Goal: Information Seeking & Learning: Compare options

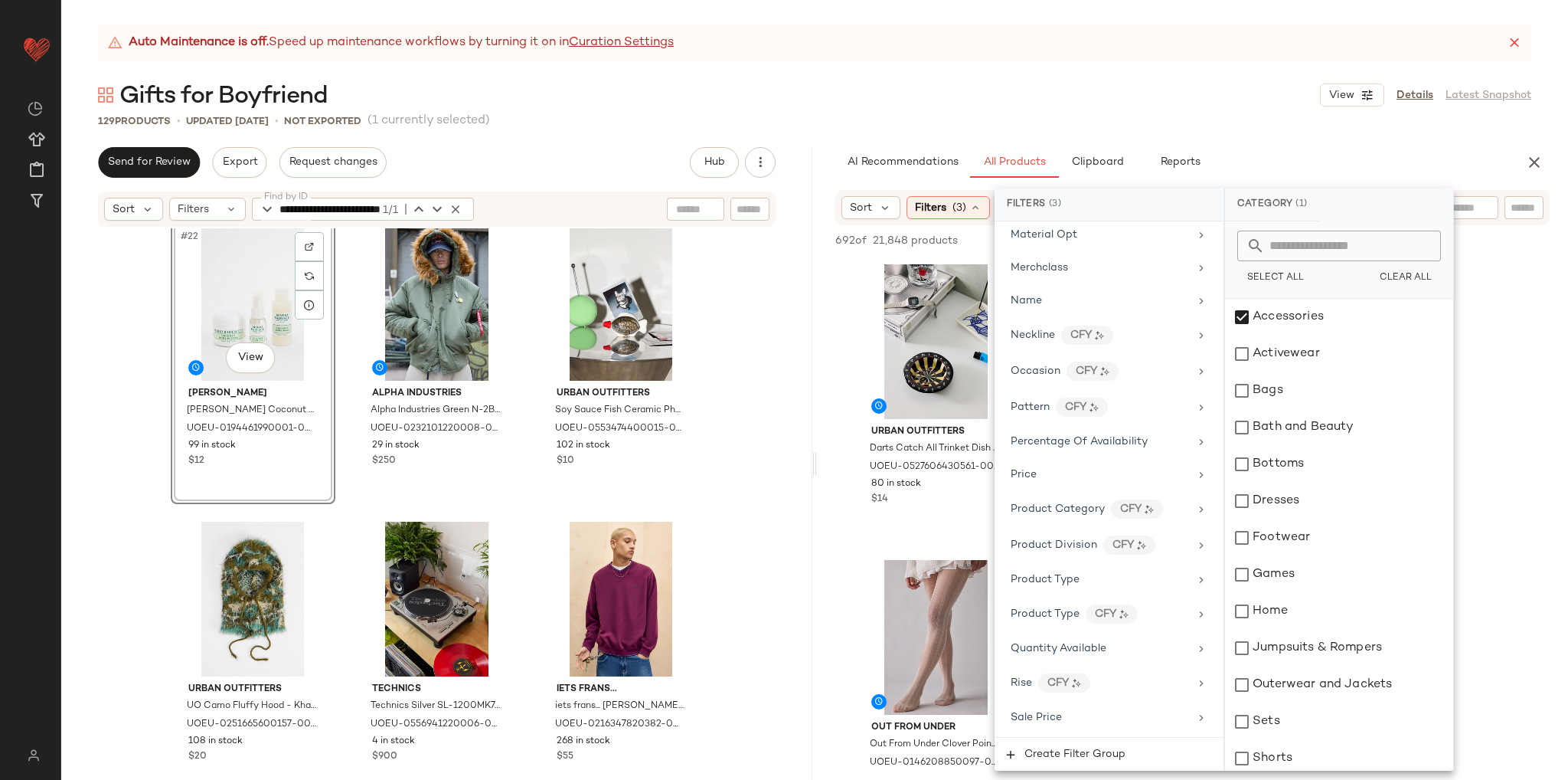
scroll to position [2080, 0]
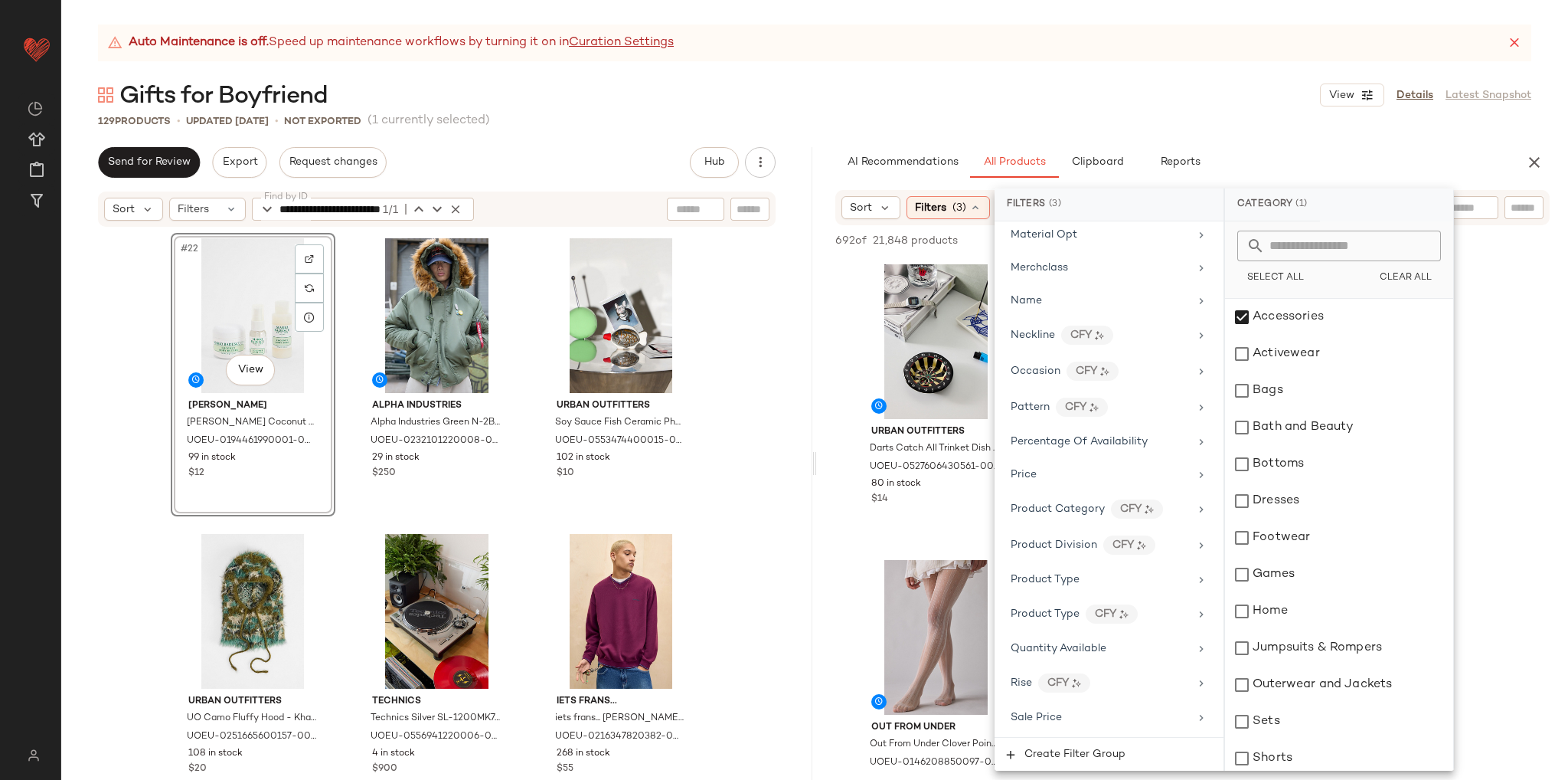
click at [745, 558] on div "#22 View Mario Badescu Mario Badescu Coconut Body Trio 59ml at Urban Outfitters…" at bounding box center [437, 523] width 751 height 590
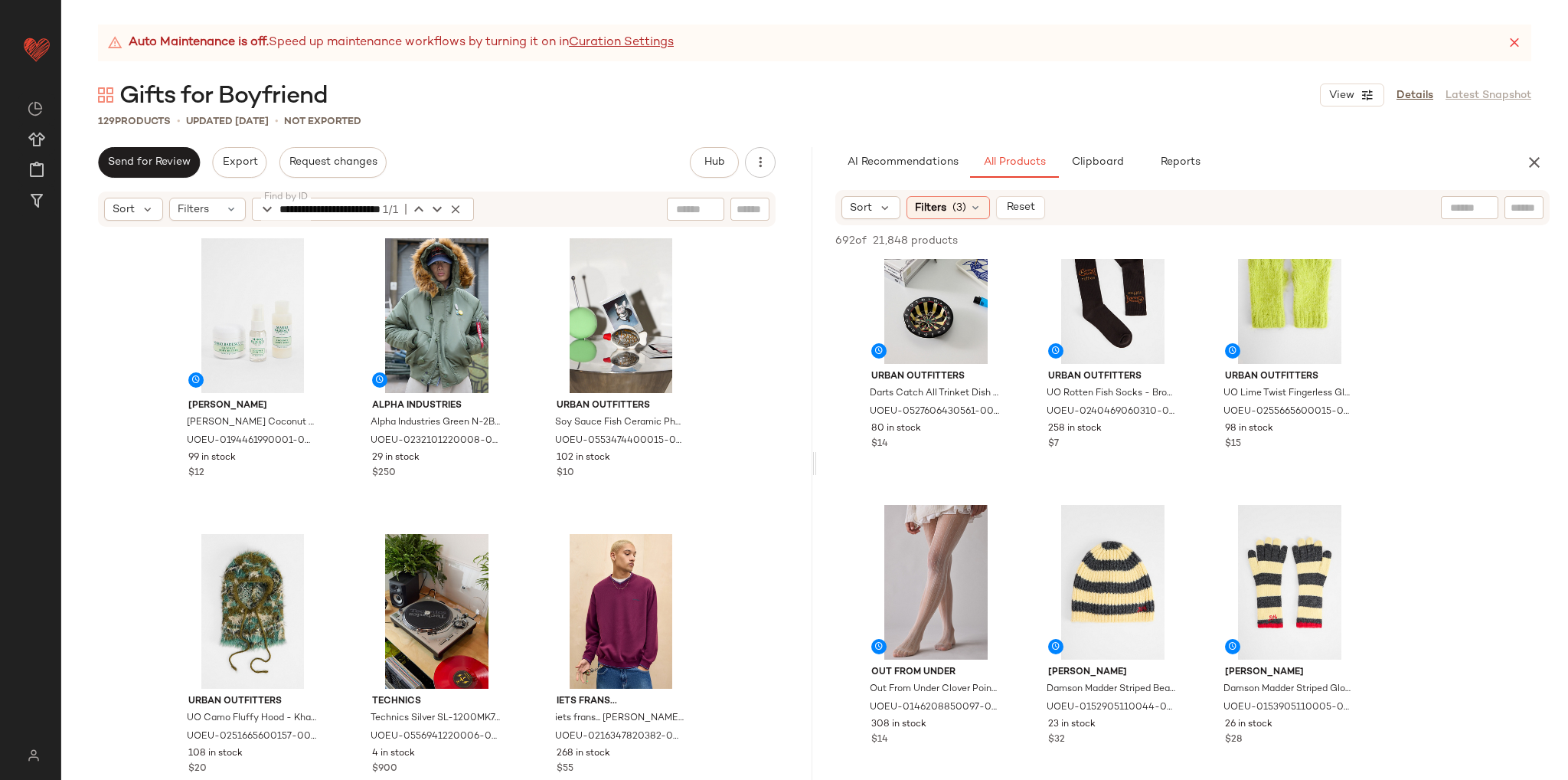
scroll to position [0, 0]
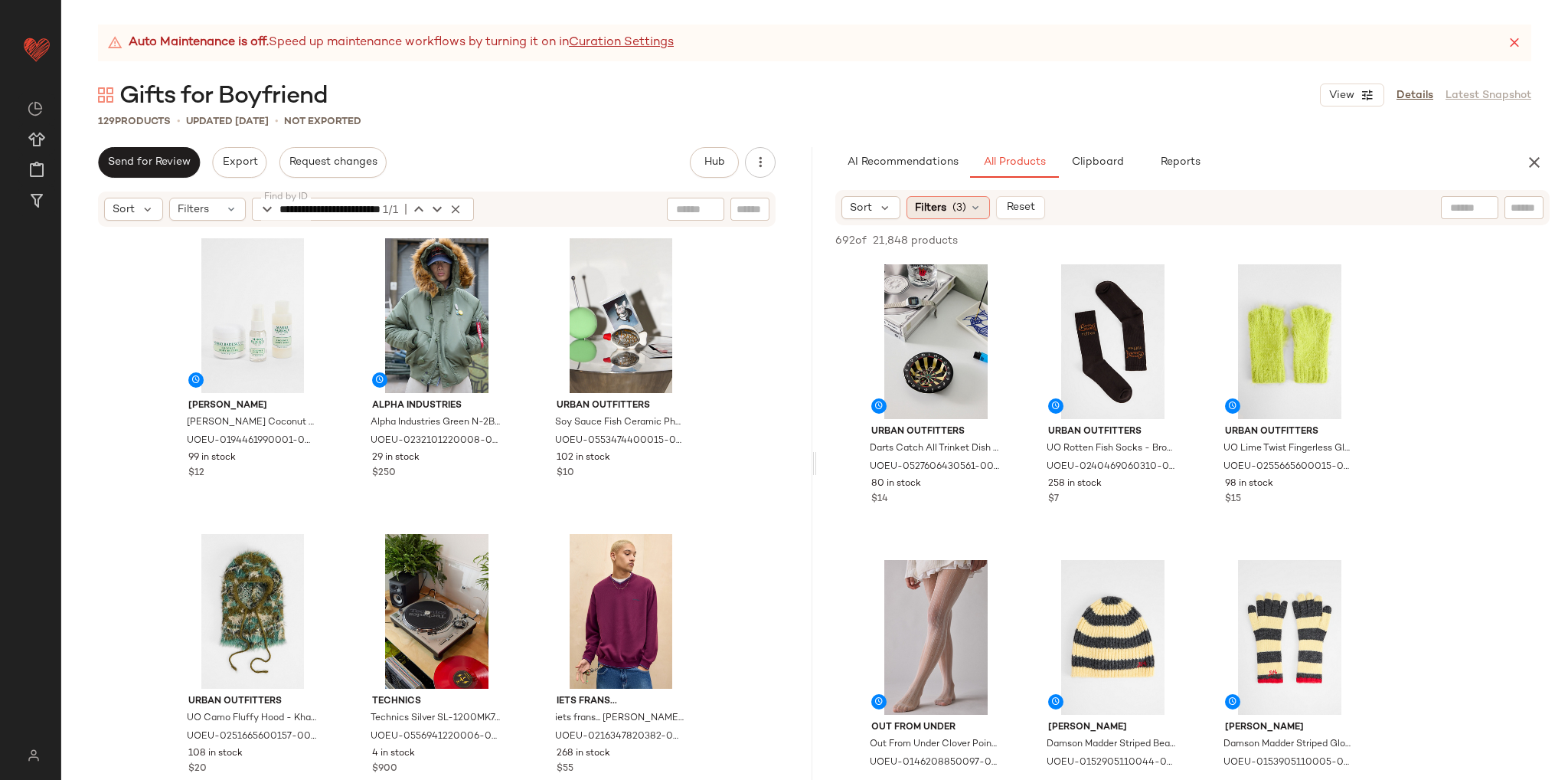
click at [981, 208] on div "Filters (3)" at bounding box center [948, 208] width 83 height 23
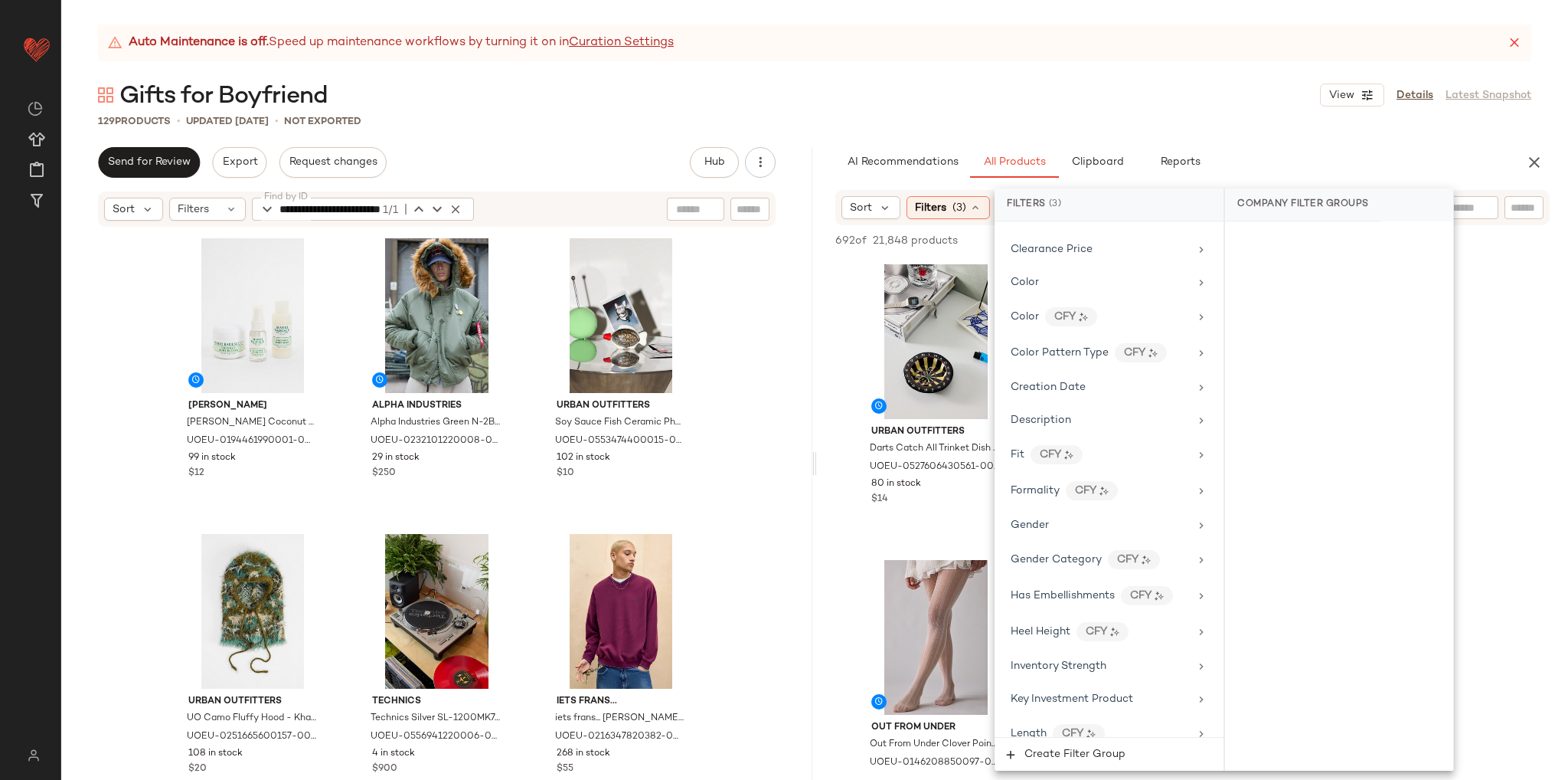
scroll to position [306, 0]
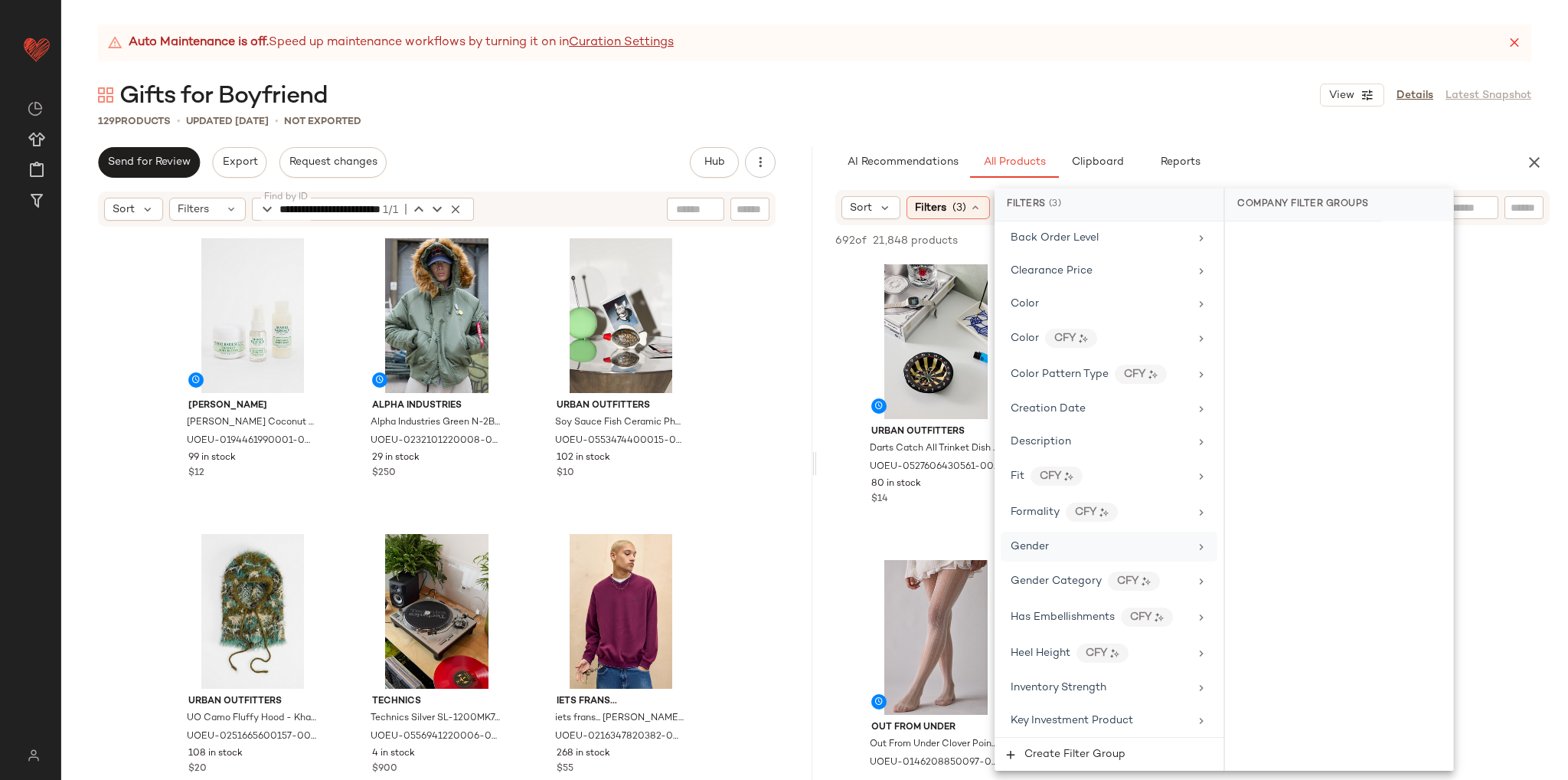
click at [1036, 540] on span "Gender" at bounding box center [1029, 546] width 38 height 12
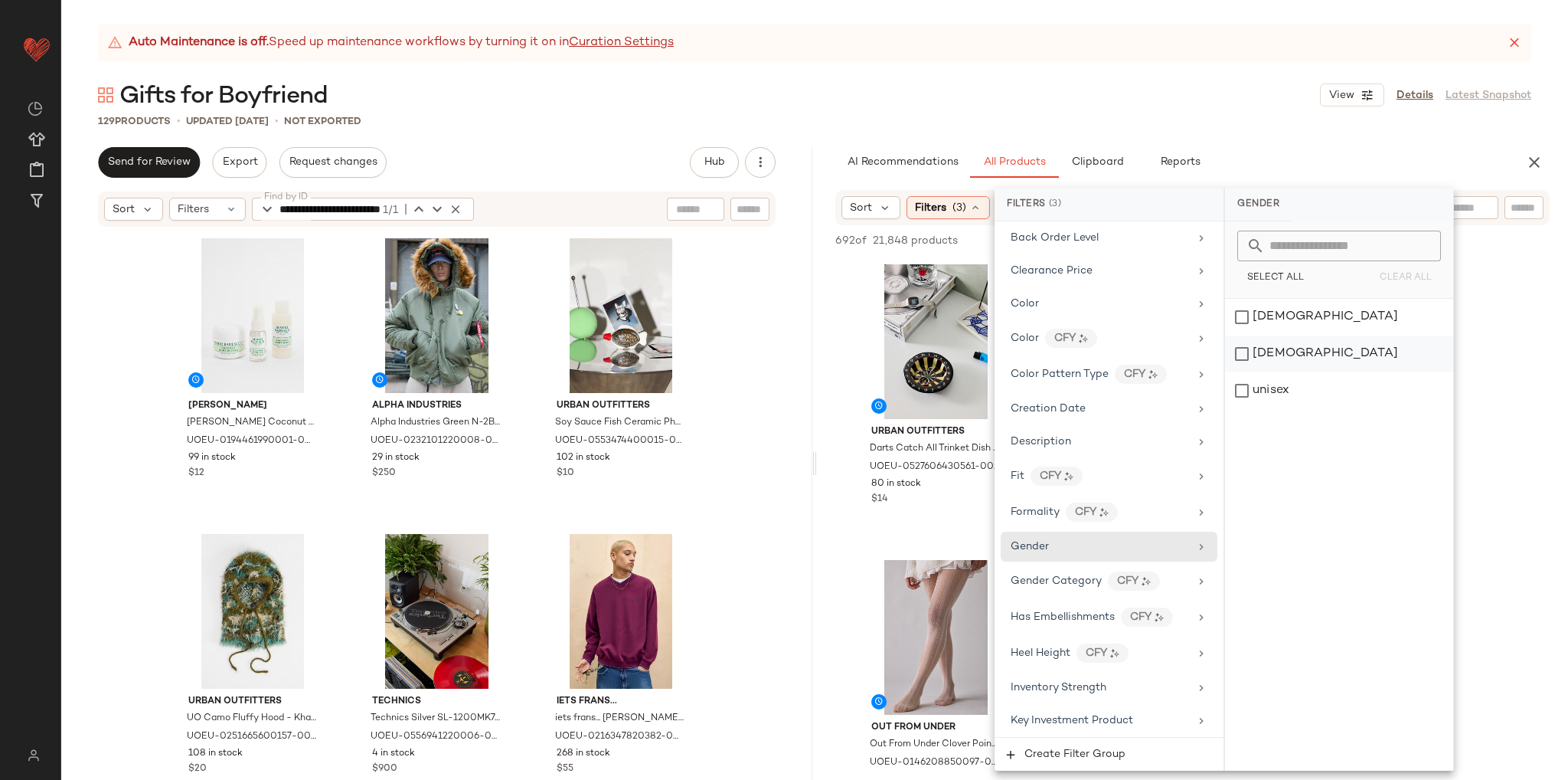
click at [1258, 365] on div "male" at bounding box center [1339, 353] width 229 height 37
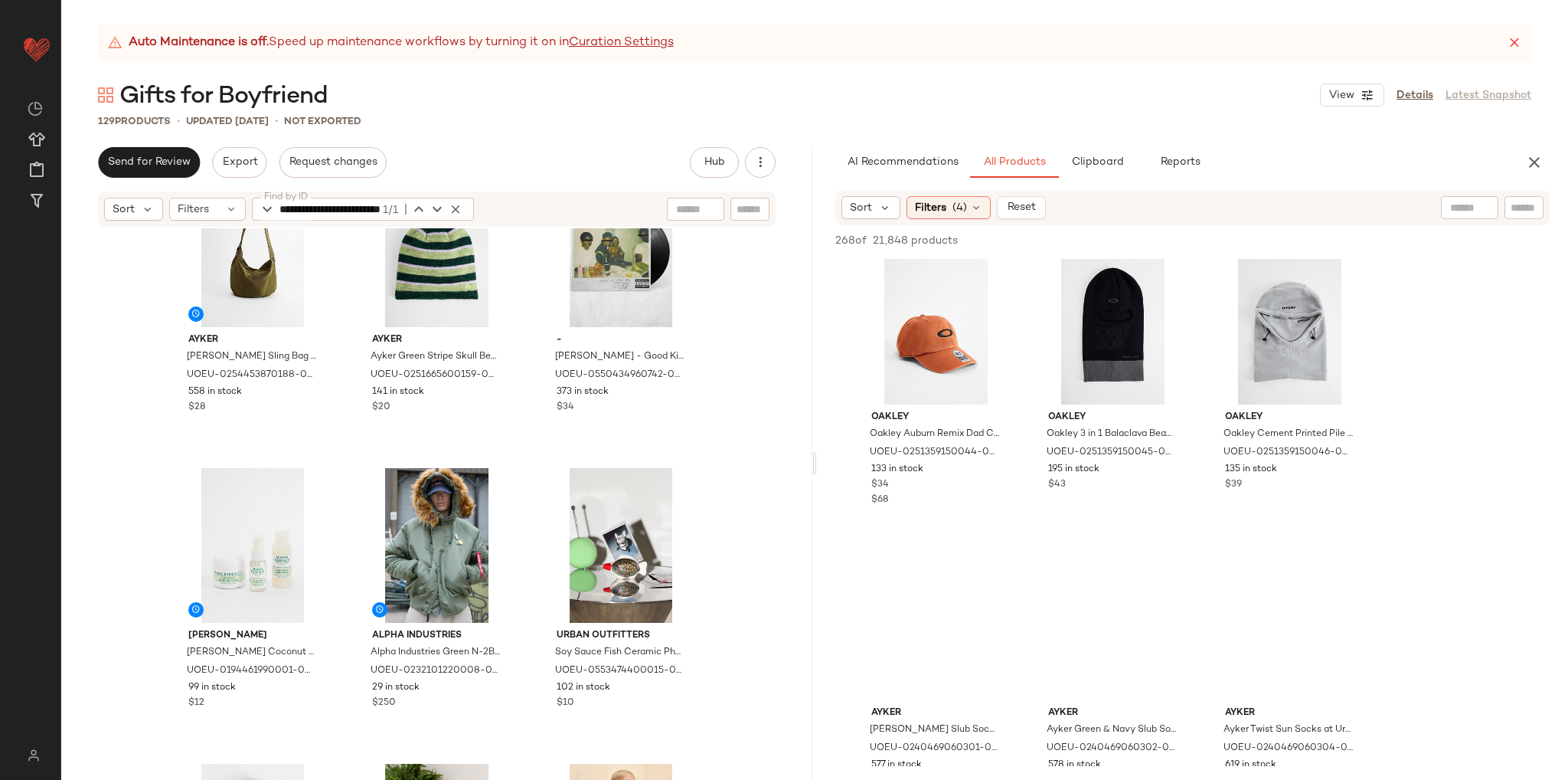
scroll to position [1532, 0]
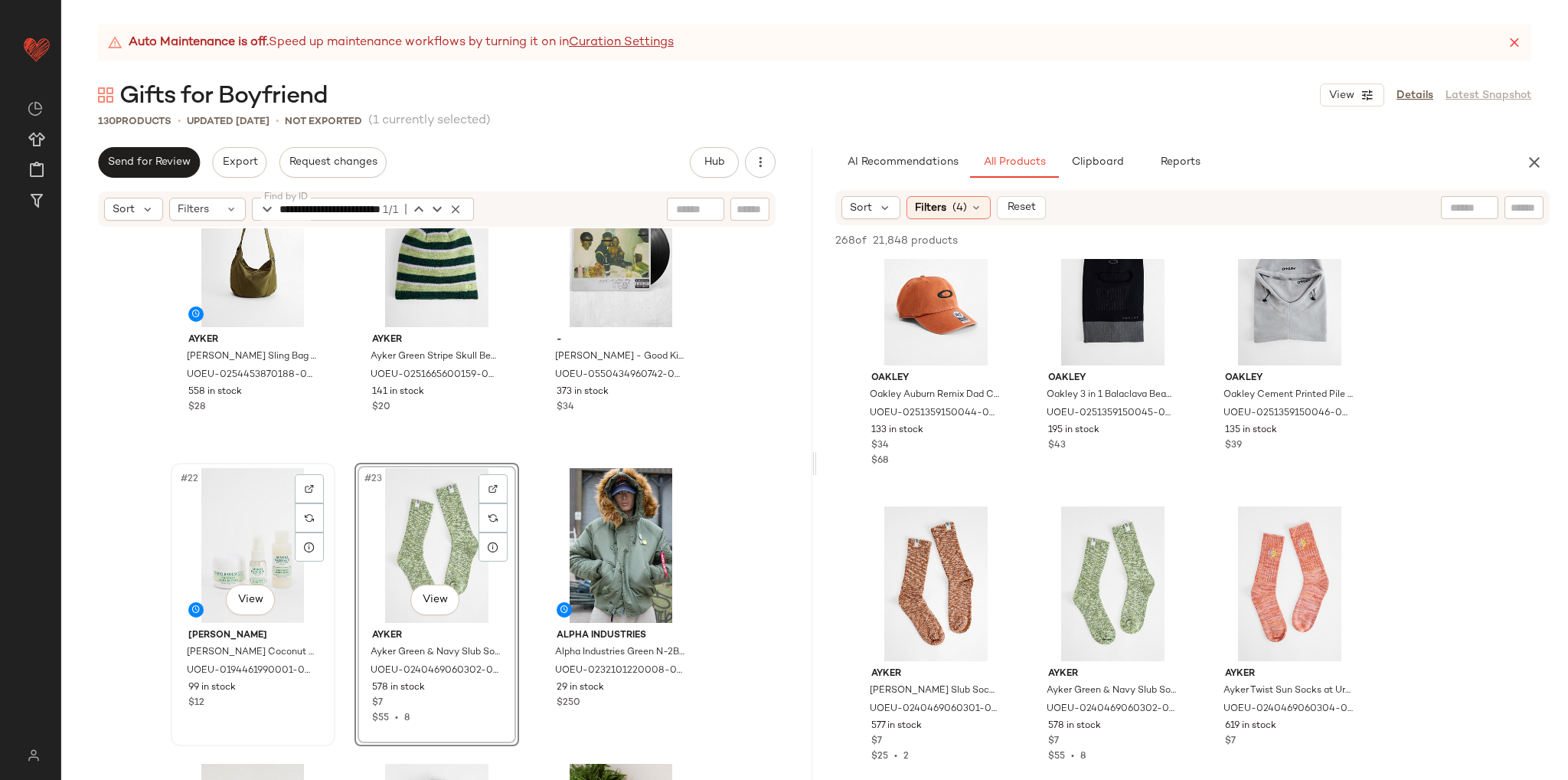
click at [249, 549] on div "#22 View" at bounding box center [253, 545] width 154 height 155
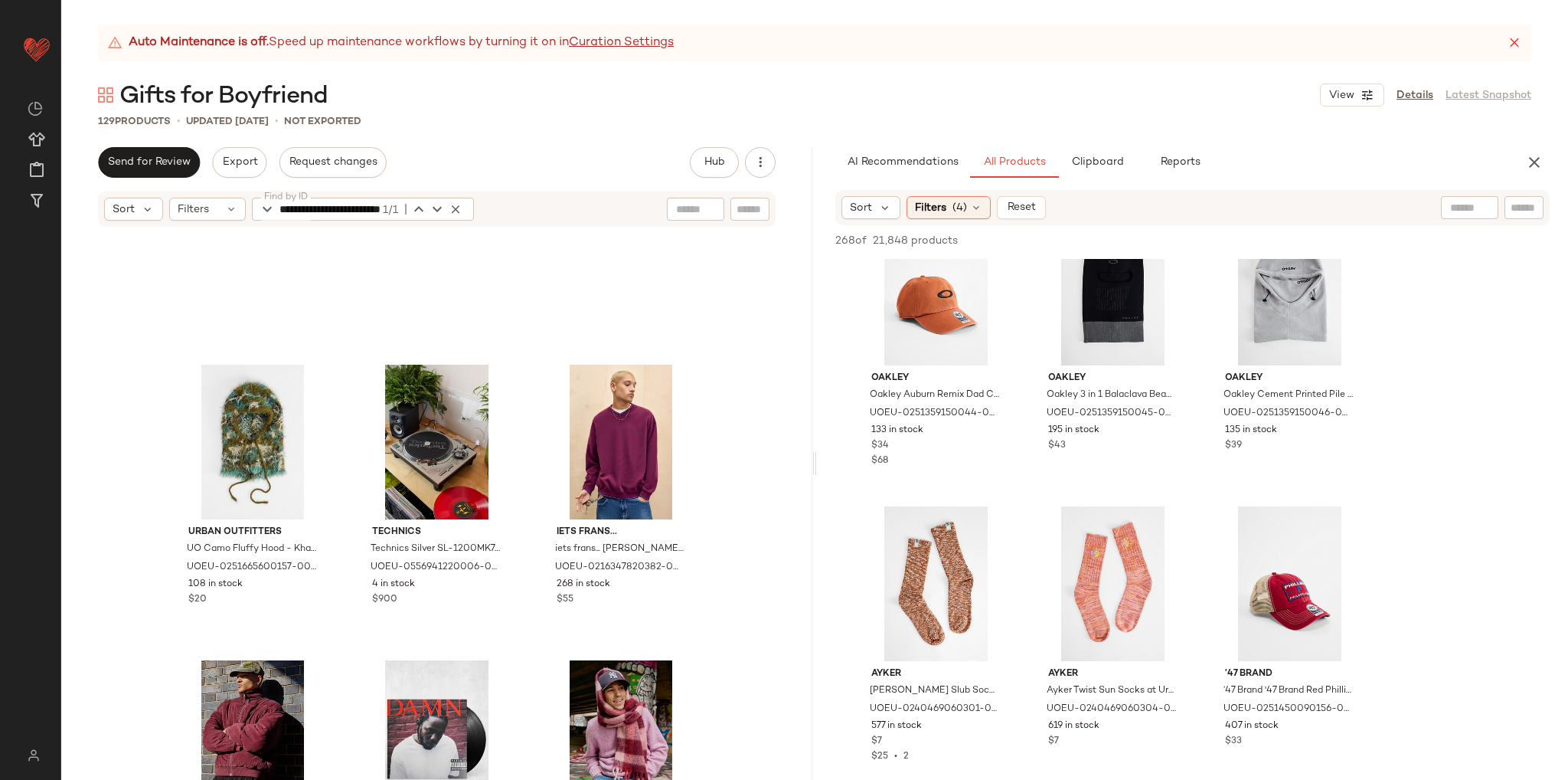
scroll to position [2157, 0]
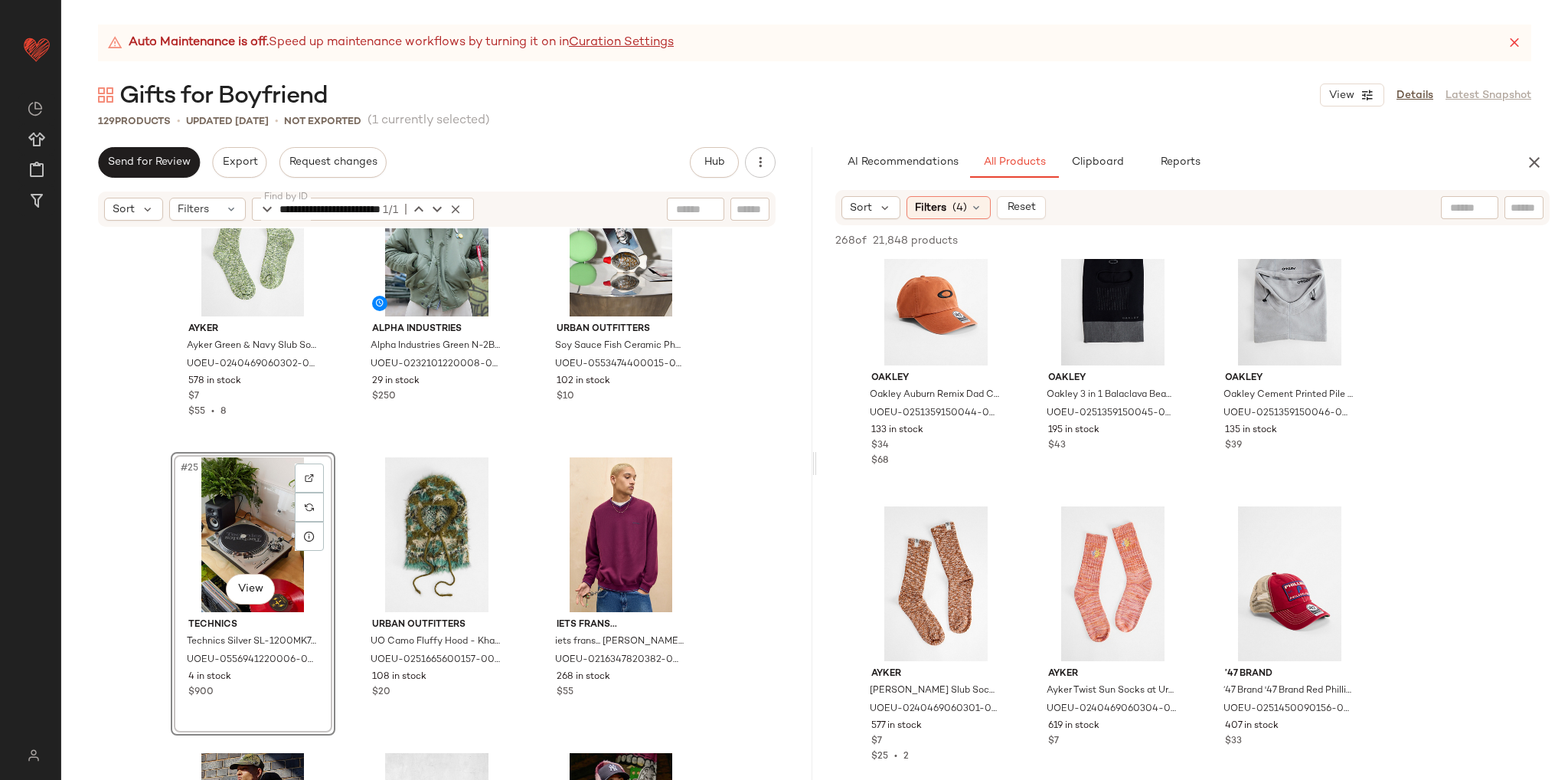
click at [720, 519] on div "Ayker Ayker Green & Navy Slub Socks - Navy at Urban Outfitters UOEU-02404690603…" at bounding box center [437, 523] width 751 height 590
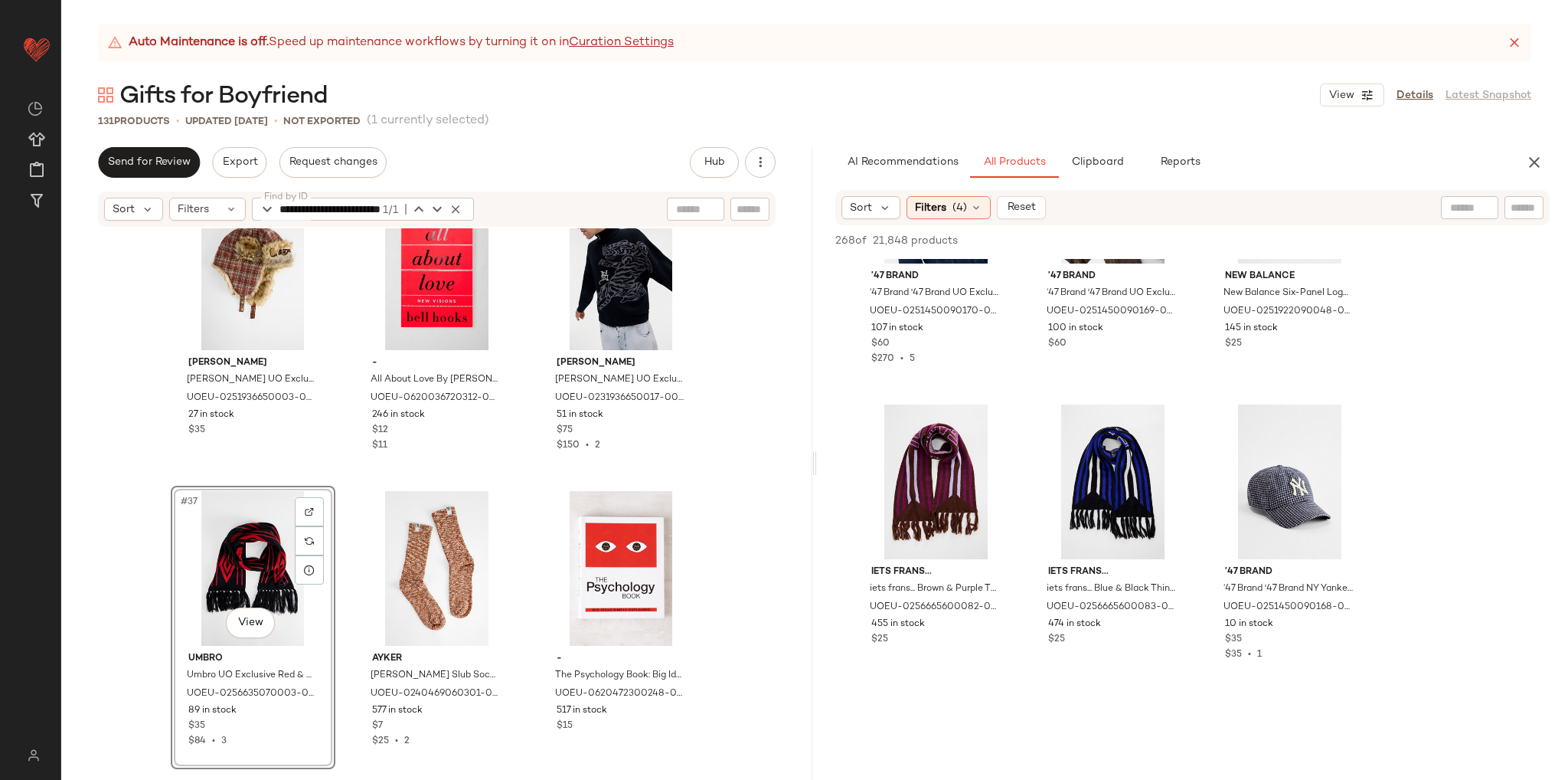
scroll to position [6665, 0]
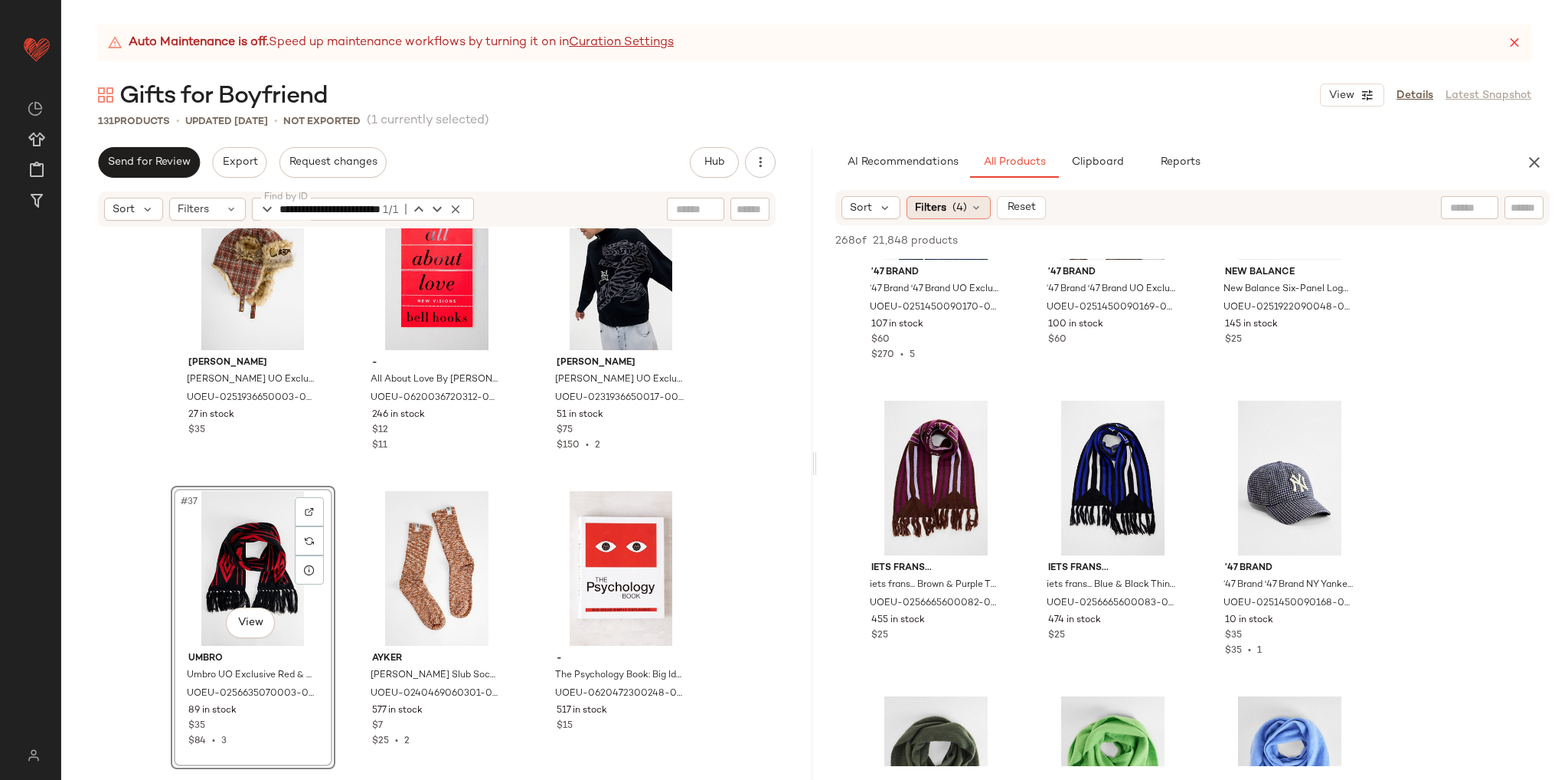
click at [983, 197] on div "Filters (4)" at bounding box center [948, 208] width 84 height 23
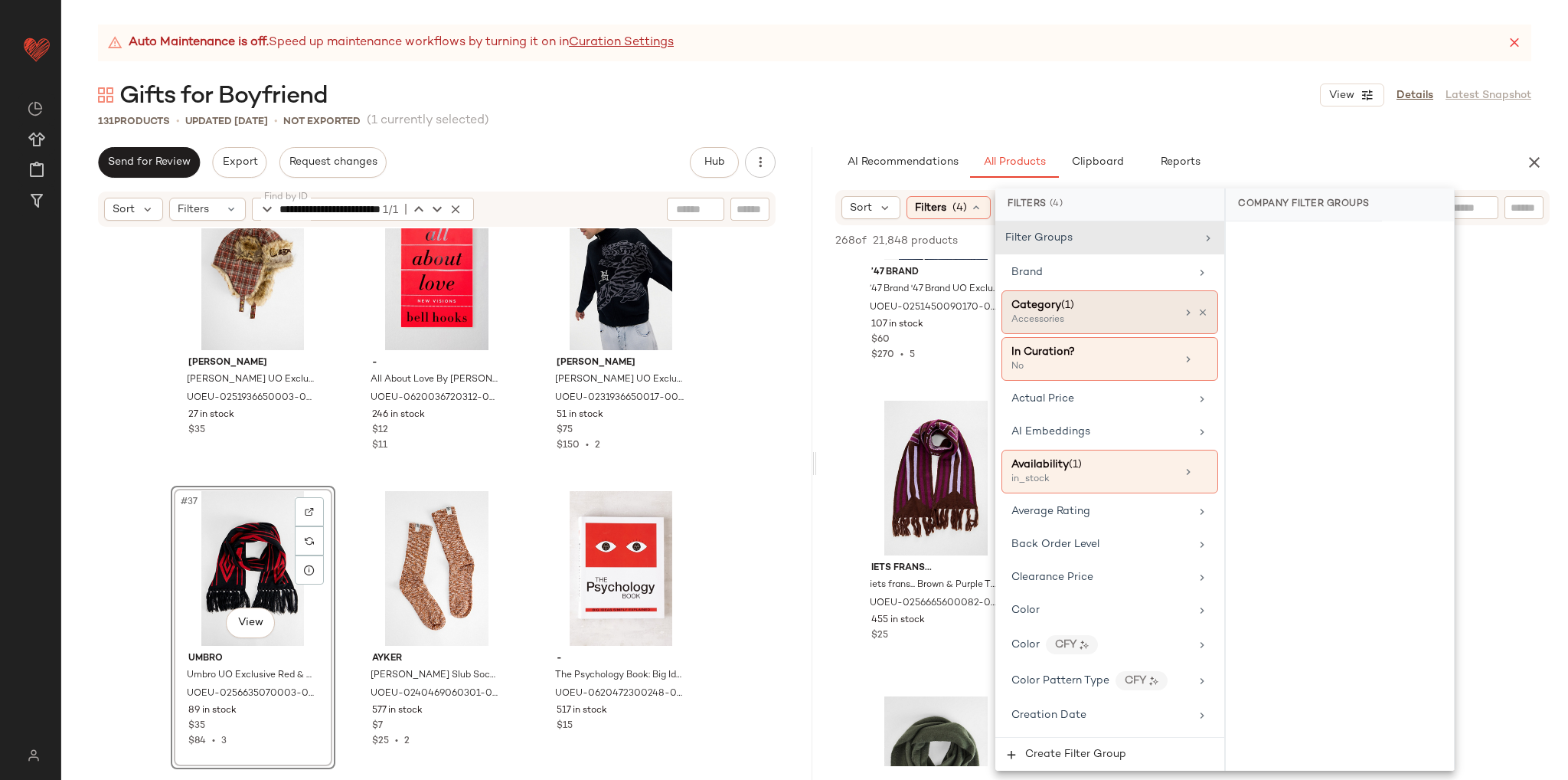
drag, startPoint x: 1091, startPoint y: 323, endPoint x: 1105, endPoint y: 327, distance: 14.6
click at [1091, 323] on div "Accessories" at bounding box center [1088, 320] width 153 height 14
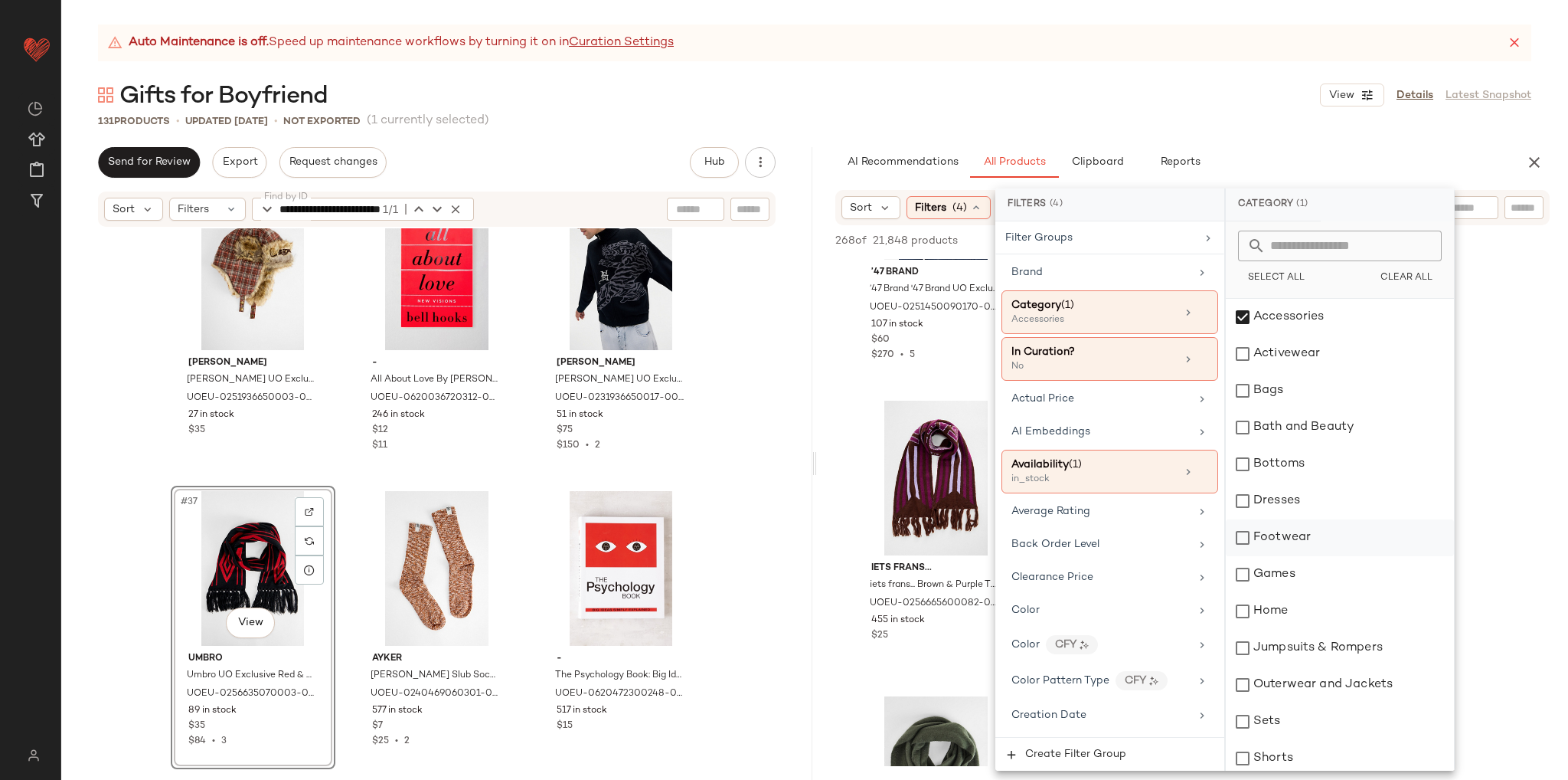
click at [1249, 539] on div "Footwear" at bounding box center [1340, 537] width 229 height 37
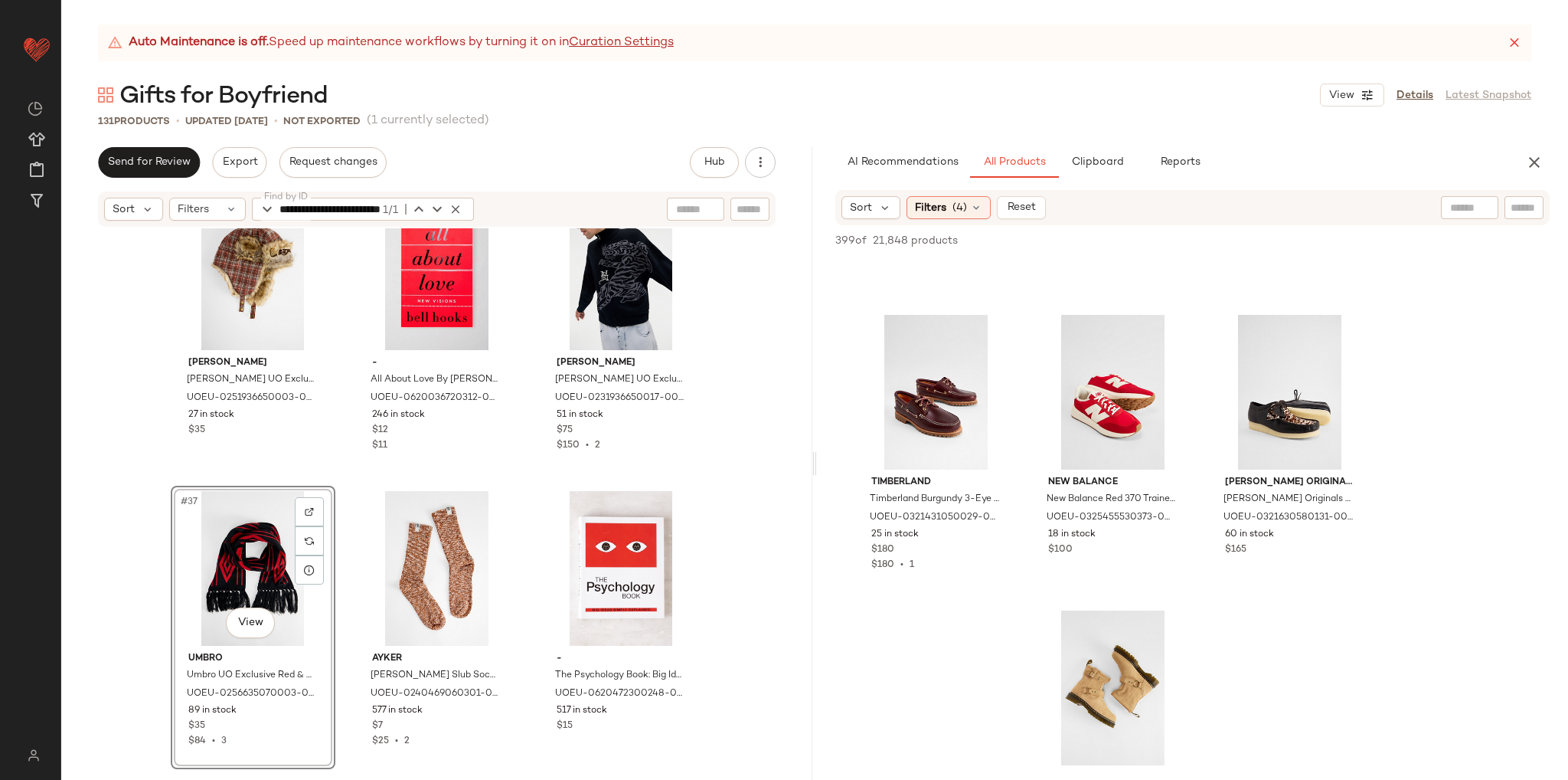
scroll to position [4979, 0]
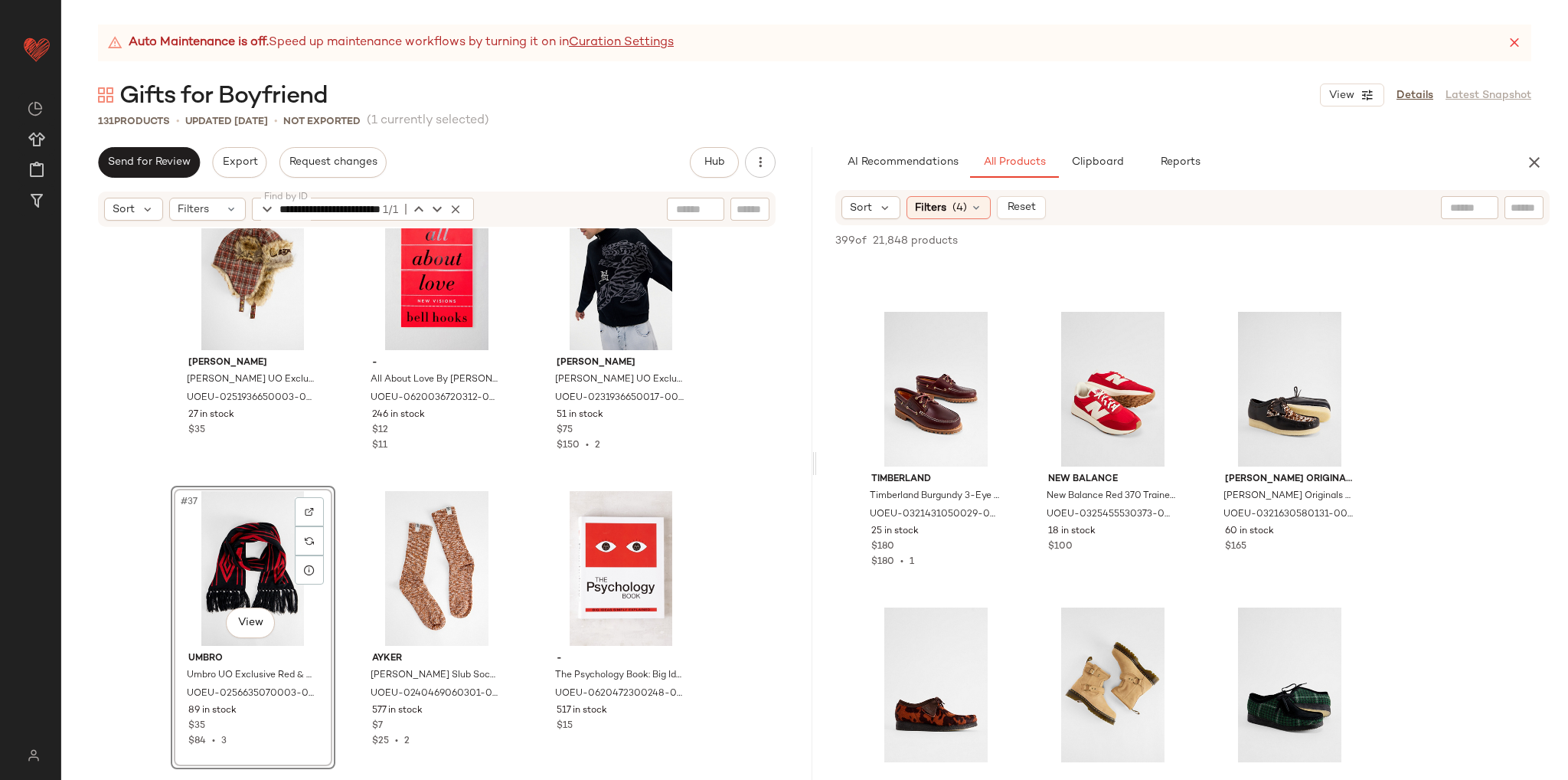
click at [1461, 204] on input "text" at bounding box center [1470, 208] width 39 height 16
type input "***"
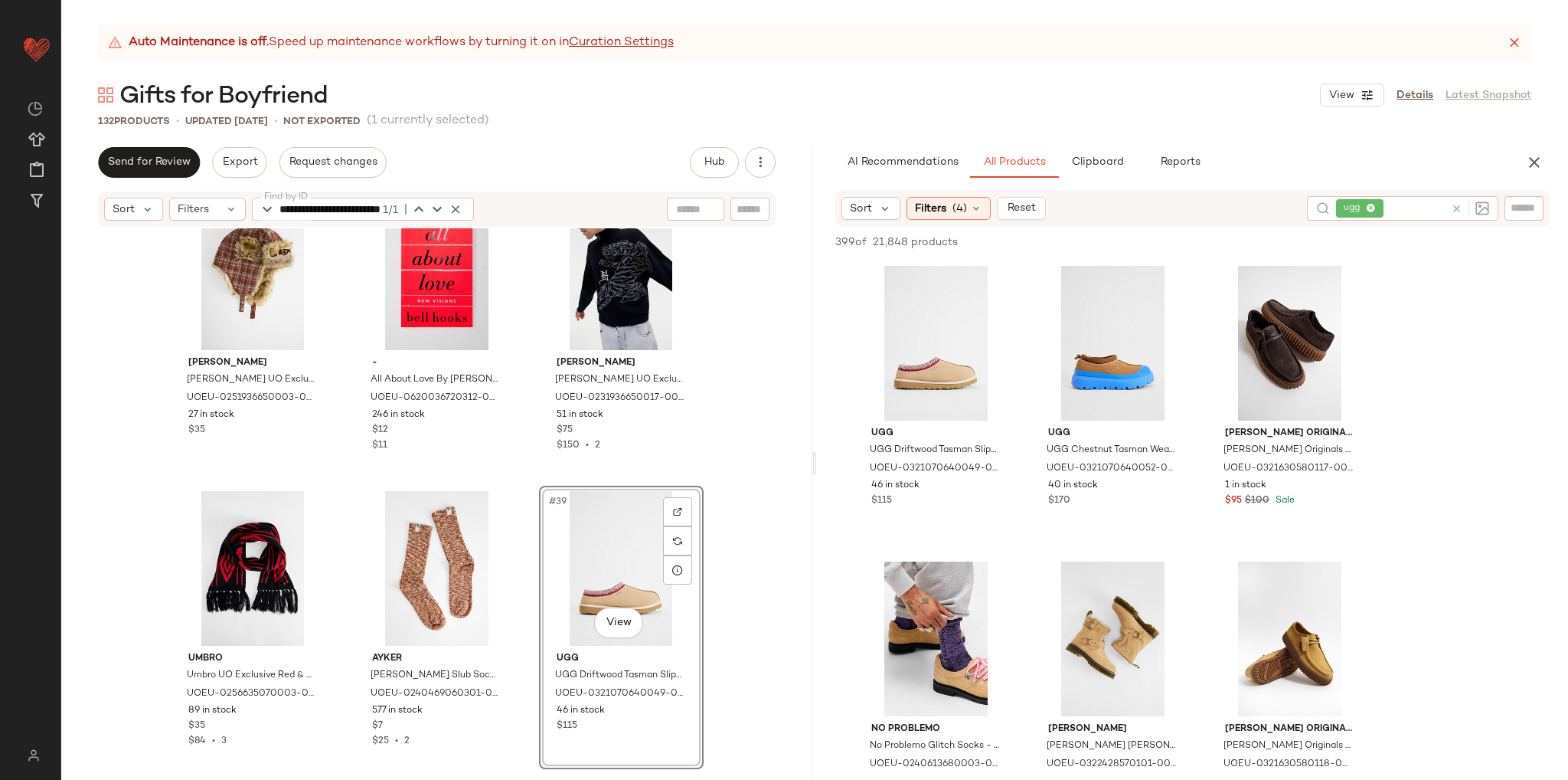
click at [736, 604] on div "Oakley Oakley Flame Red Ellipse Beanie - Red at Urban Outfitters UOEU-025135915…" at bounding box center [437, 523] width 751 height 590
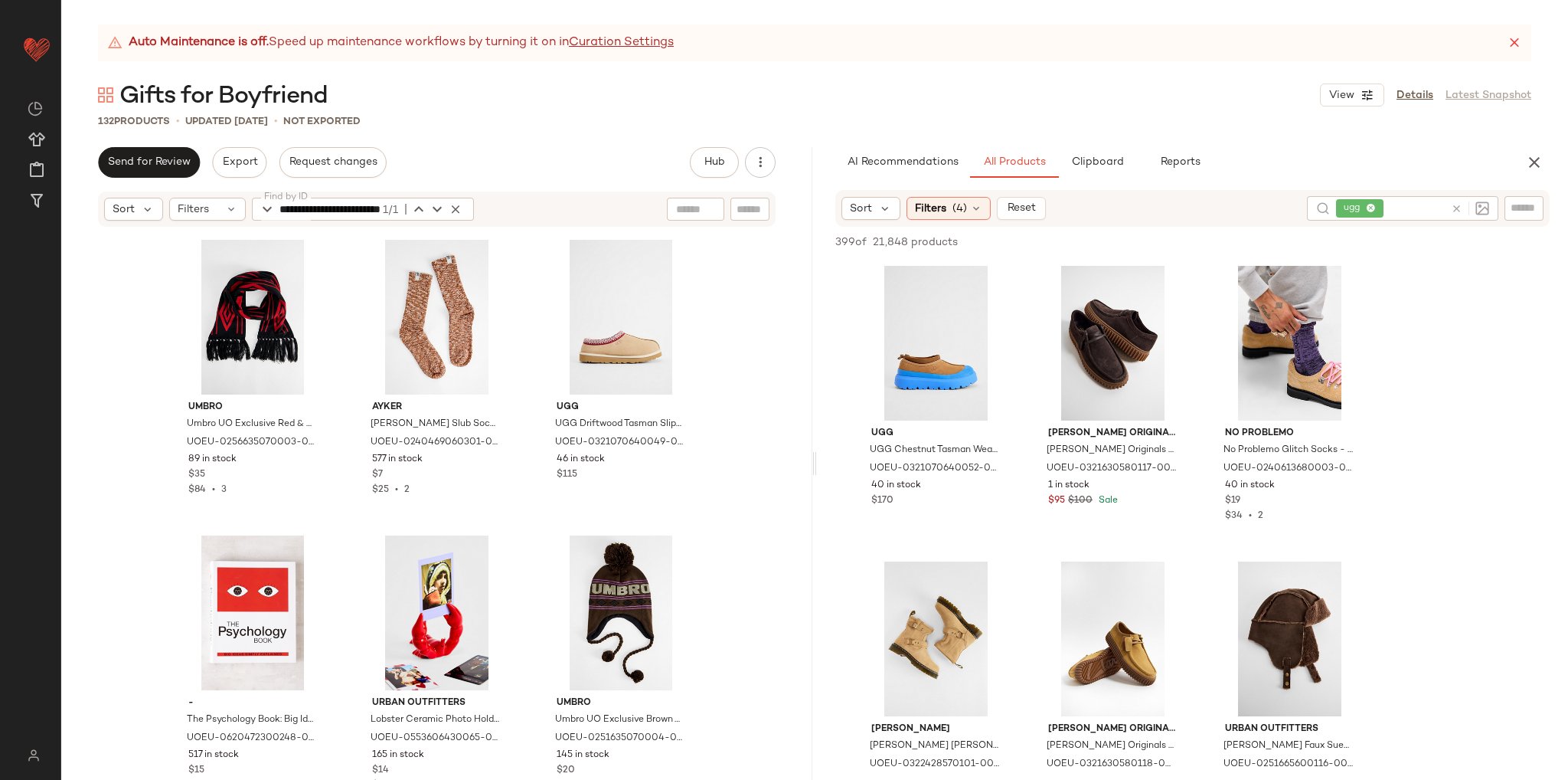
scroll to position [3613, 0]
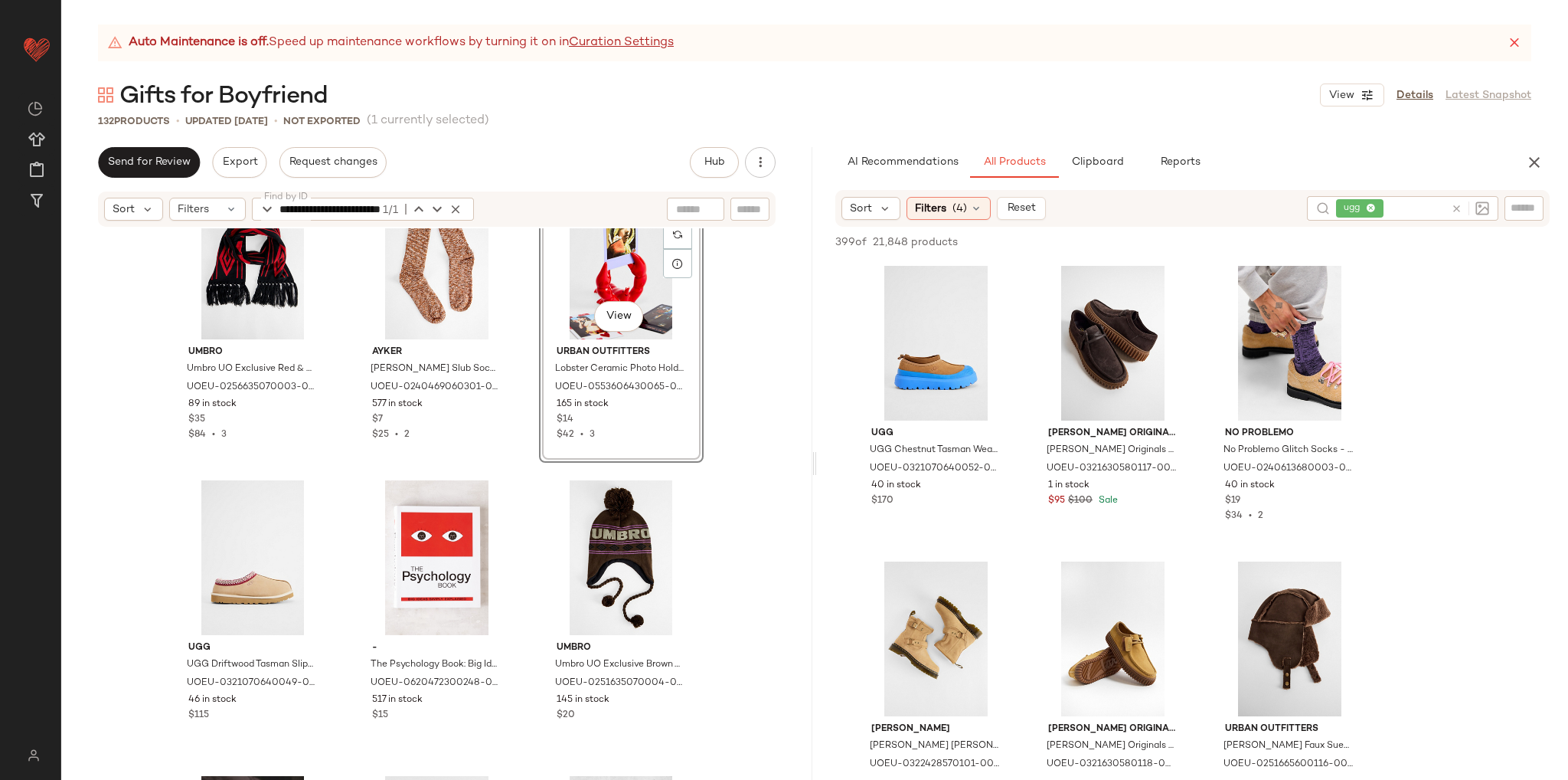
click at [741, 510] on div "Ed Hardy Ed Hardy UO Exclusive Orange Check Trapper Hat - Orange at Urban Outfi…" at bounding box center [437, 523] width 751 height 590
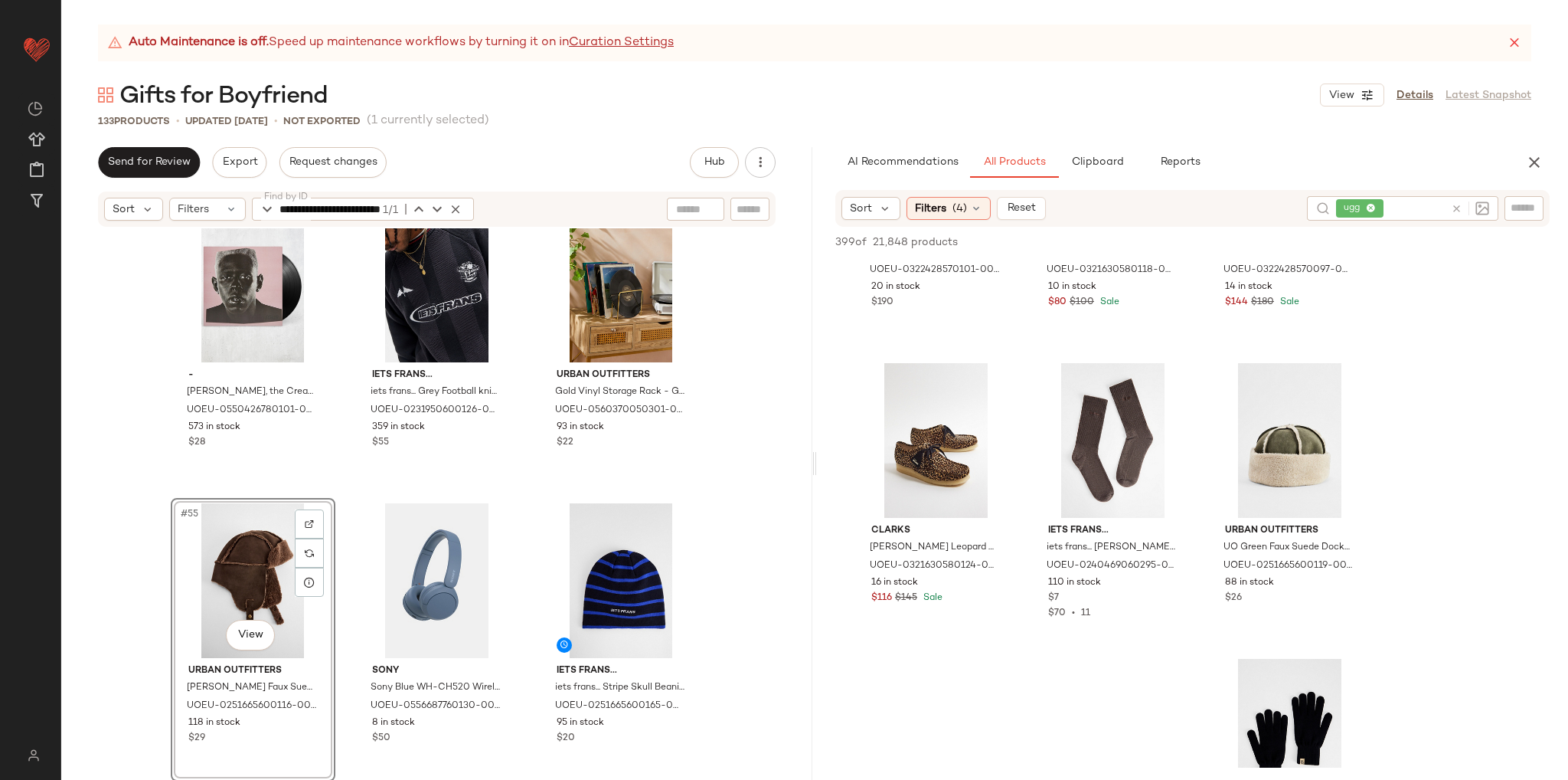
scroll to position [613, 0]
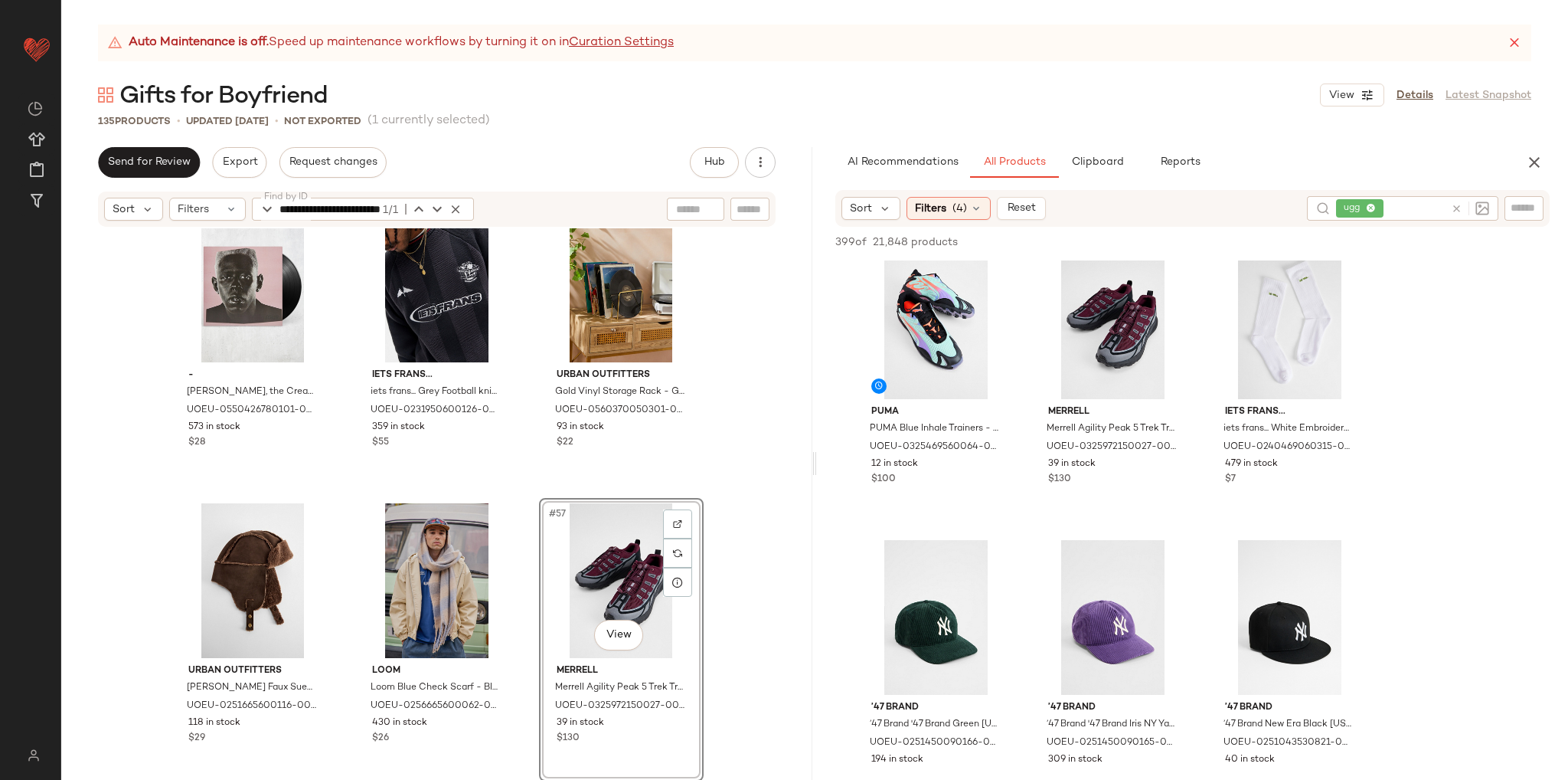
click at [726, 549] on div "Ed Hardy Ed Hardy UO Exclusive Grey Rose Waffle Hoodie - Grey M at Urban Outfit…" at bounding box center [437, 523] width 751 height 590
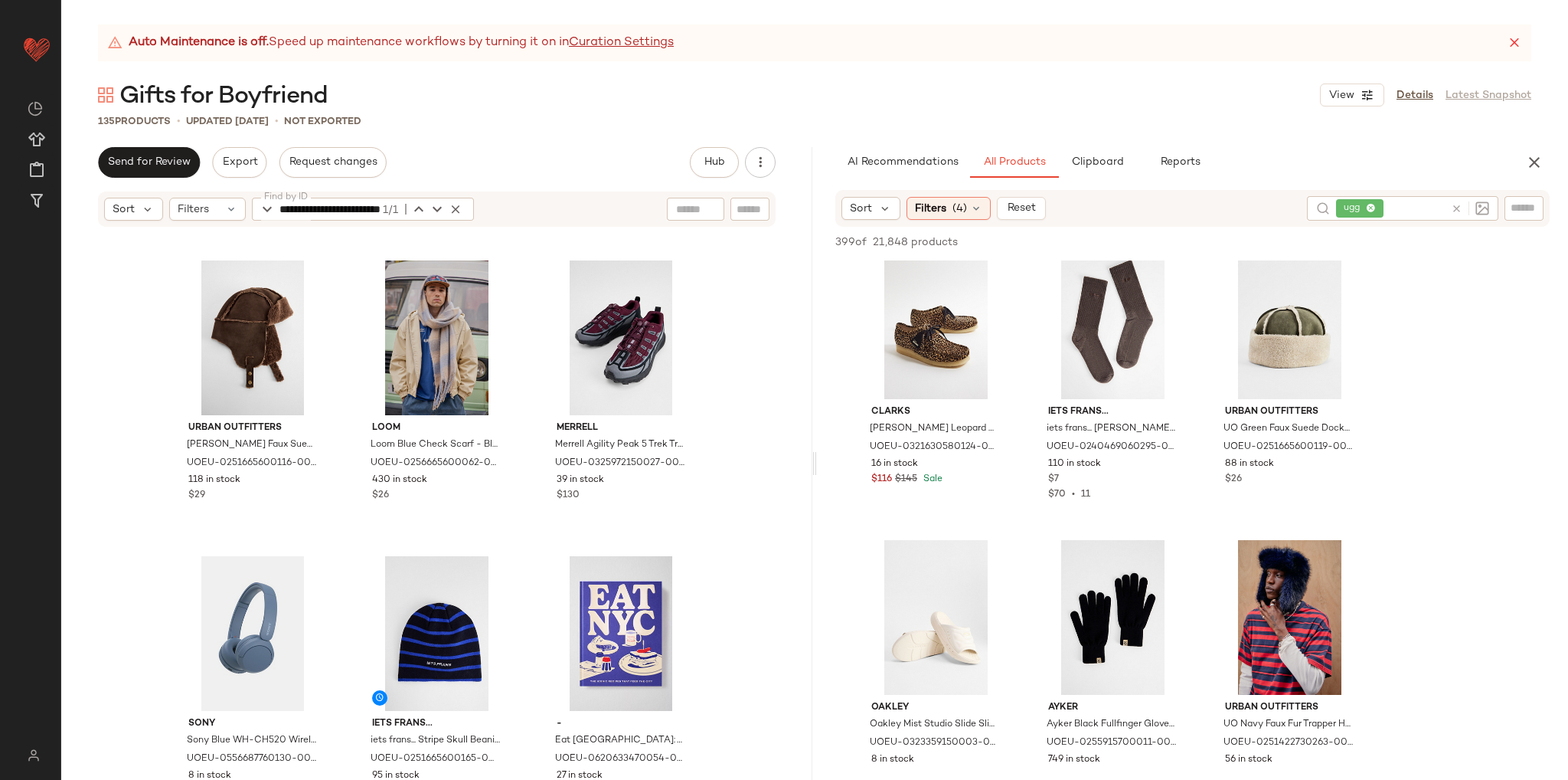
scroll to position [5221, 0]
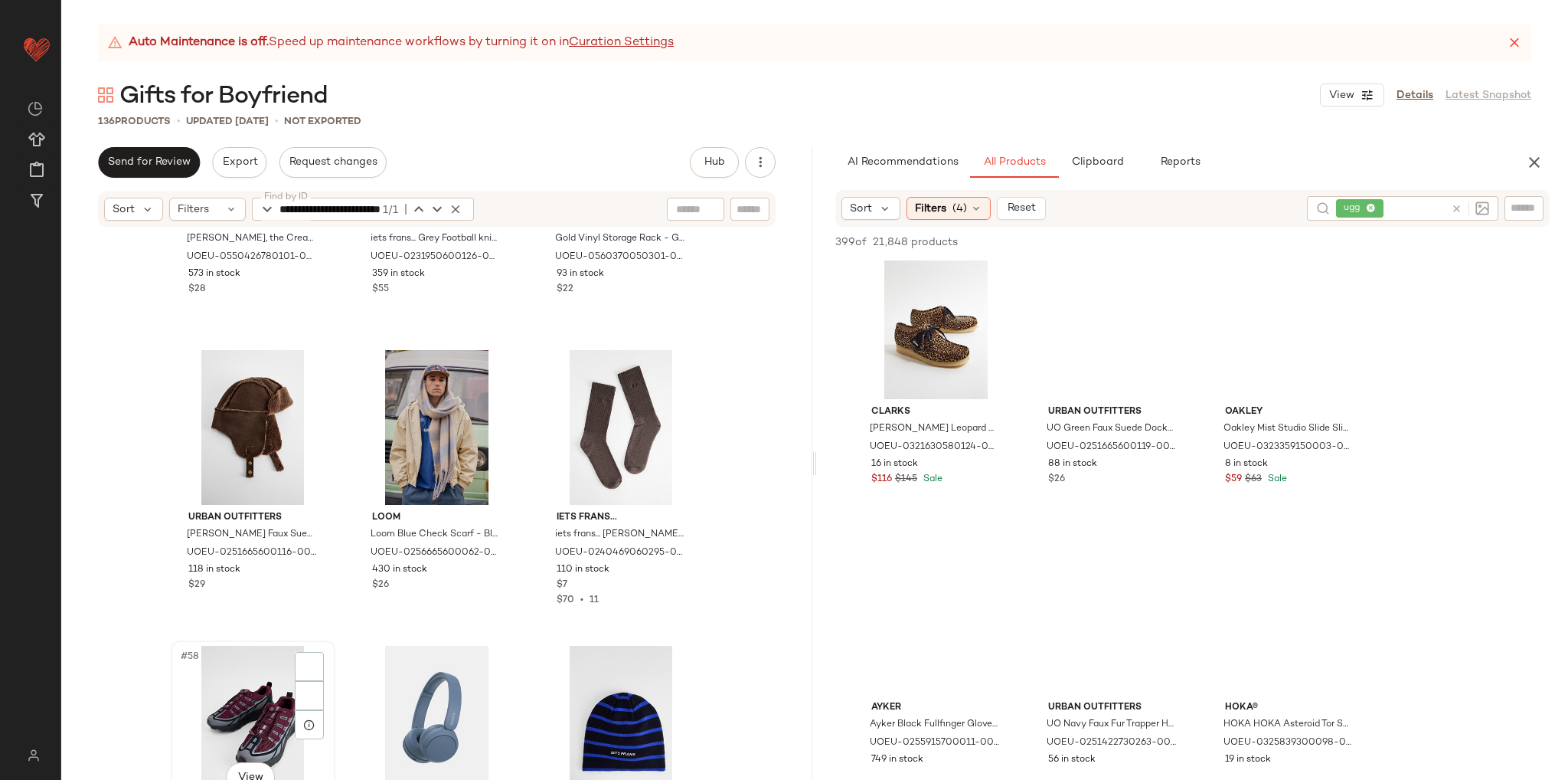
click at [251, 713] on div "#58 View" at bounding box center [253, 722] width 154 height 155
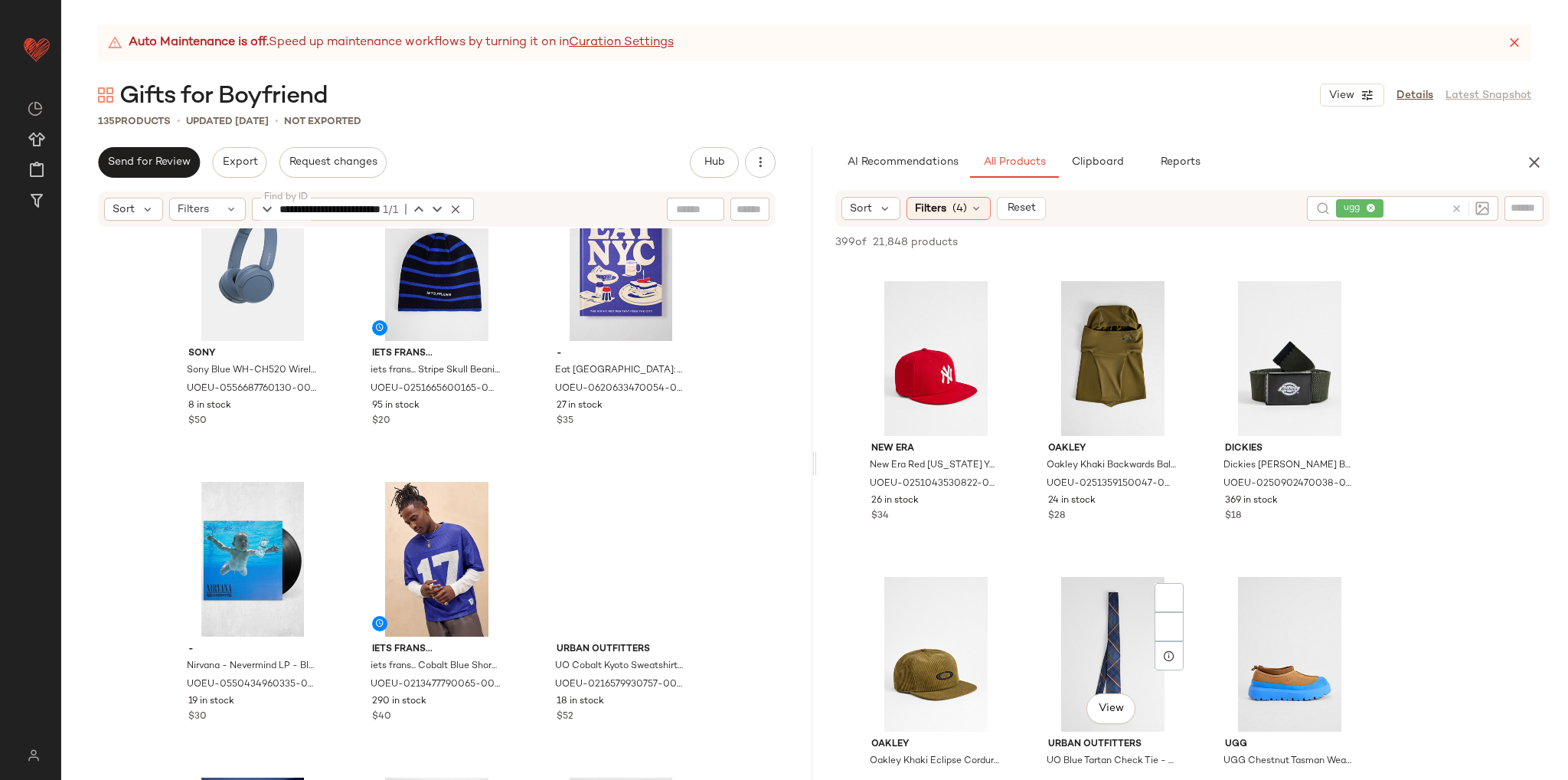
scroll to position [1379, 0]
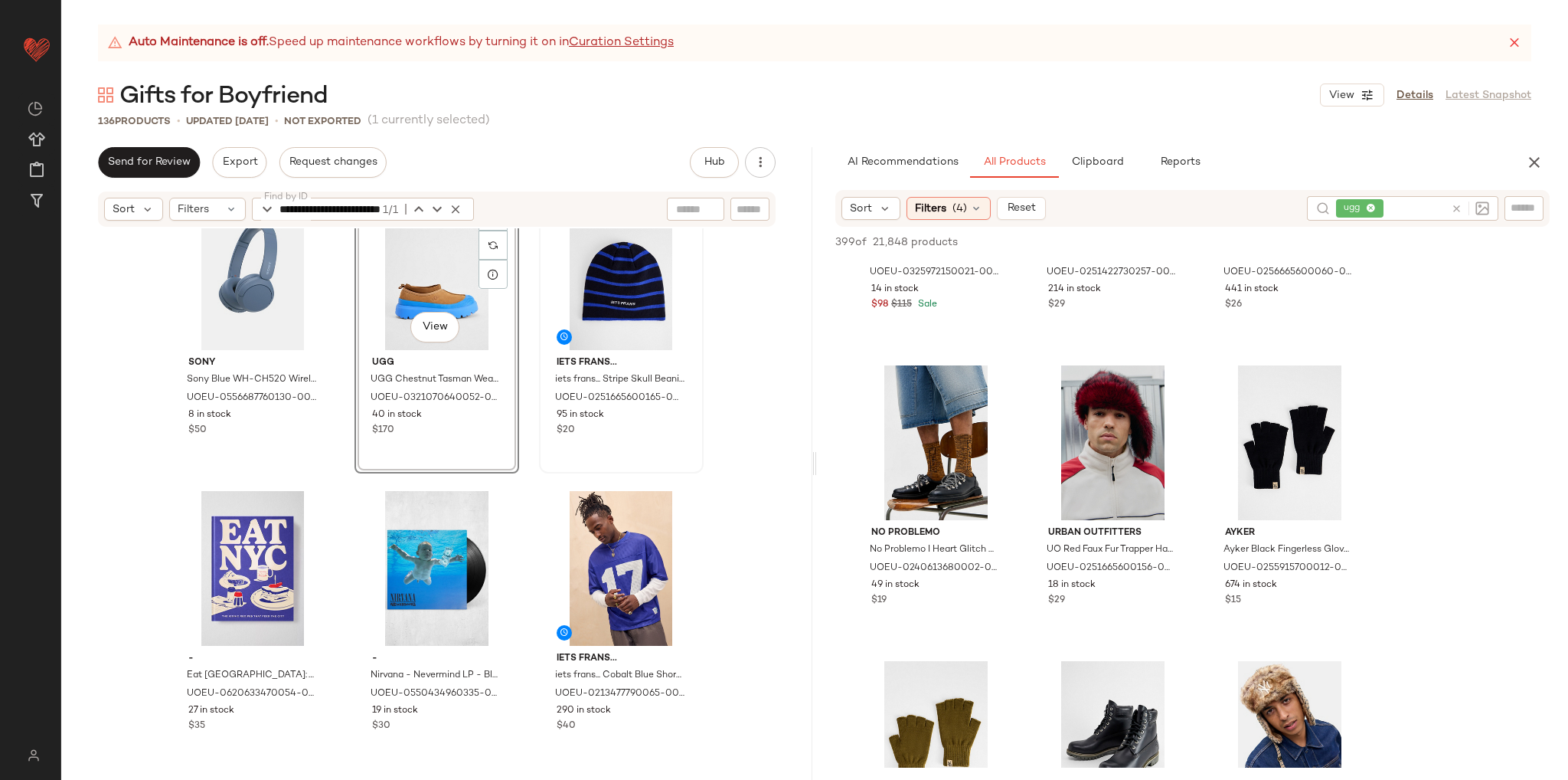
scroll to position [5681, 0]
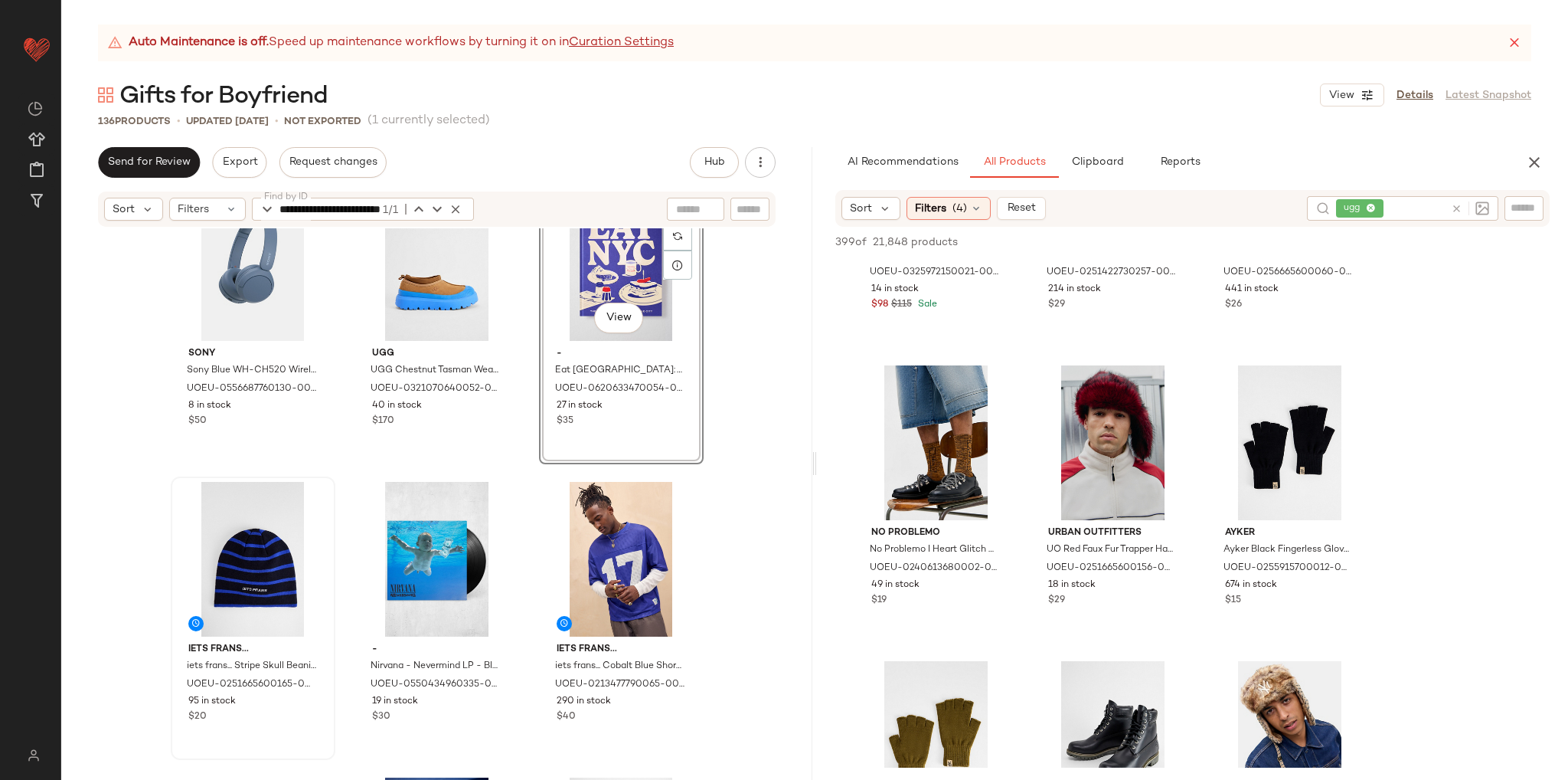
click at [750, 519] on div "Urban Outfitters UO Brown Faux Suede Trapper Hat - Brown at Urban Outfitters UO…" at bounding box center [437, 523] width 751 height 590
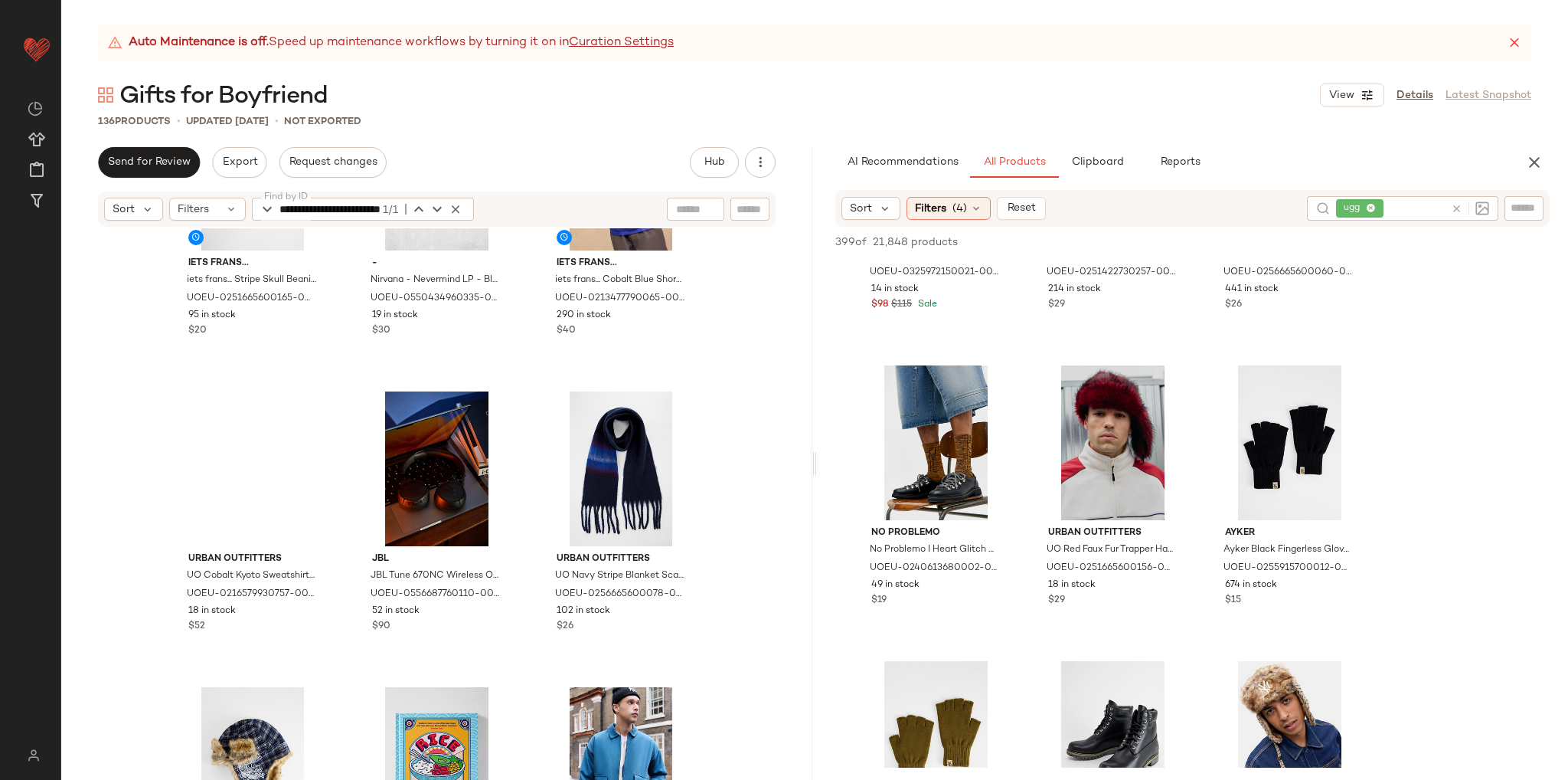
scroll to position [6064, 0]
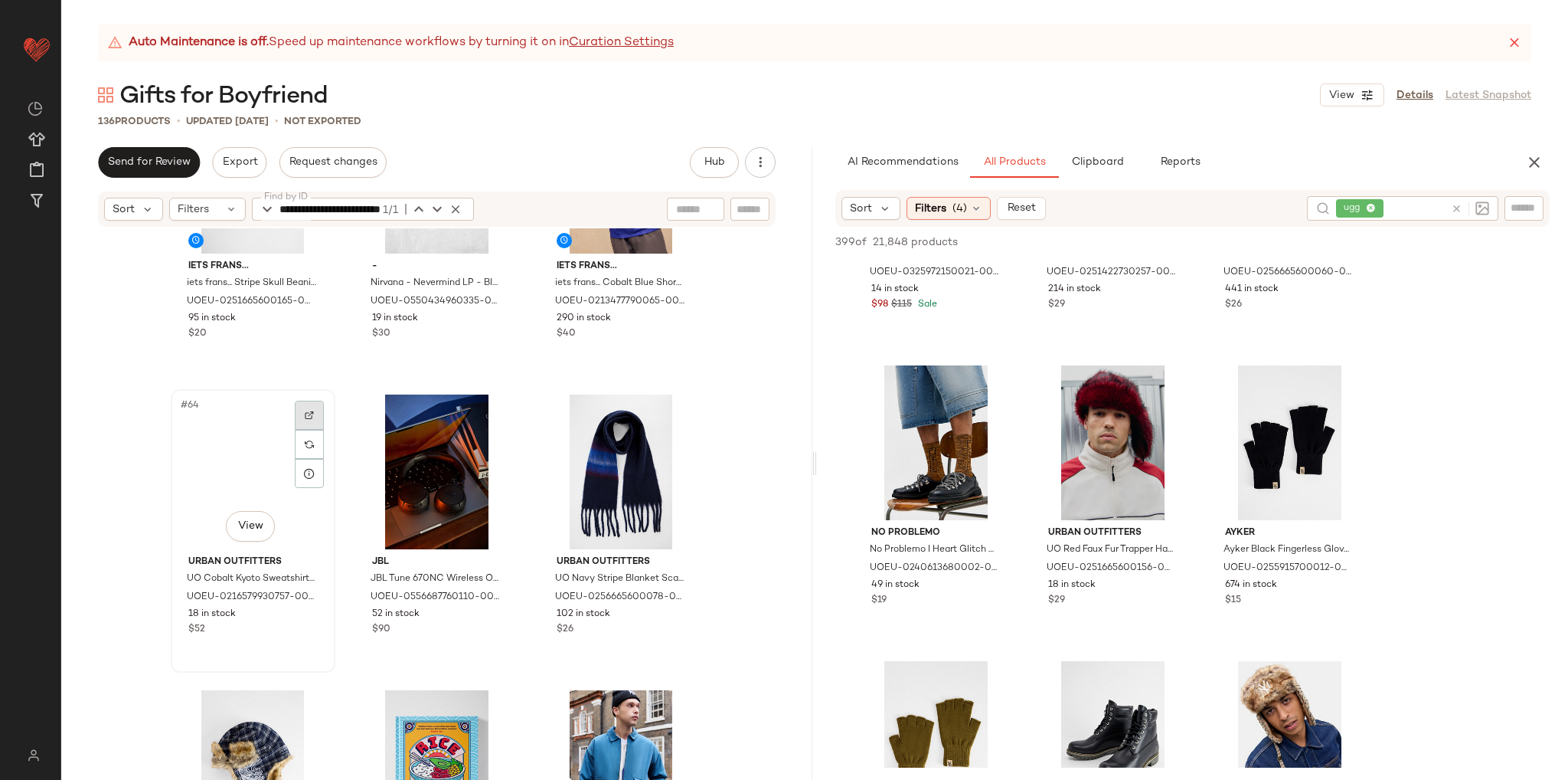
click at [305, 419] on img at bounding box center [309, 415] width 9 height 9
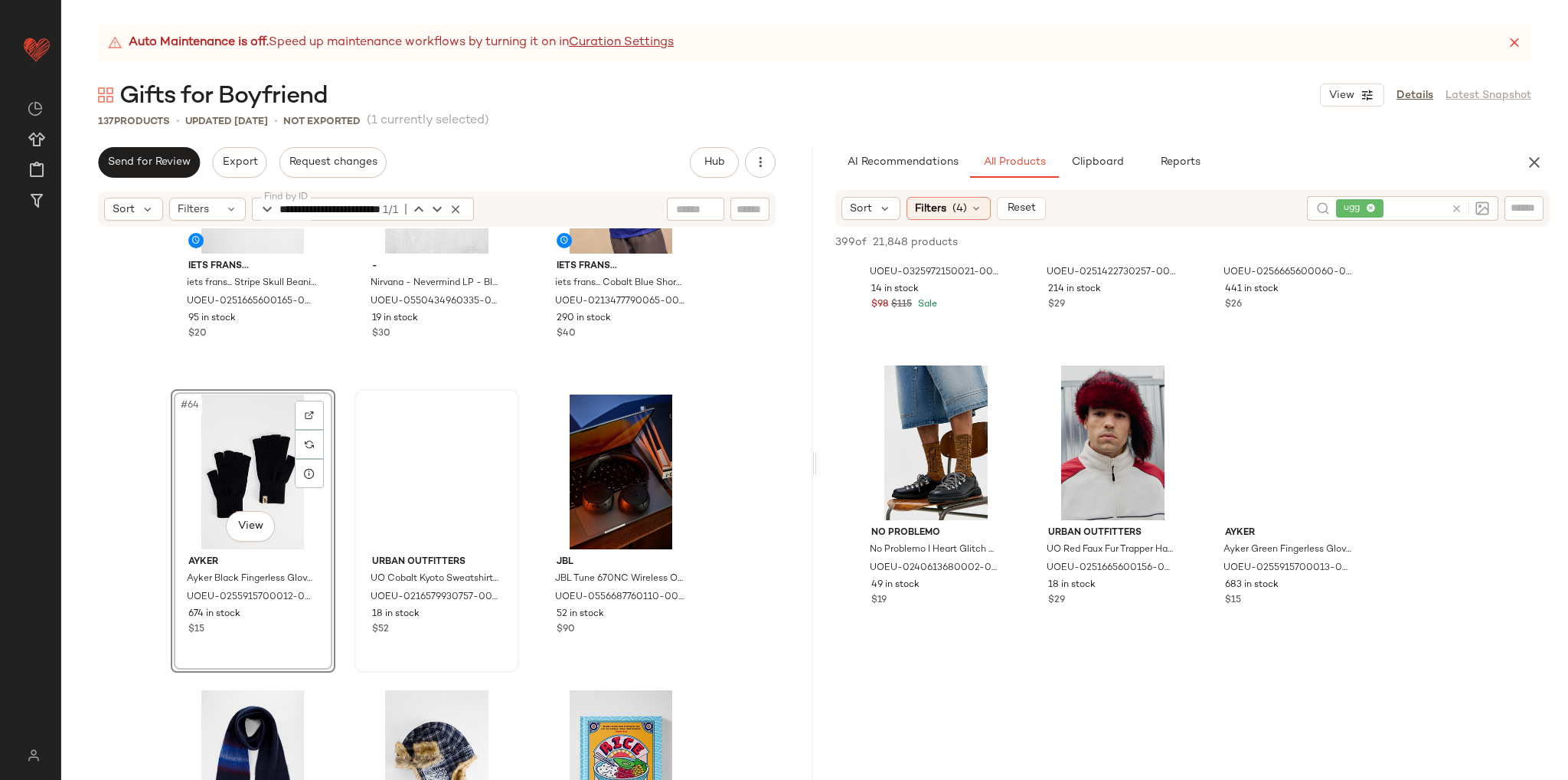
click at [725, 542] on div "iets frans... iets frans... Stripe Skull Beanie - Black at Urban Outfitters UOE…" at bounding box center [437, 523] width 751 height 590
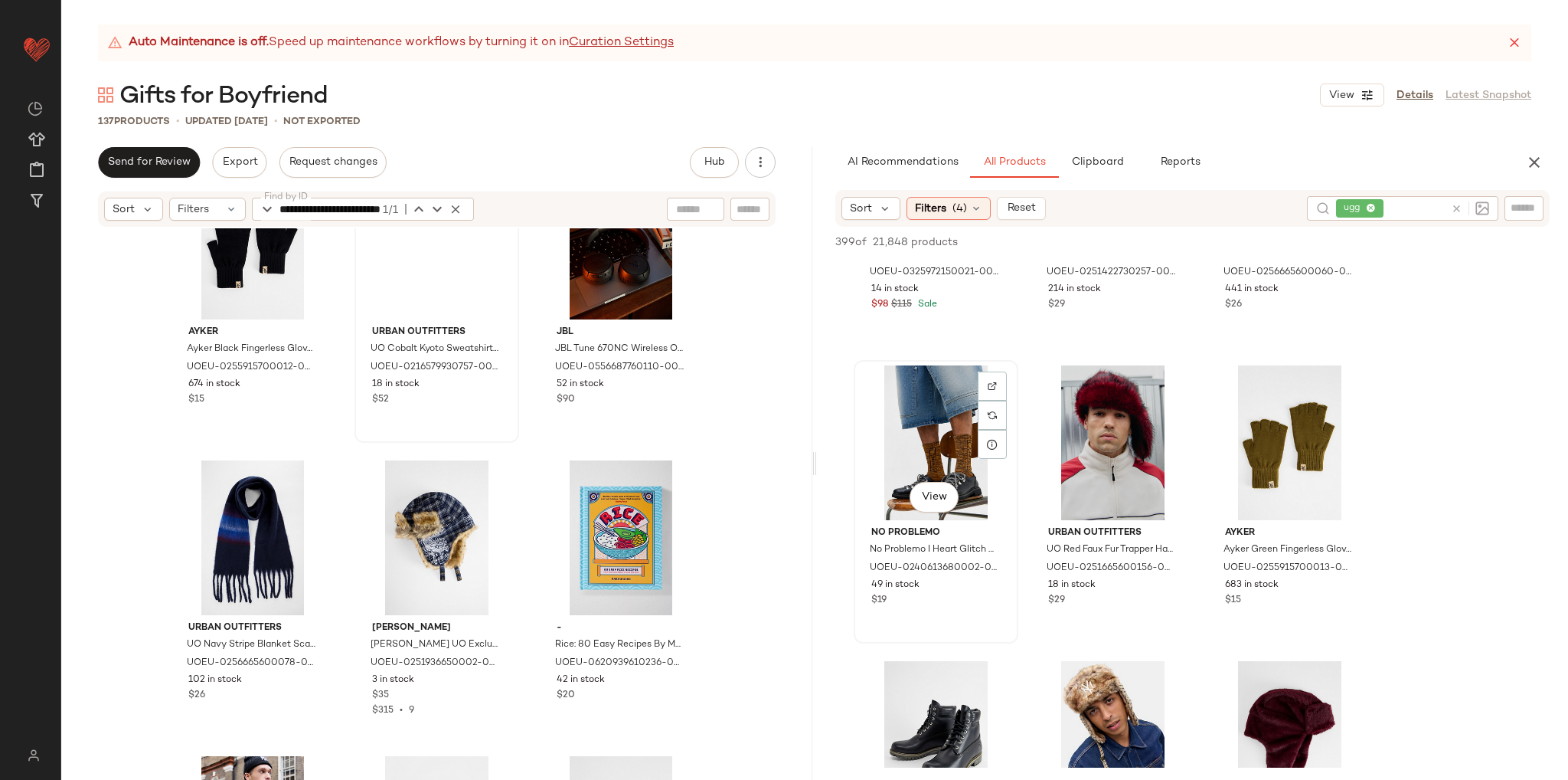
scroll to position [1609, 0]
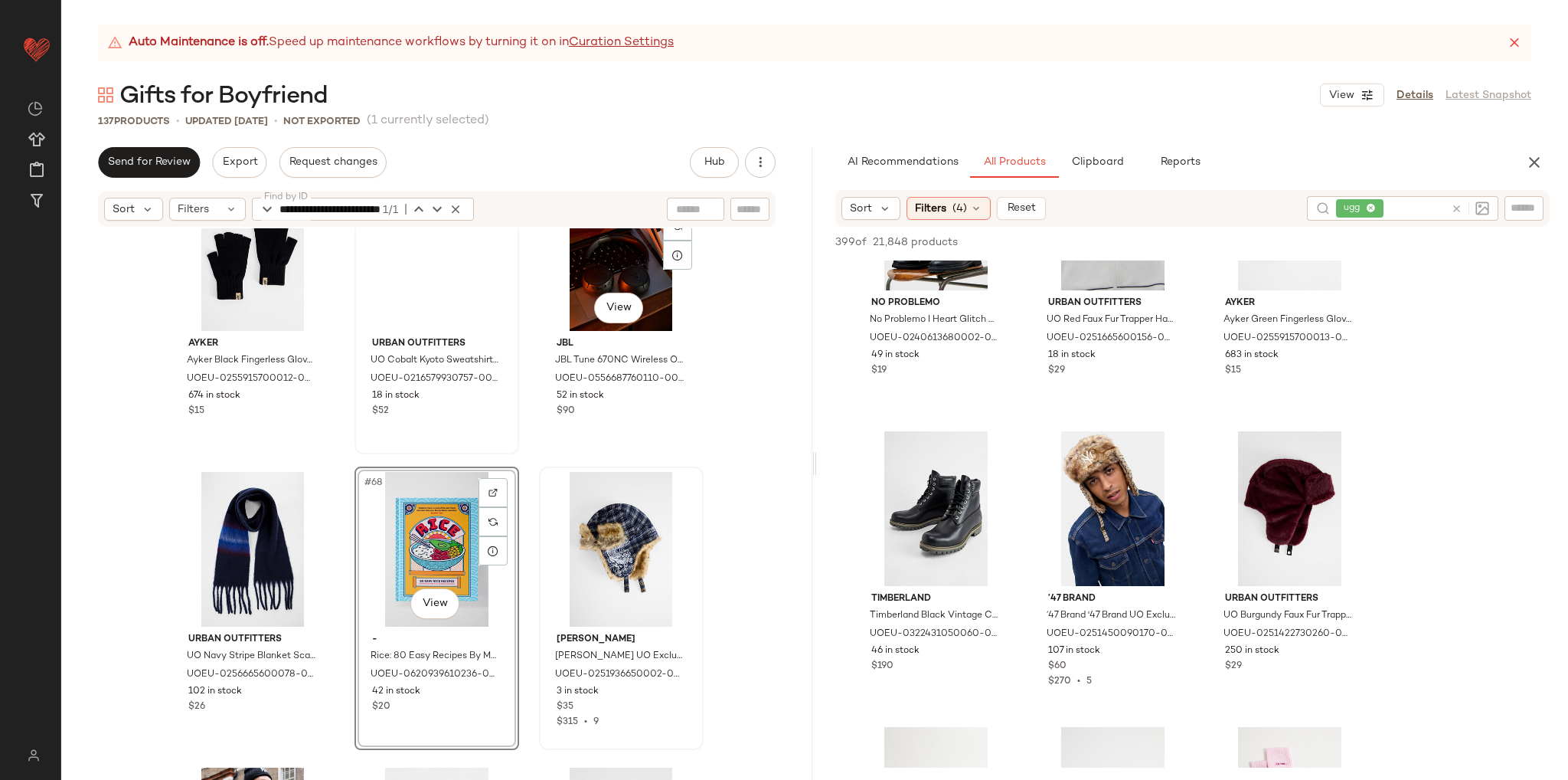
scroll to position [6371, 0]
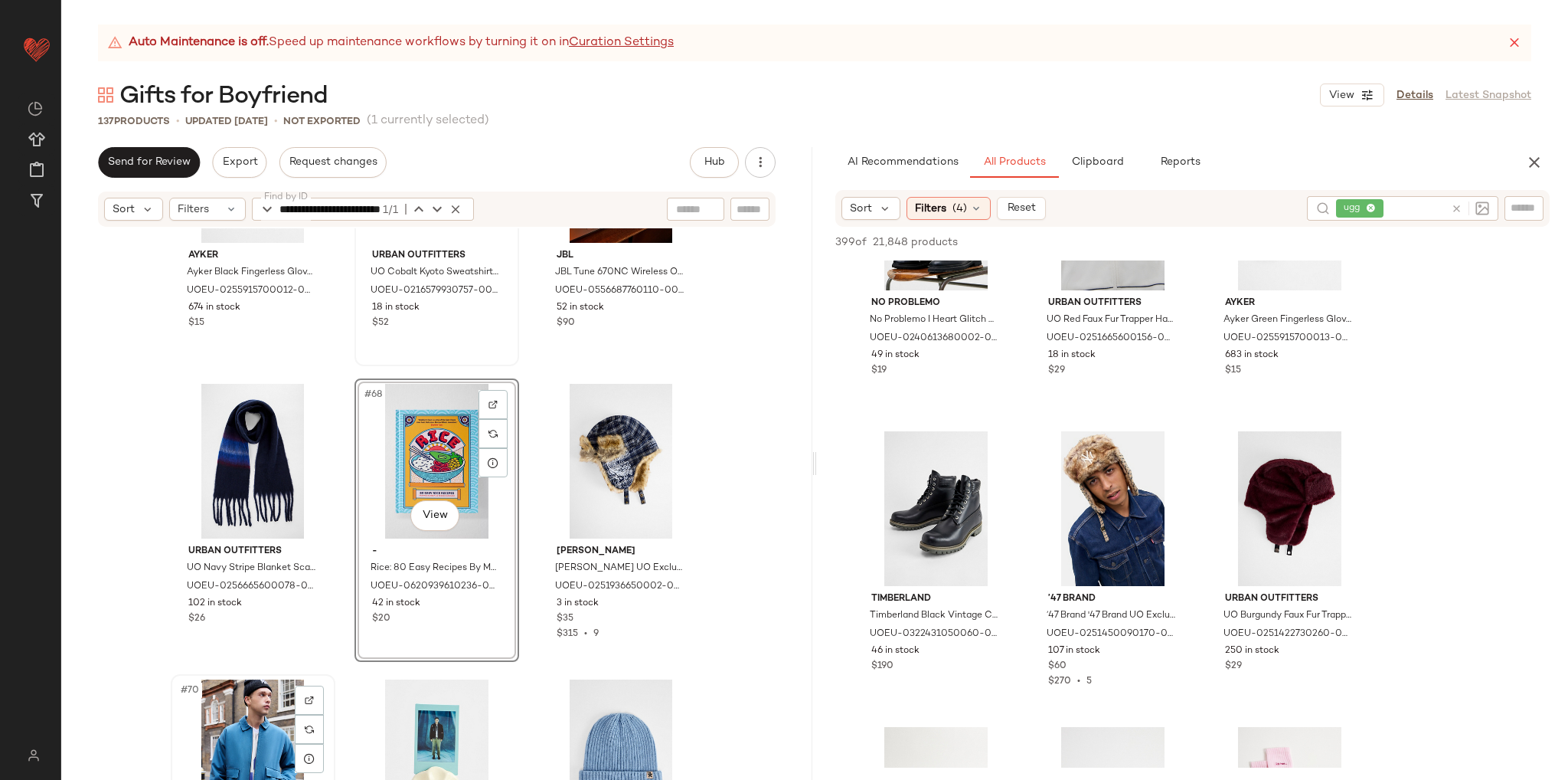
scroll to position [6374, 0]
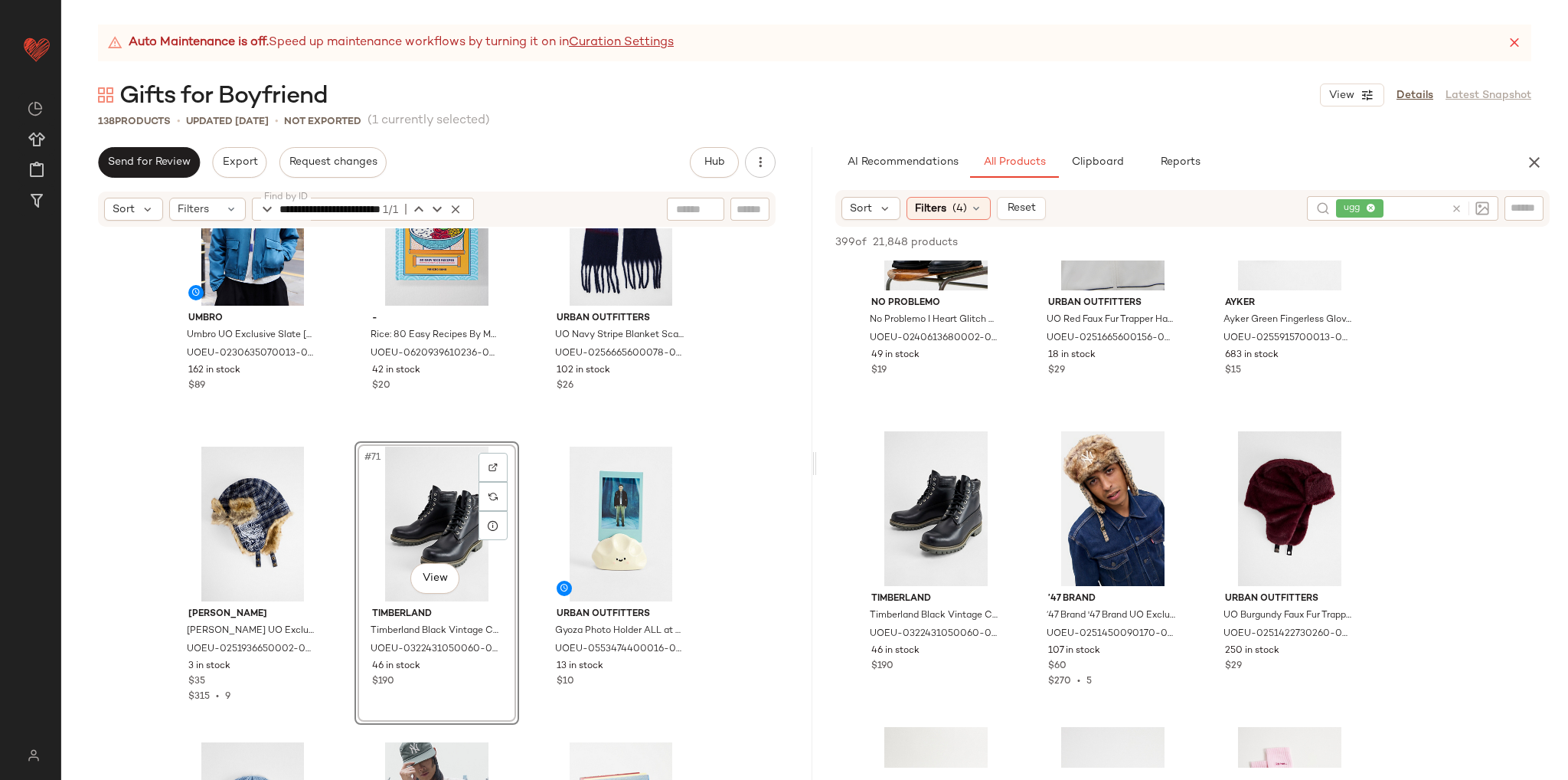
scroll to position [6833, 0]
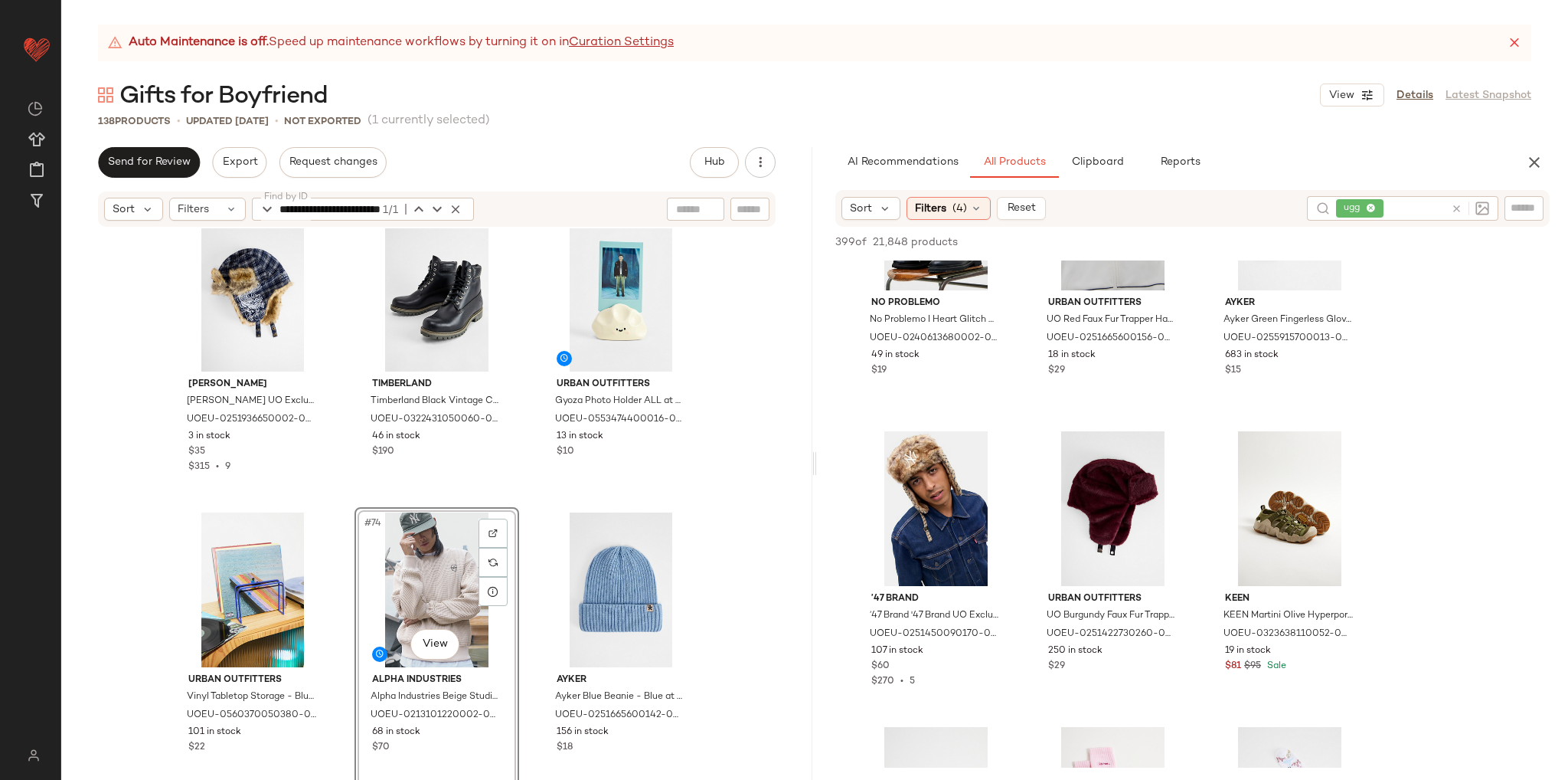
click at [735, 593] on div "Ed Hardy Ed Hardy UO Exclusive Blue Check Trapper Hat - Blue at Urban Outfitter…" at bounding box center [437, 523] width 751 height 590
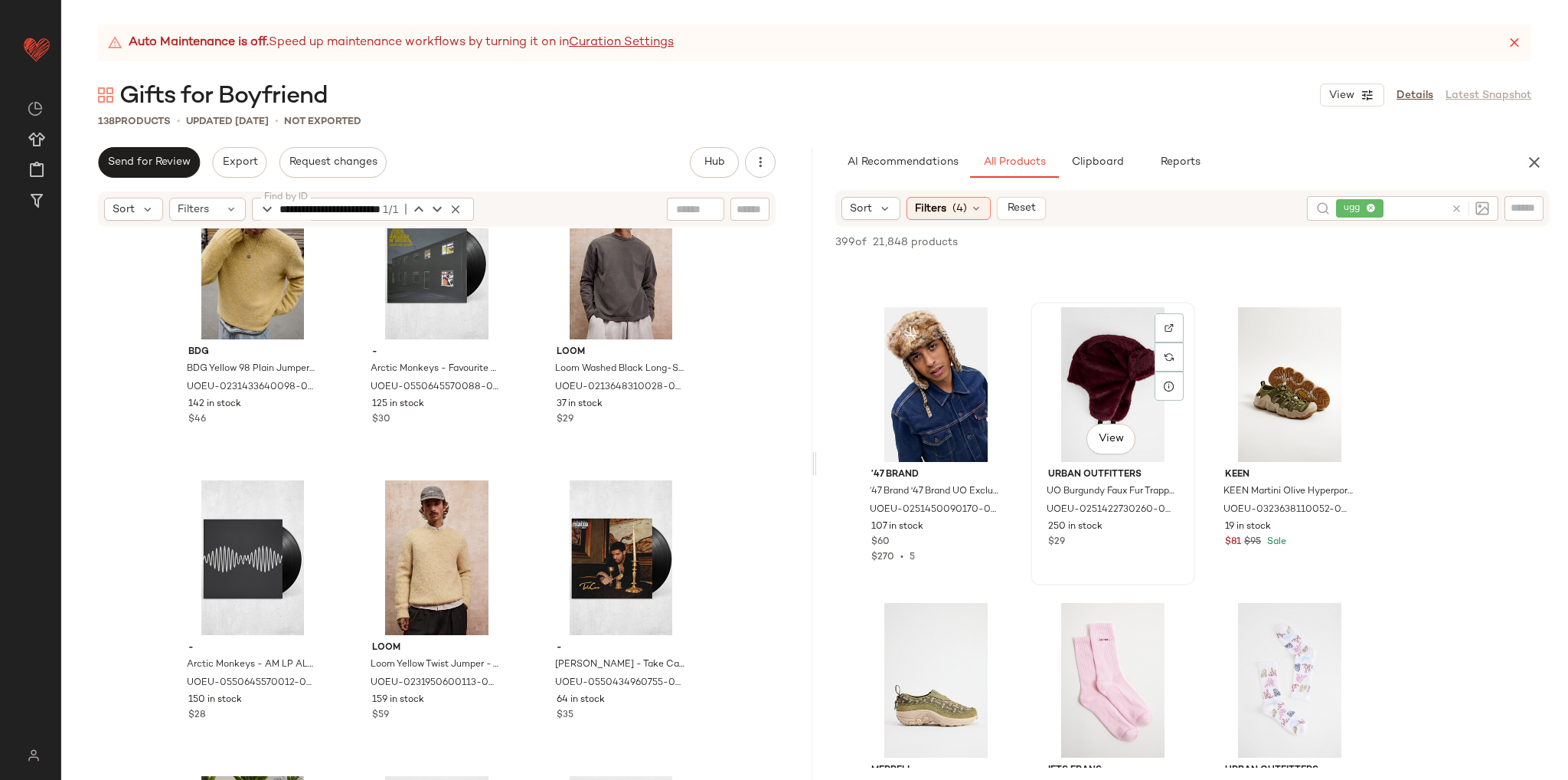
scroll to position [1915, 0]
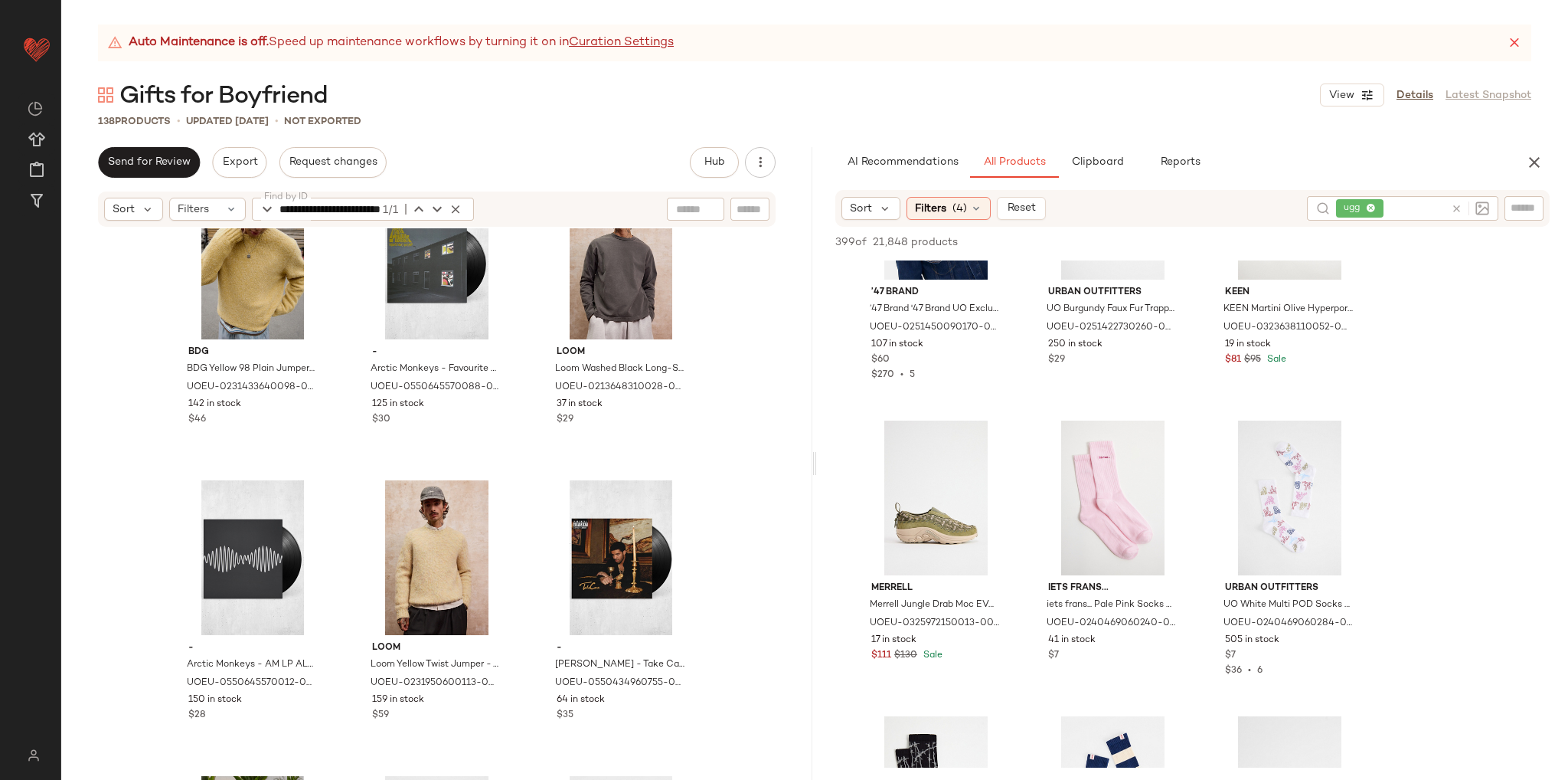
click at [1457, 211] on icon at bounding box center [1457, 208] width 12 height 12
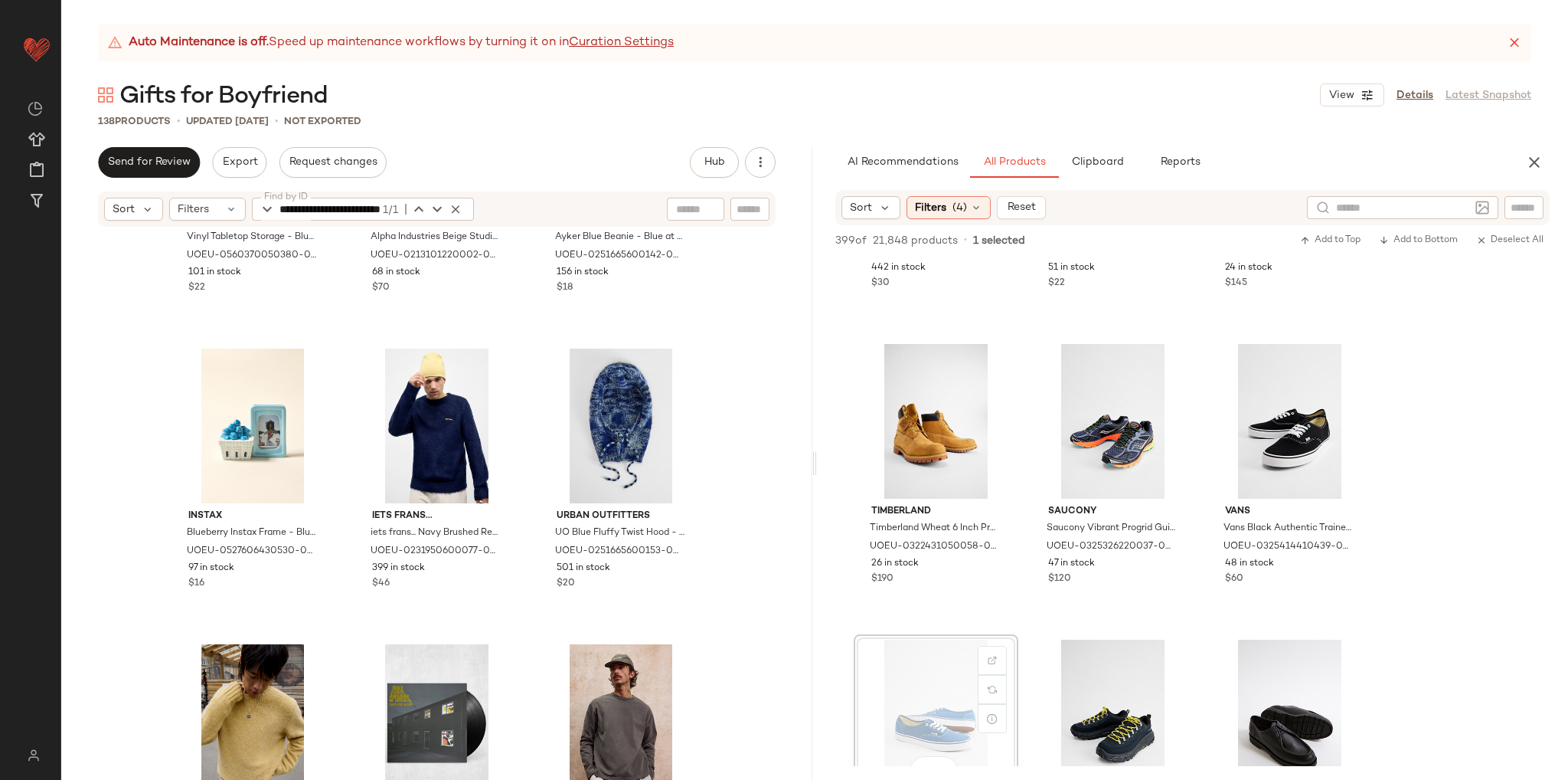
scroll to position [7295, 0]
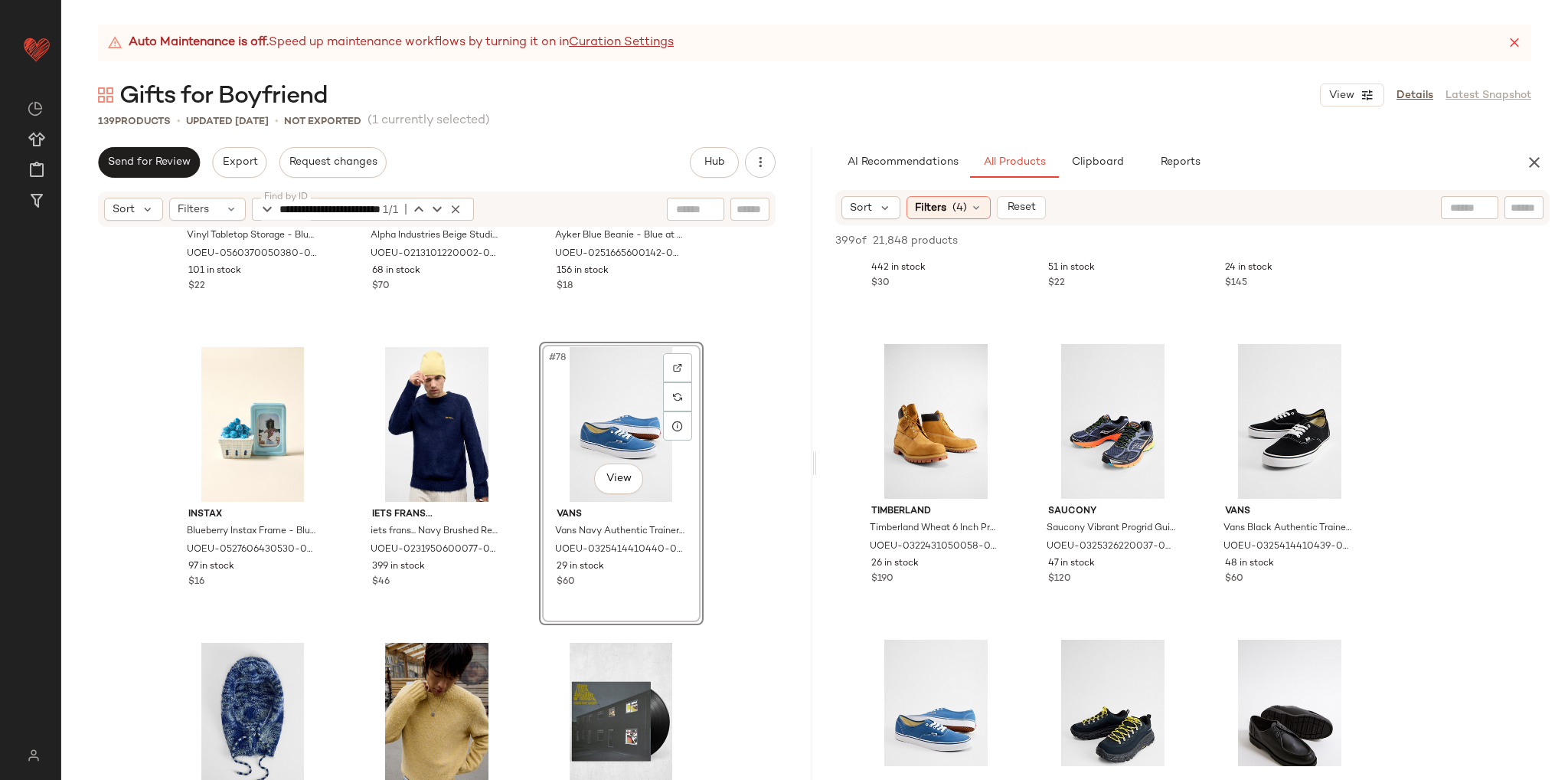
click at [760, 574] on div "Urban Outfitters Vinyl Tabletop Storage - Blue ALL at Urban Outfitters UOEU-056…" at bounding box center [437, 523] width 751 height 590
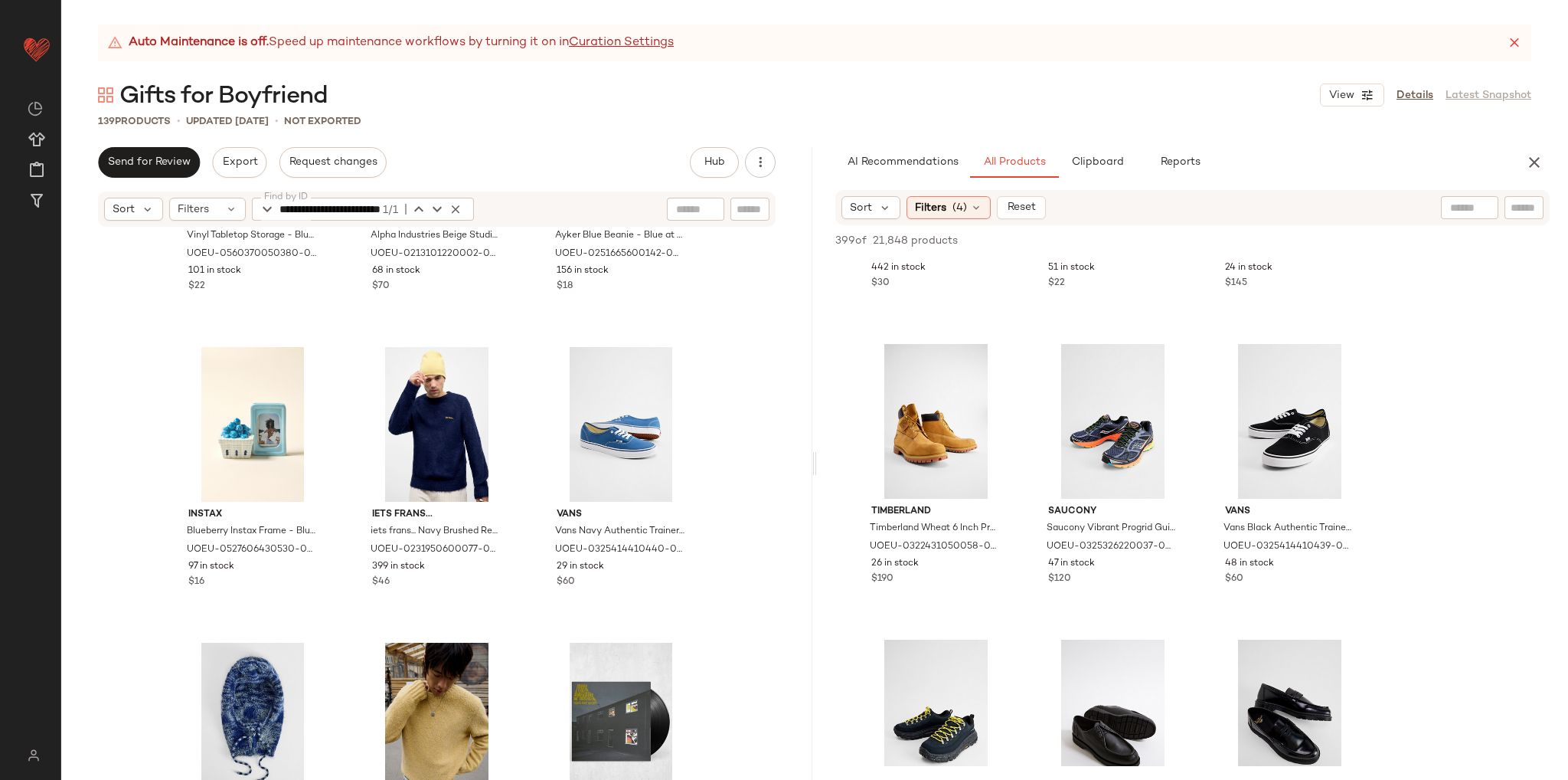
scroll to position [7371, 0]
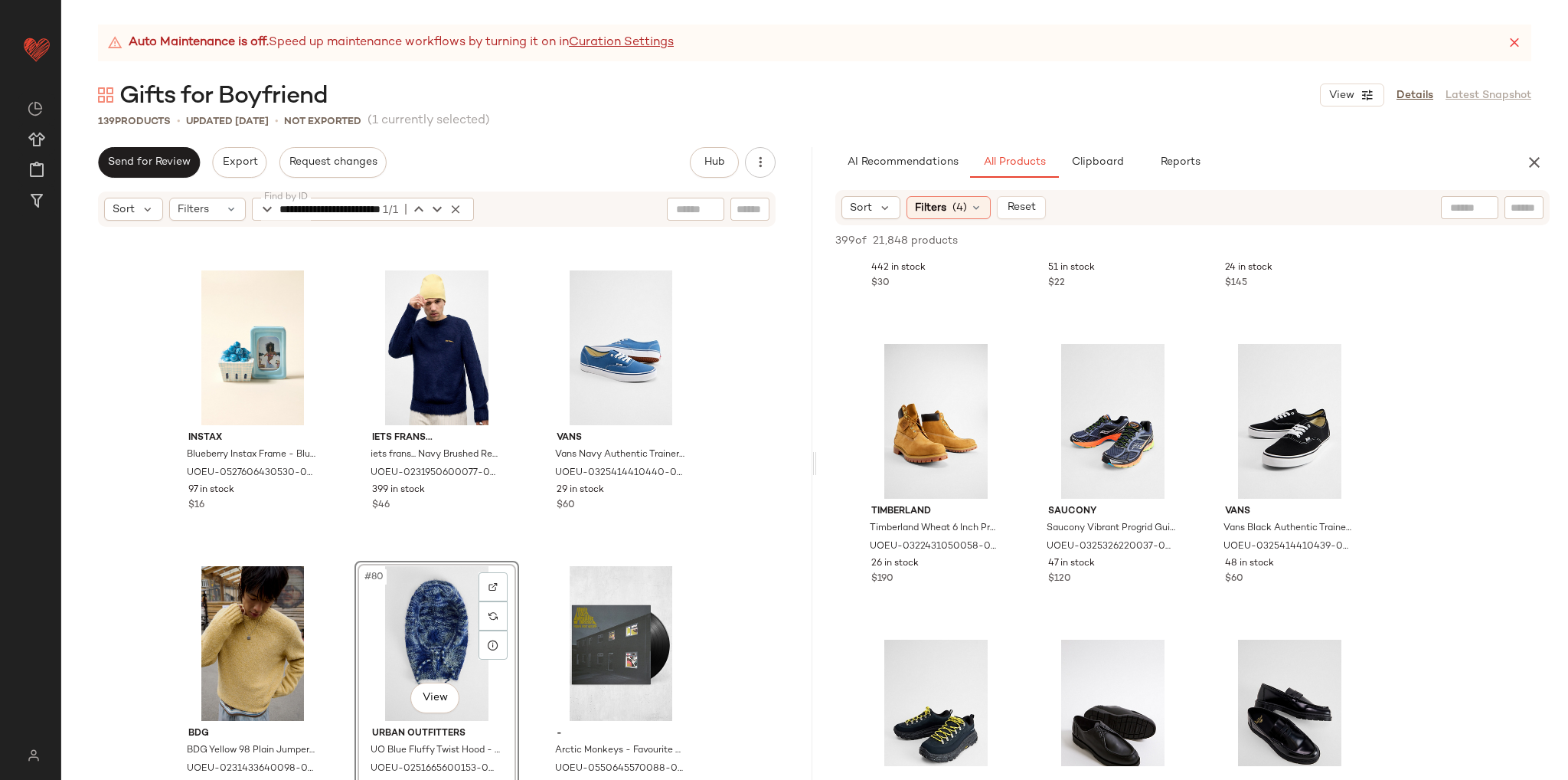
click at [735, 632] on div "Urban Outfitters Vinyl Tabletop Storage - Blue ALL at Urban Outfitters UOEU-056…" at bounding box center [437, 523] width 751 height 590
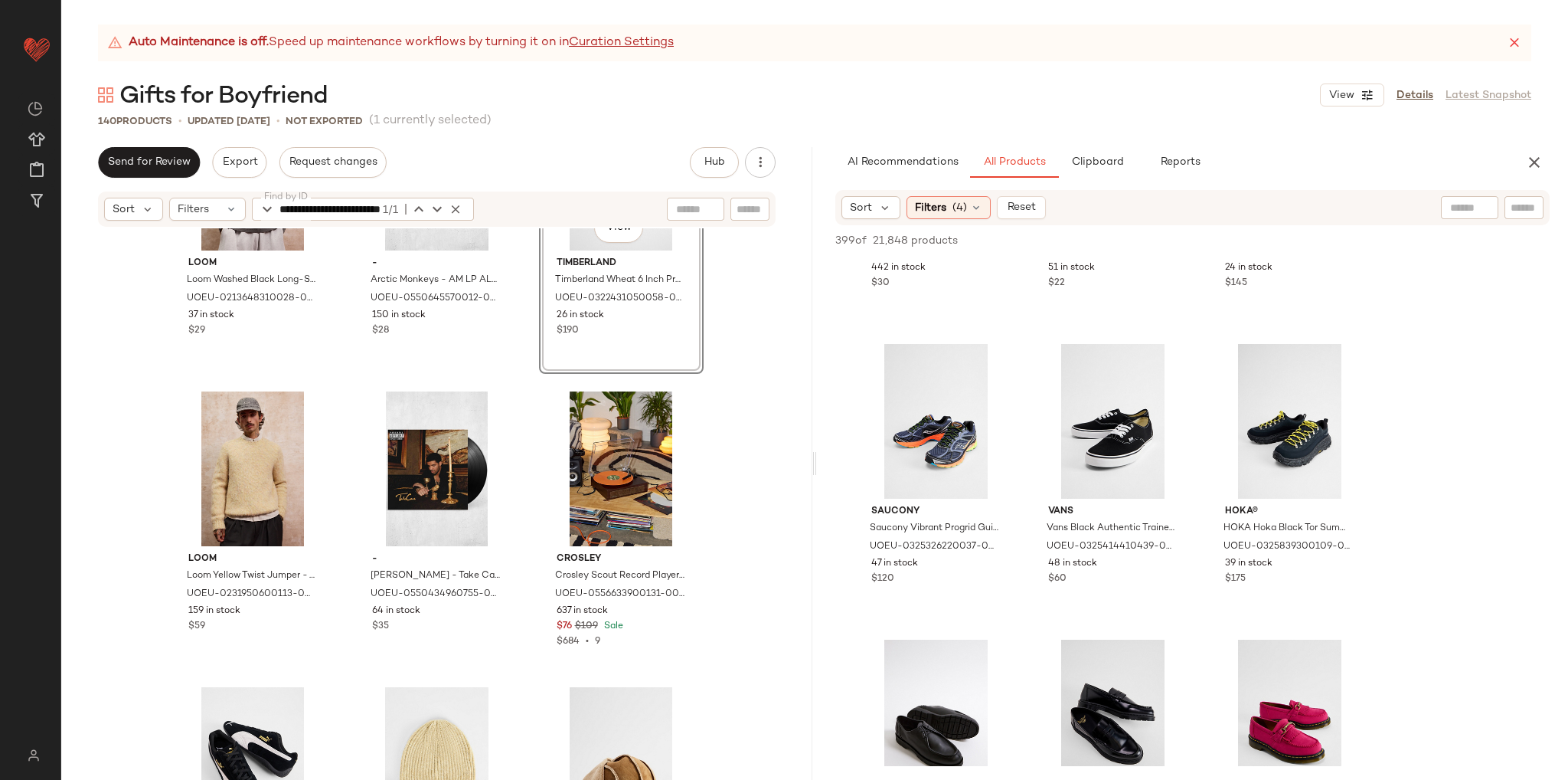
scroll to position [8214, 0]
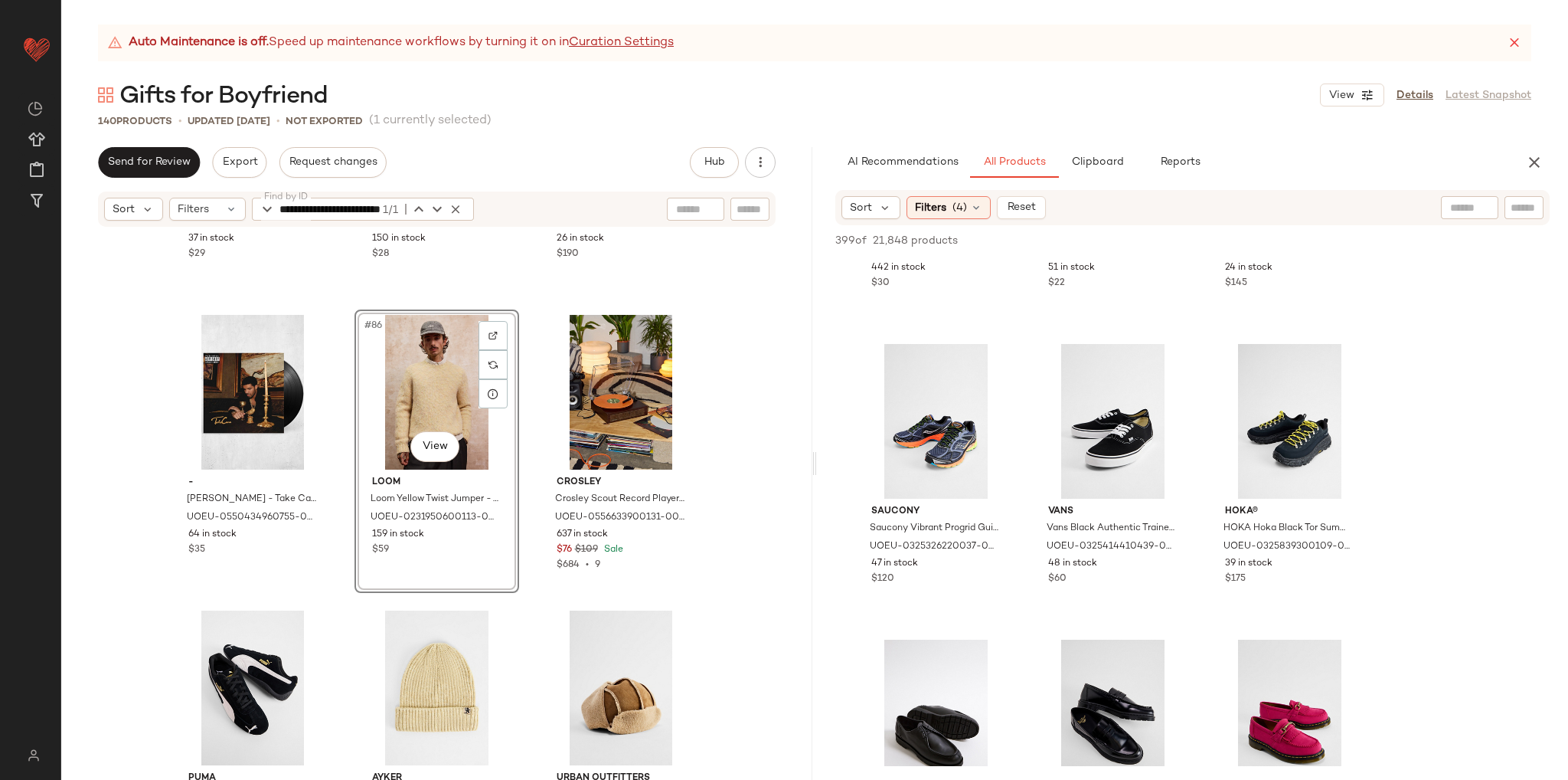
scroll to position [8444, 0]
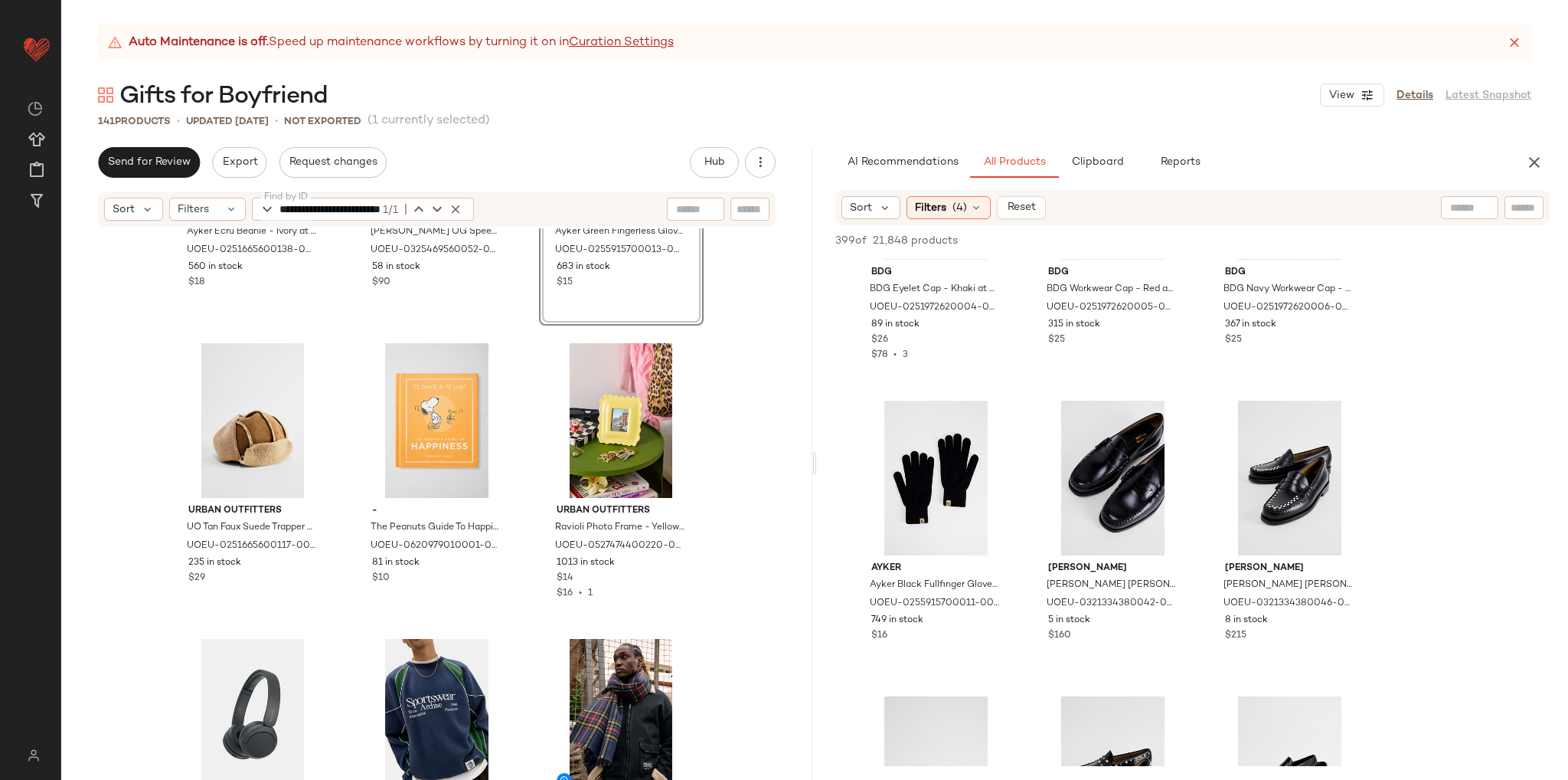
scroll to position [8827, 0]
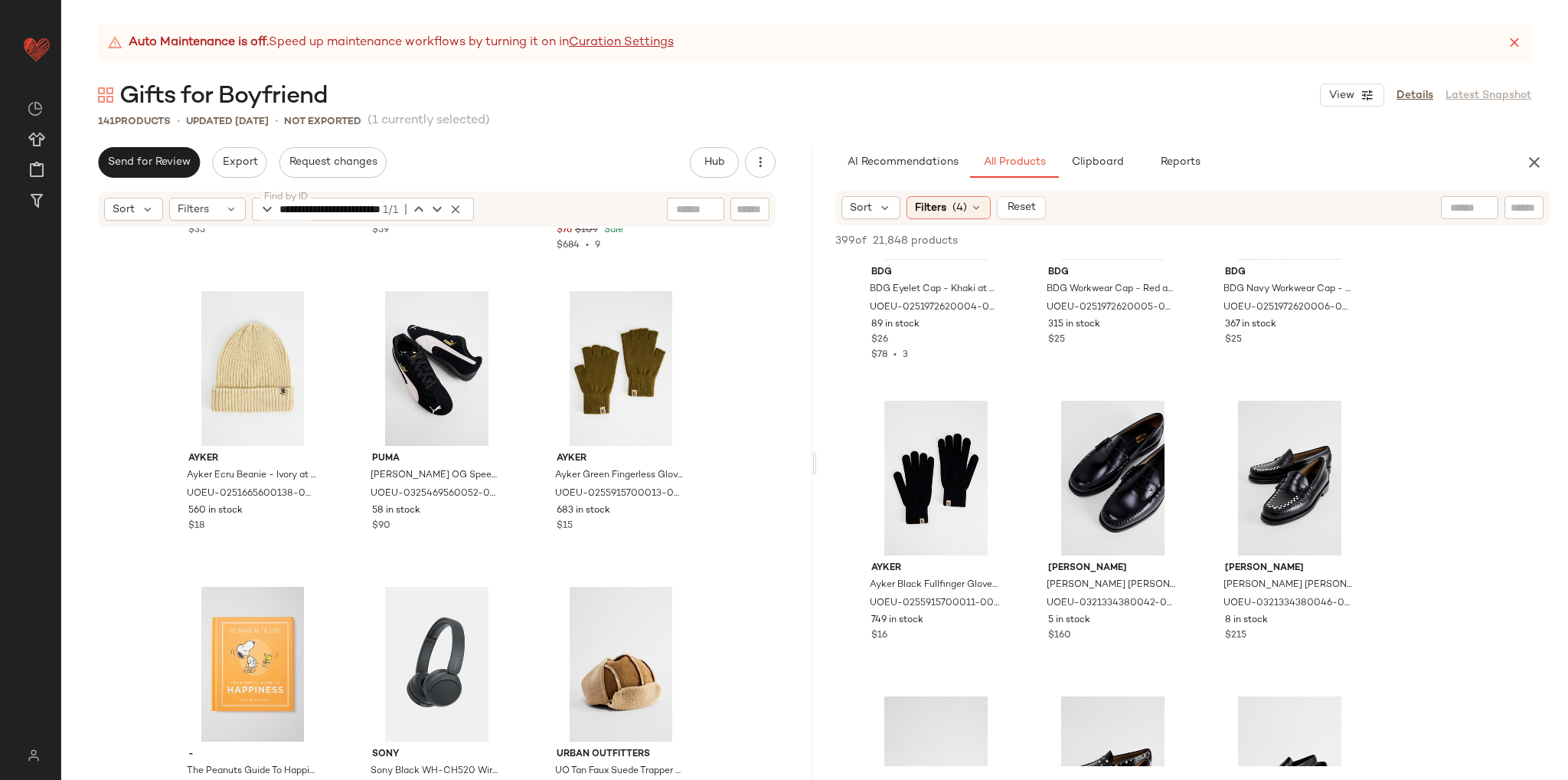
scroll to position [8520, 0]
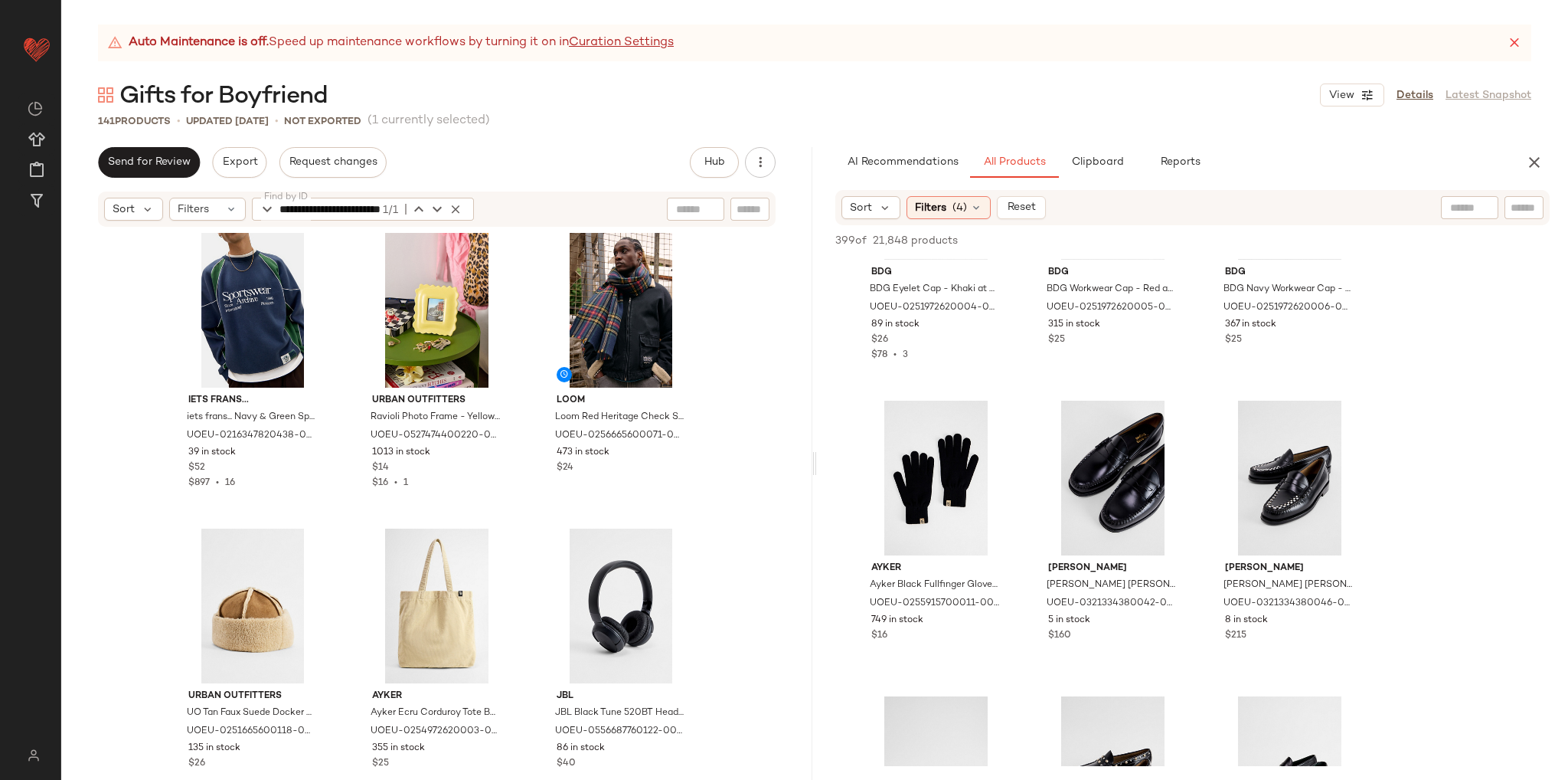
scroll to position [9210, 0]
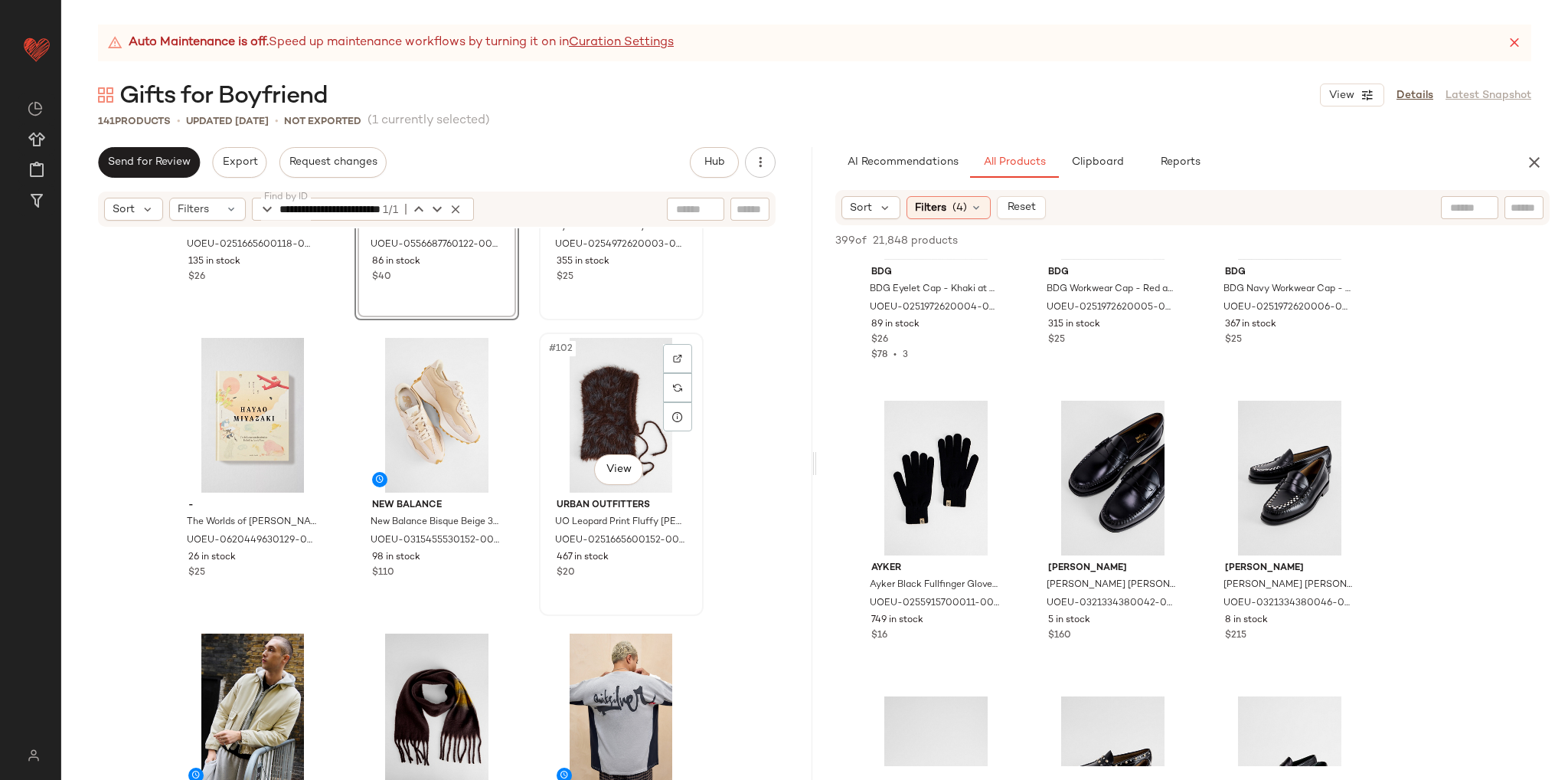
scroll to position [9746, 0]
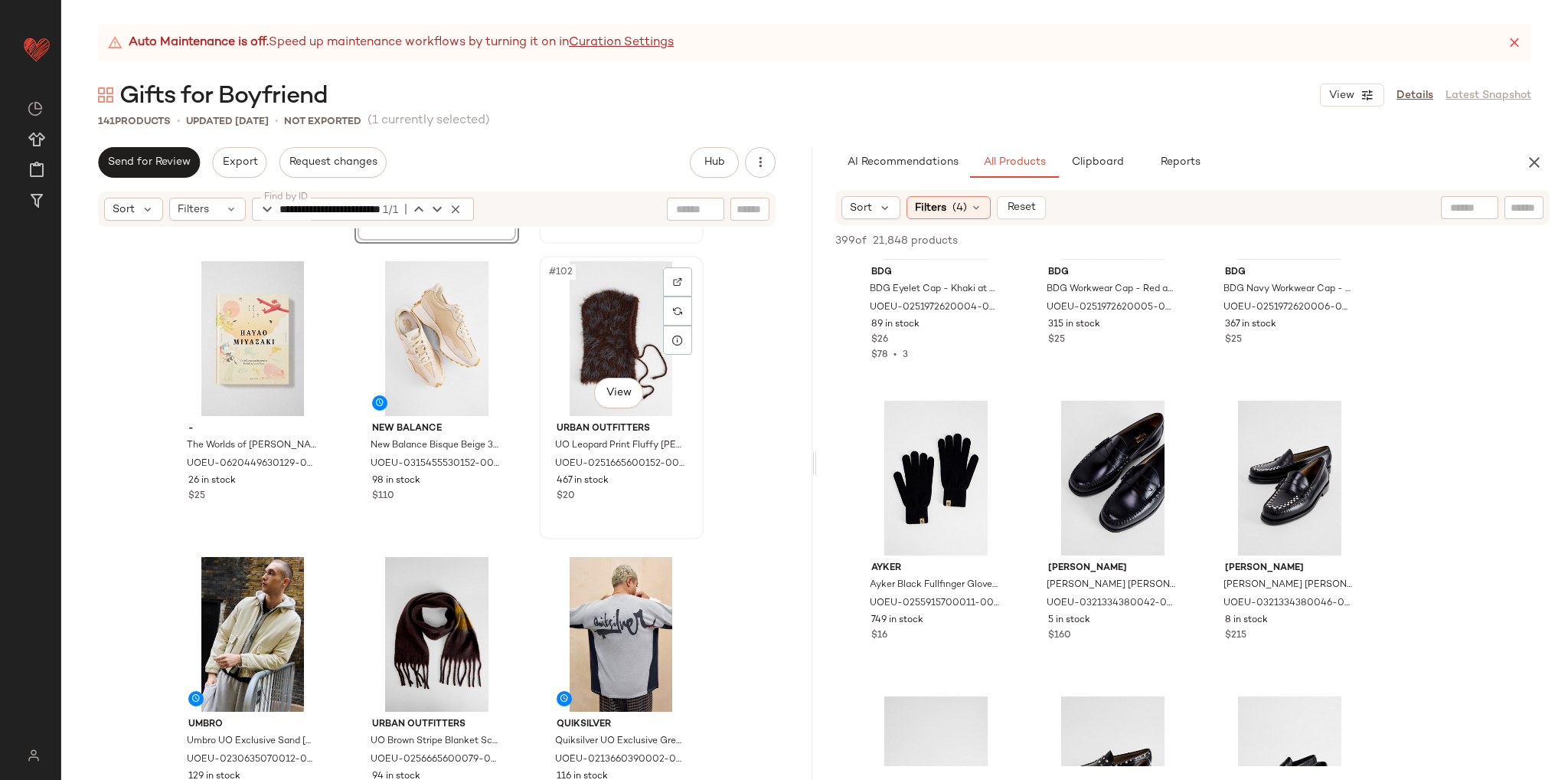
scroll to position [9743, 0]
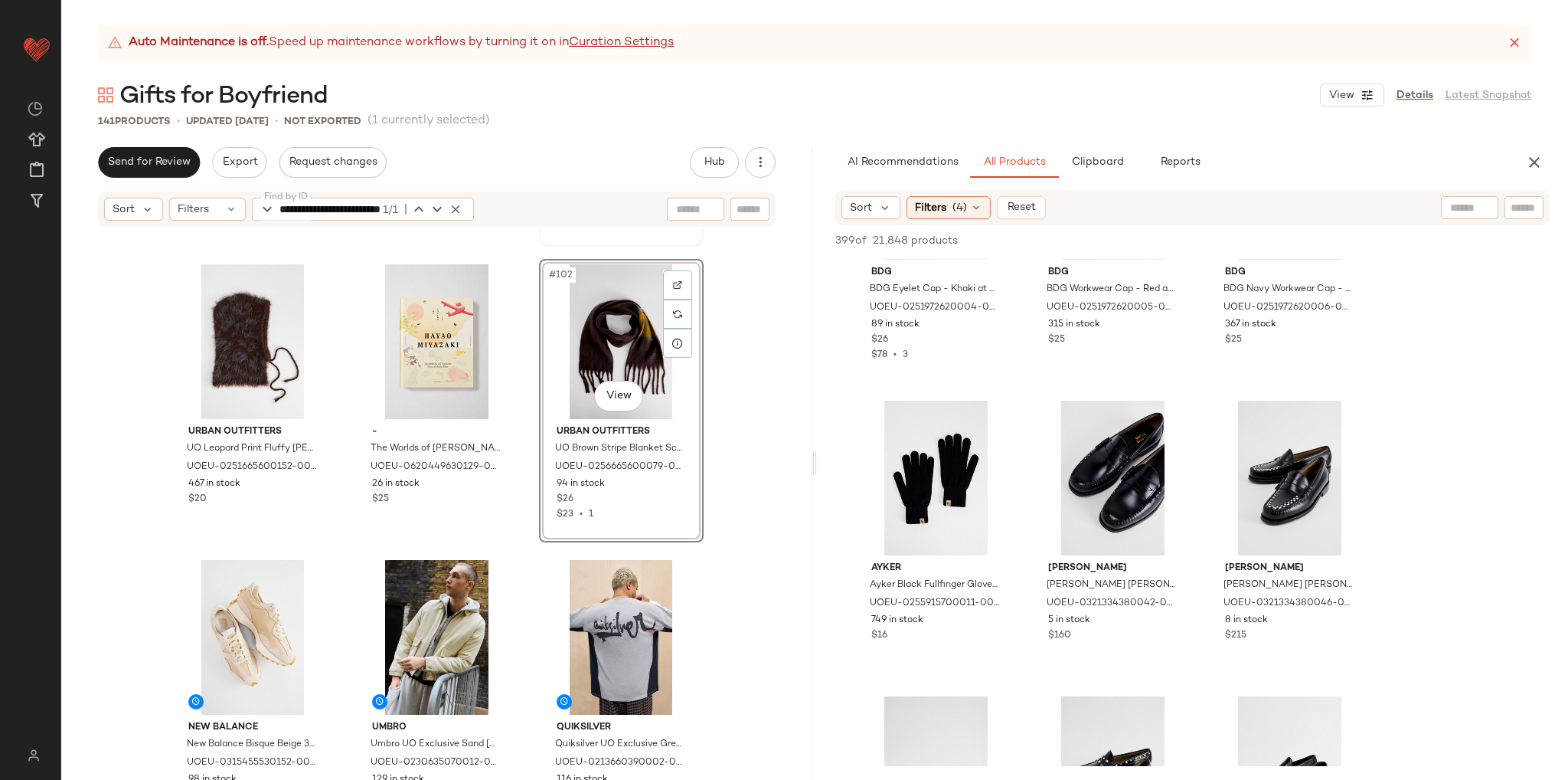
scroll to position [9820, 0]
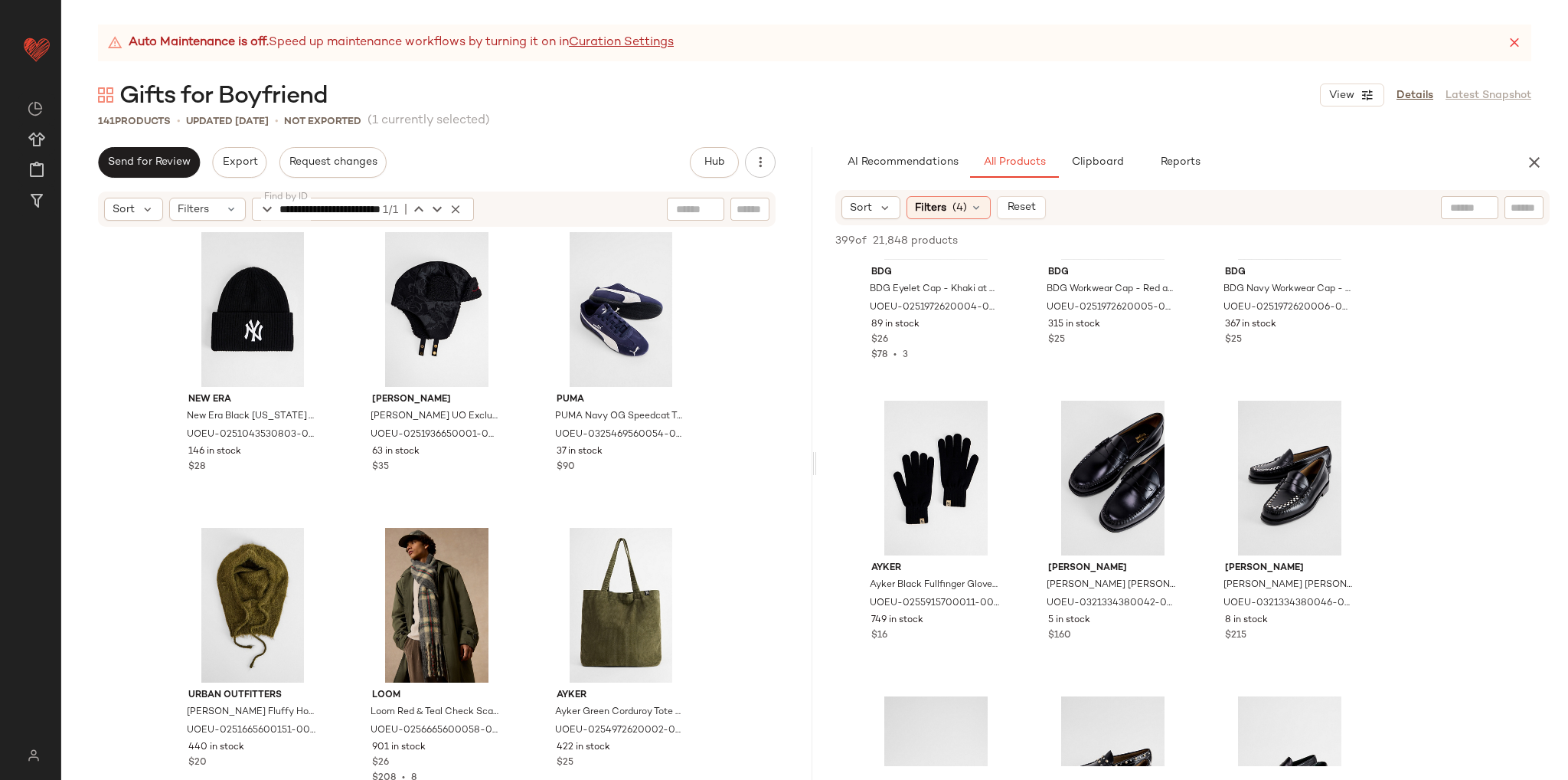
scroll to position [10586, 0]
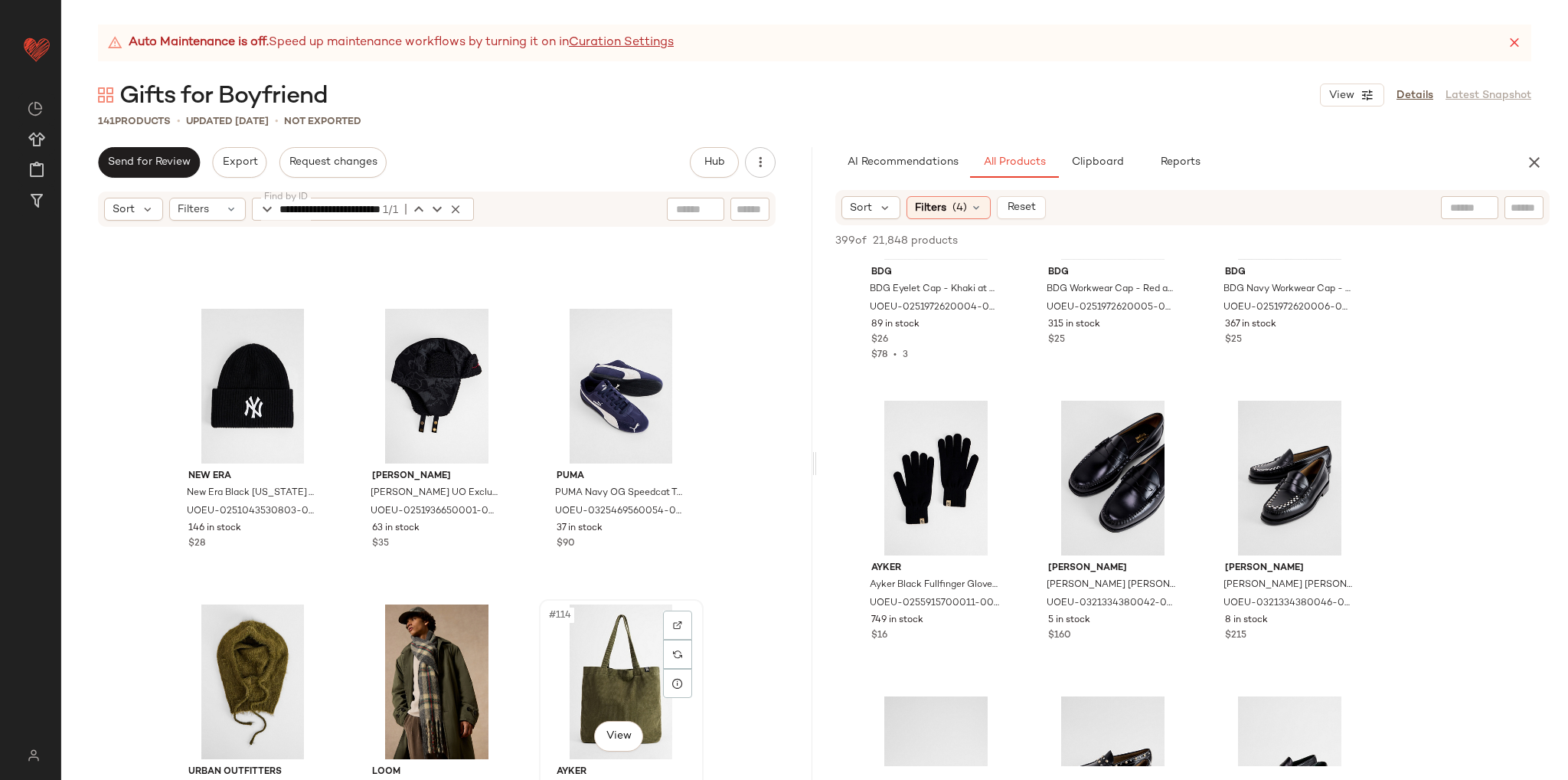
scroll to position [10586, 0]
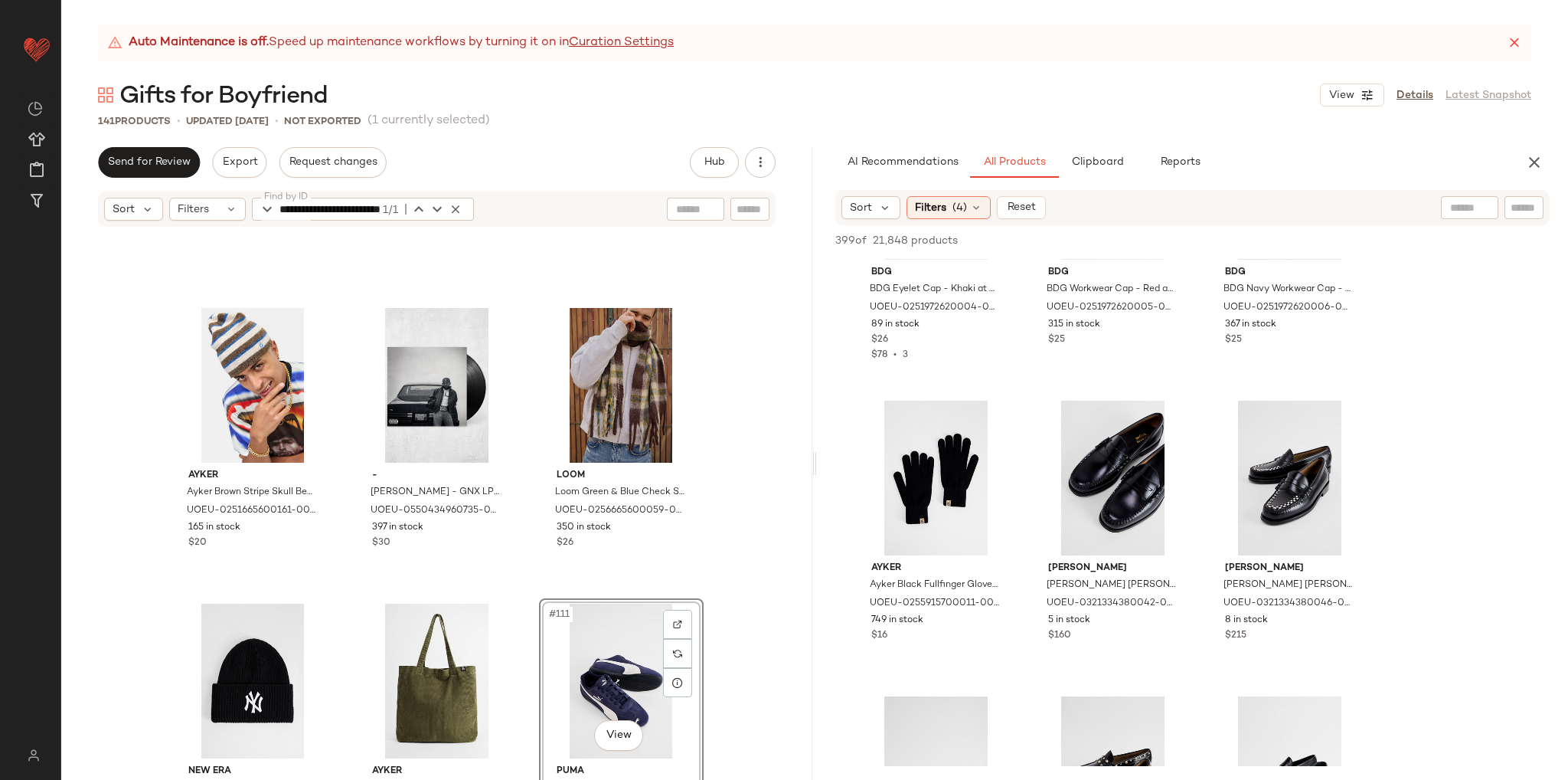
scroll to position [10280, 0]
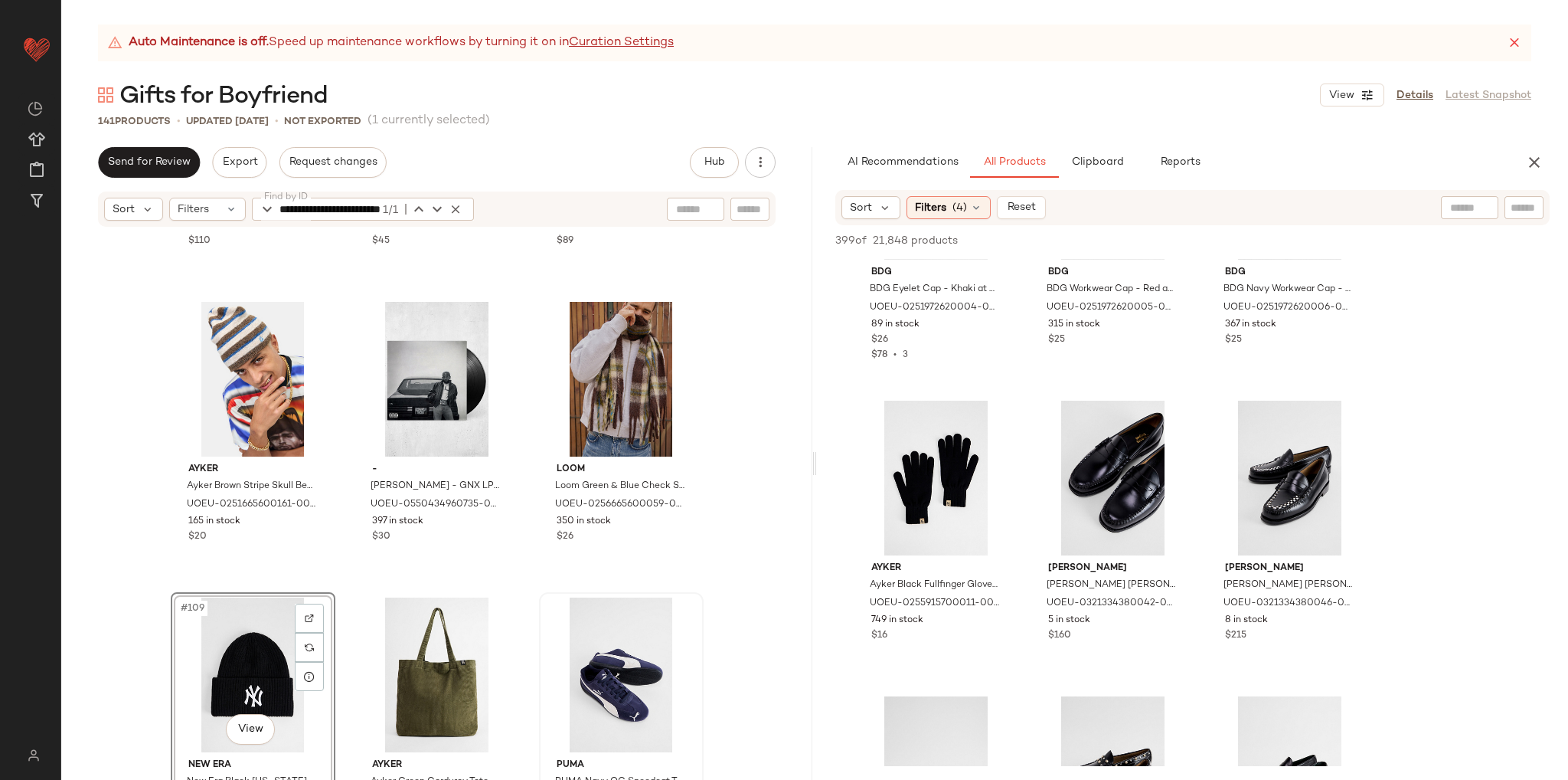
scroll to position [10302, 0]
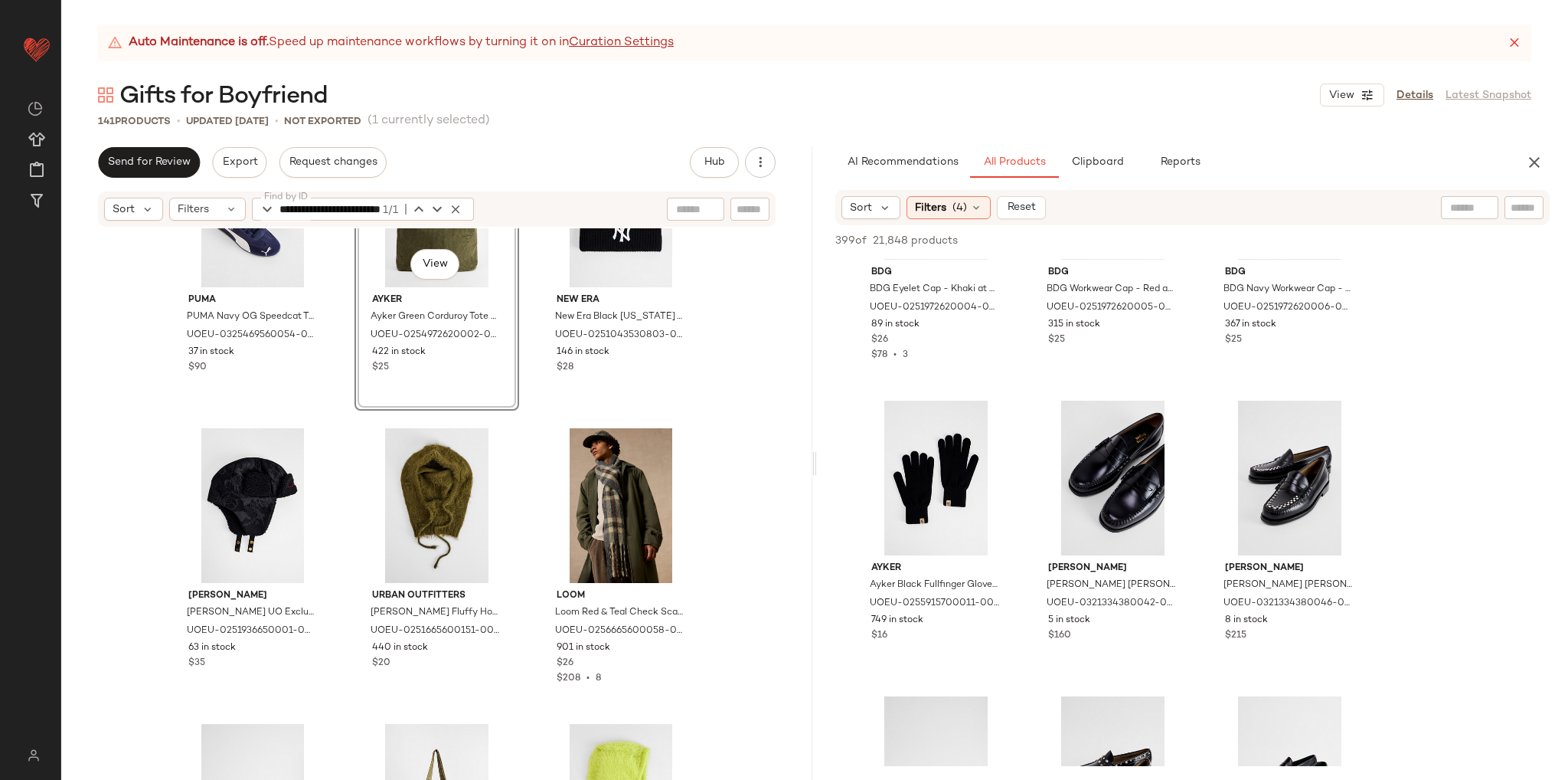
scroll to position [10915, 0]
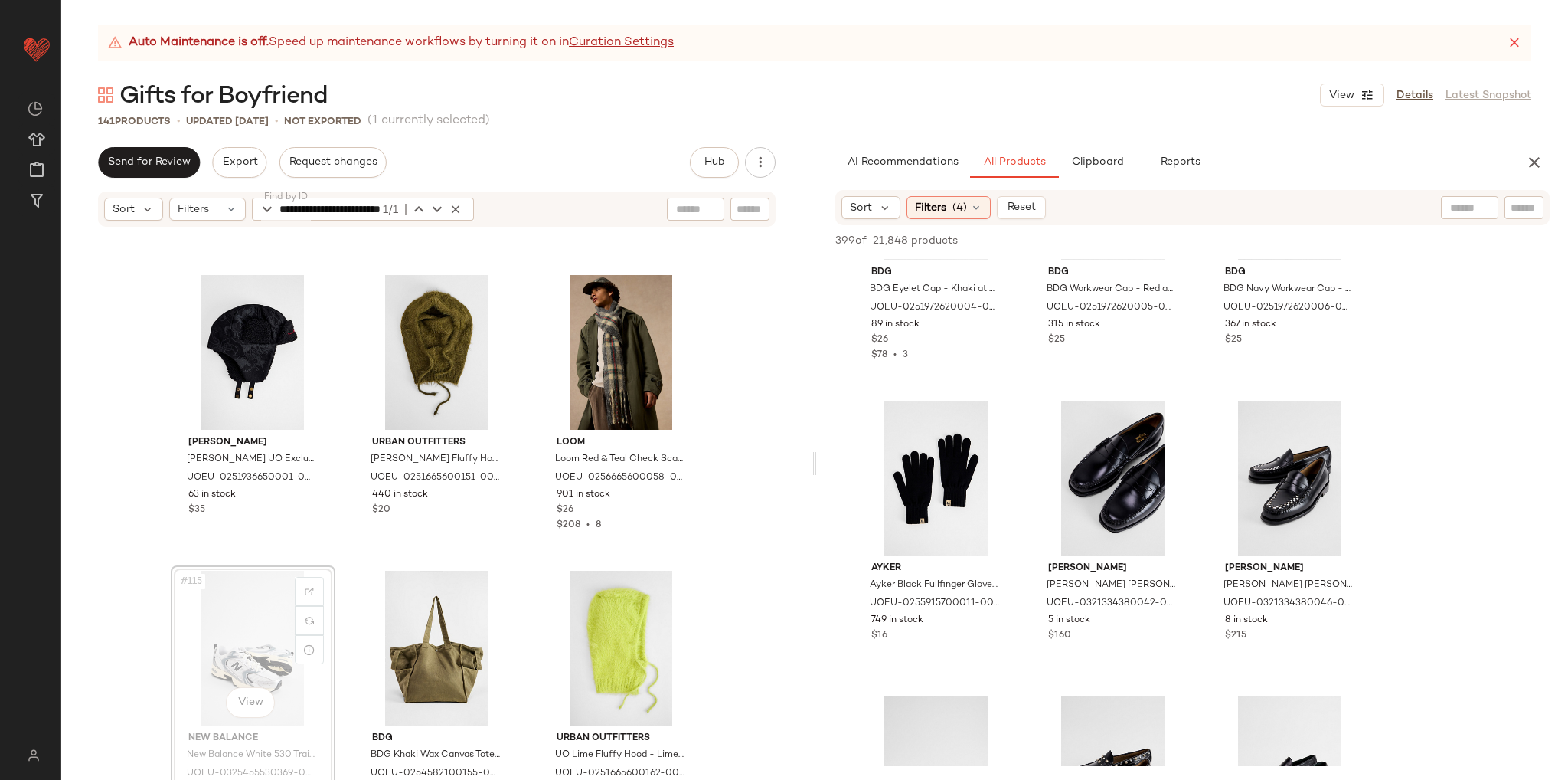
scroll to position [10915, 0]
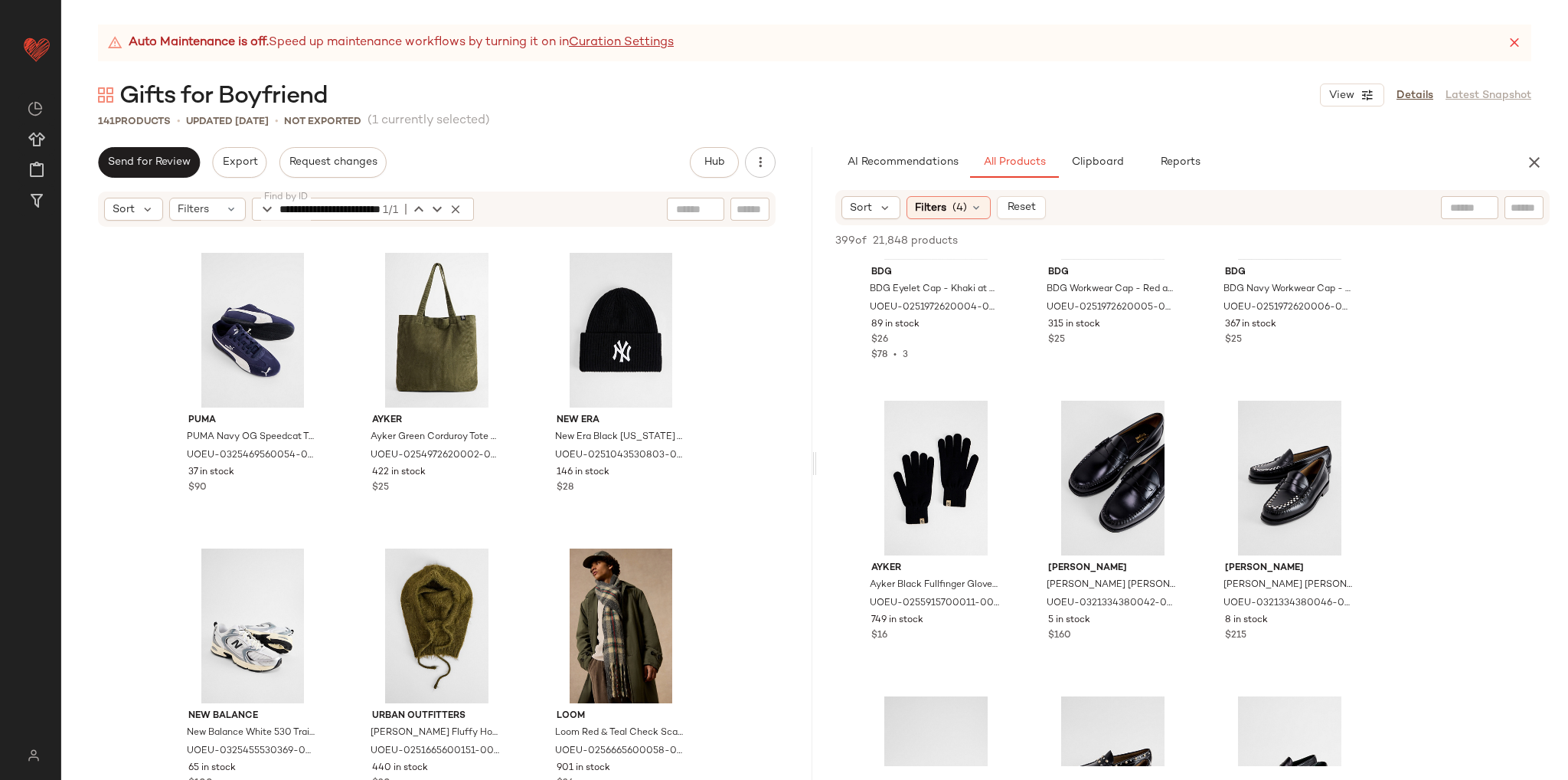
scroll to position [10608, 0]
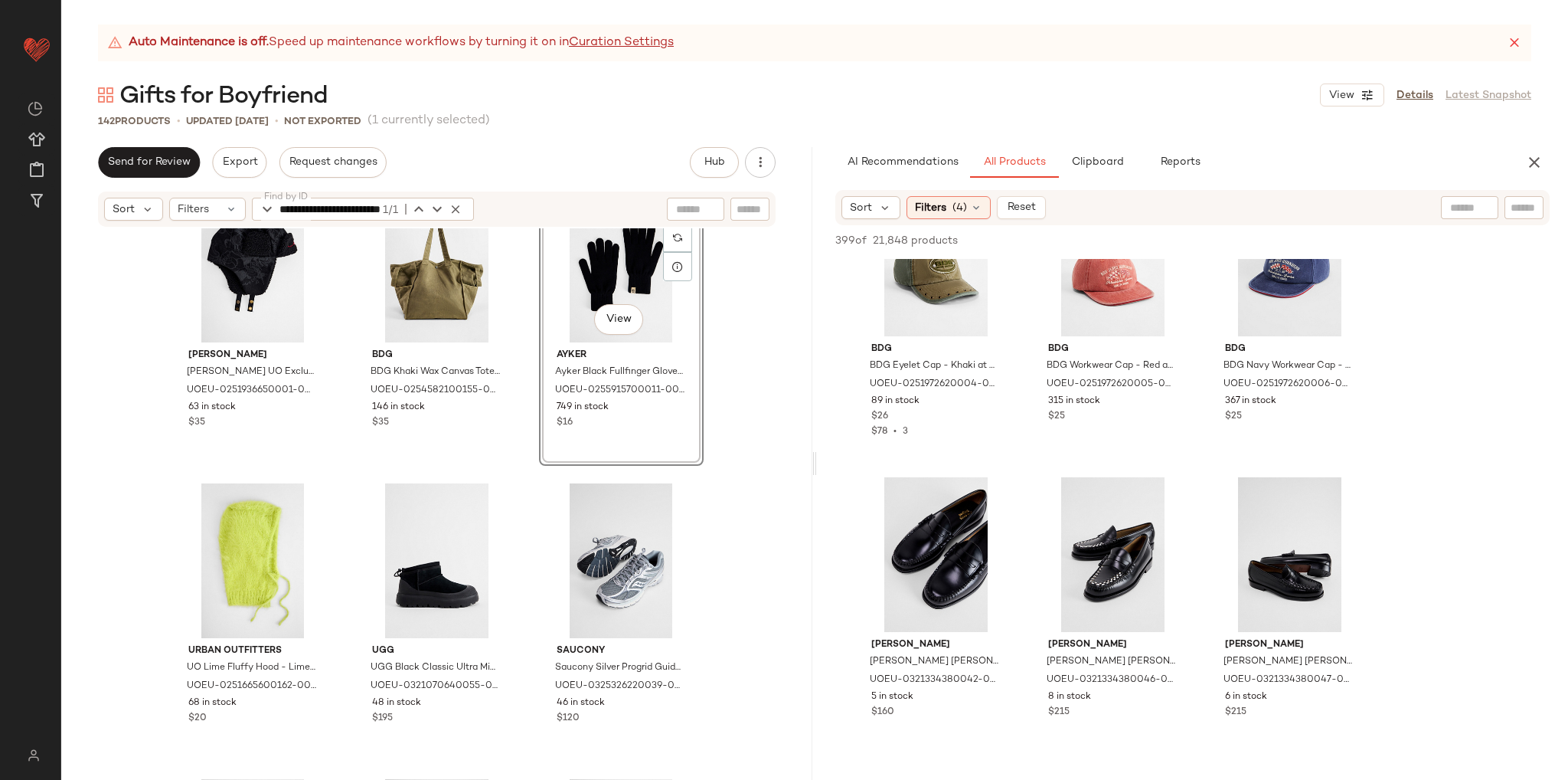
scroll to position [11528, 0]
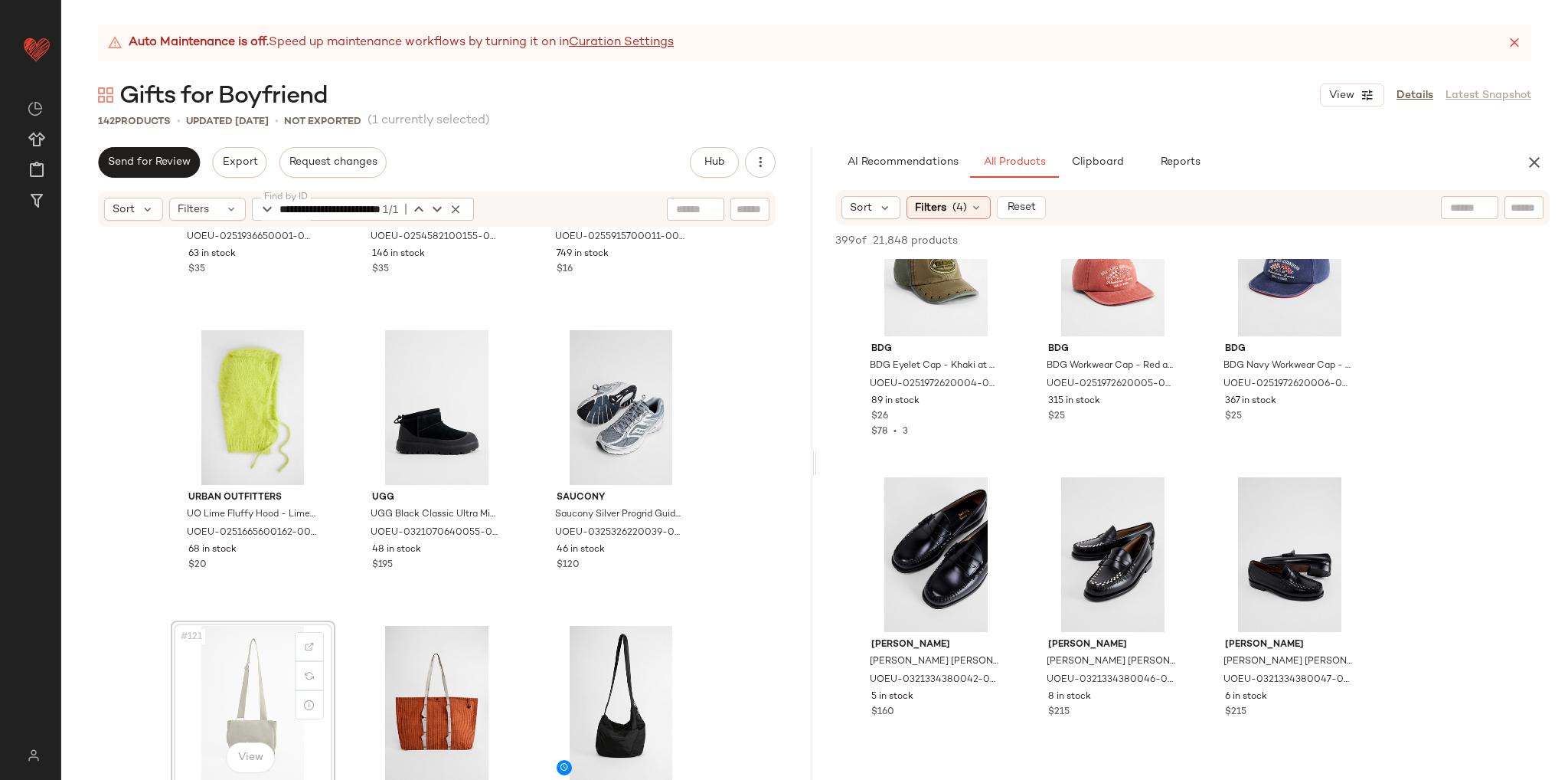
scroll to position [11452, 0]
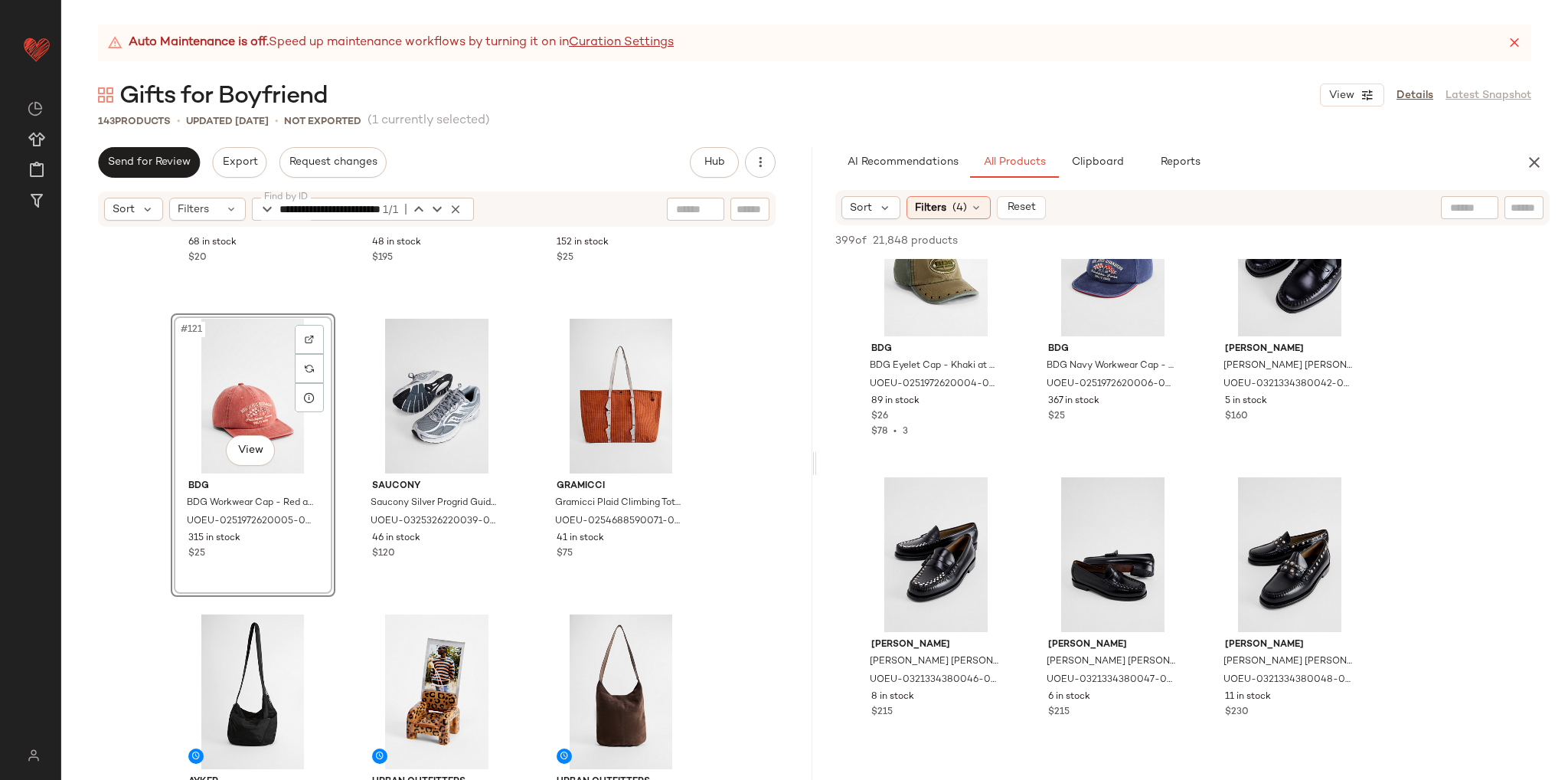
scroll to position [11605, 0]
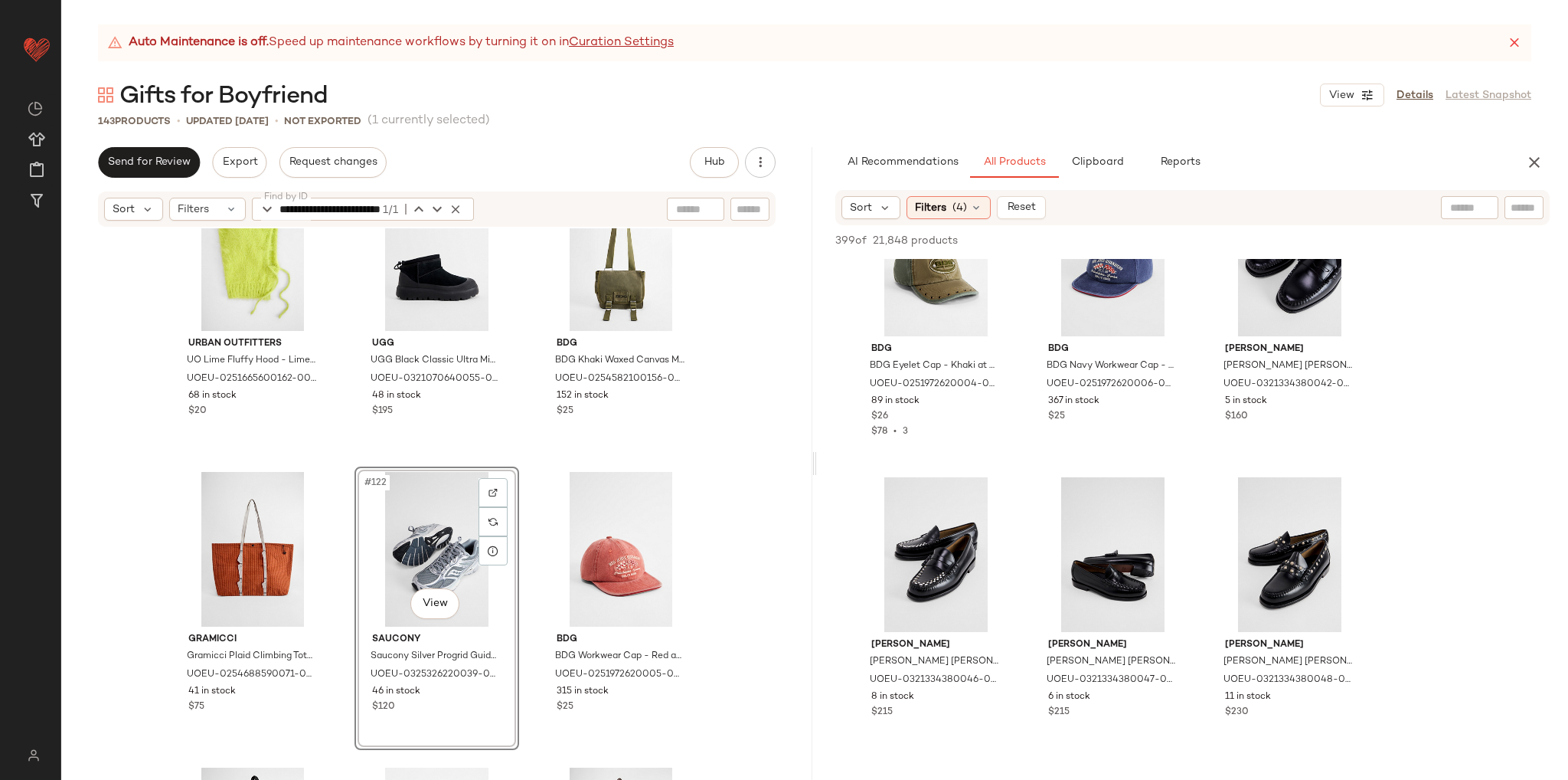
click at [728, 569] on div "Urban Outfitters UO Lime Fluffy Hood - Lime at Urban Outfitters UOEU-0251665600…" at bounding box center [437, 523] width 751 height 590
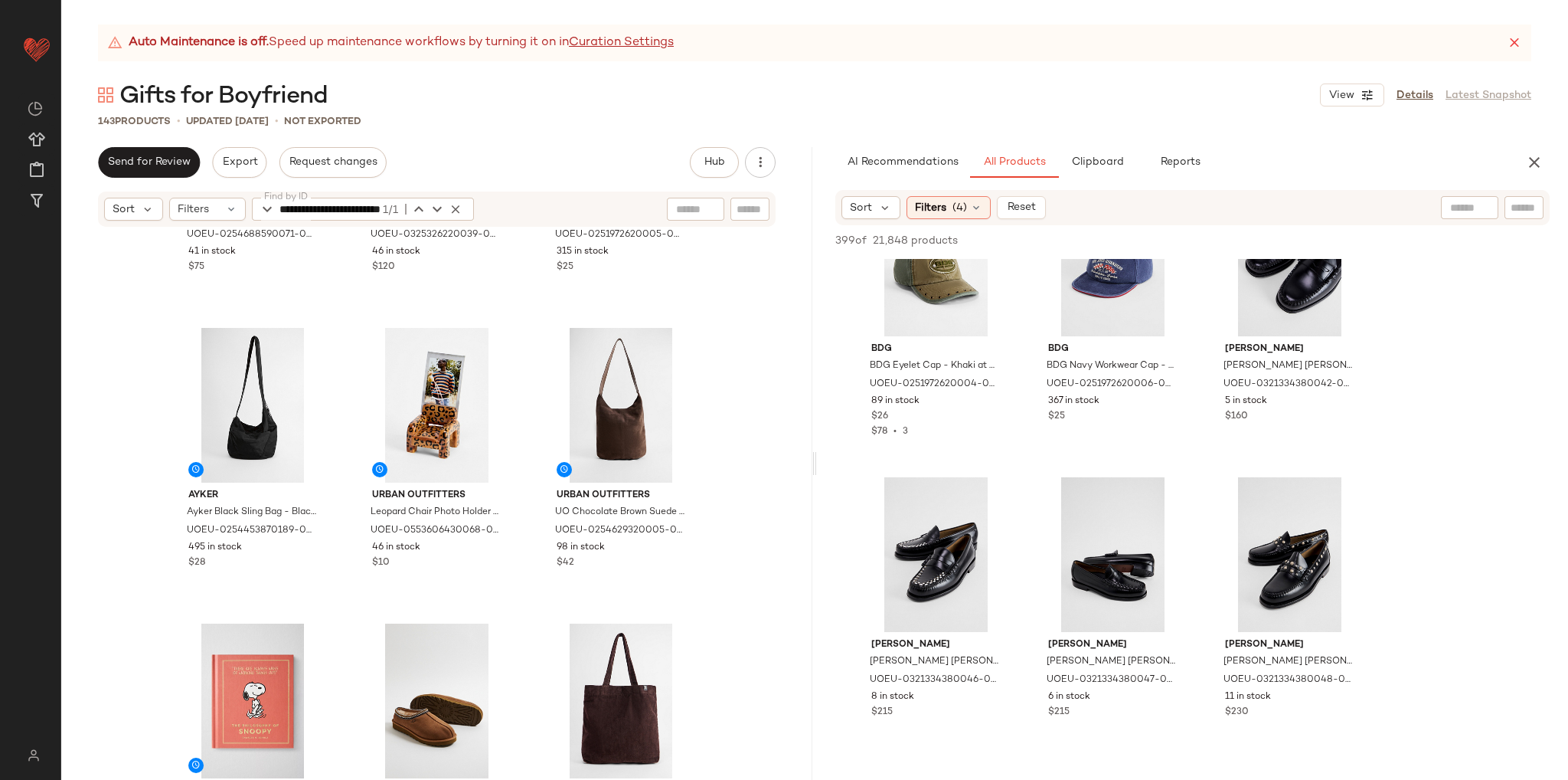
scroll to position [12065, 0]
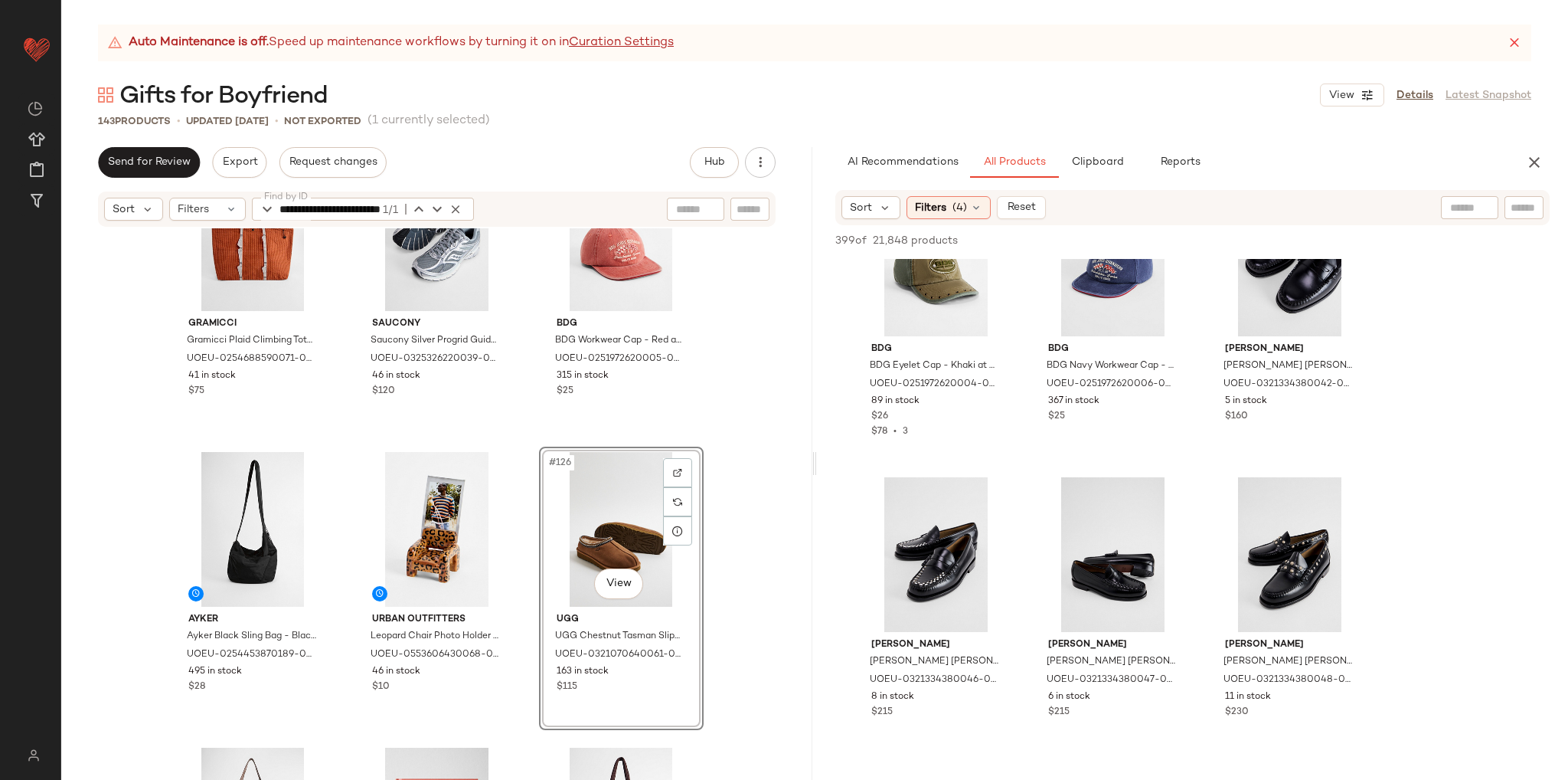
scroll to position [11836, 0]
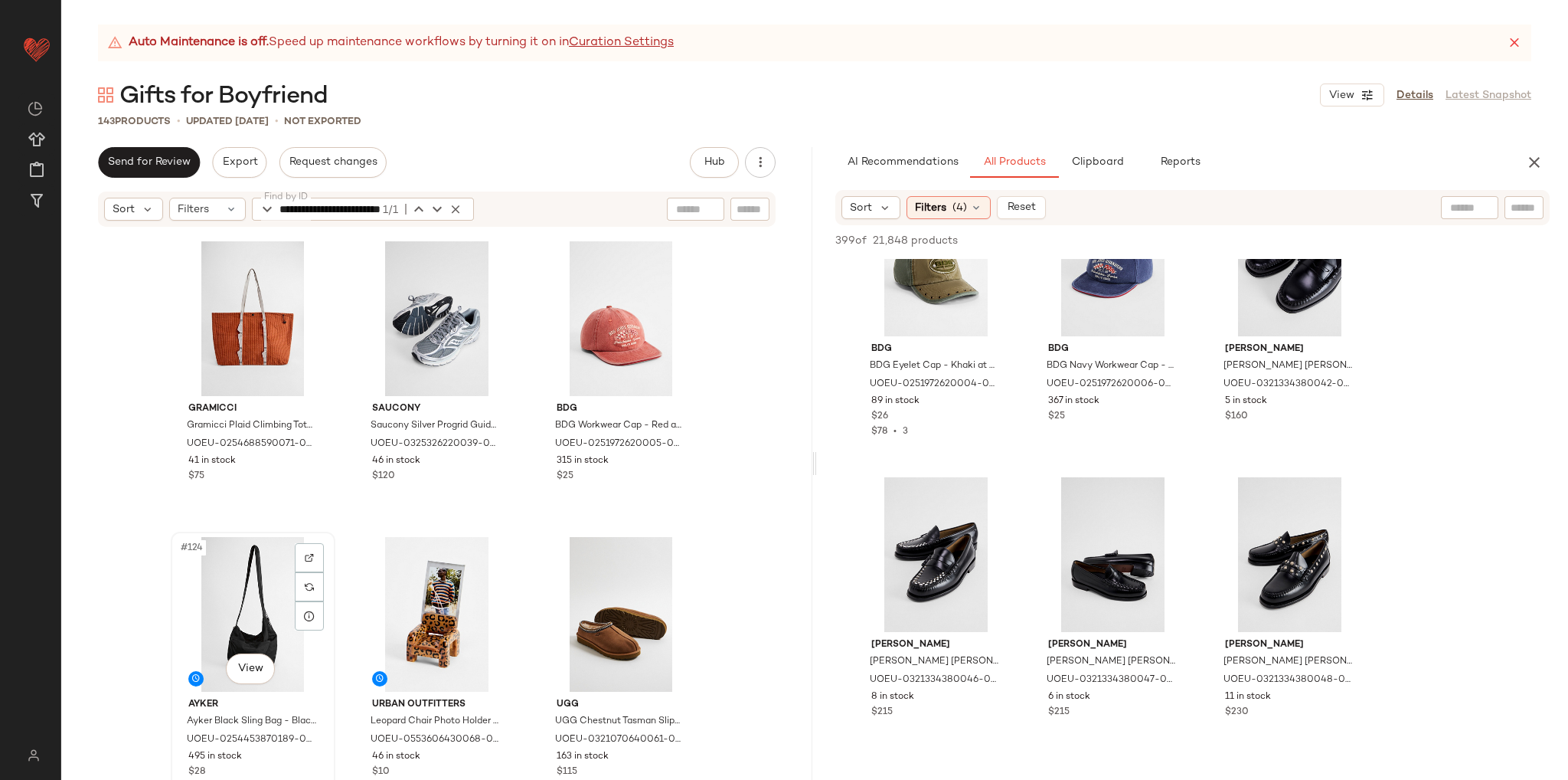
click at [255, 616] on div "#124 View" at bounding box center [253, 614] width 154 height 155
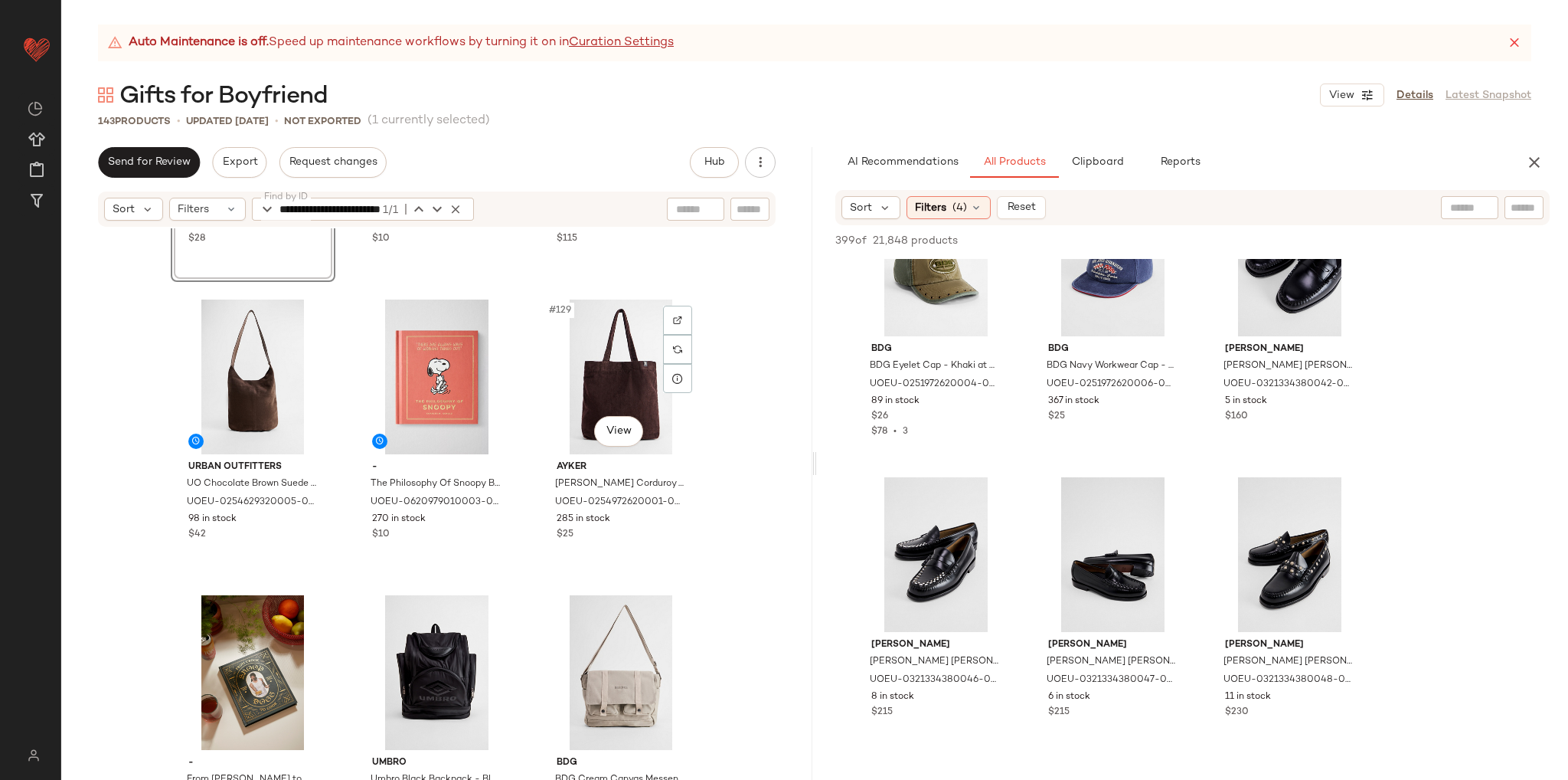
scroll to position [12372, 0]
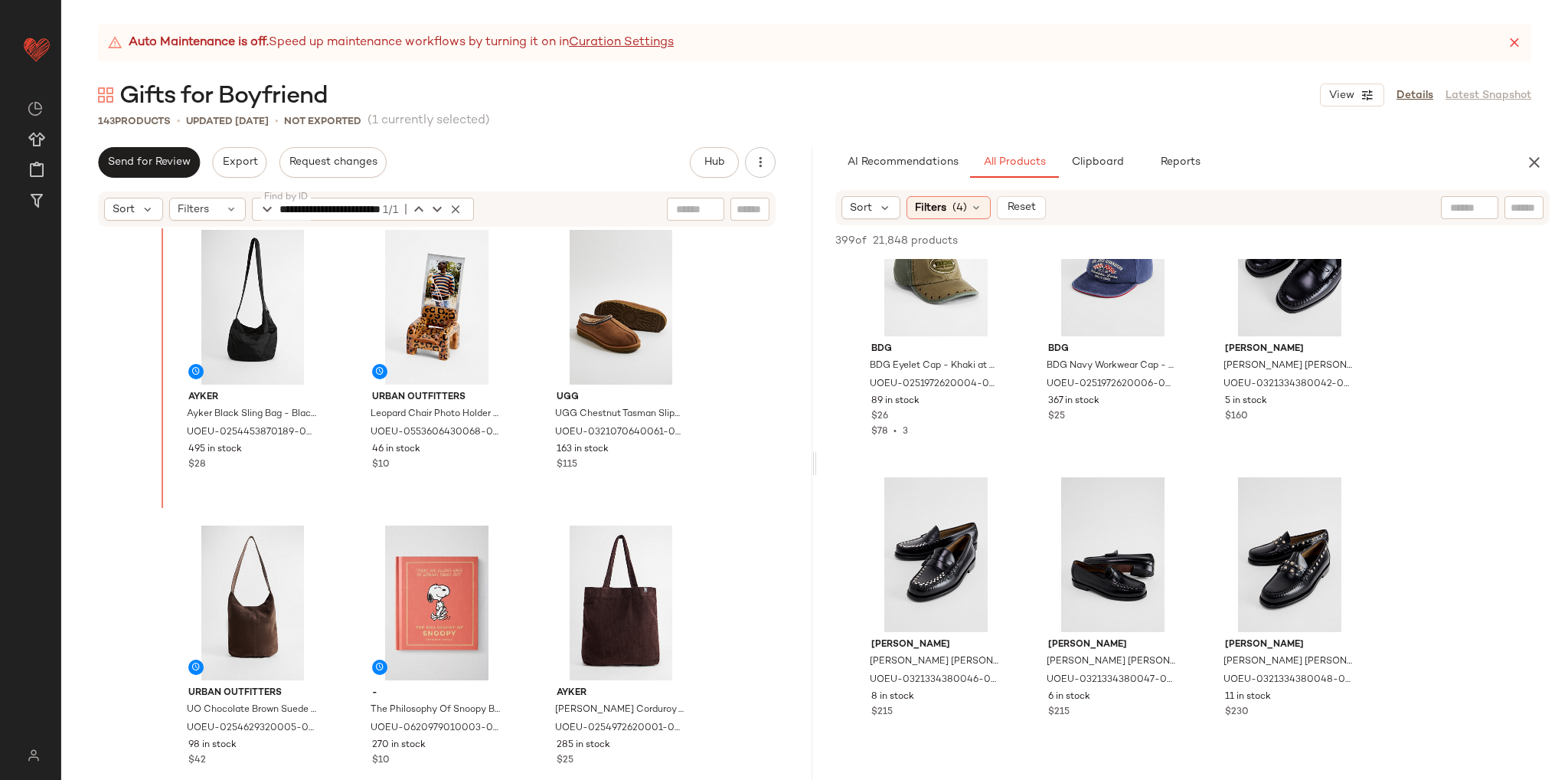
scroll to position [12143, 0]
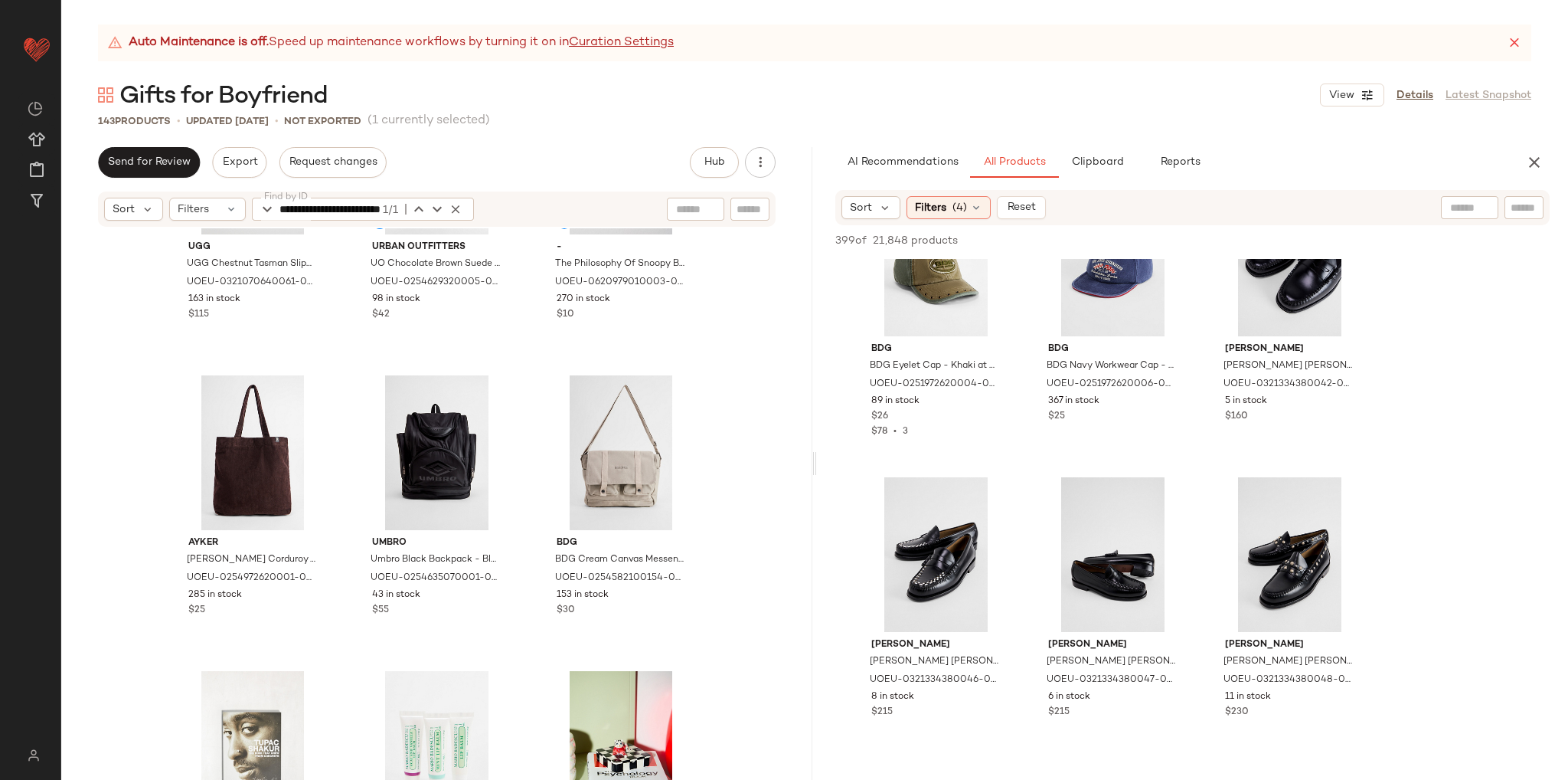
scroll to position [12596, 0]
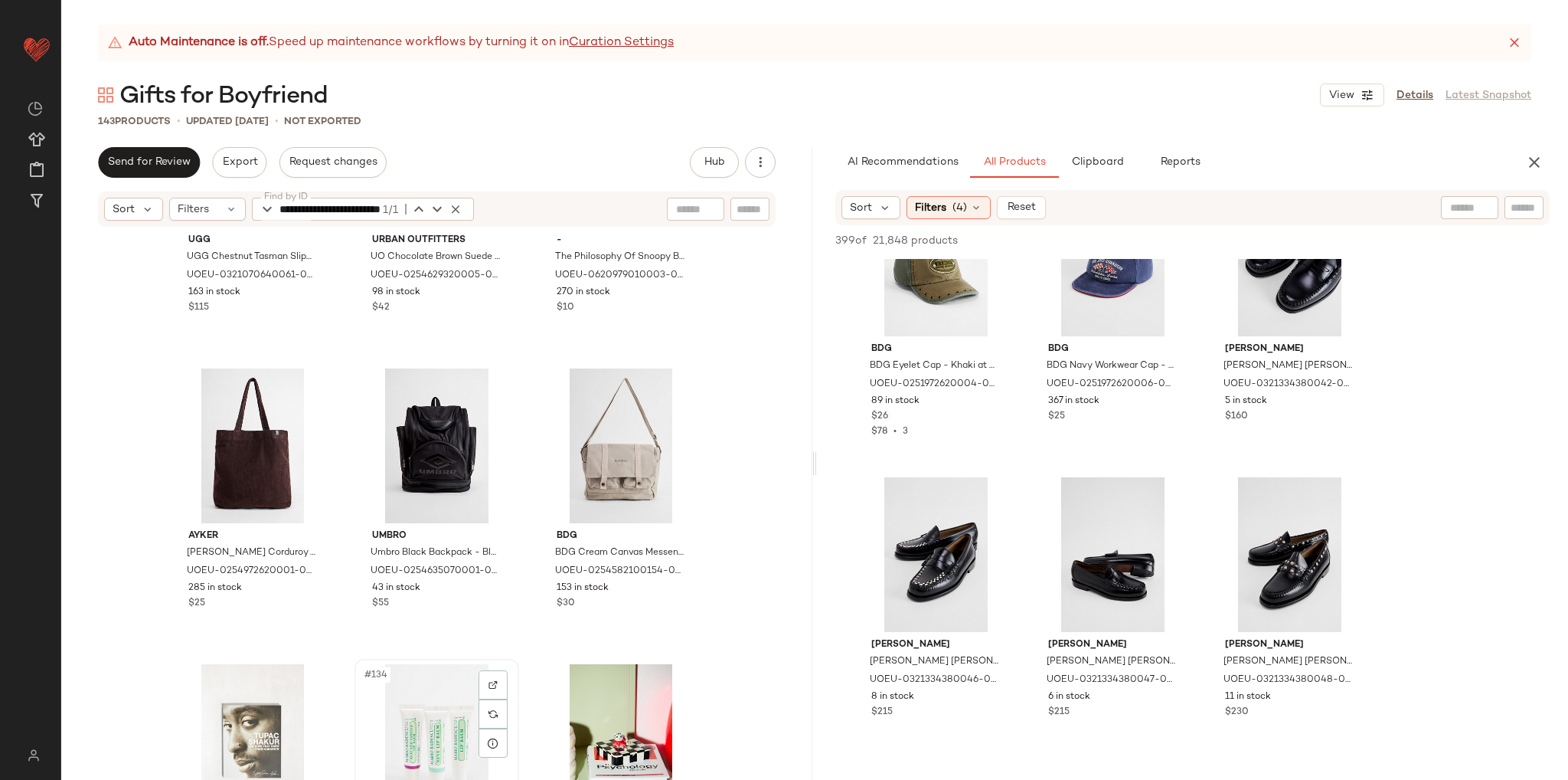
click at [430, 720] on div "#134 View" at bounding box center [437, 741] width 154 height 155
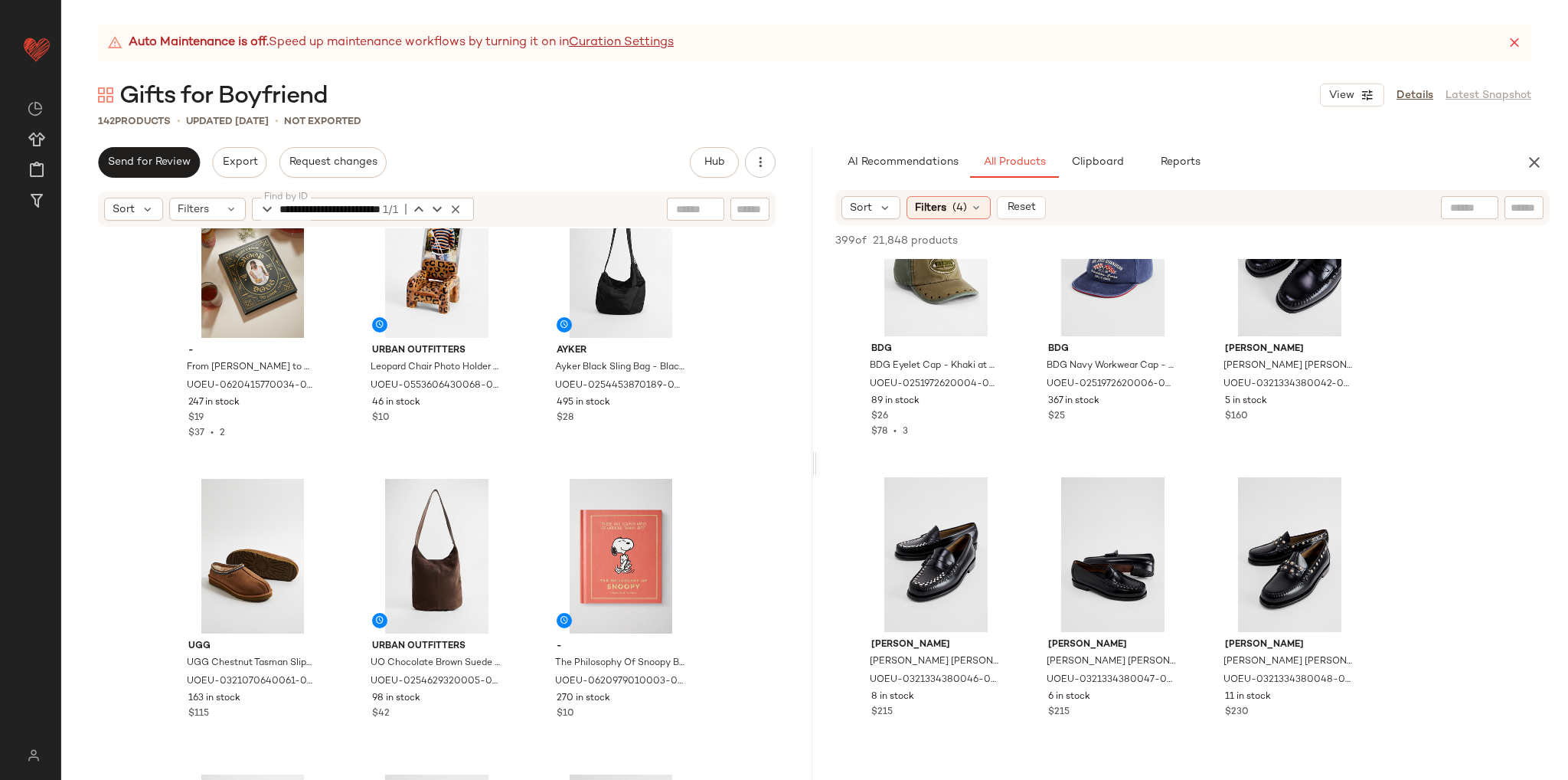
scroll to position [12366, 0]
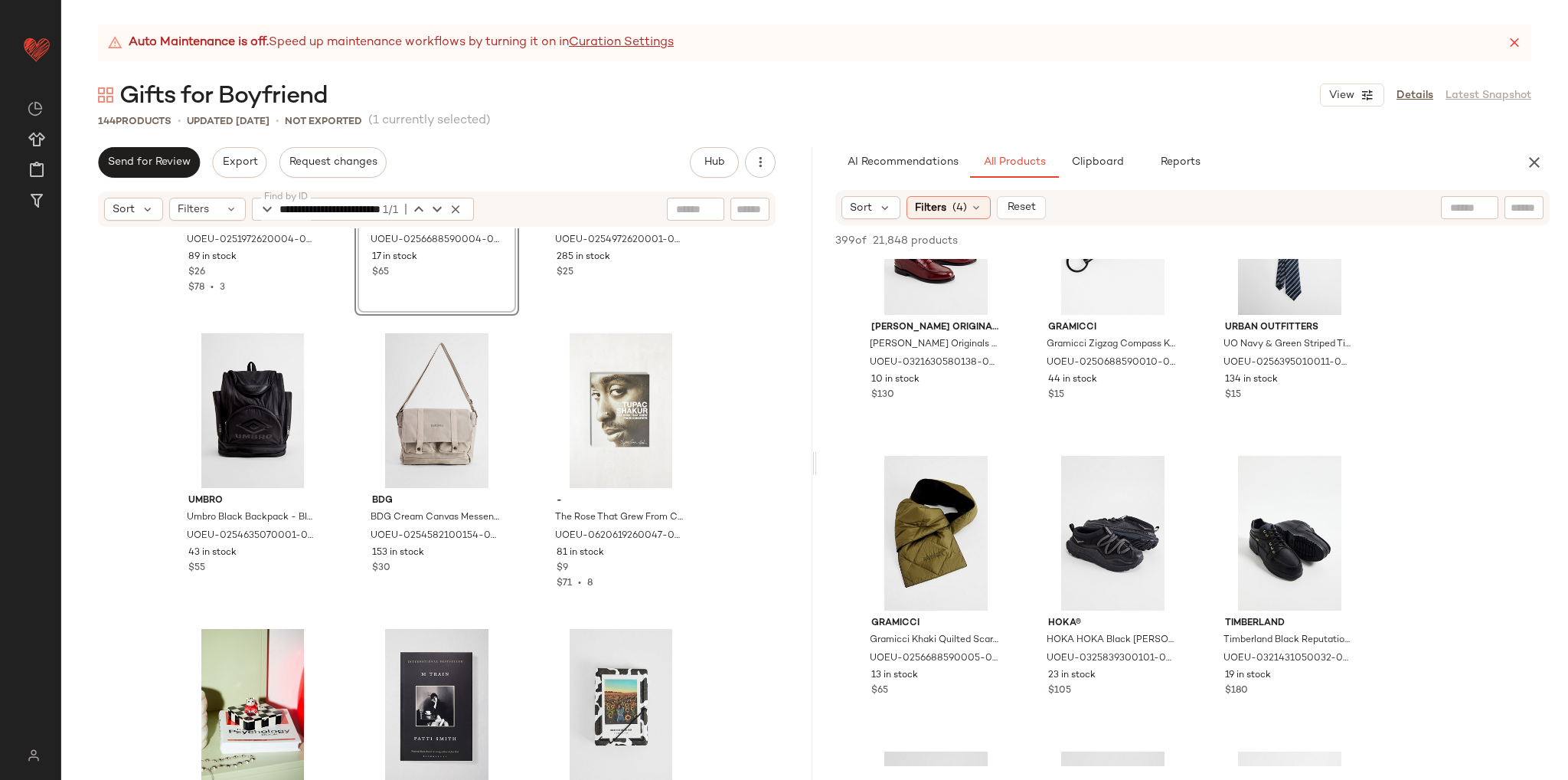
scroll to position [12902, 0]
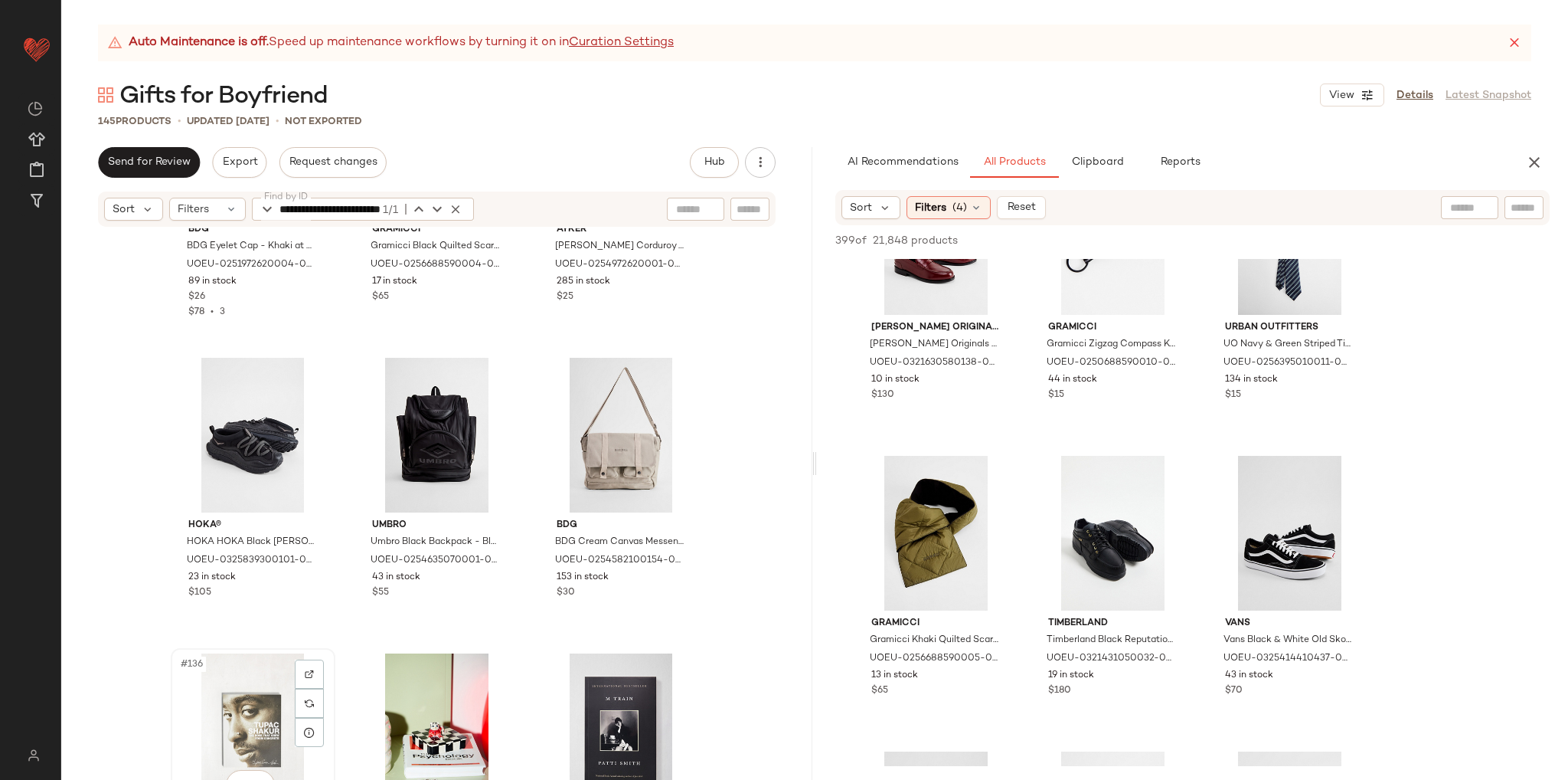
scroll to position [12903, 0]
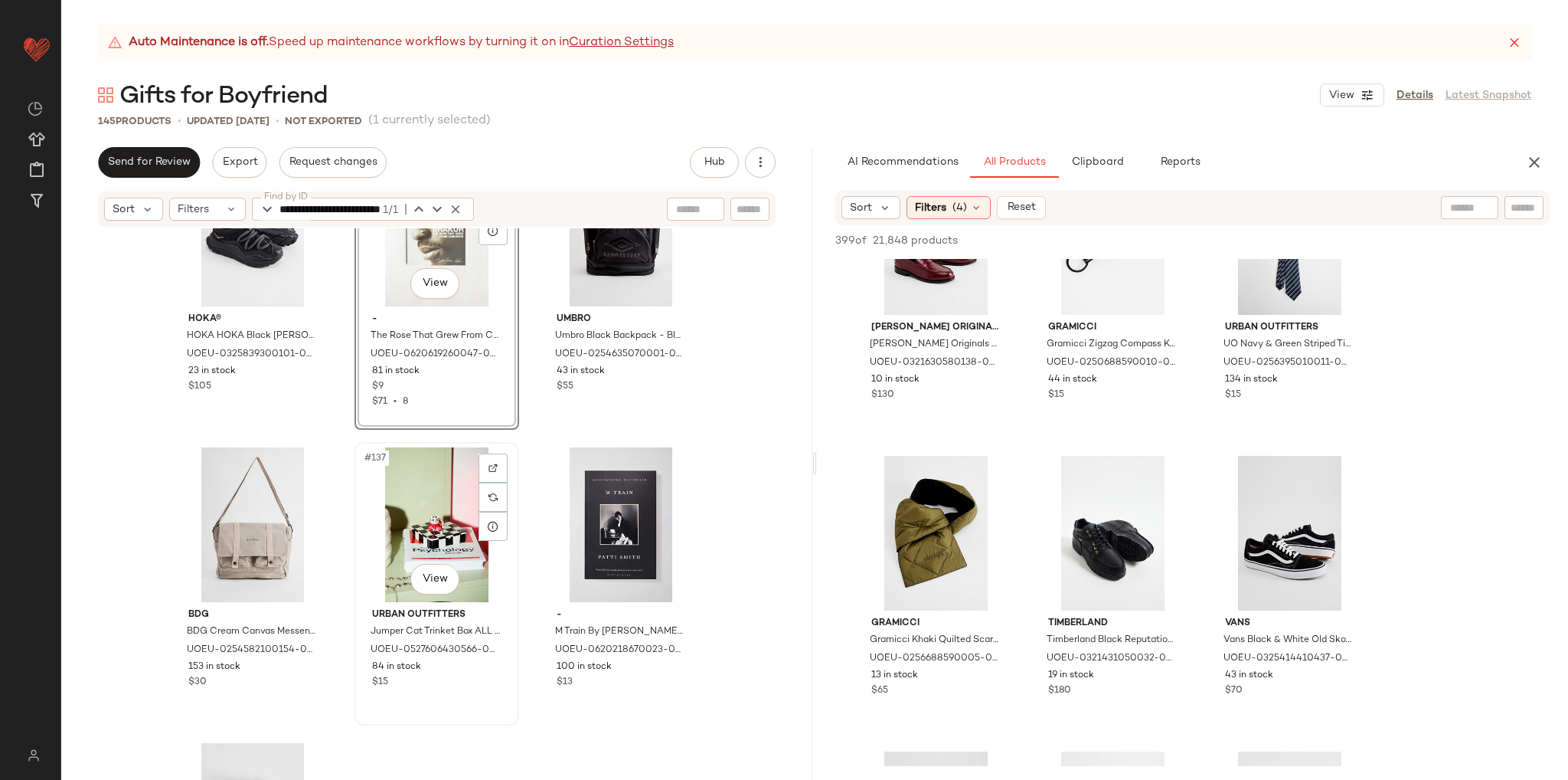
scroll to position [13132, 0]
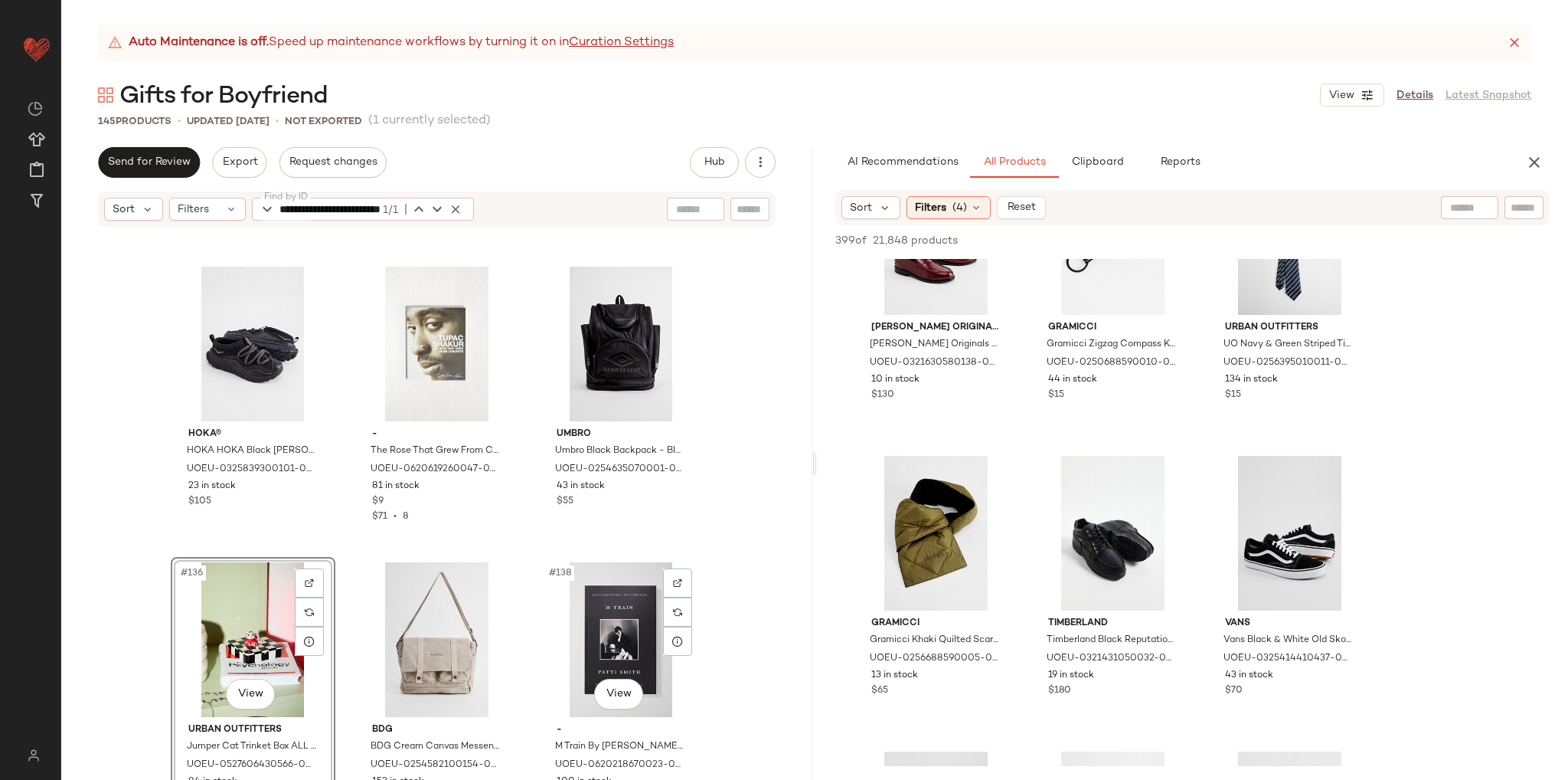
scroll to position [12979, 0]
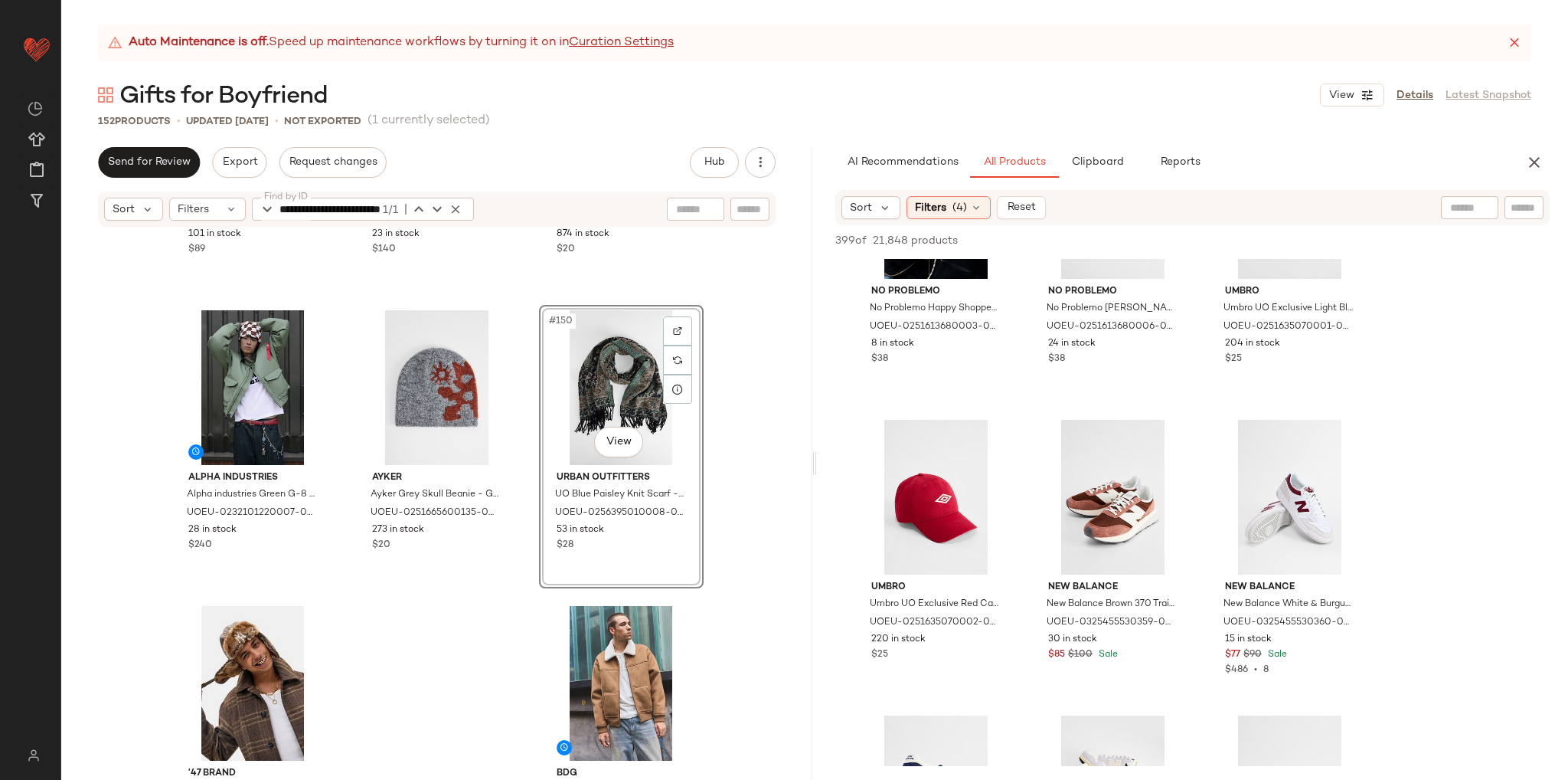
scroll to position [11950, 0]
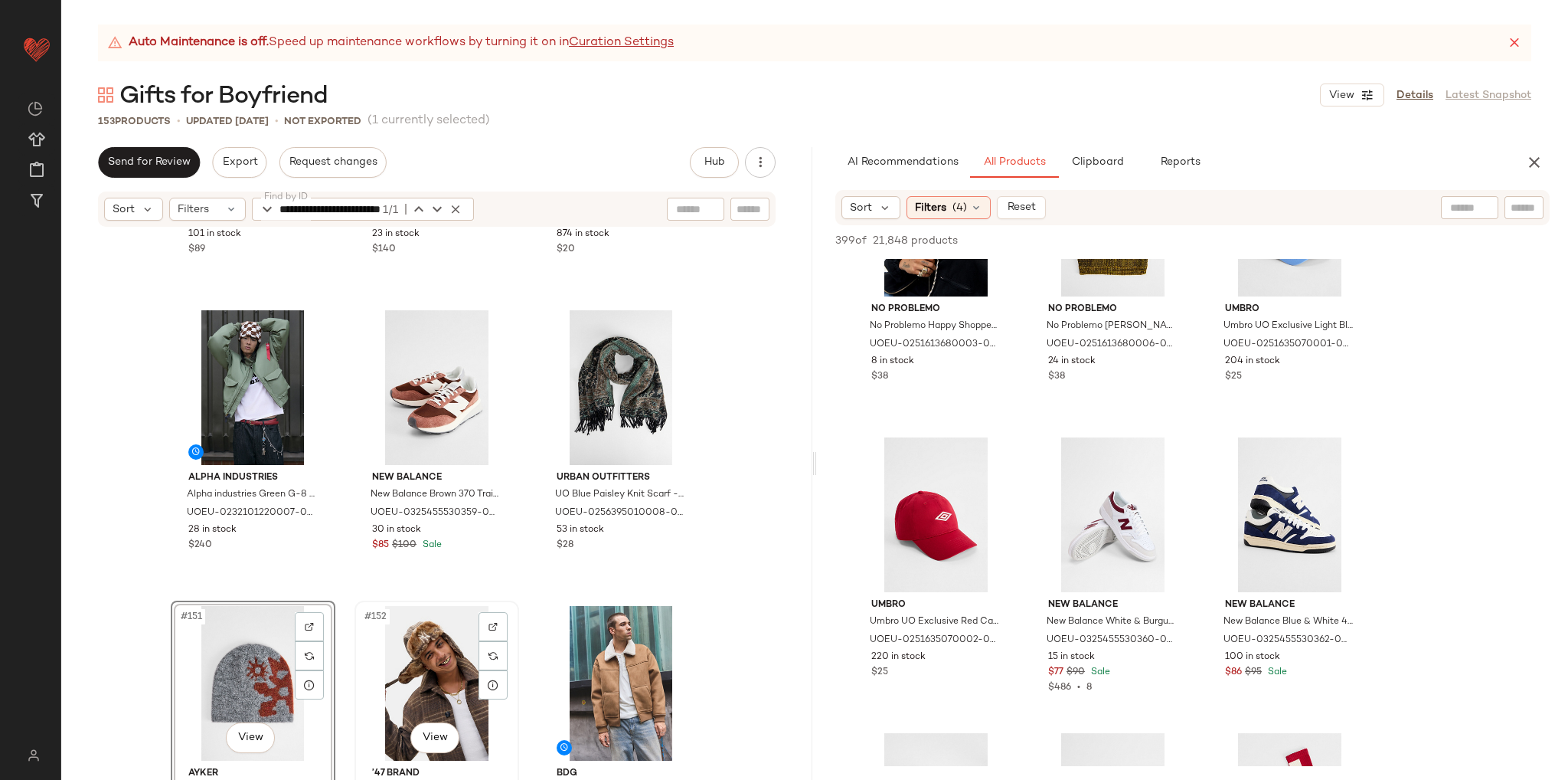
click at [415, 676] on div "#152 View" at bounding box center [437, 683] width 154 height 155
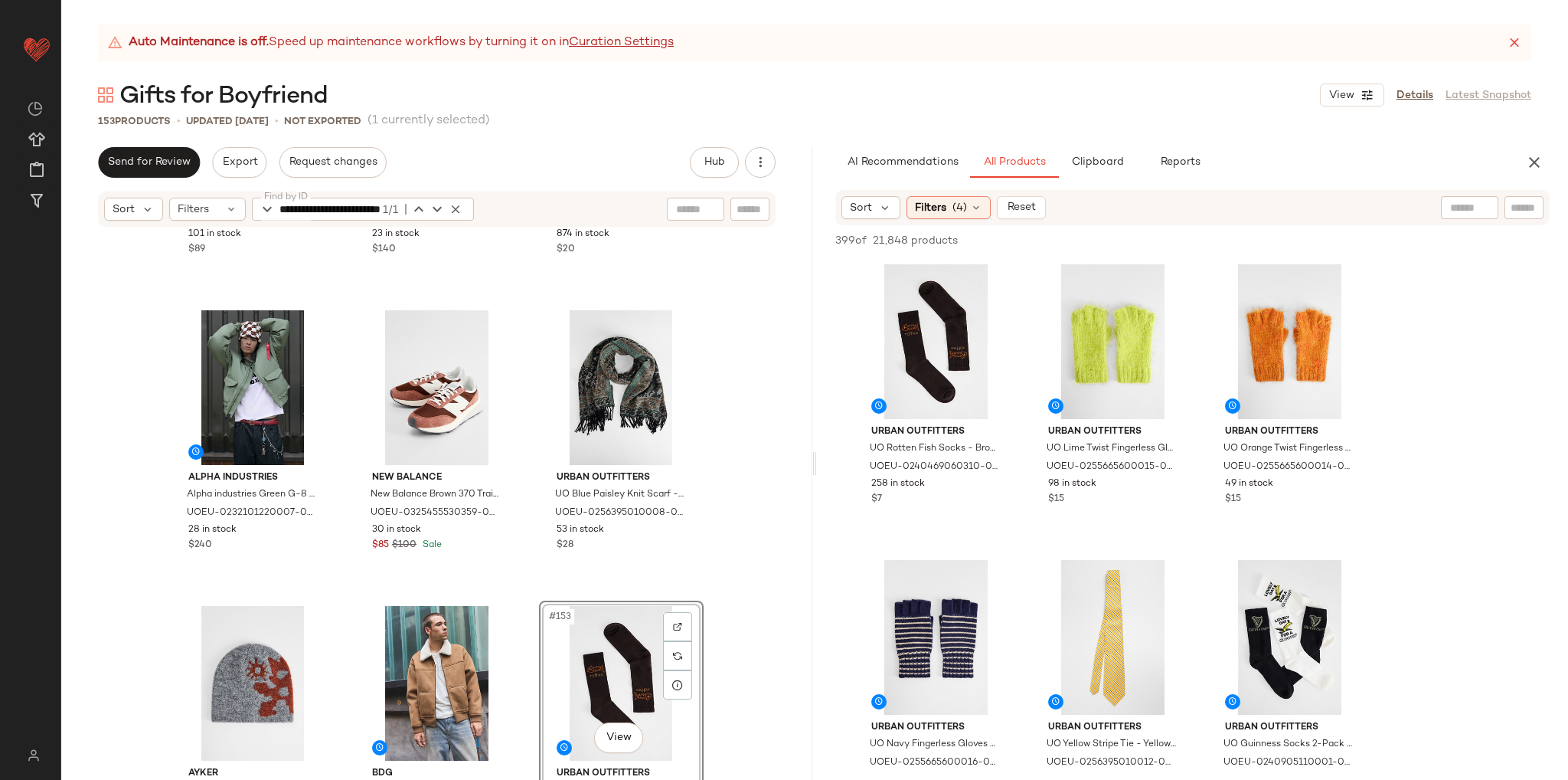
click at [760, 598] on div "BDG BDG Black Michi Faux Shearling Collar Jacket - Black L at Urban Outfitters …" at bounding box center [437, 523] width 751 height 590
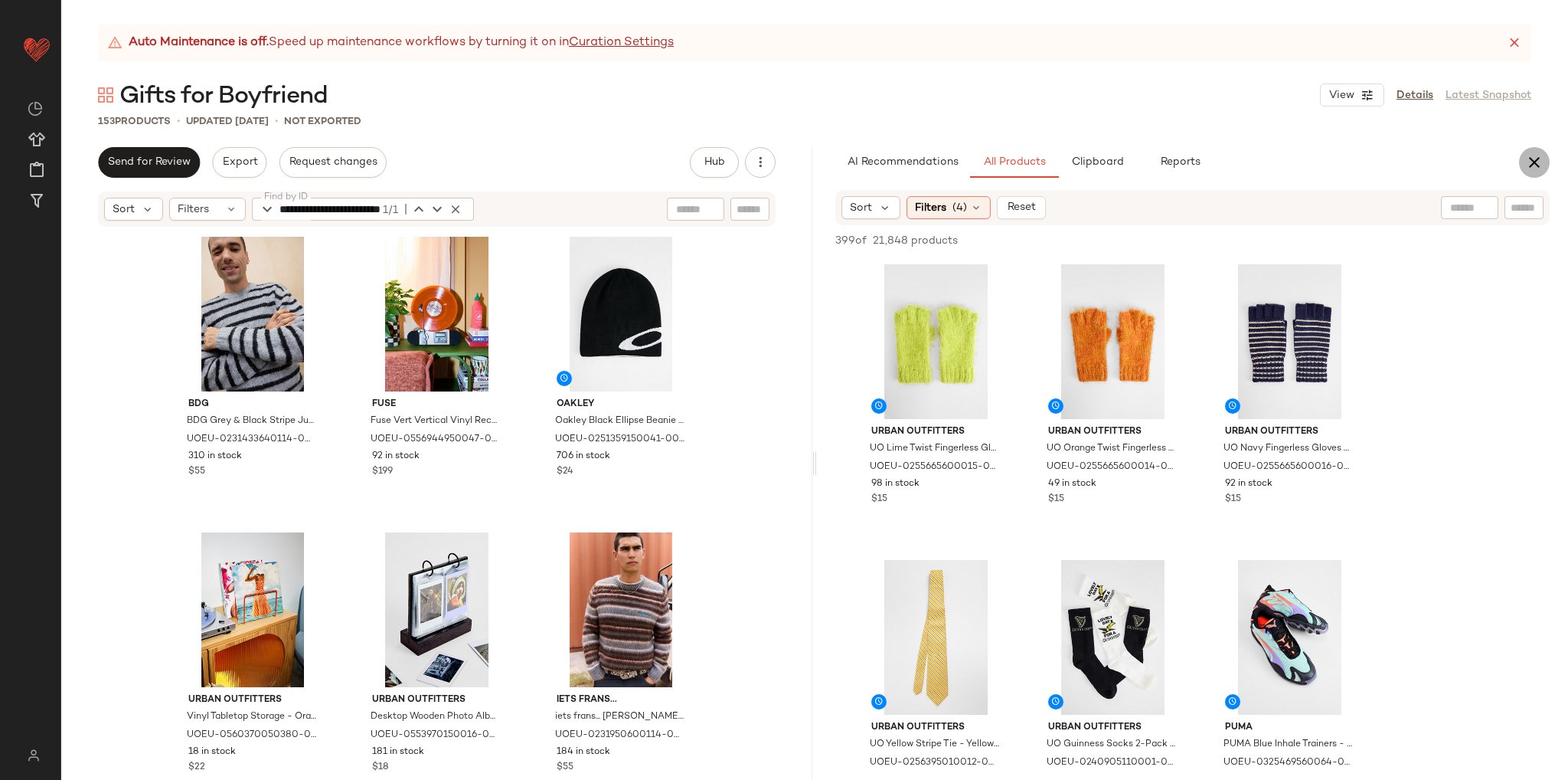
click at [1526, 163] on icon "button" at bounding box center [1535, 163] width 19 height 19
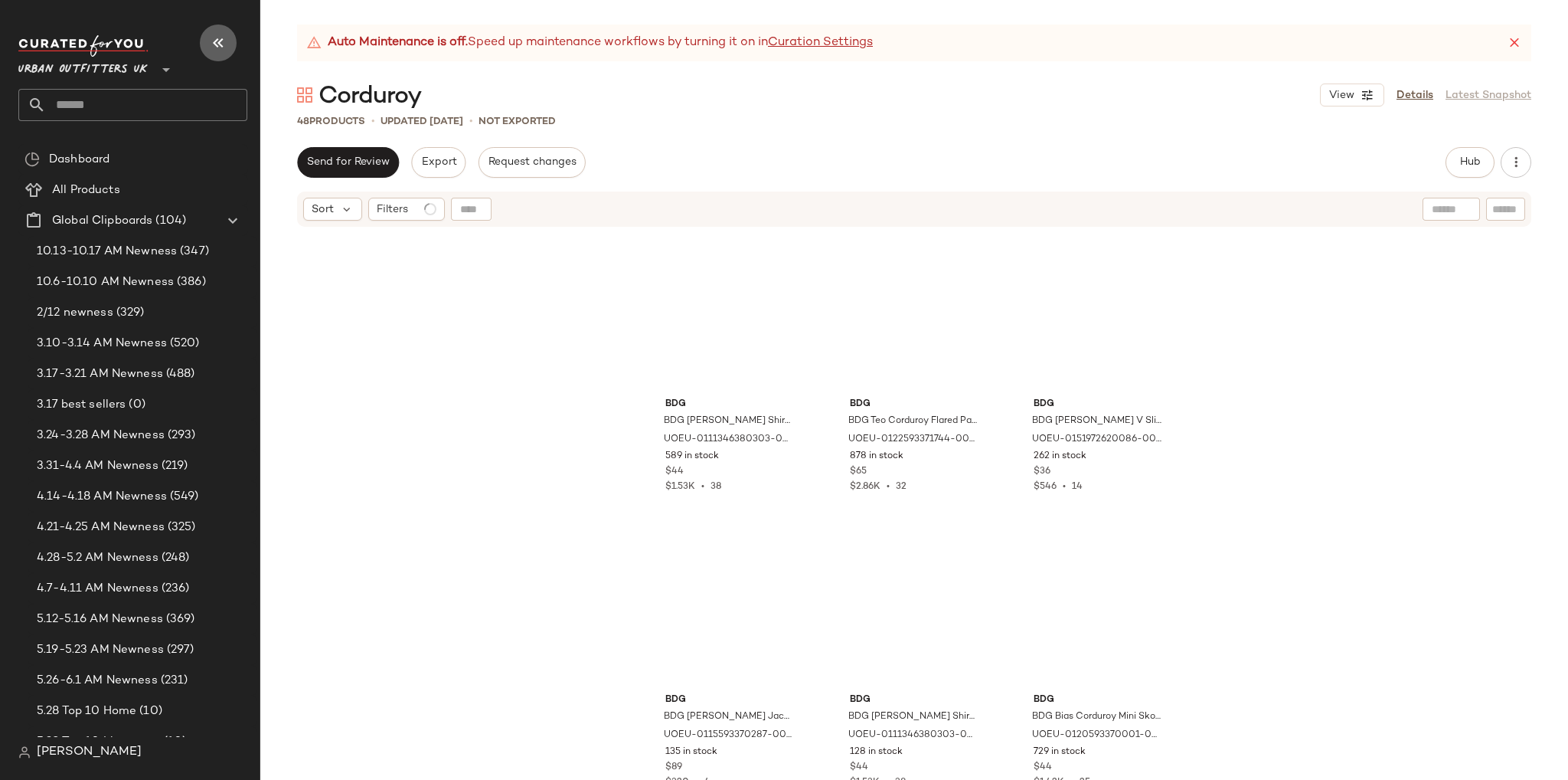
click at [209, 44] on icon "button" at bounding box center [218, 43] width 19 height 19
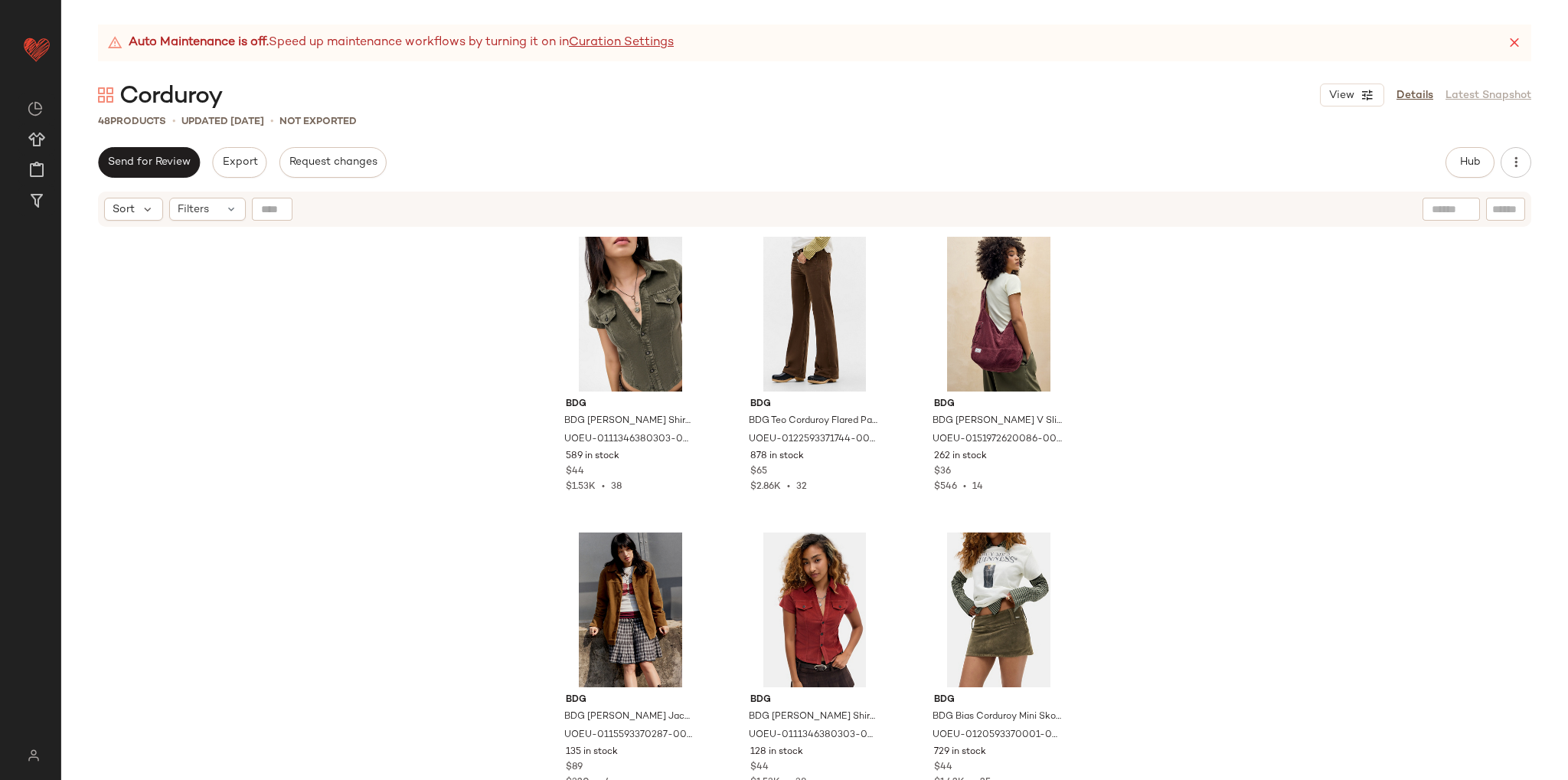
click at [293, 421] on div "BDG BDG [PERSON_NAME] Shirt - Green L at Urban Outfitters UOEU-0111346380303-00…" at bounding box center [815, 523] width 1507 height 590
click at [1452, 163] on button "Hub" at bounding box center [1470, 162] width 49 height 30
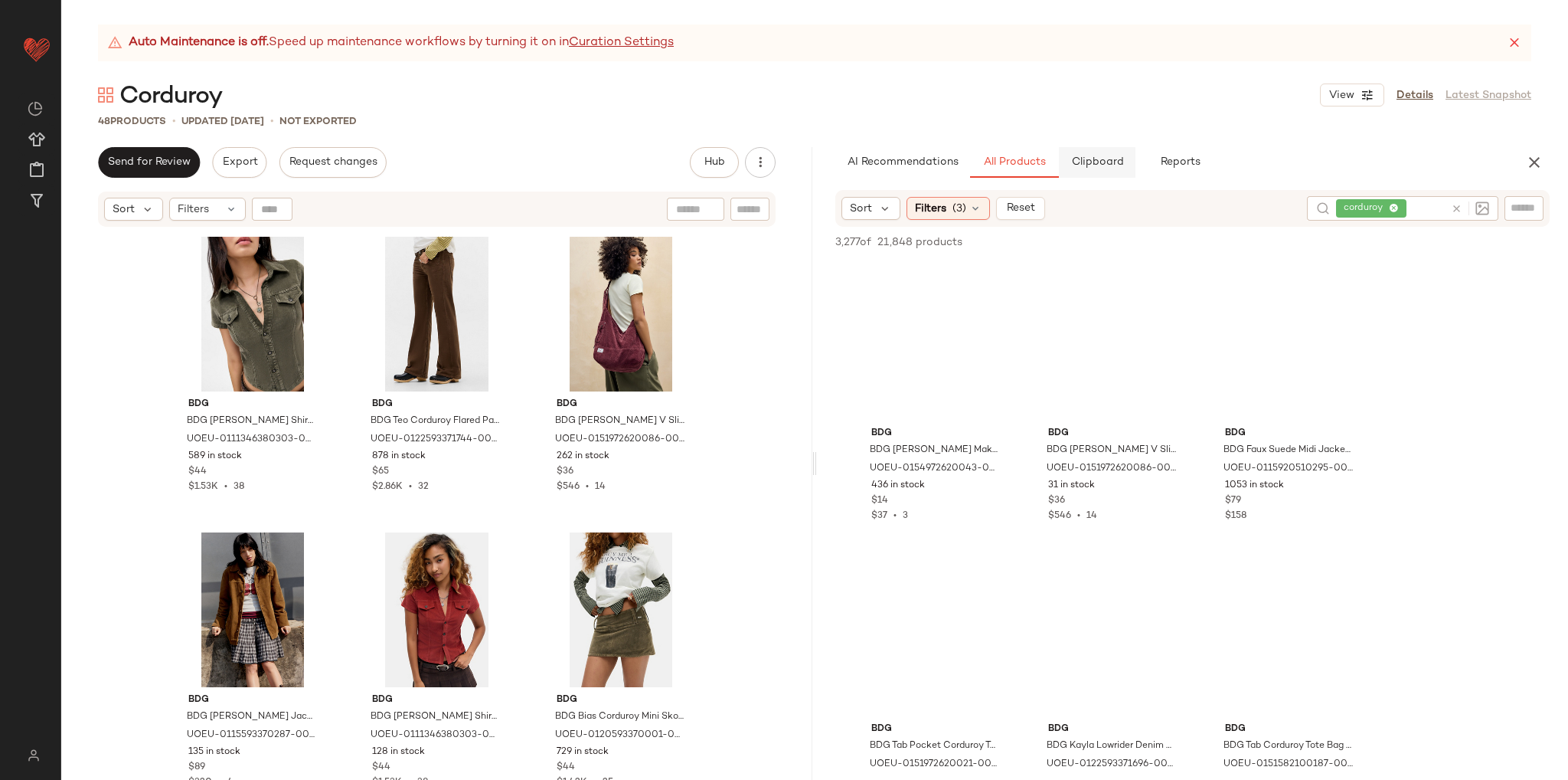
click at [1084, 162] on span "Clipboard" at bounding box center [1097, 163] width 53 height 12
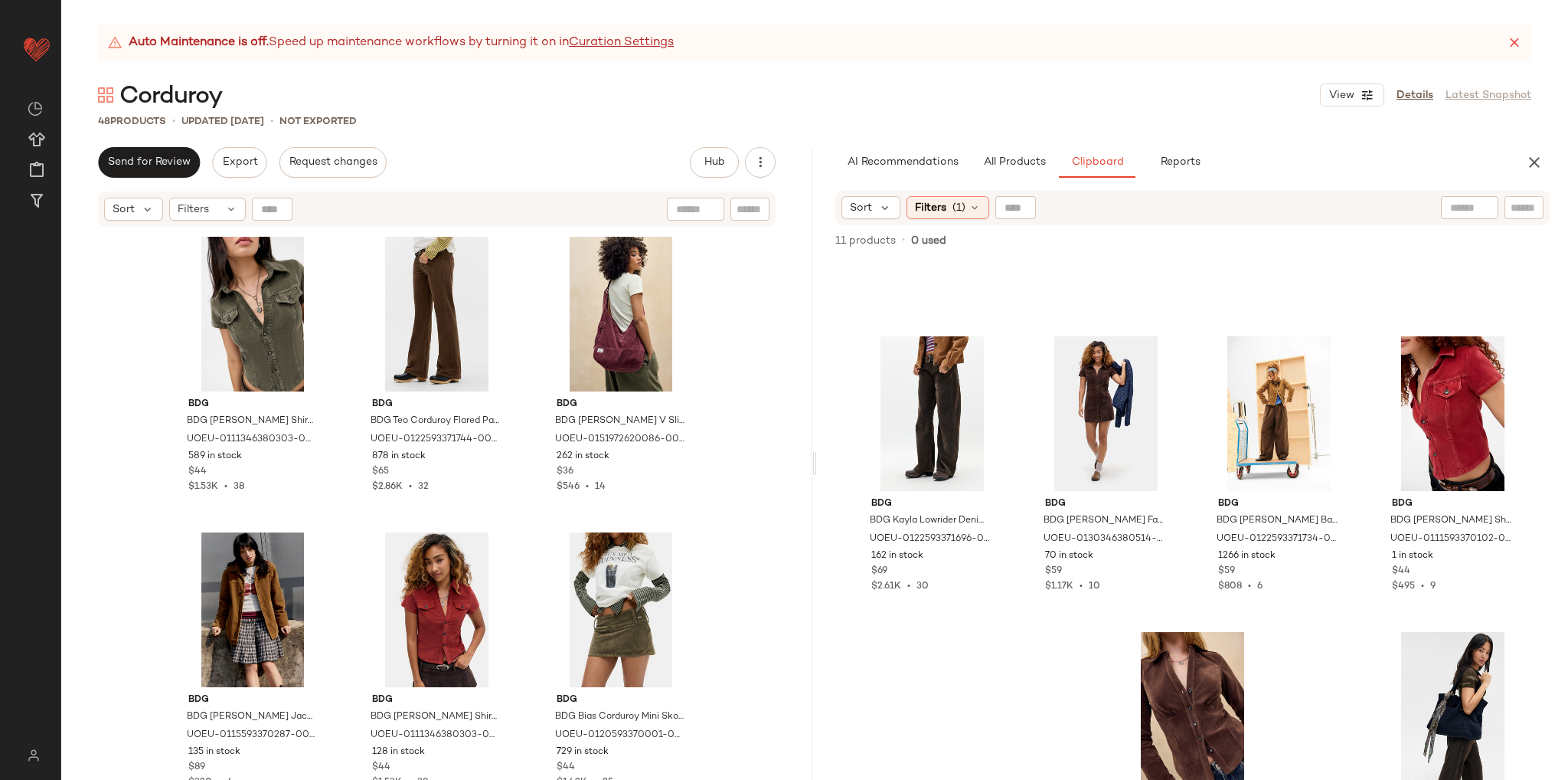
scroll to position [319, 0]
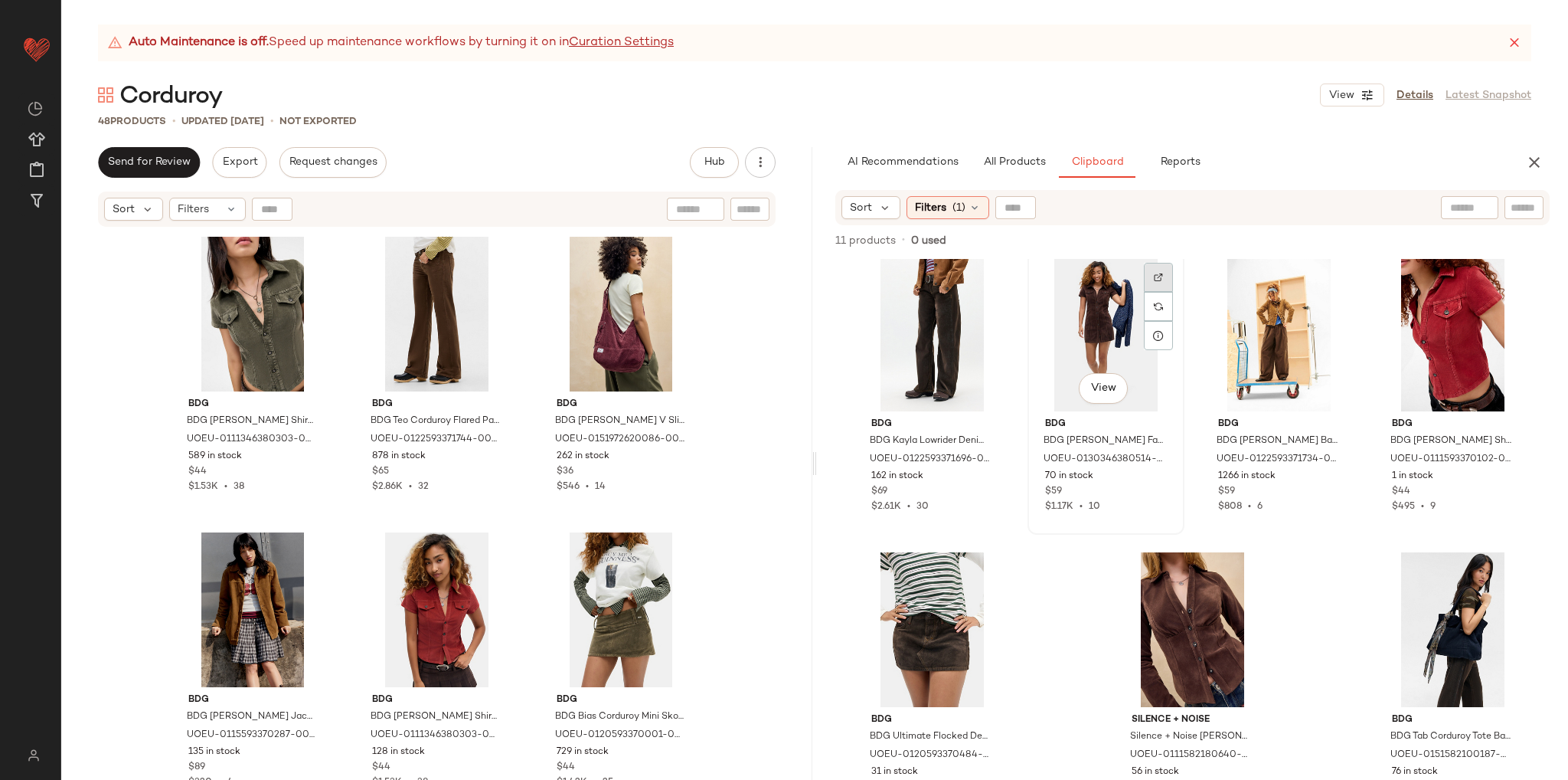
click at [1150, 273] on div at bounding box center [1158, 277] width 29 height 29
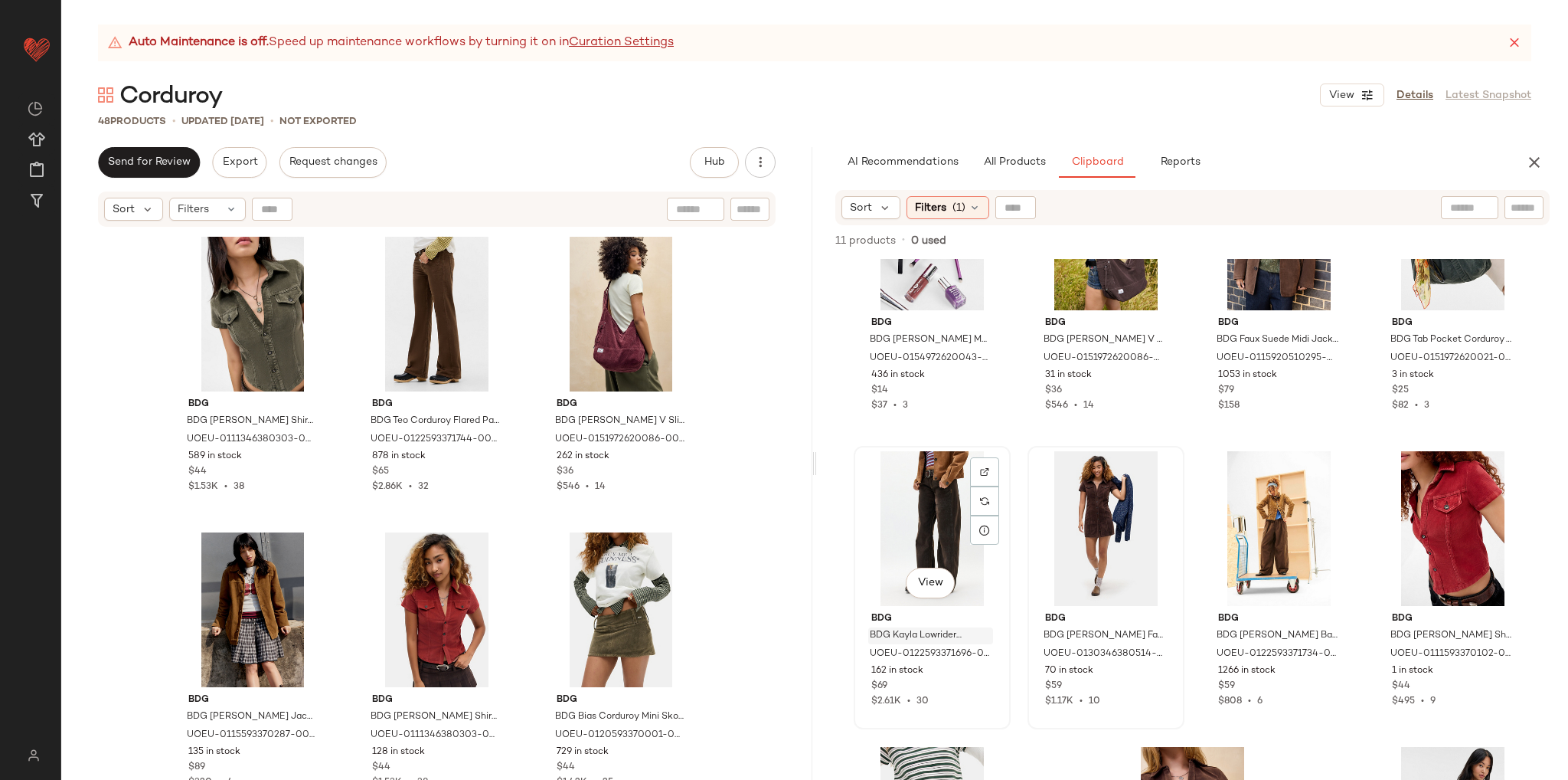
scroll to position [77, 0]
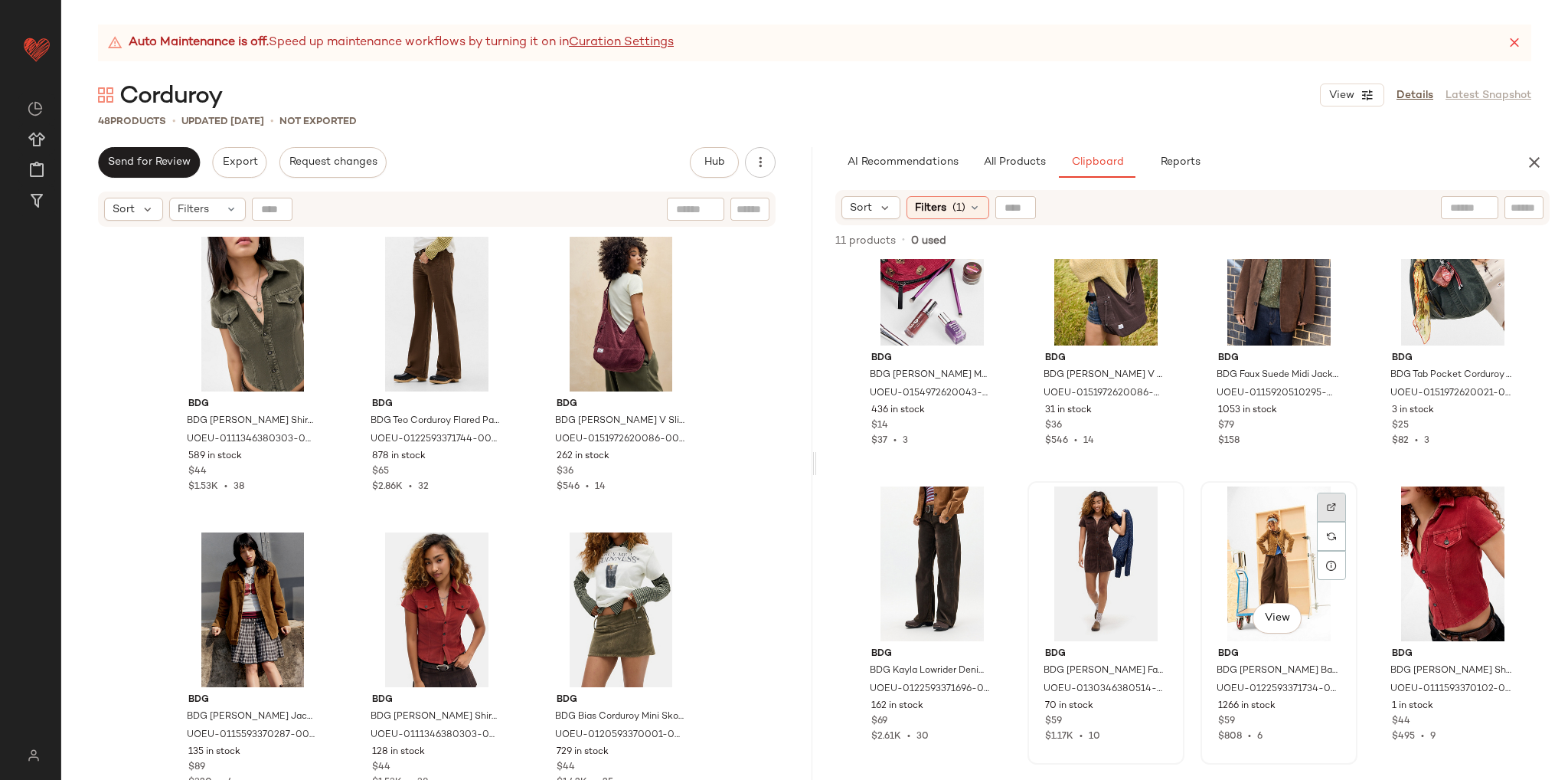
click at [1326, 497] on div at bounding box center [1331, 506] width 29 height 29
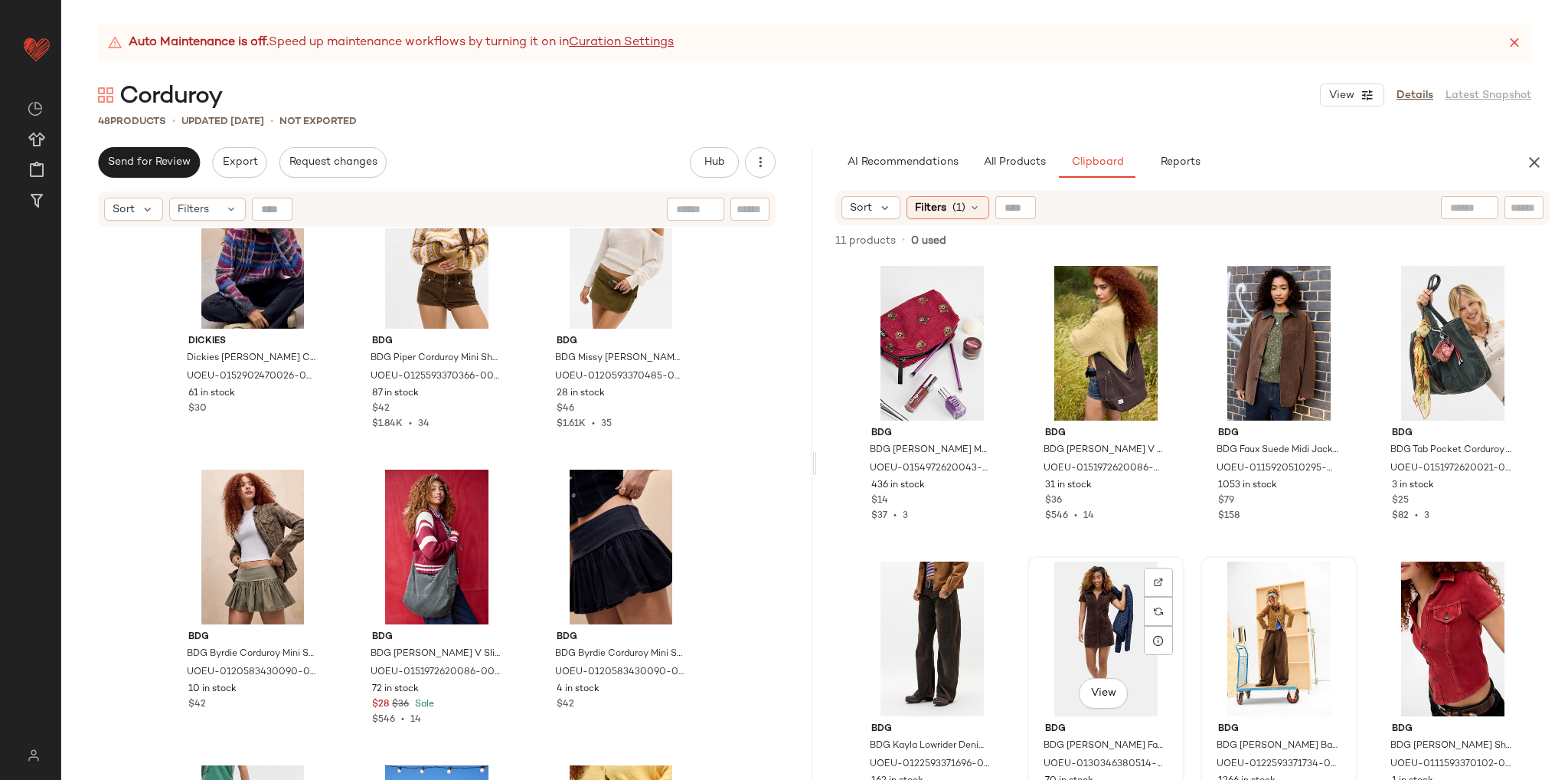
scroll to position [0, 0]
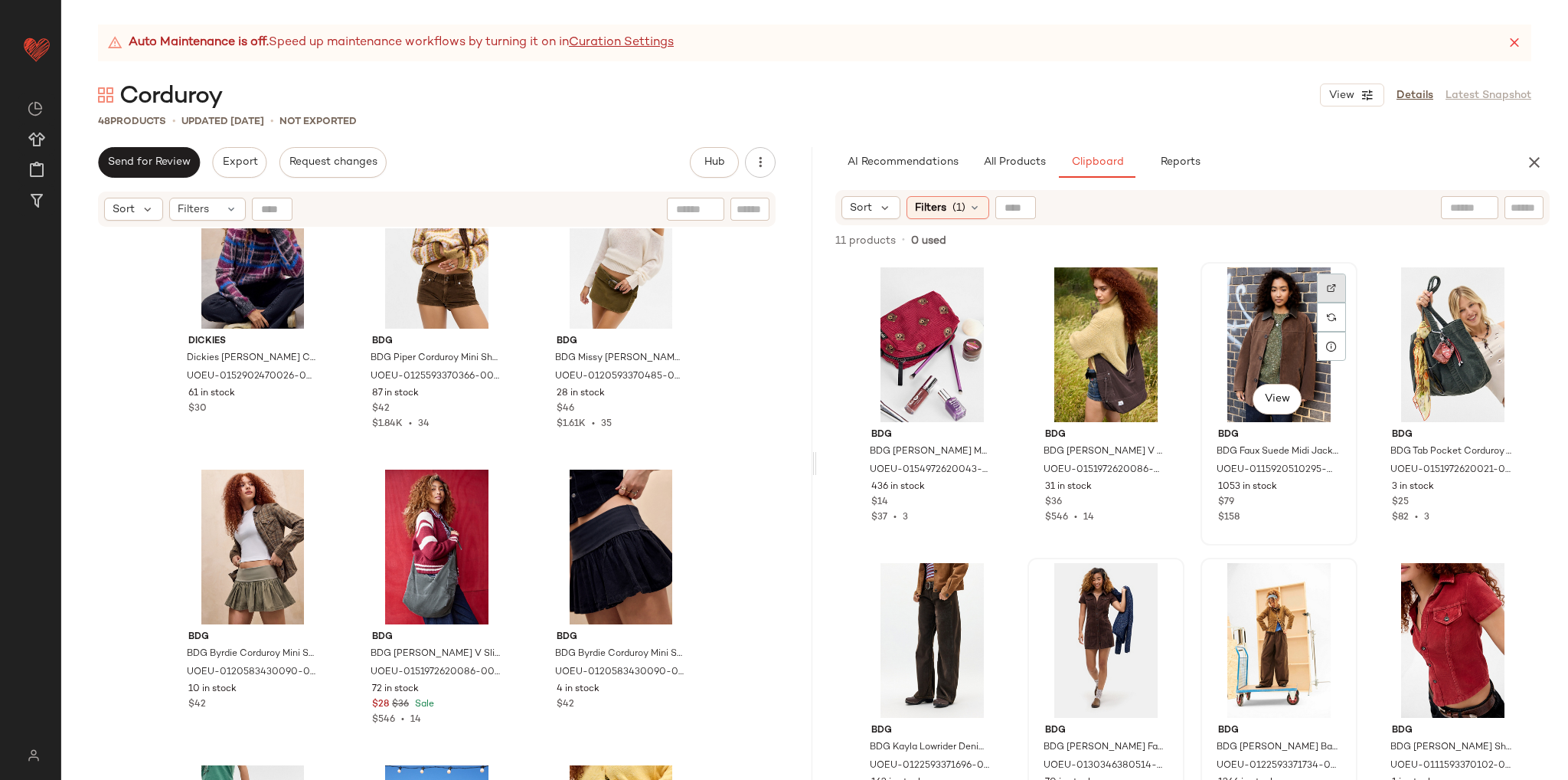
click at [1327, 284] on img at bounding box center [1332, 288] width 9 height 9
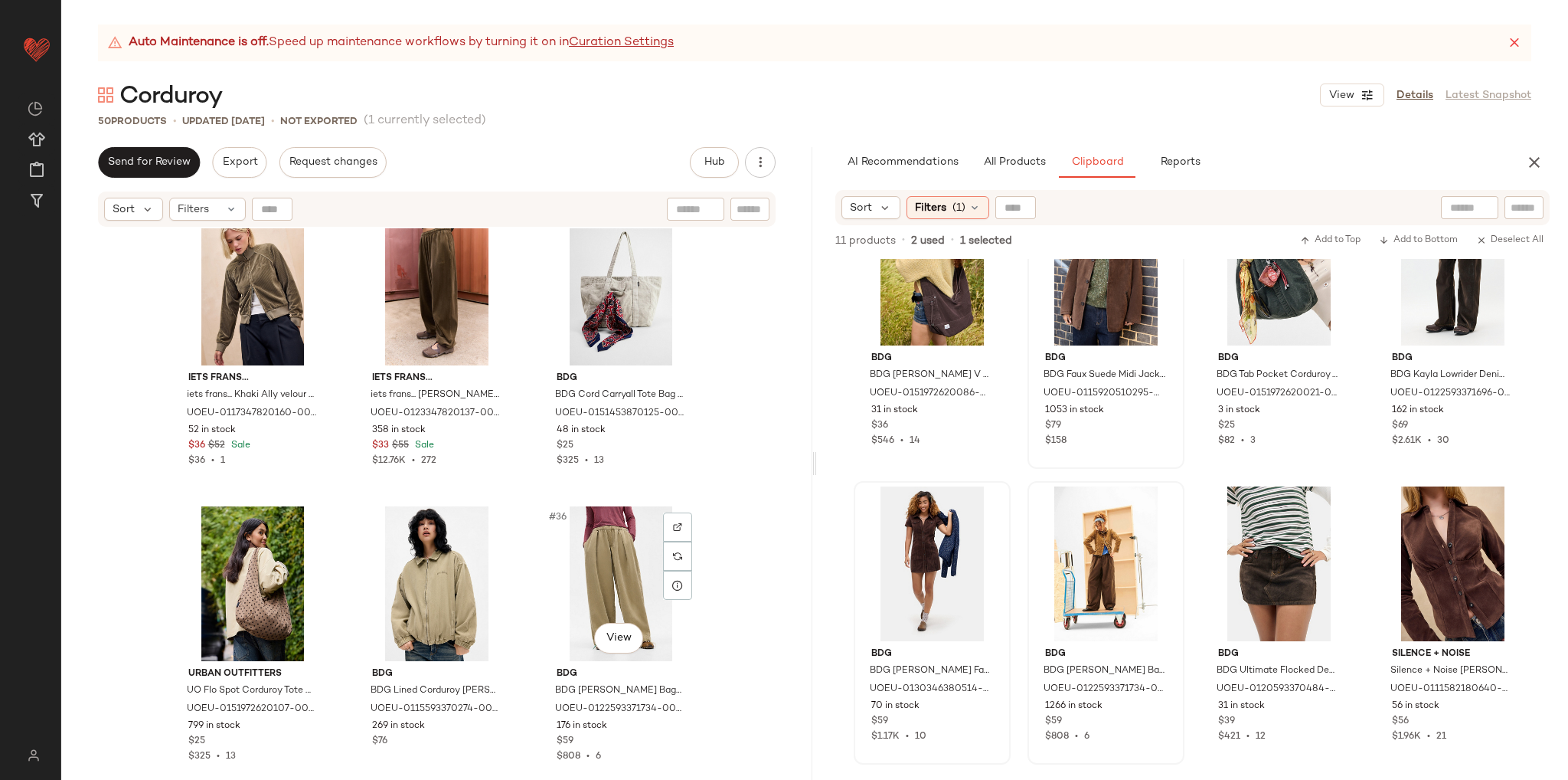
scroll to position [2689, 0]
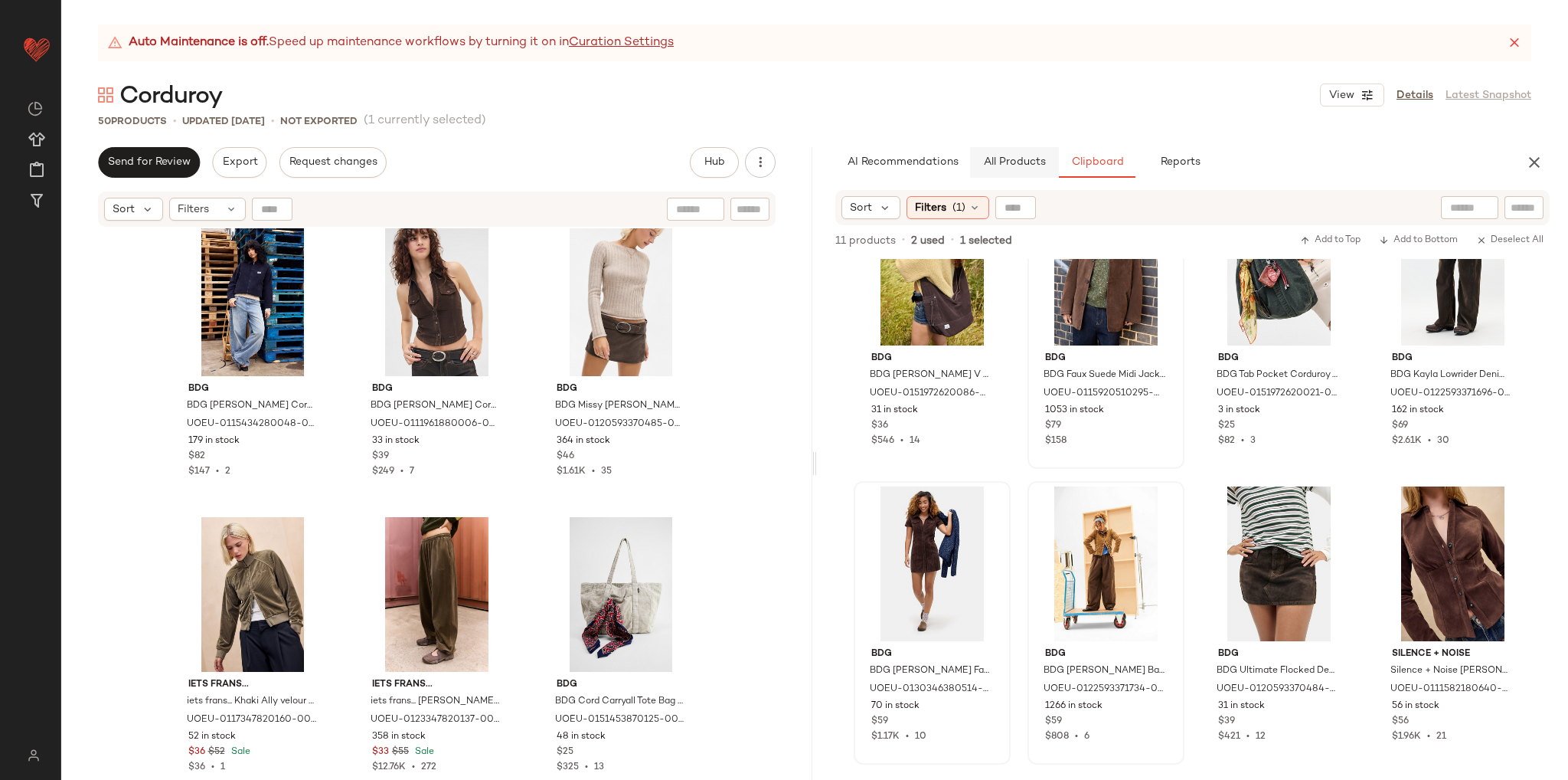
click at [1017, 158] on span "All Products" at bounding box center [1014, 163] width 63 height 12
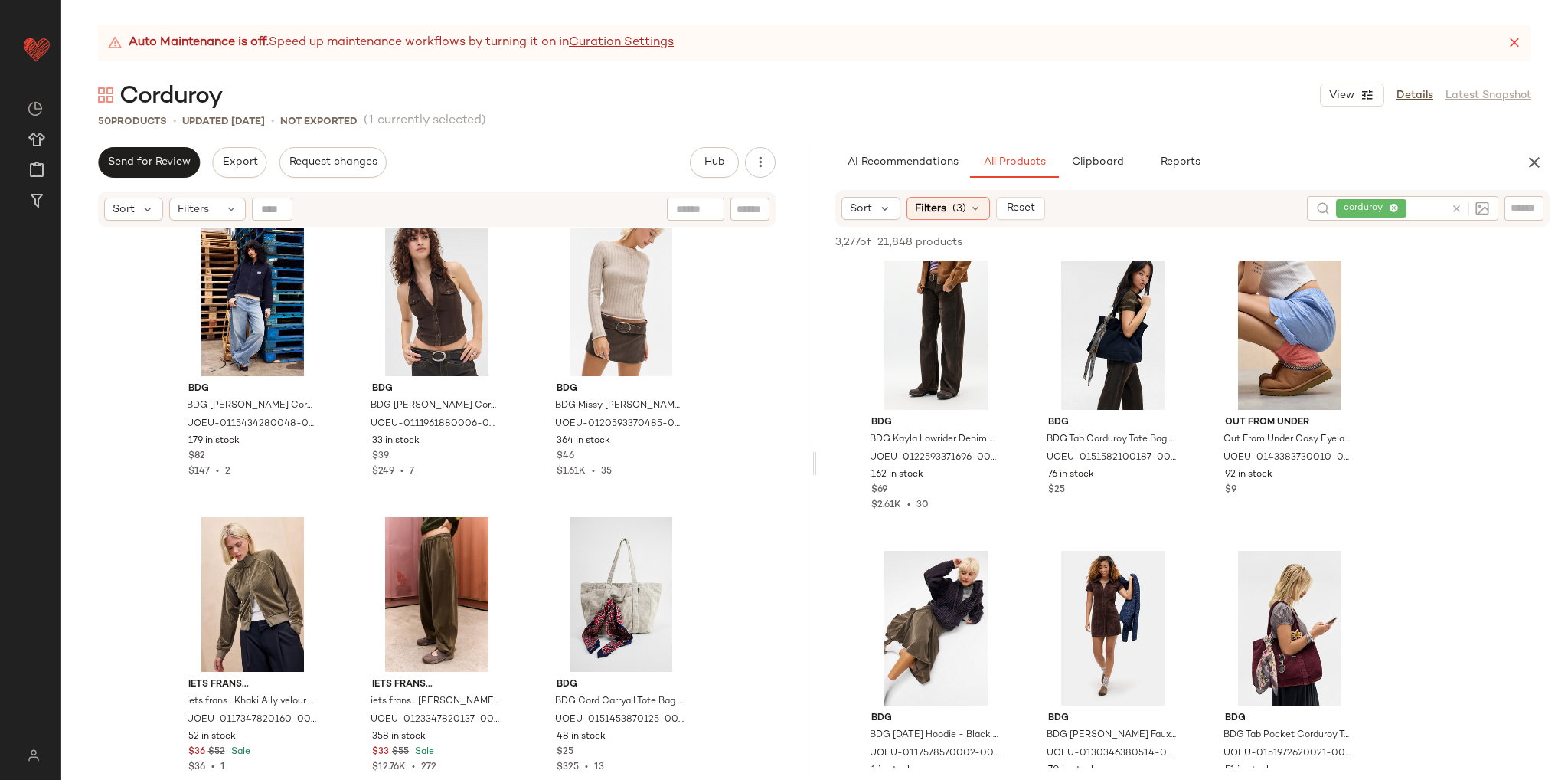
scroll to position [460, 0]
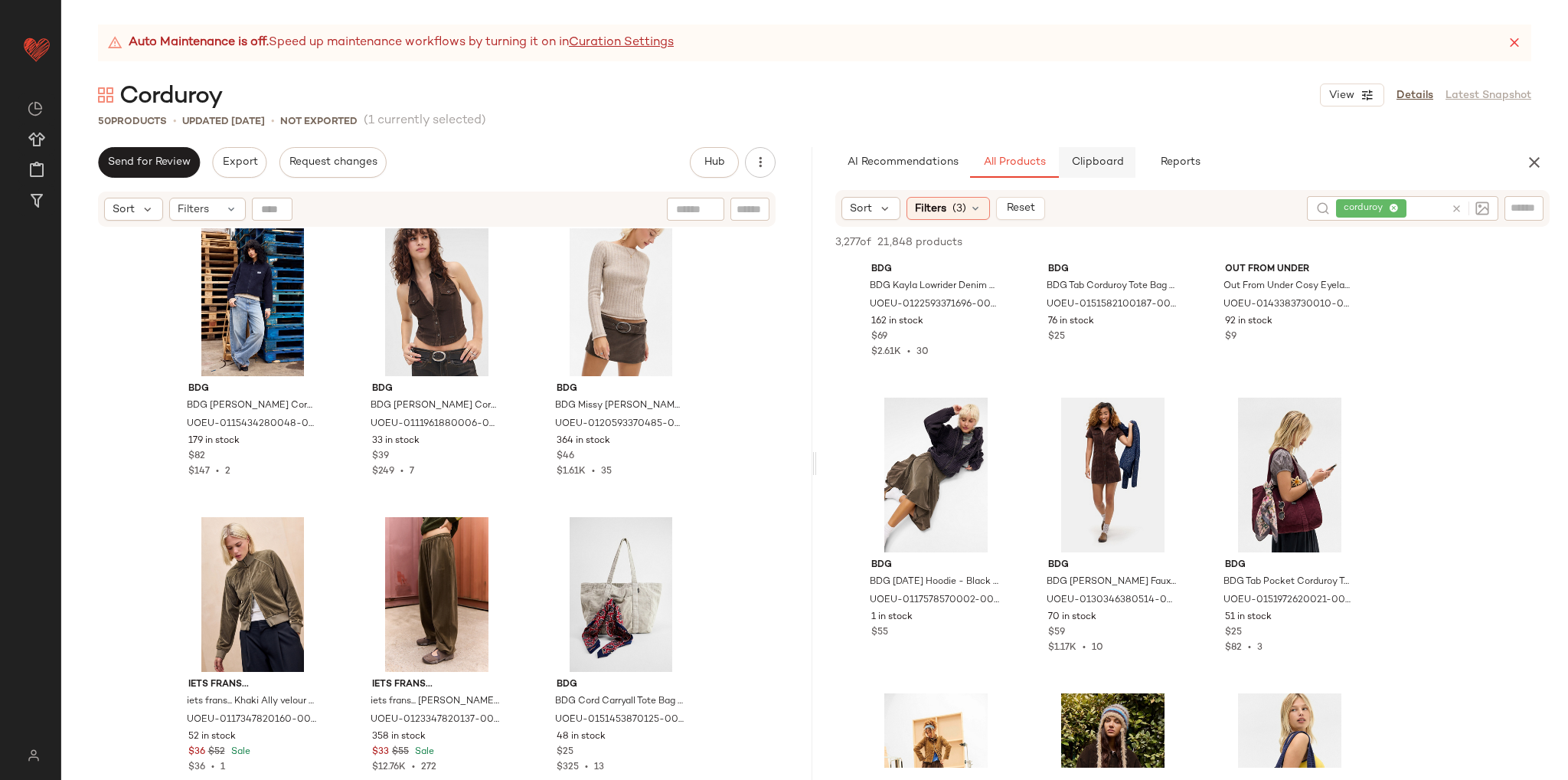
click at [1095, 170] on button "Clipboard" at bounding box center [1097, 162] width 77 height 30
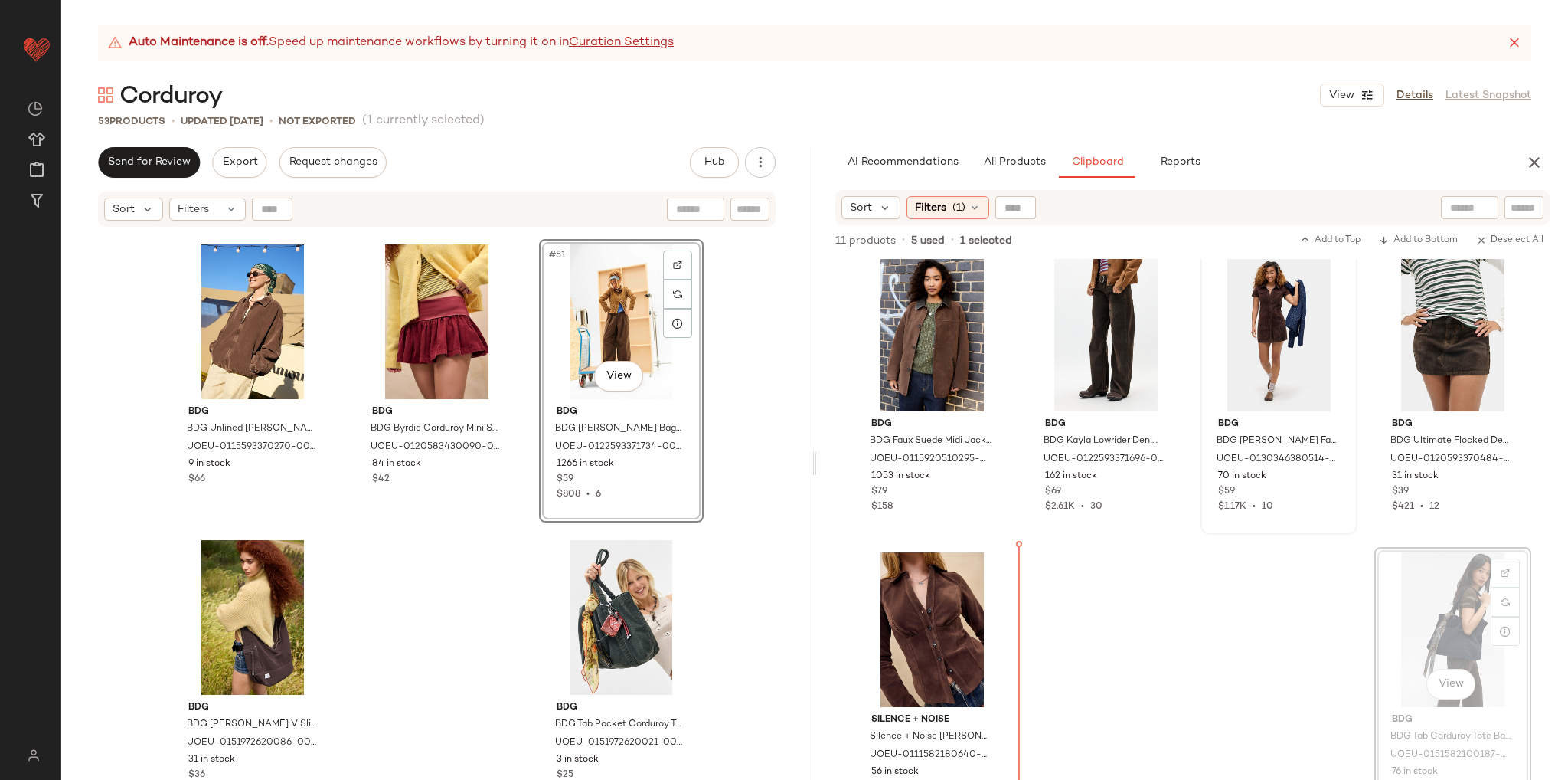
scroll to position [19, 0]
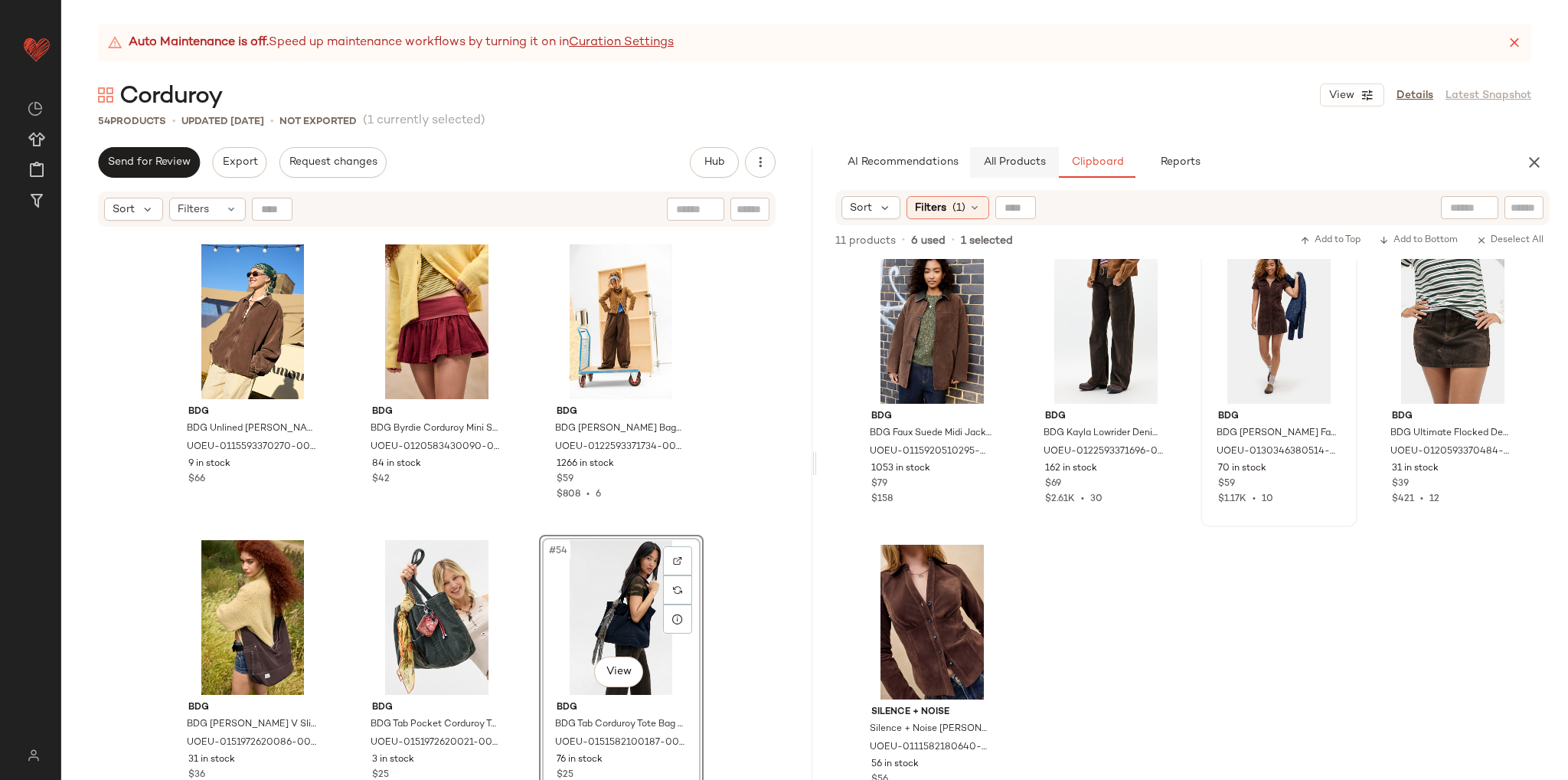
click at [990, 166] on span "All Products" at bounding box center [1014, 163] width 63 height 12
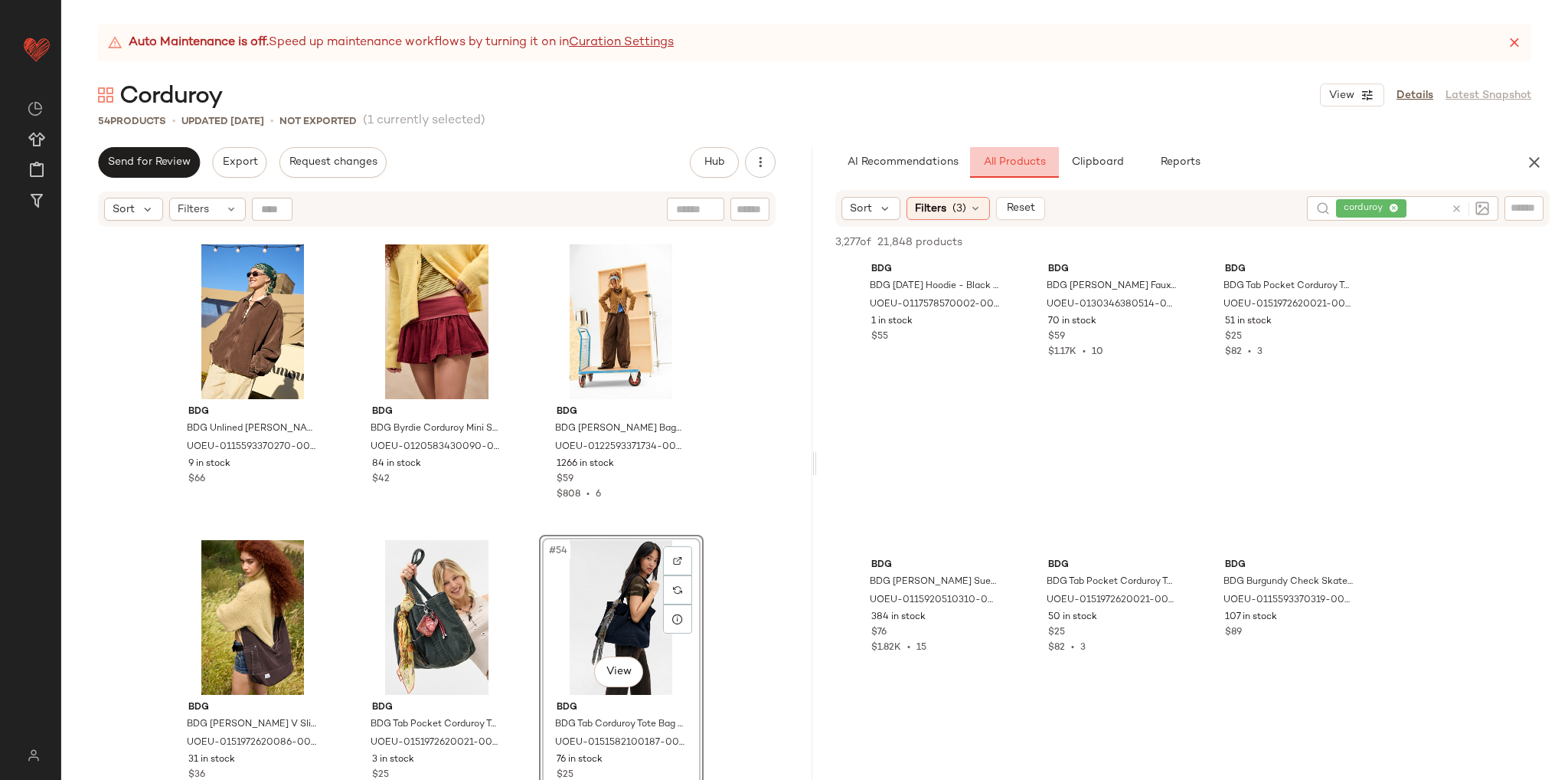
click at [996, 162] on span "All Products" at bounding box center [1014, 163] width 63 height 12
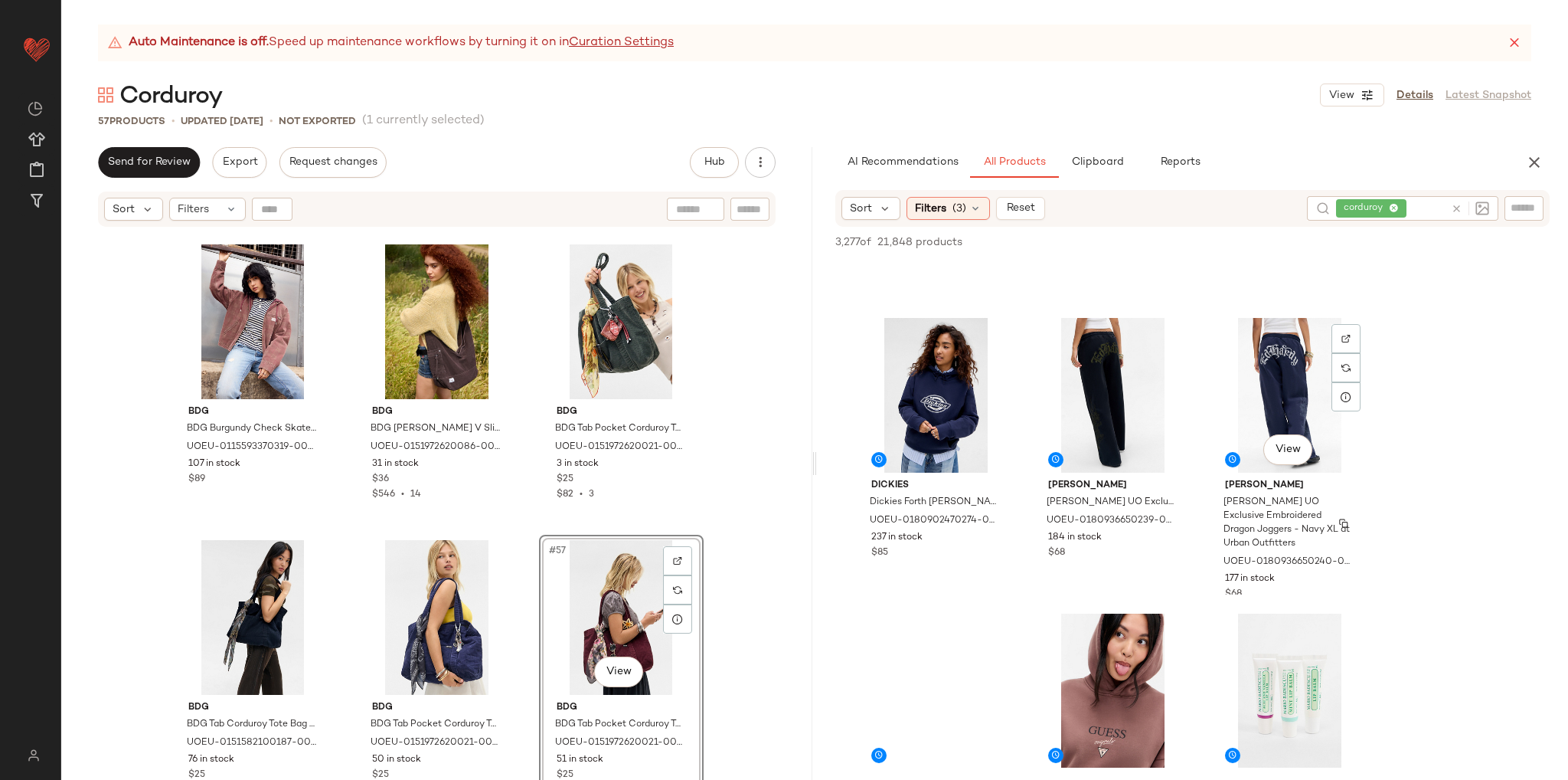
scroll to position [843, 0]
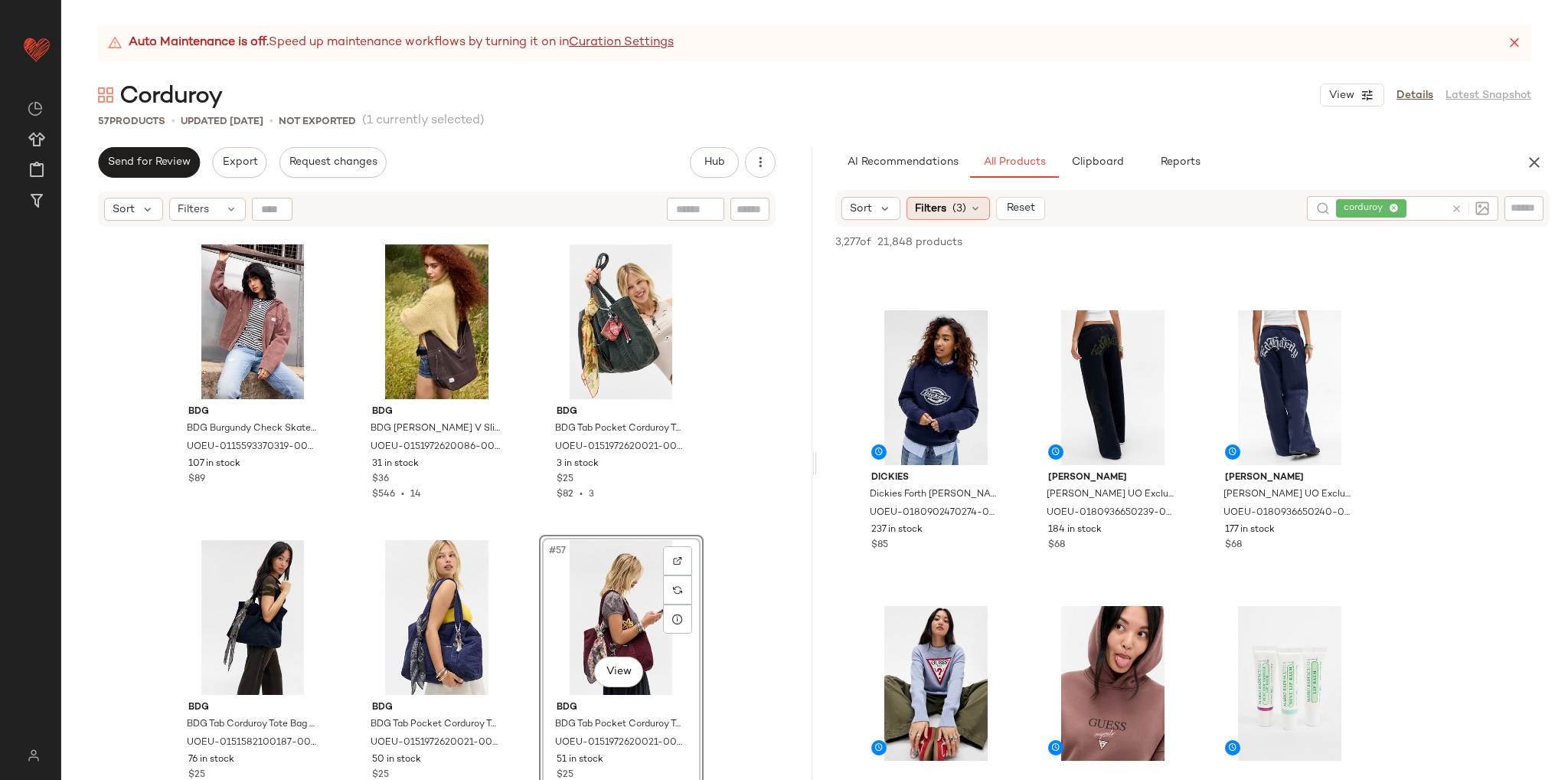
click at [980, 206] on div "Filters (3)" at bounding box center [948, 208] width 83 height 23
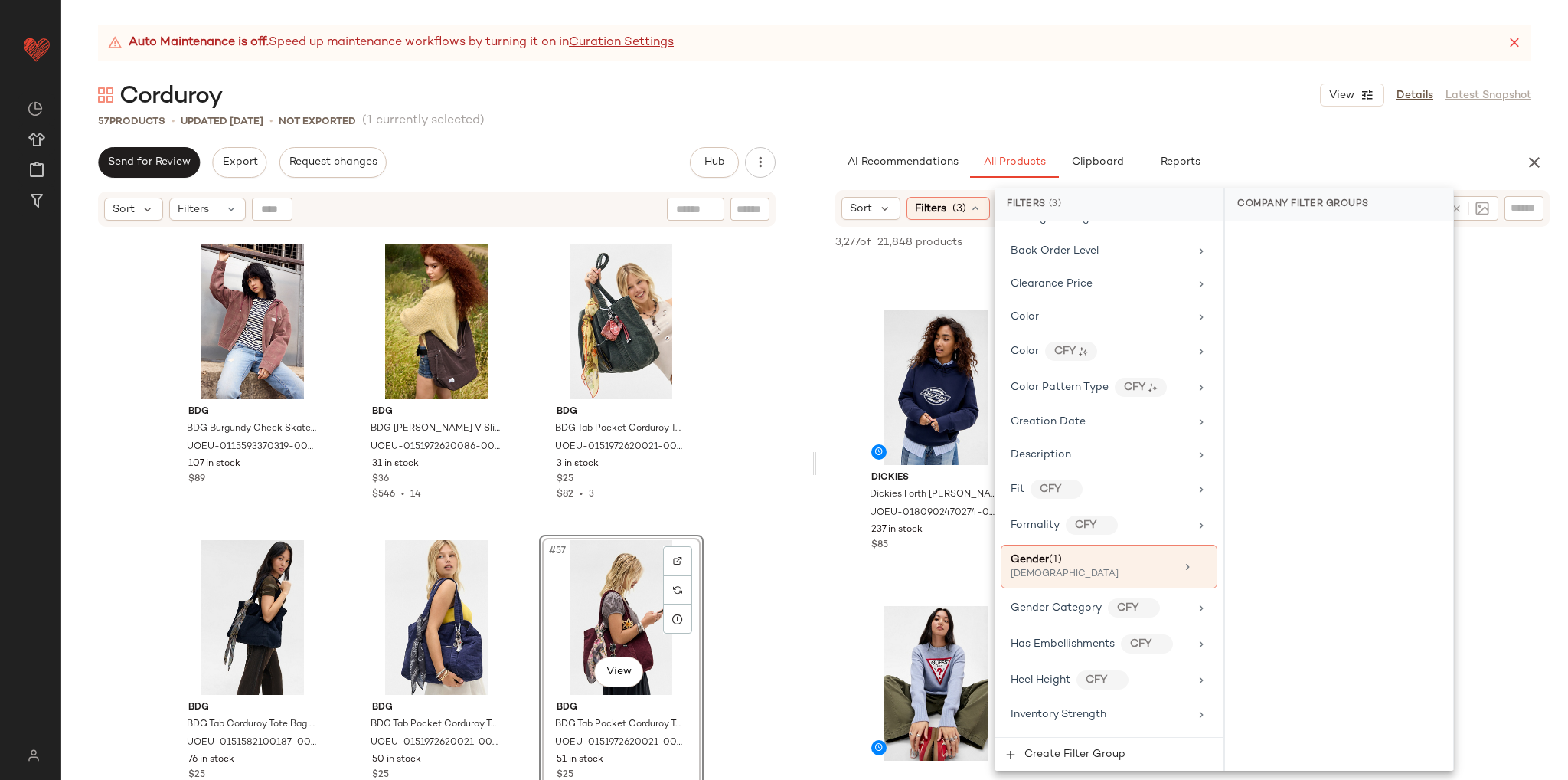
scroll to position [306, 0]
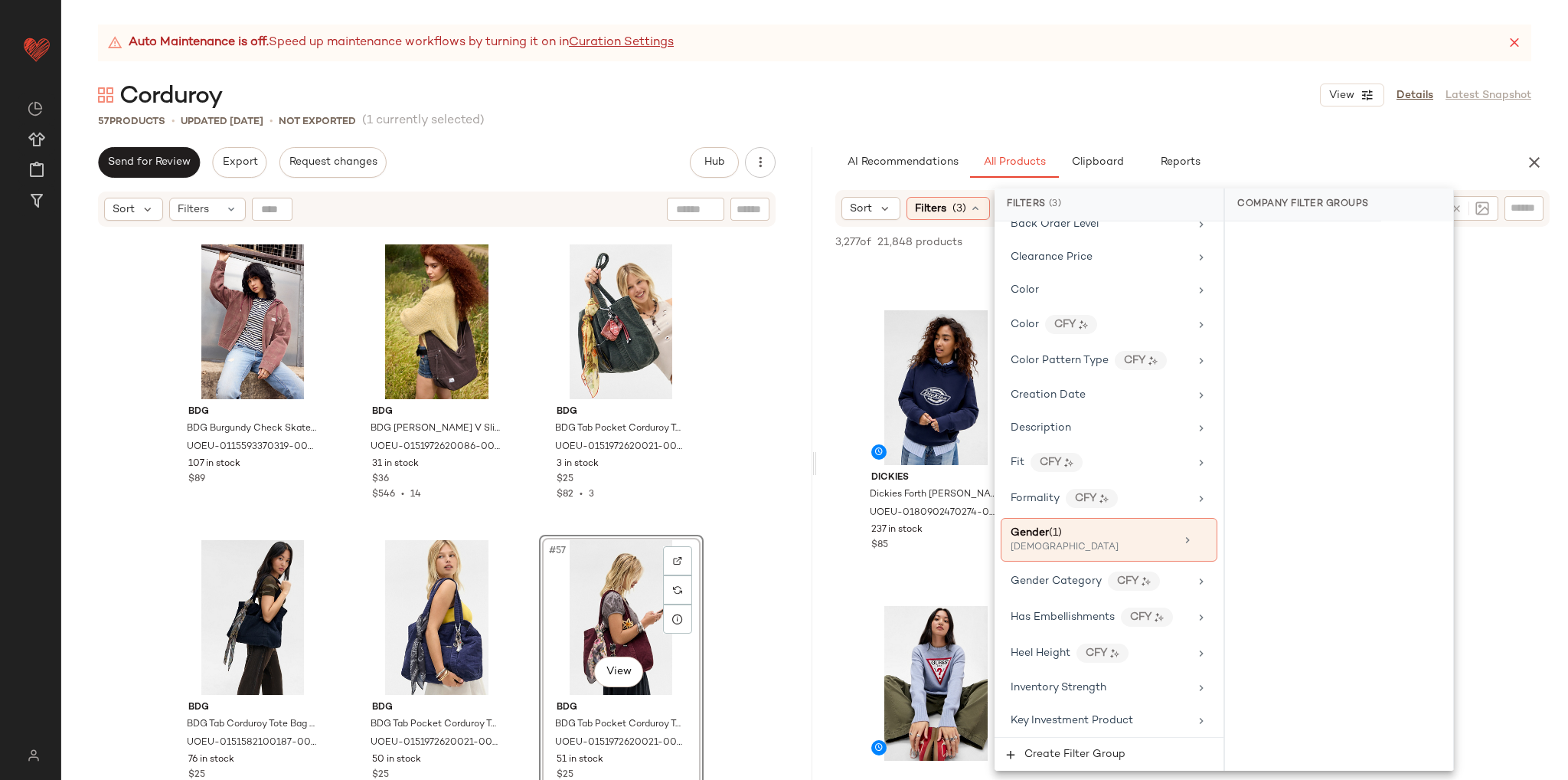
drag, startPoint x: 1486, startPoint y: 526, endPoint x: 1448, endPoint y: 393, distance: 138.3
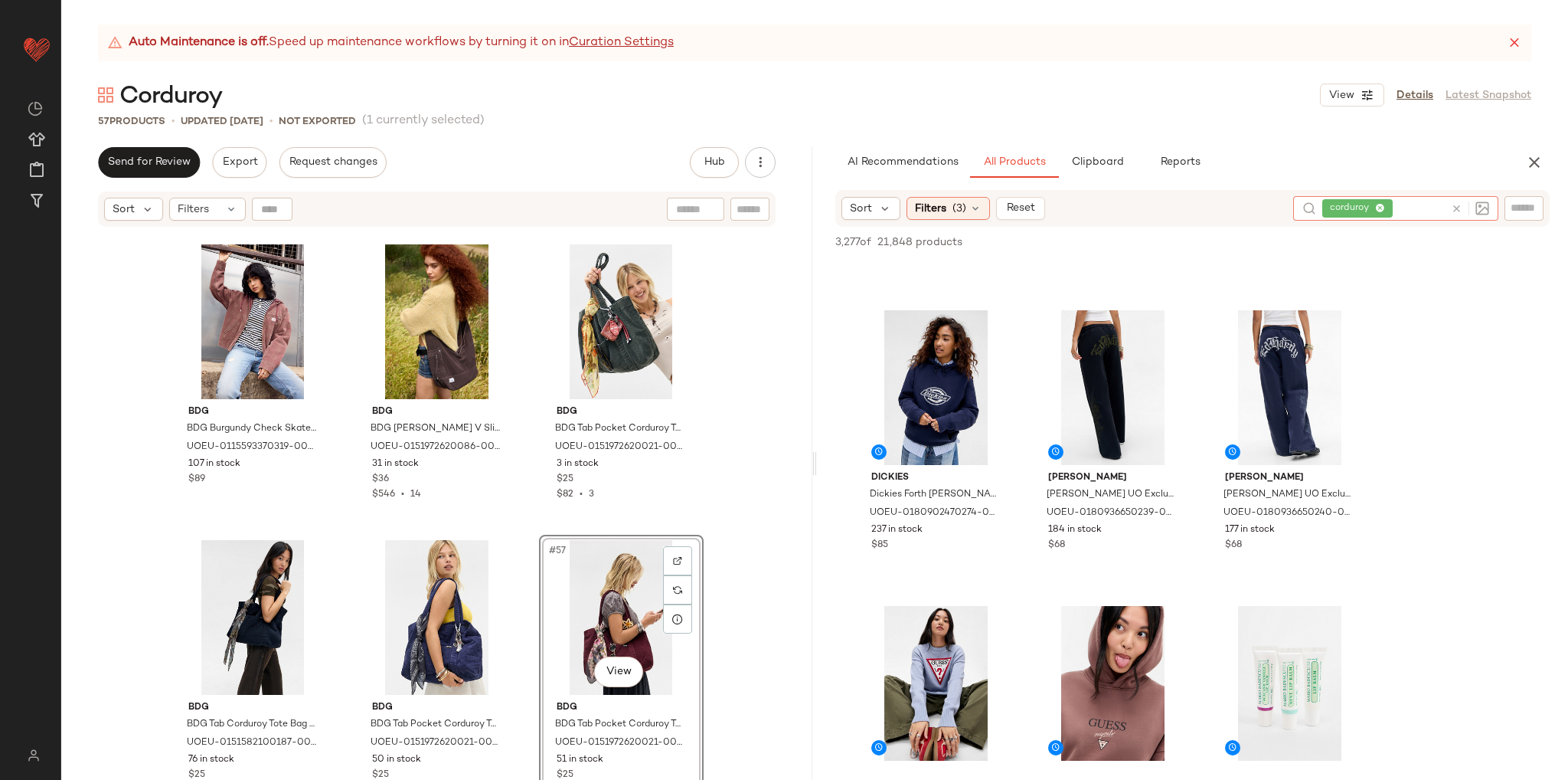
click at [1415, 202] on input "text" at bounding box center [1420, 208] width 49 height 16
click at [1457, 209] on icon at bounding box center [1457, 208] width 12 height 12
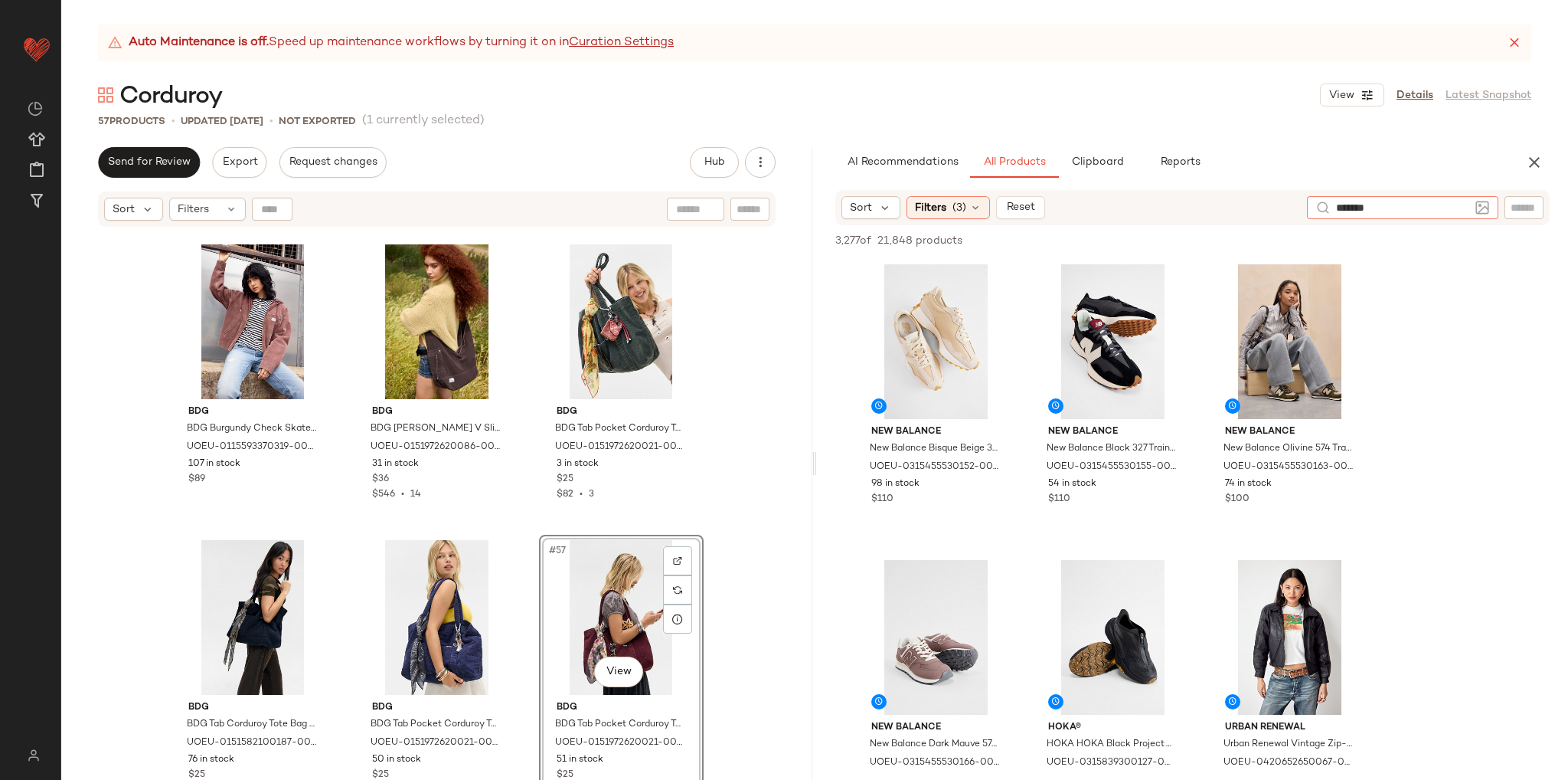
type input "********"
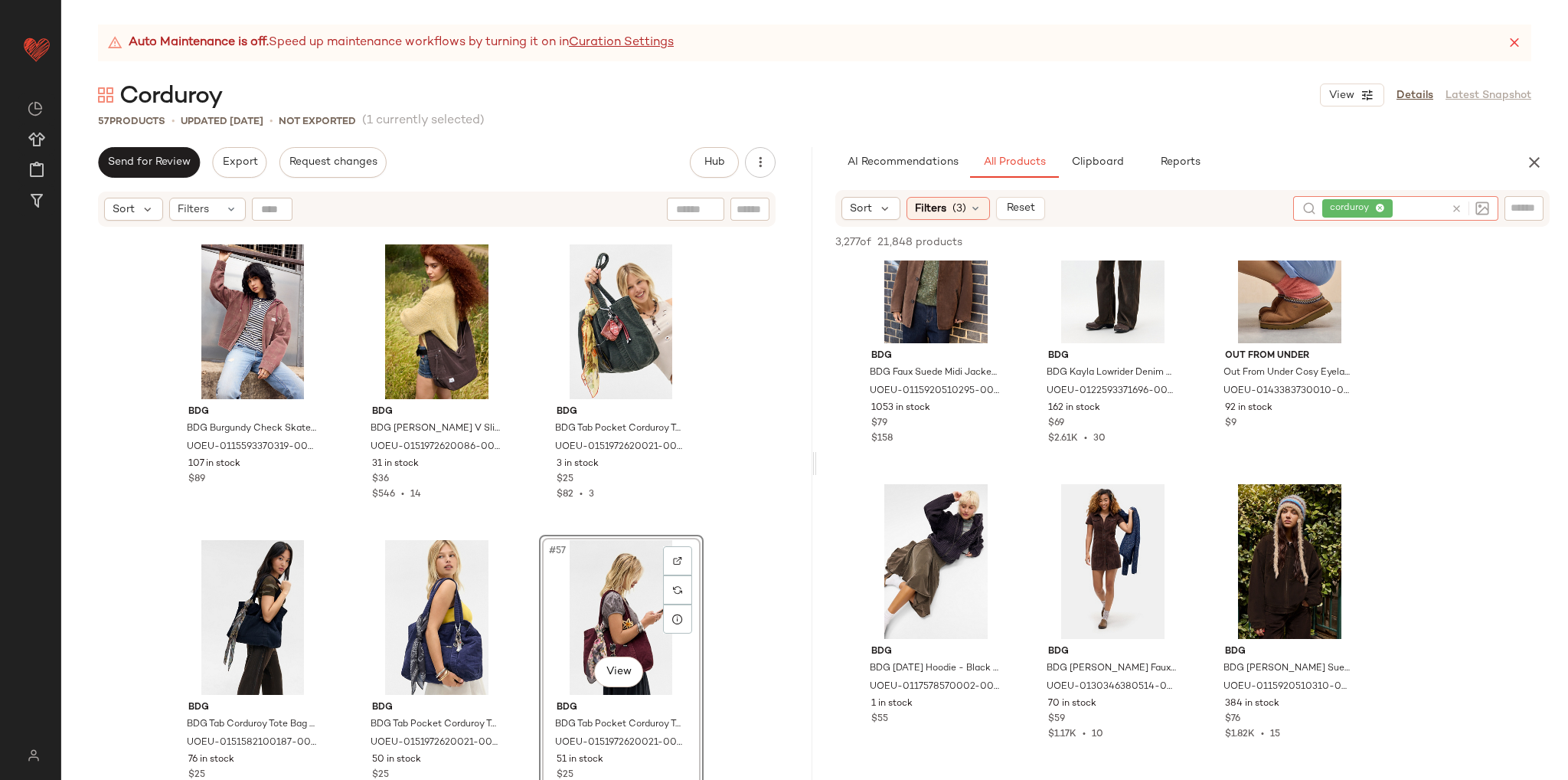
scroll to position [153, 0]
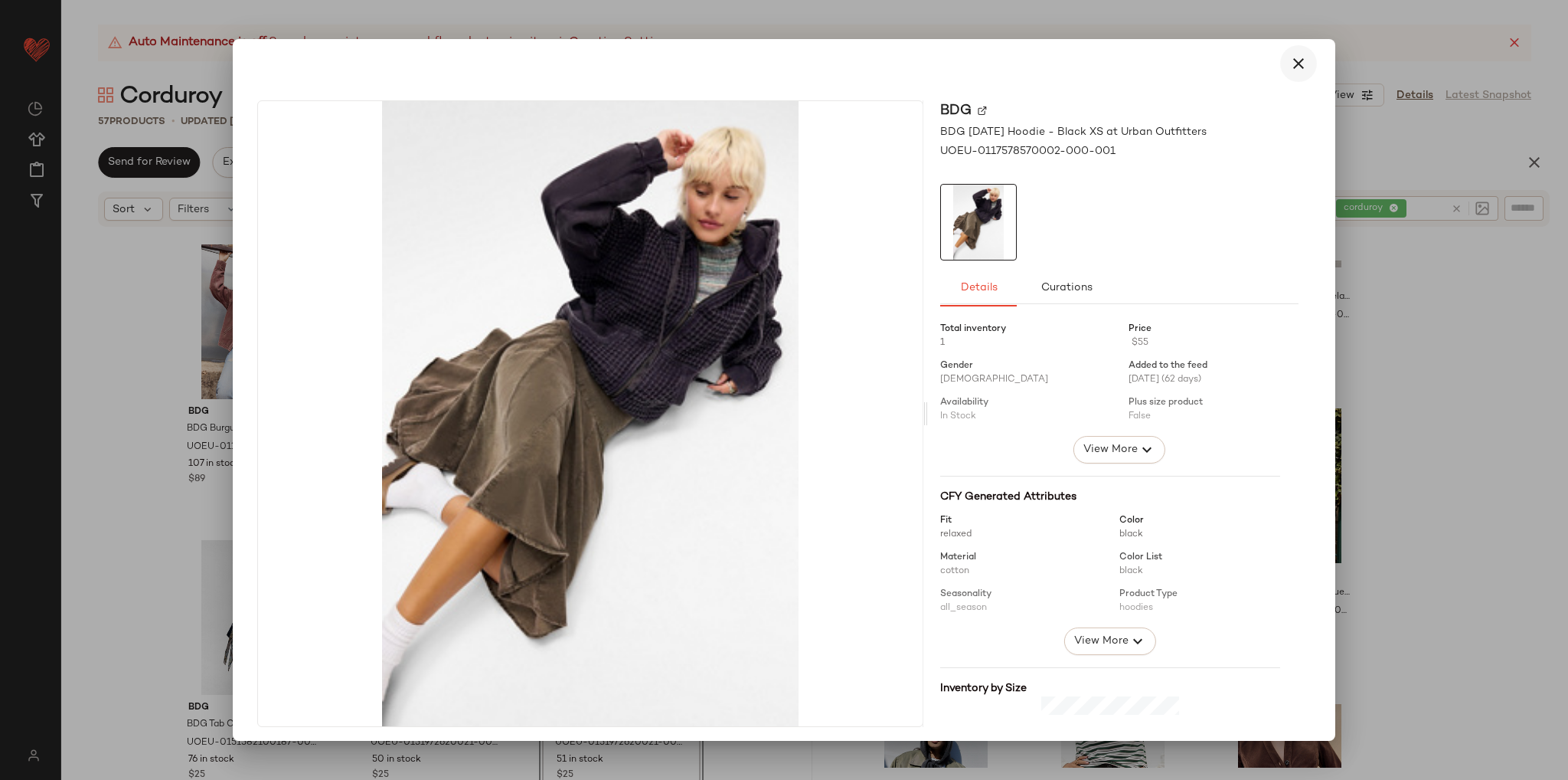
click at [1290, 66] on icon "button" at bounding box center [1299, 64] width 19 height 19
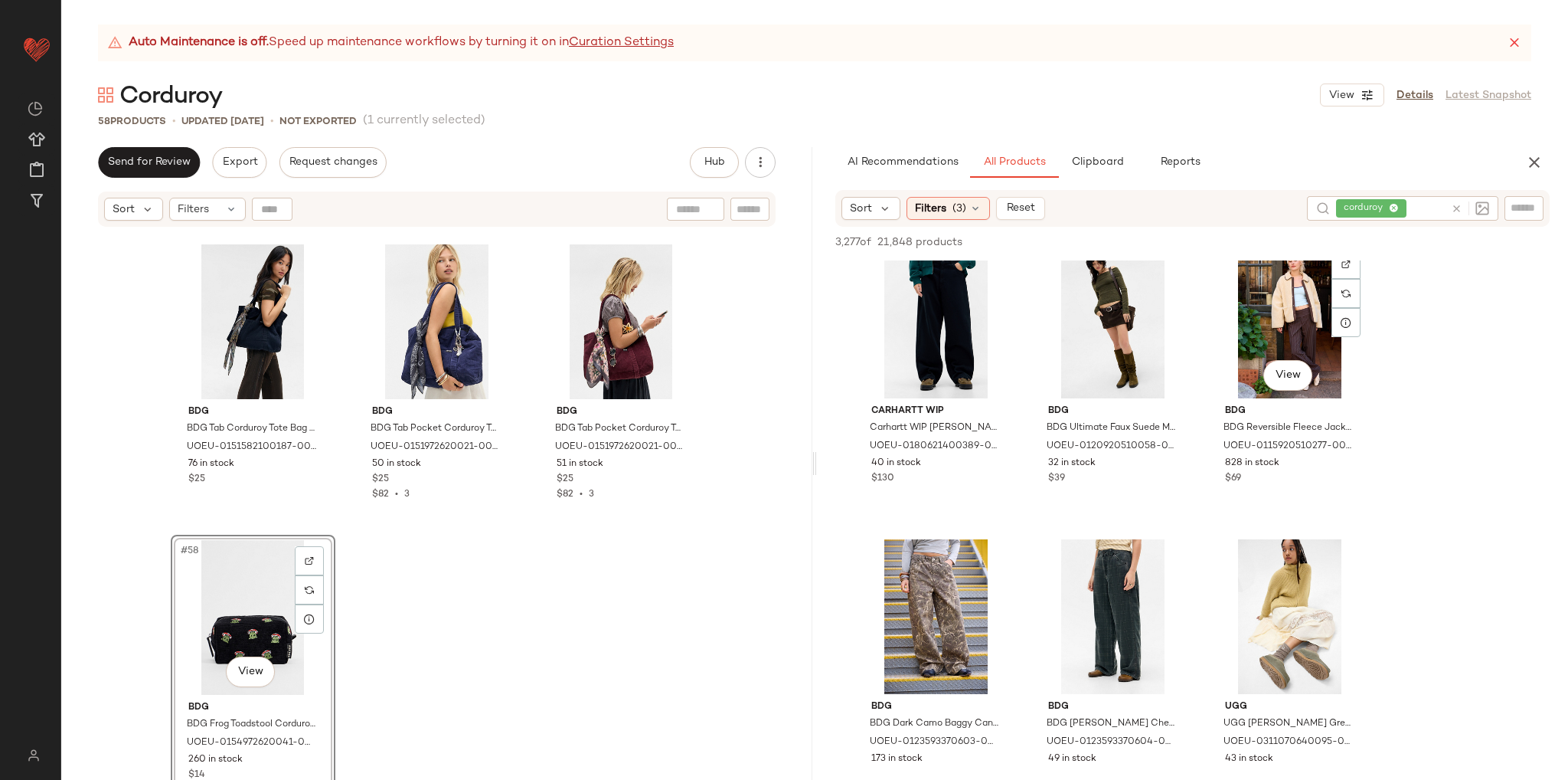
scroll to position [3294, 0]
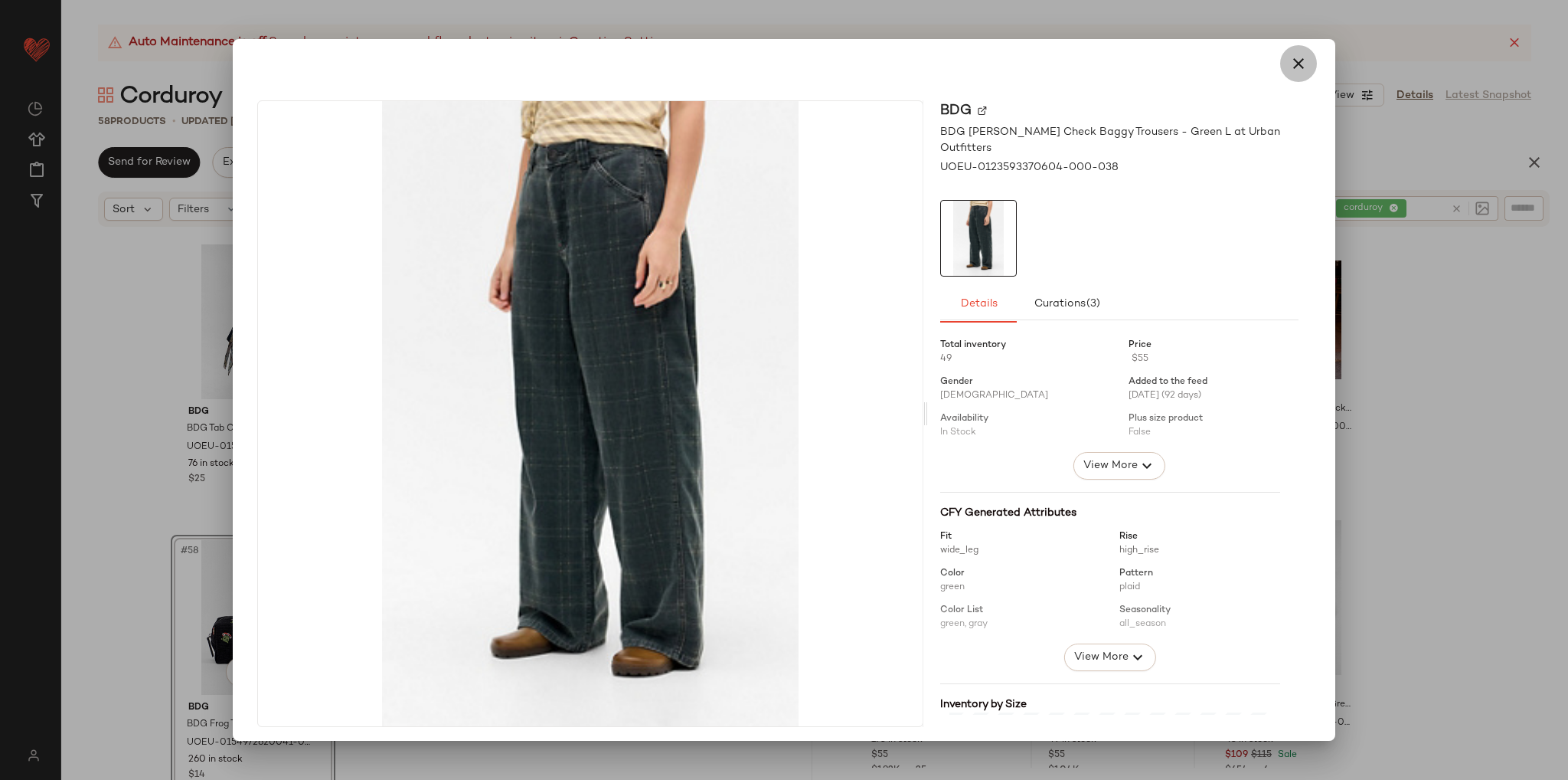
click at [1290, 62] on icon "button" at bounding box center [1299, 64] width 19 height 19
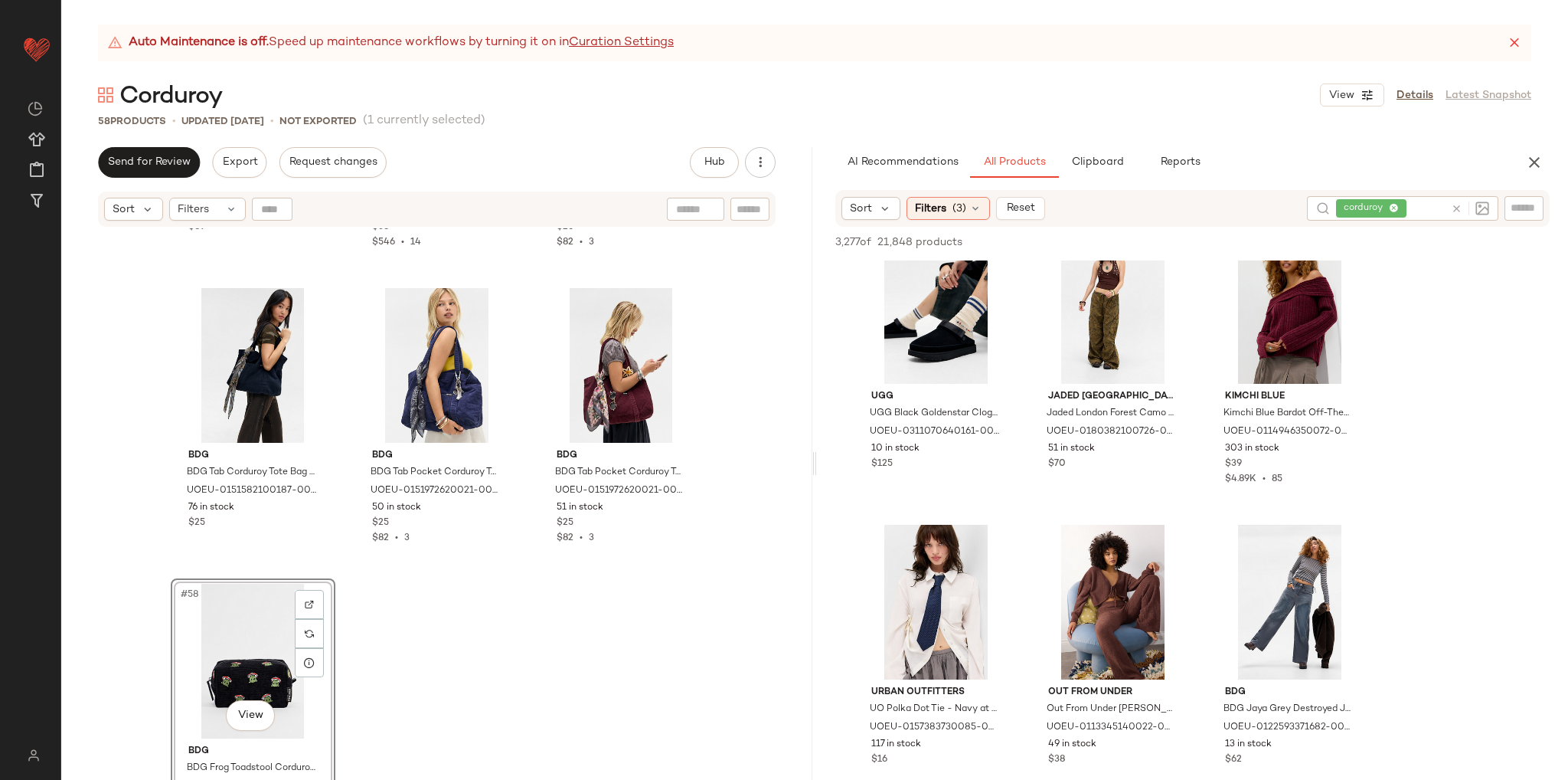
scroll to position [5327, 0]
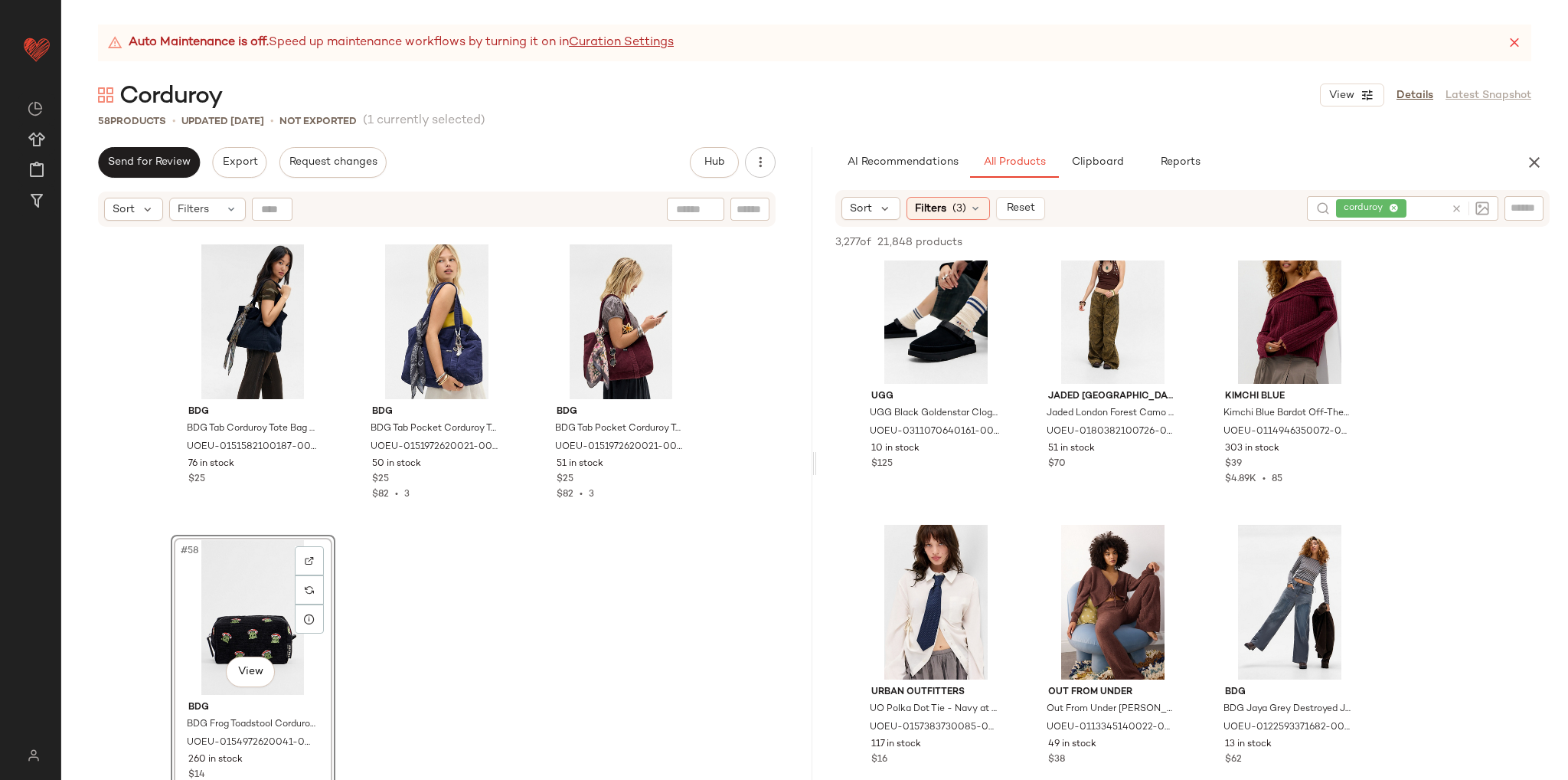
click at [764, 538] on div "BDG BDG Burgundy Check Skate Jacket XS at Urban Outfitters UOEU-0115593370319-0…" at bounding box center [437, 523] width 751 height 590
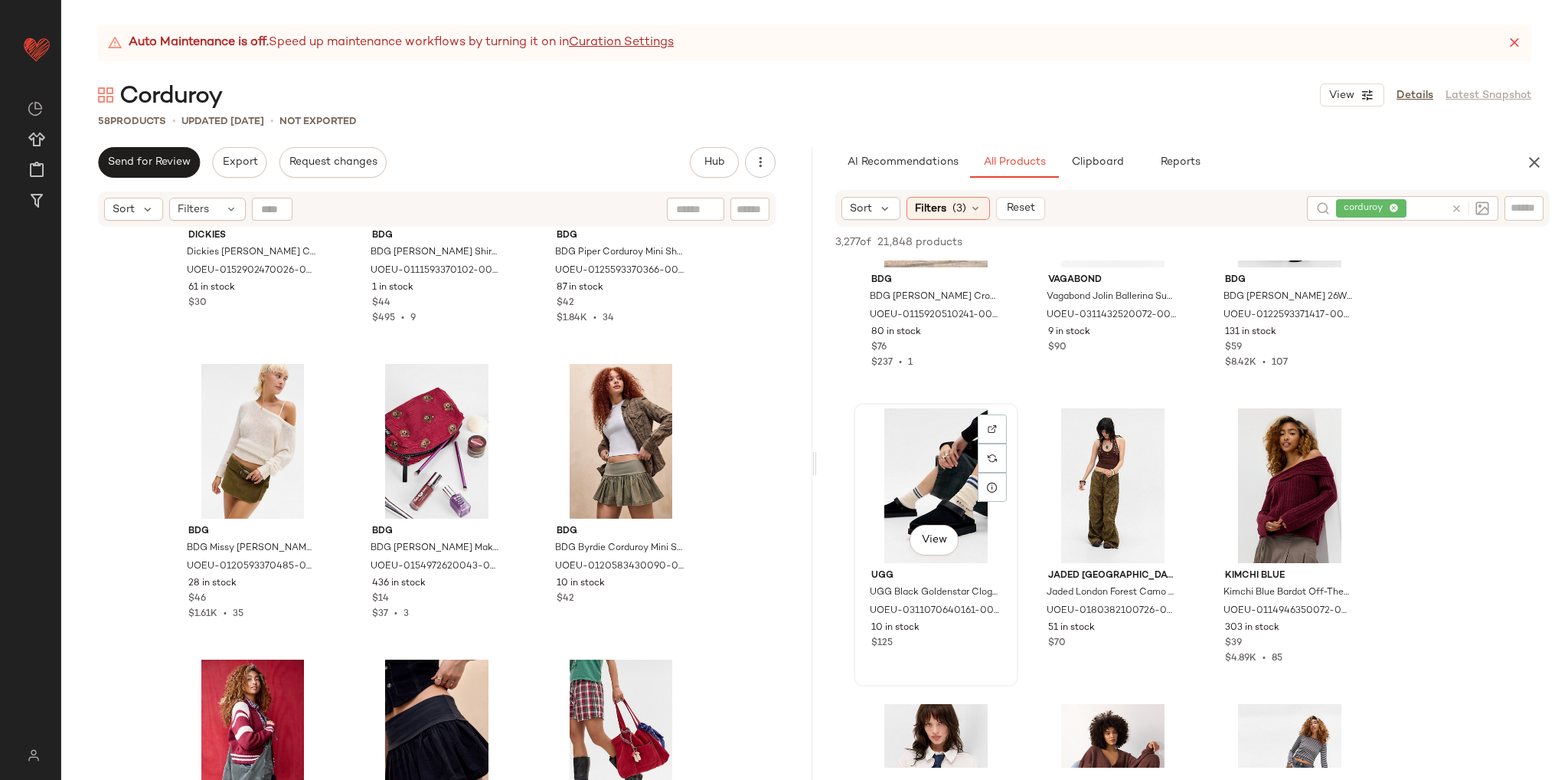
scroll to position [9423, 0]
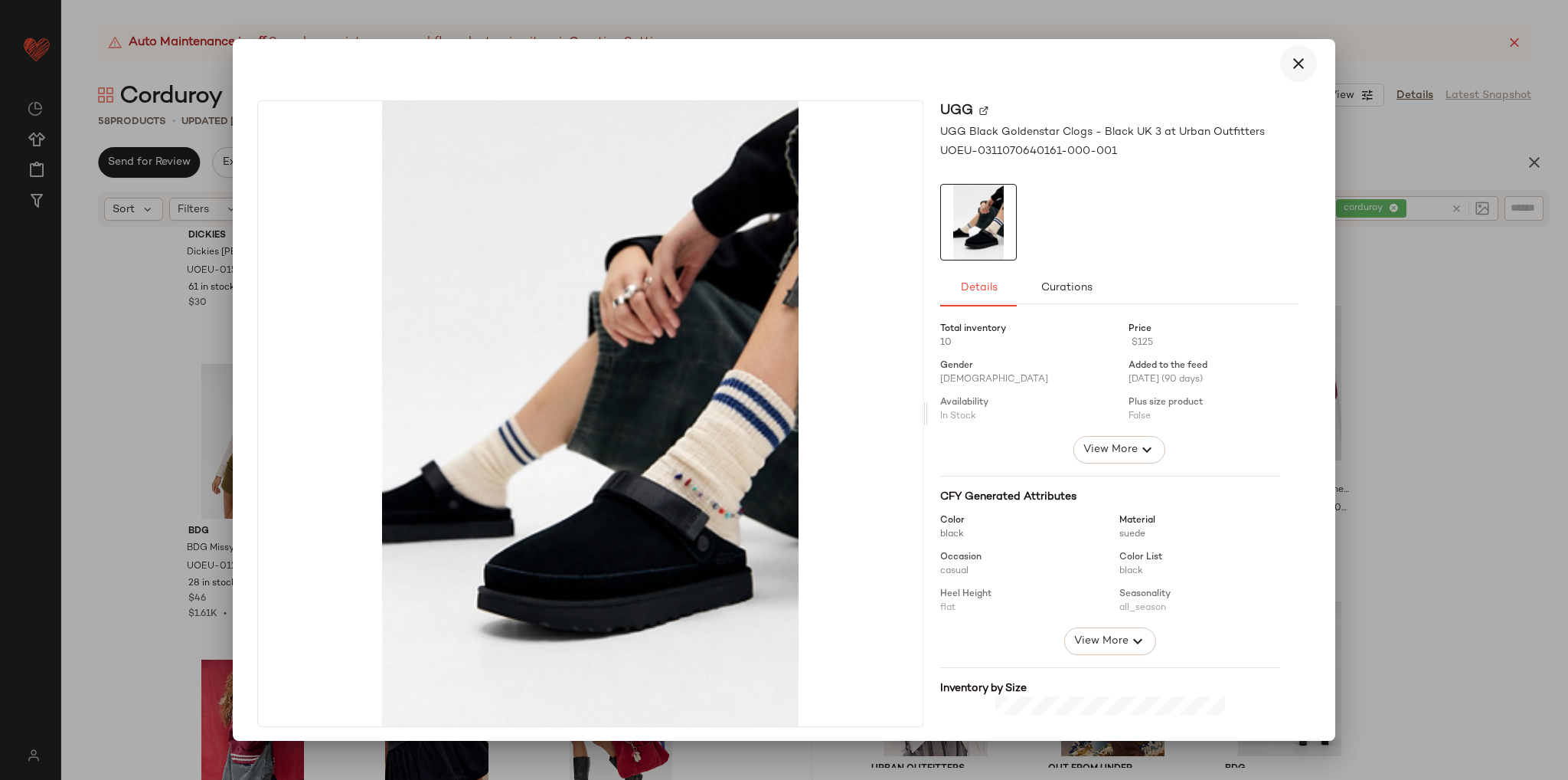
click at [1290, 65] on icon "button" at bounding box center [1299, 64] width 19 height 19
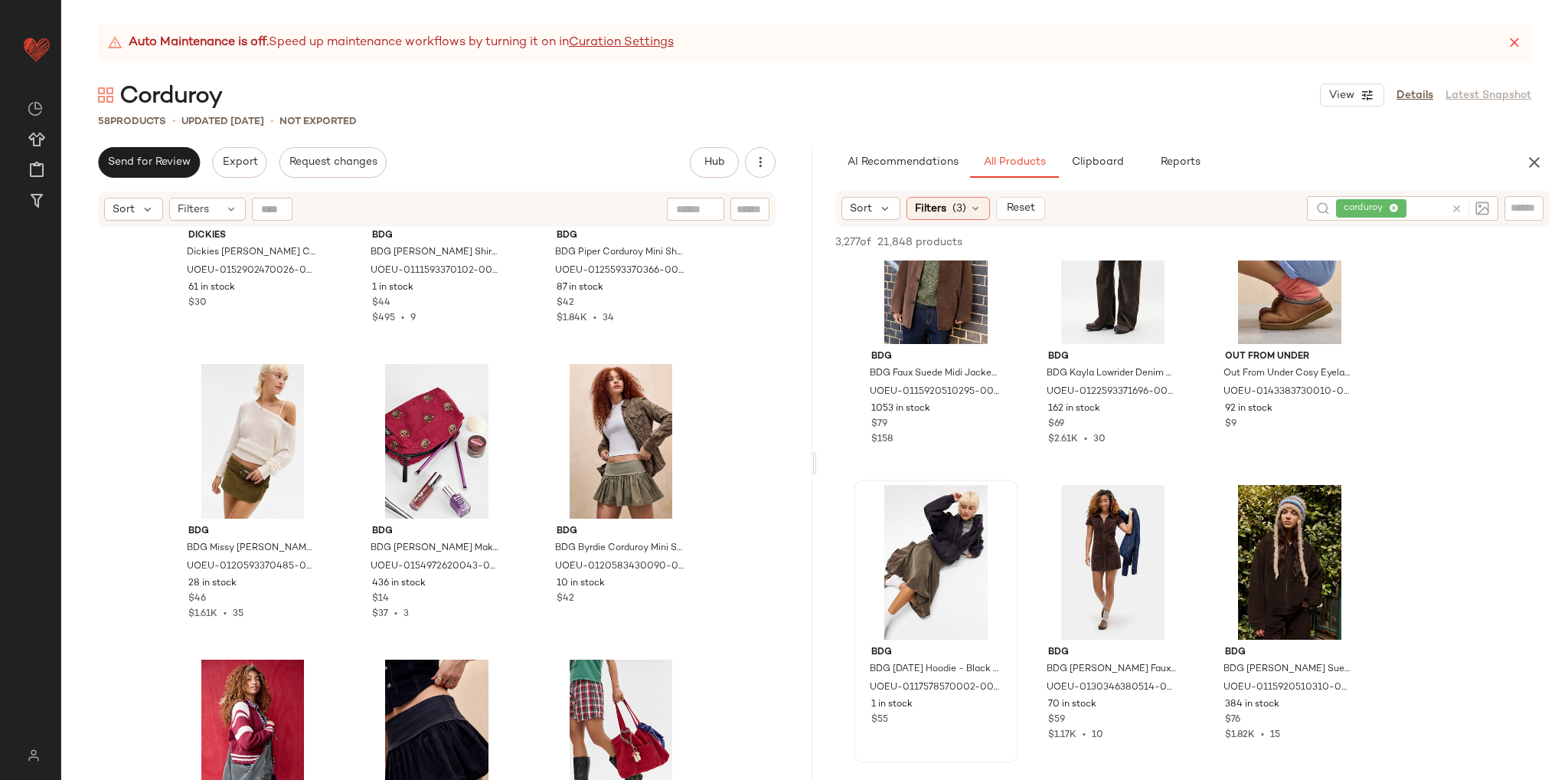
scroll to position [0, 0]
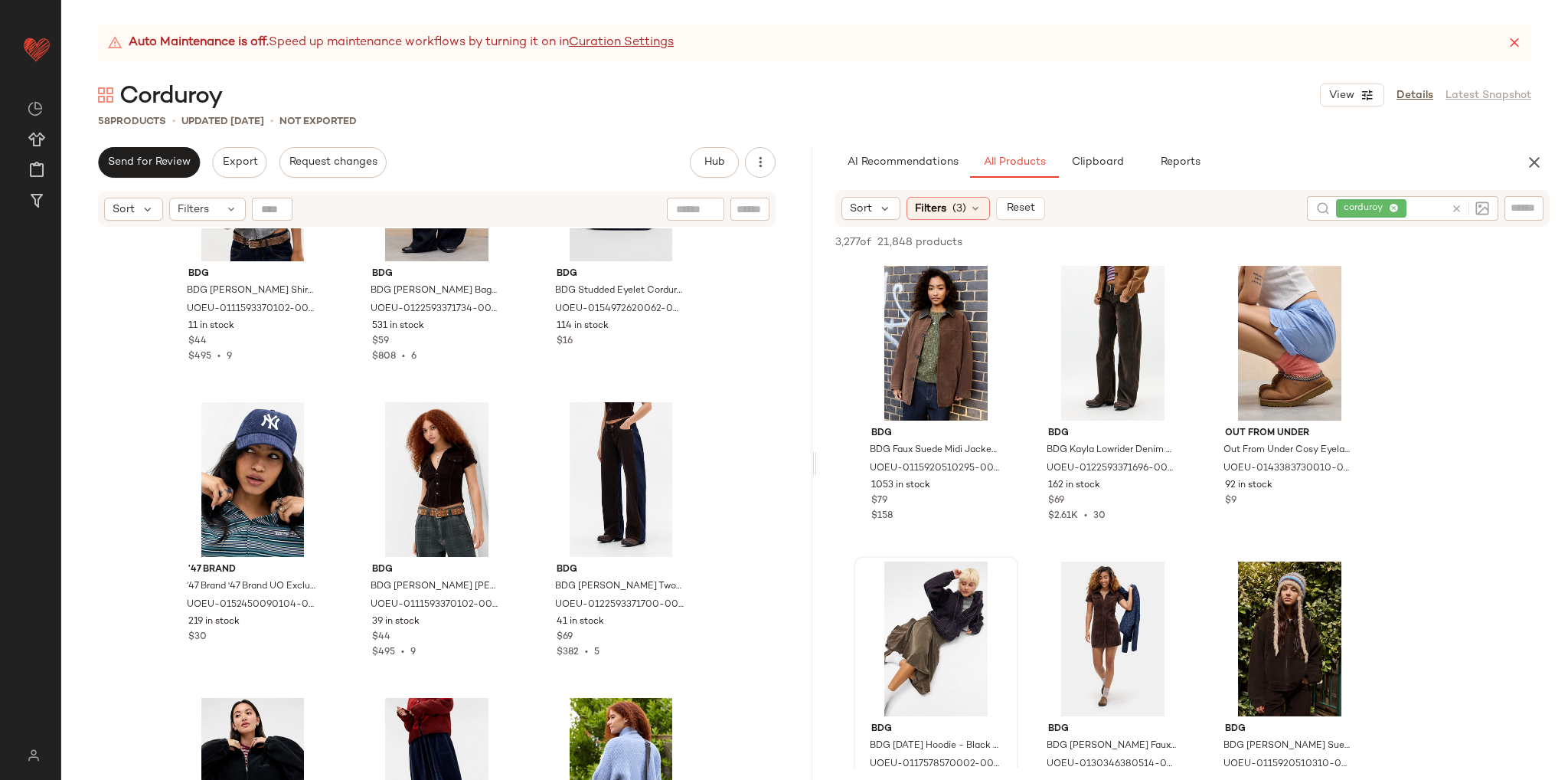
scroll to position [1314, 0]
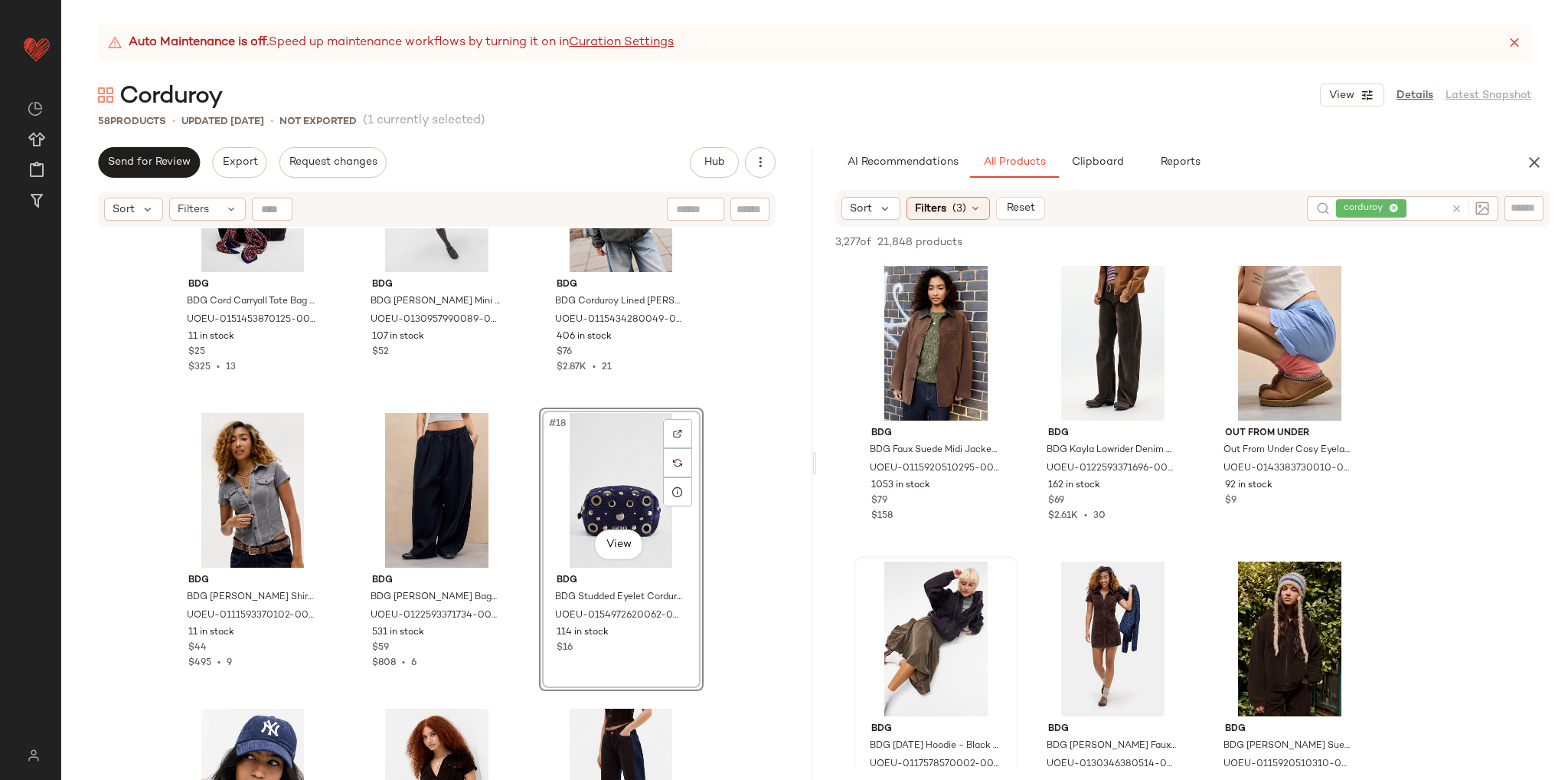
click at [766, 508] on div "BDG BDG Cord Carryall Tote Bag - Black ALL at Urban Outfitters UOEU-01514538701…" at bounding box center [437, 523] width 751 height 590
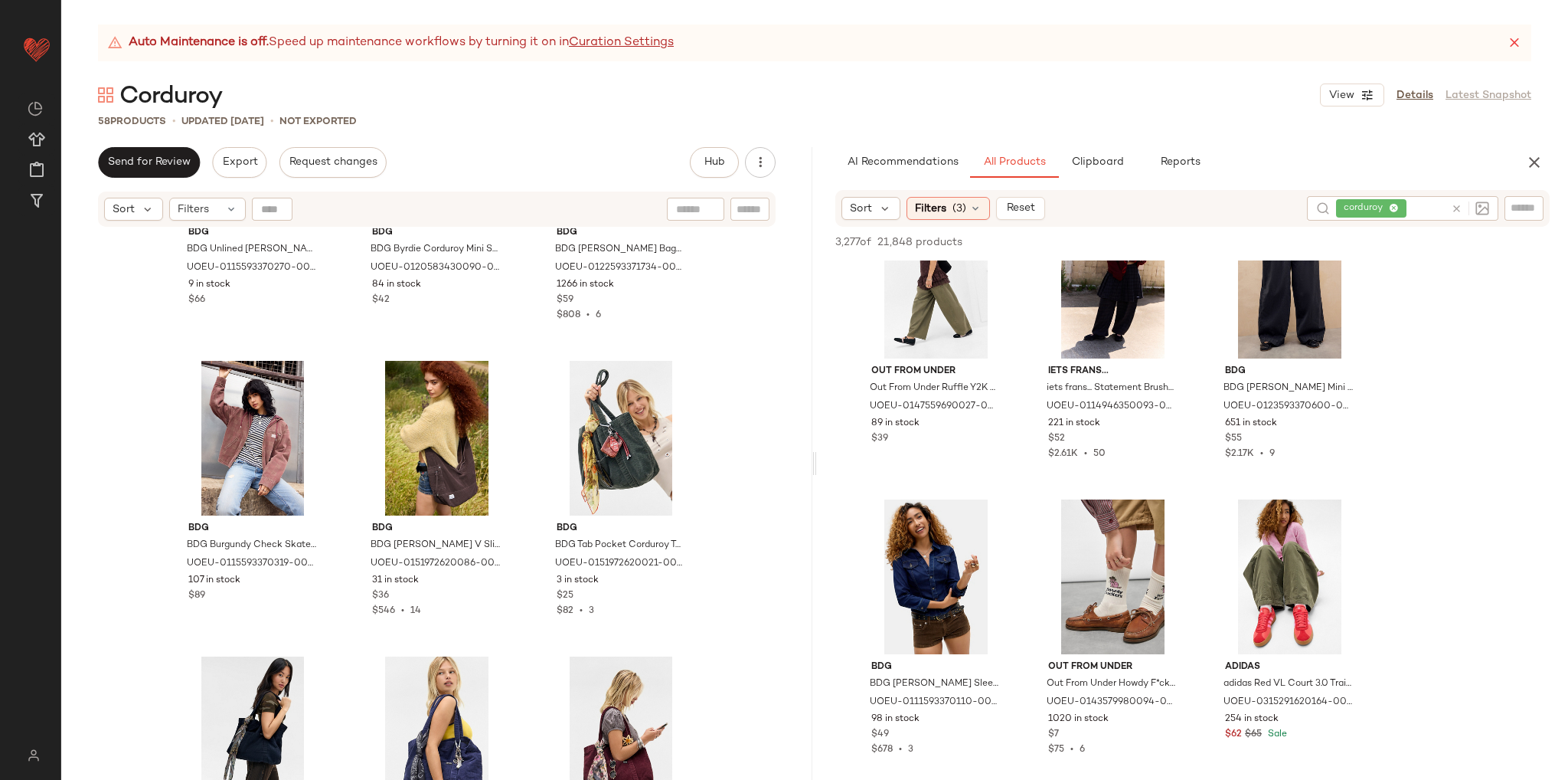
scroll to position [3907, 0]
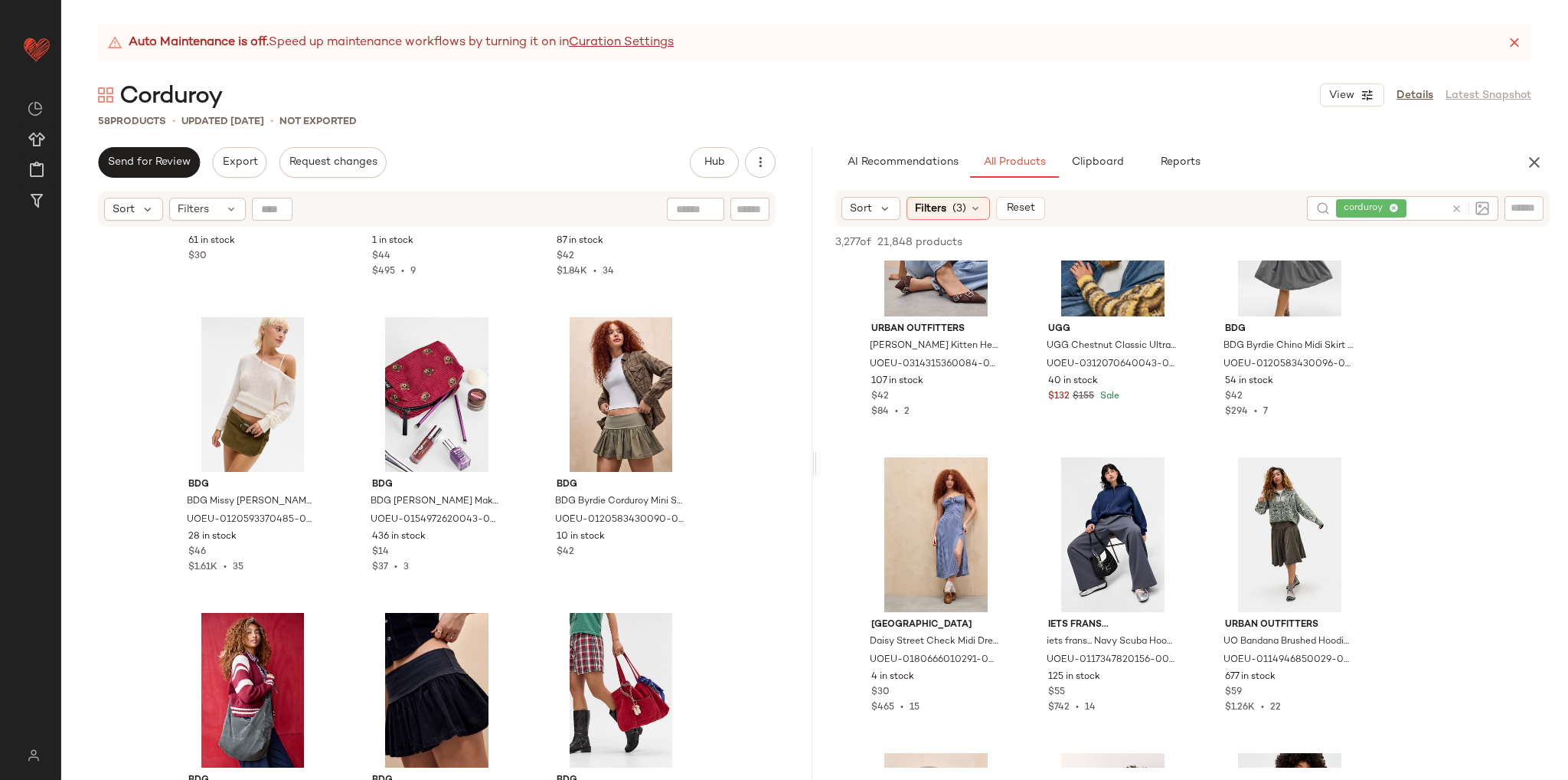
scroll to position [4073, 0]
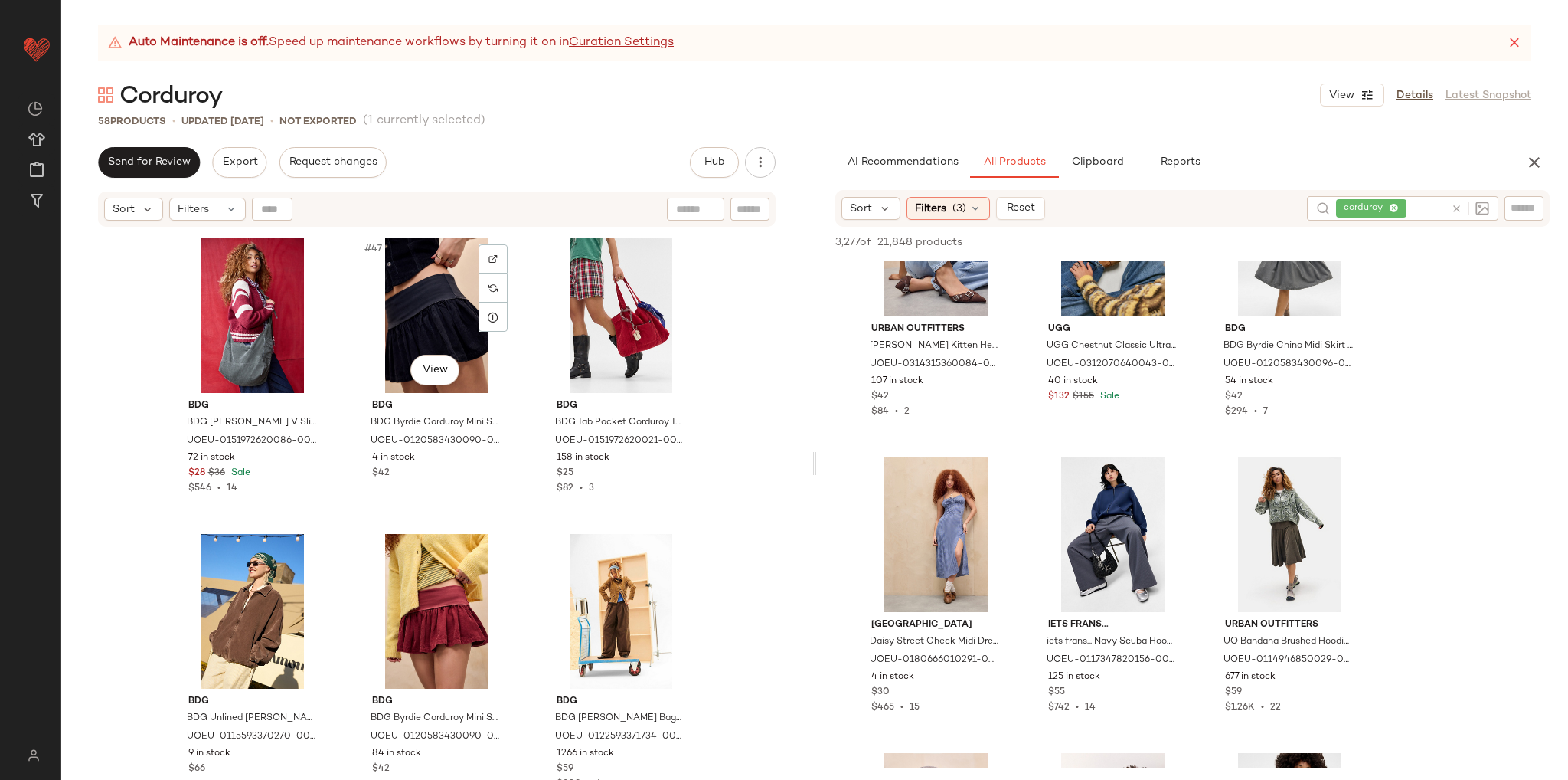
scroll to position [4455, 0]
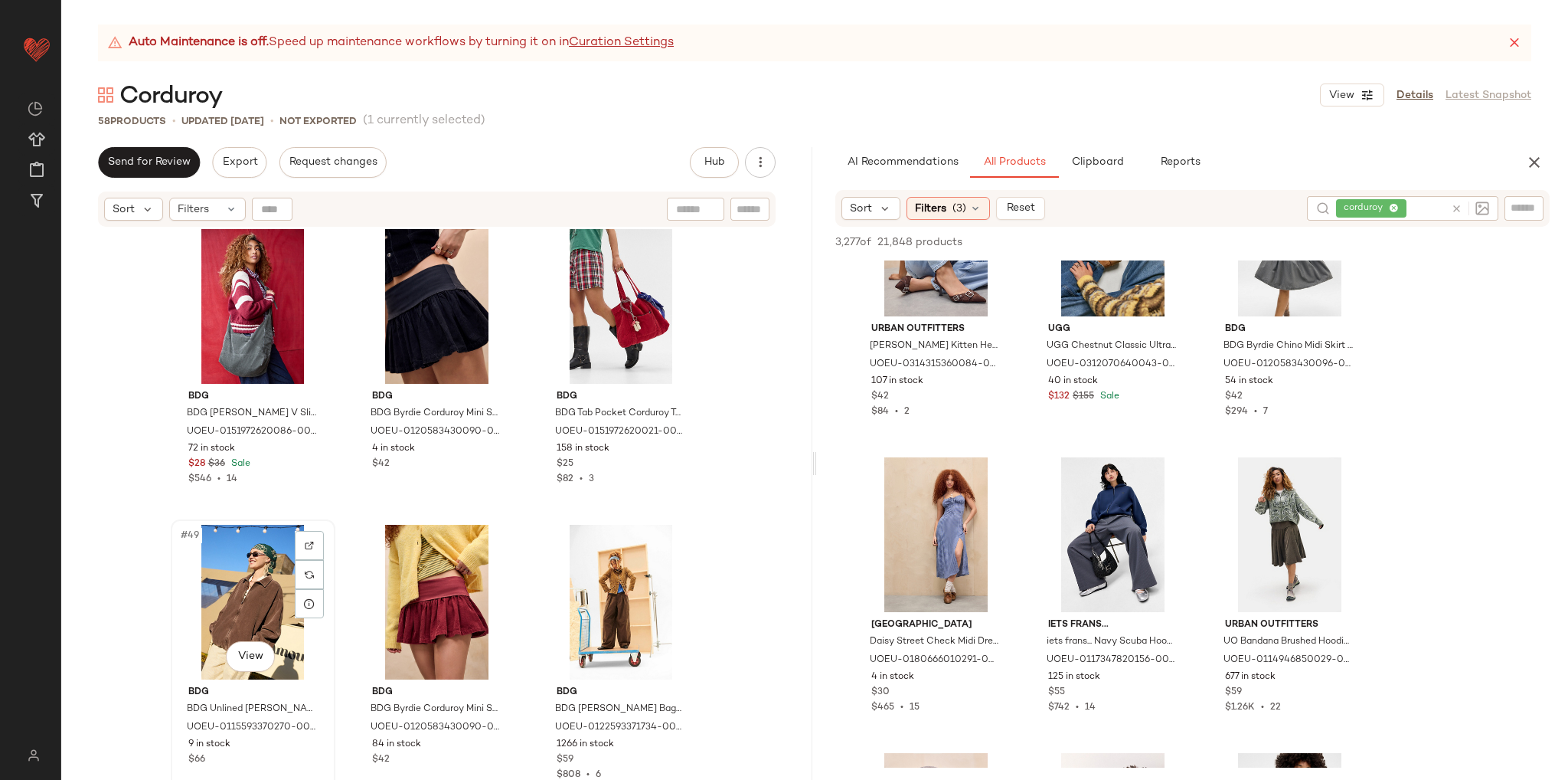
click at [246, 592] on div "#49 View" at bounding box center [253, 602] width 154 height 155
click at [439, 600] on div "#50 View" at bounding box center [437, 602] width 154 height 155
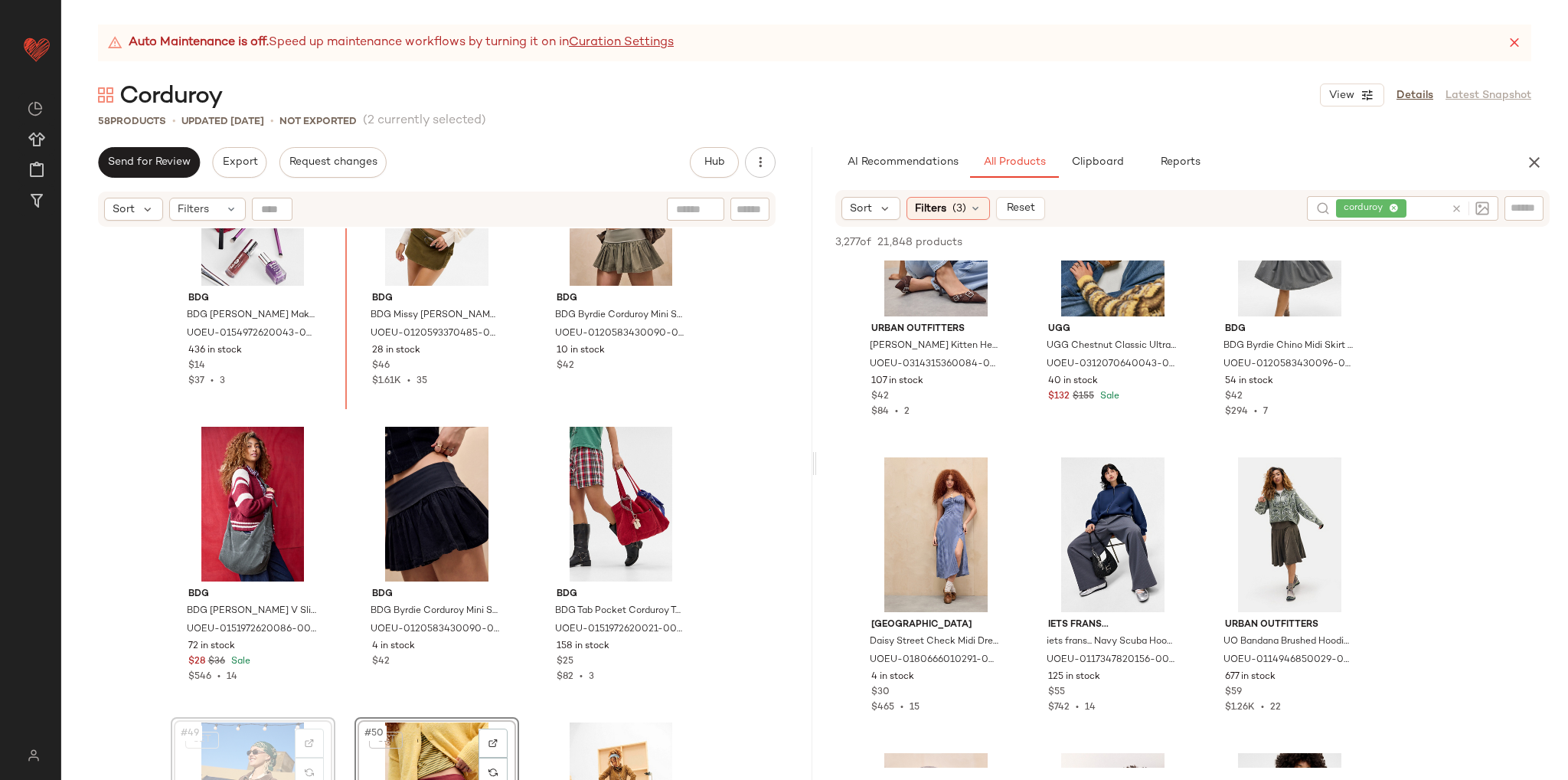
scroll to position [4203, 0]
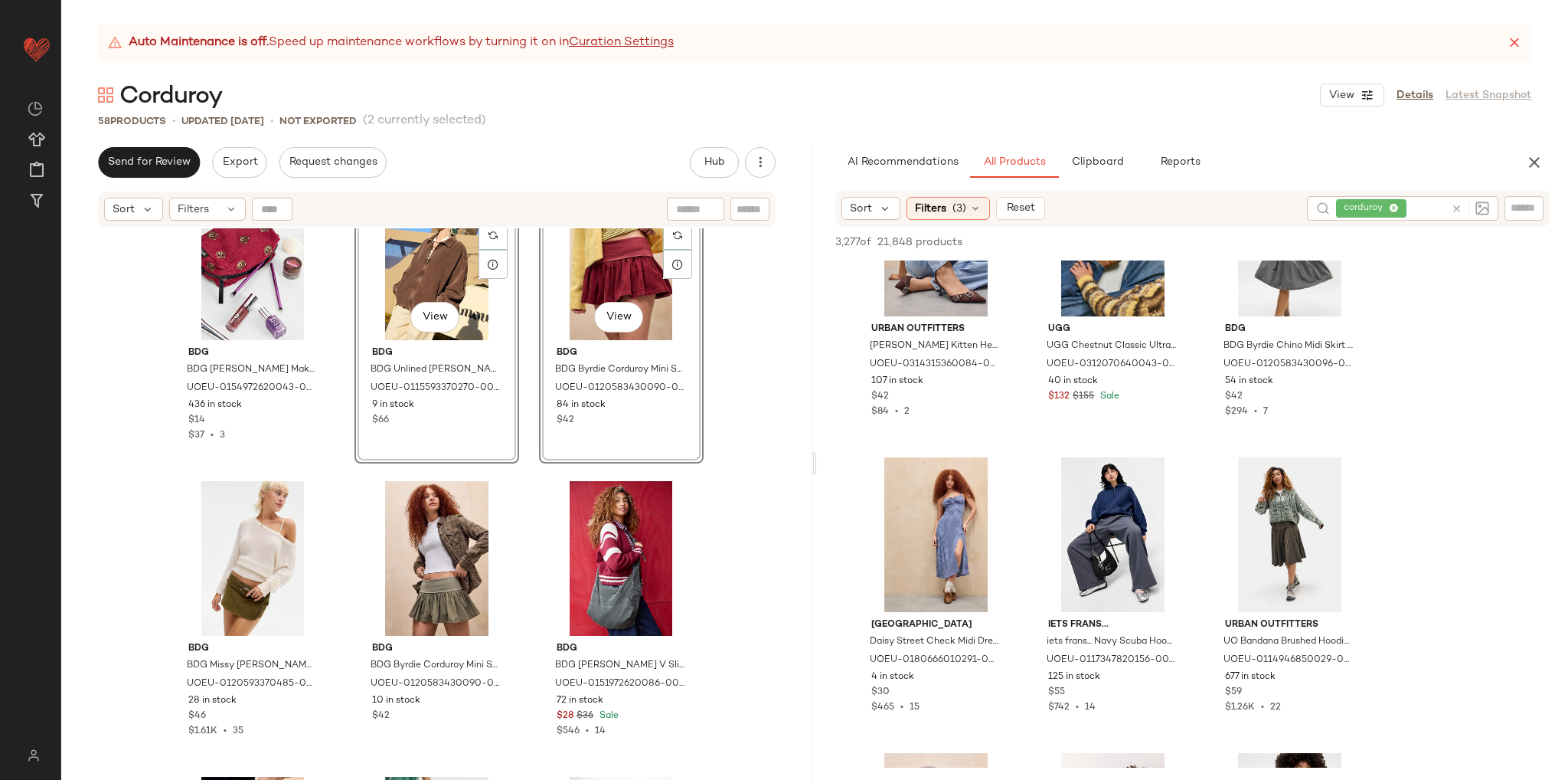
click at [529, 464] on div "BDG BDG [PERSON_NAME] Makeup Bag - Purple 18cm x W: 10cm x H: 11cm at Urban Out…" at bounding box center [437, 523] width 751 height 590
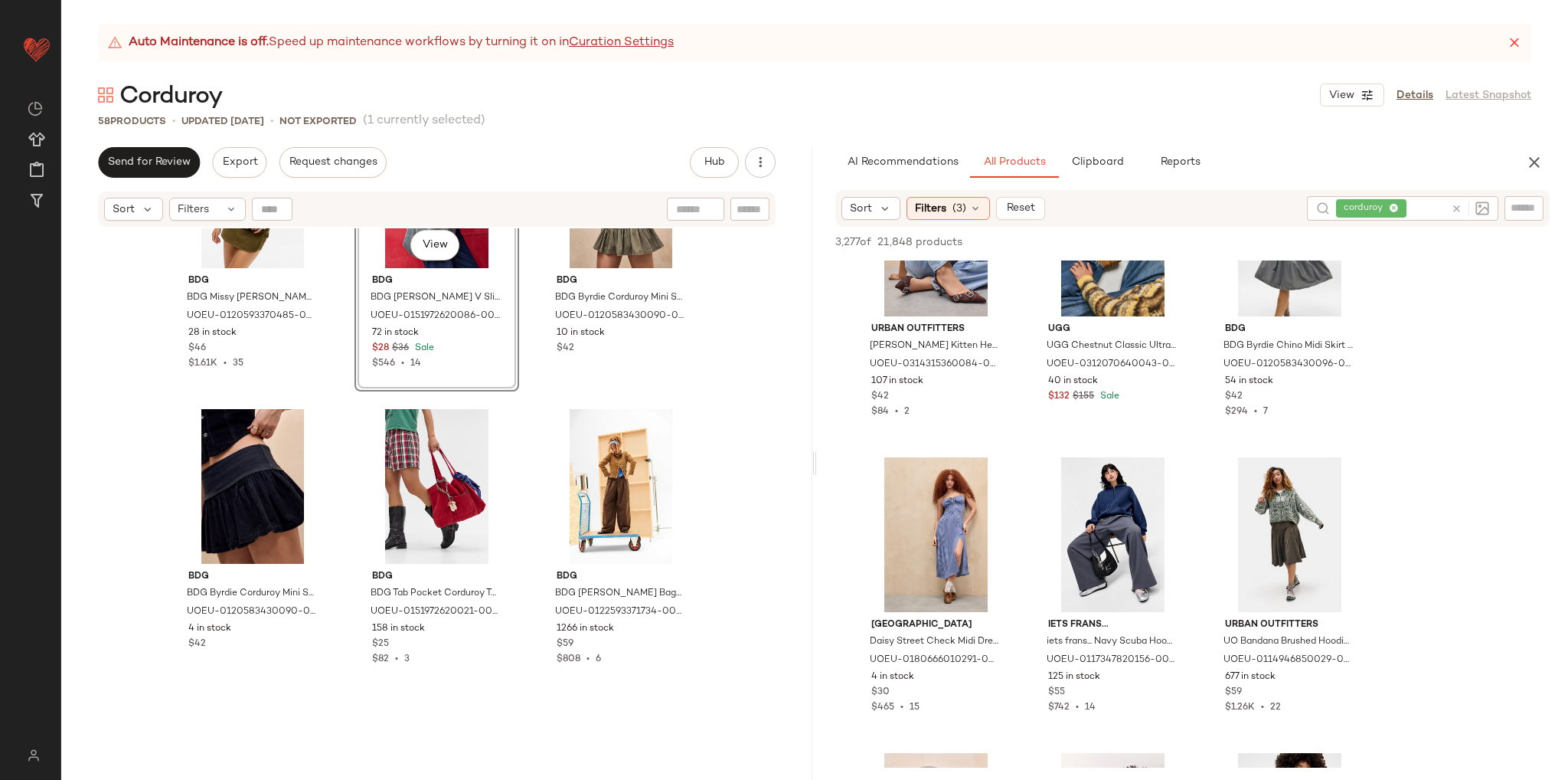
scroll to position [4587, 0]
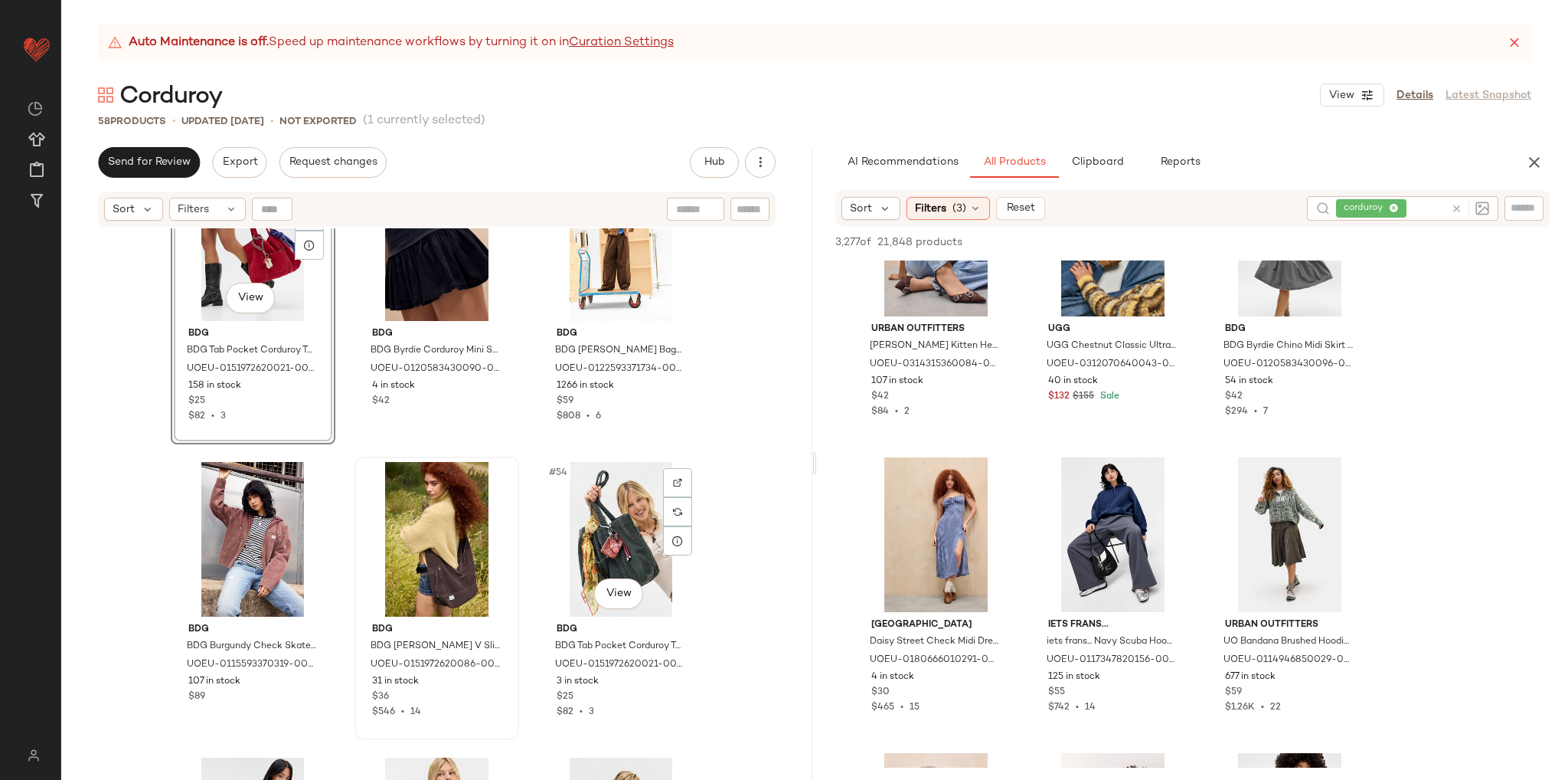
scroll to position [4816, 0]
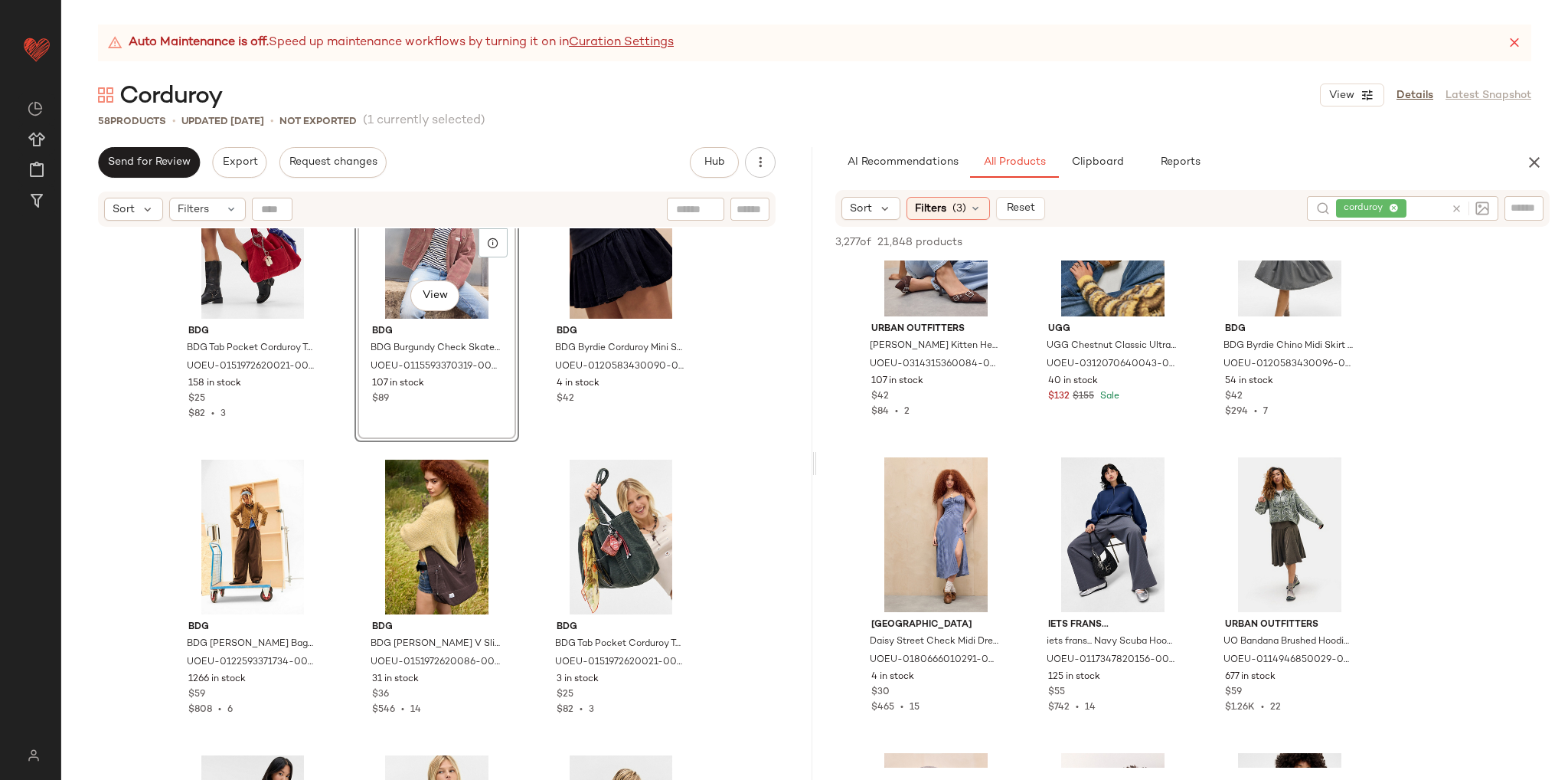
click at [716, 407] on div "BDG BDG Missy Corduroy Skort - Khaki 2XS at Urban Outfitters UOEU-0120593370485…" at bounding box center [437, 523] width 751 height 590
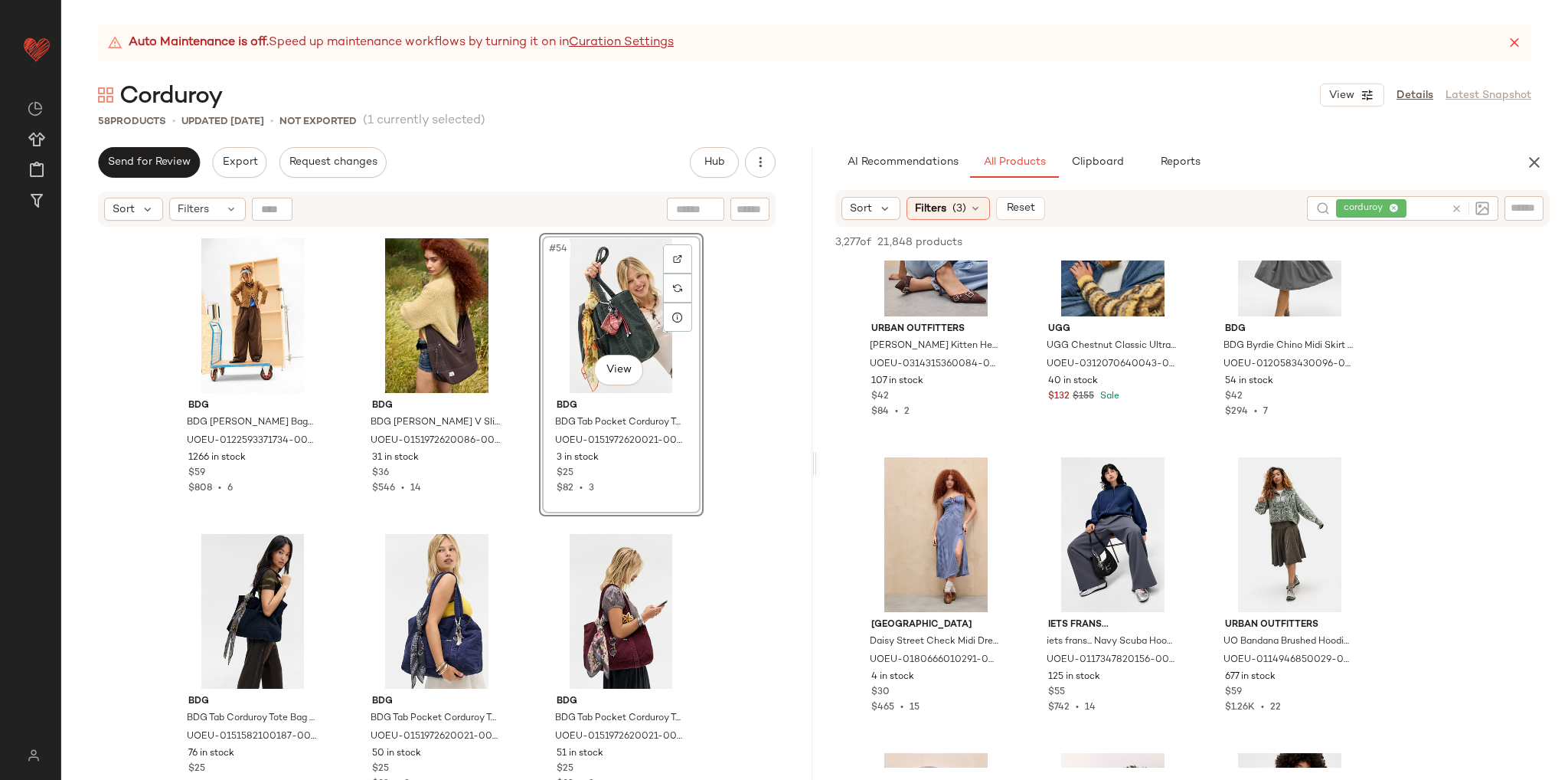
scroll to position [5046, 0]
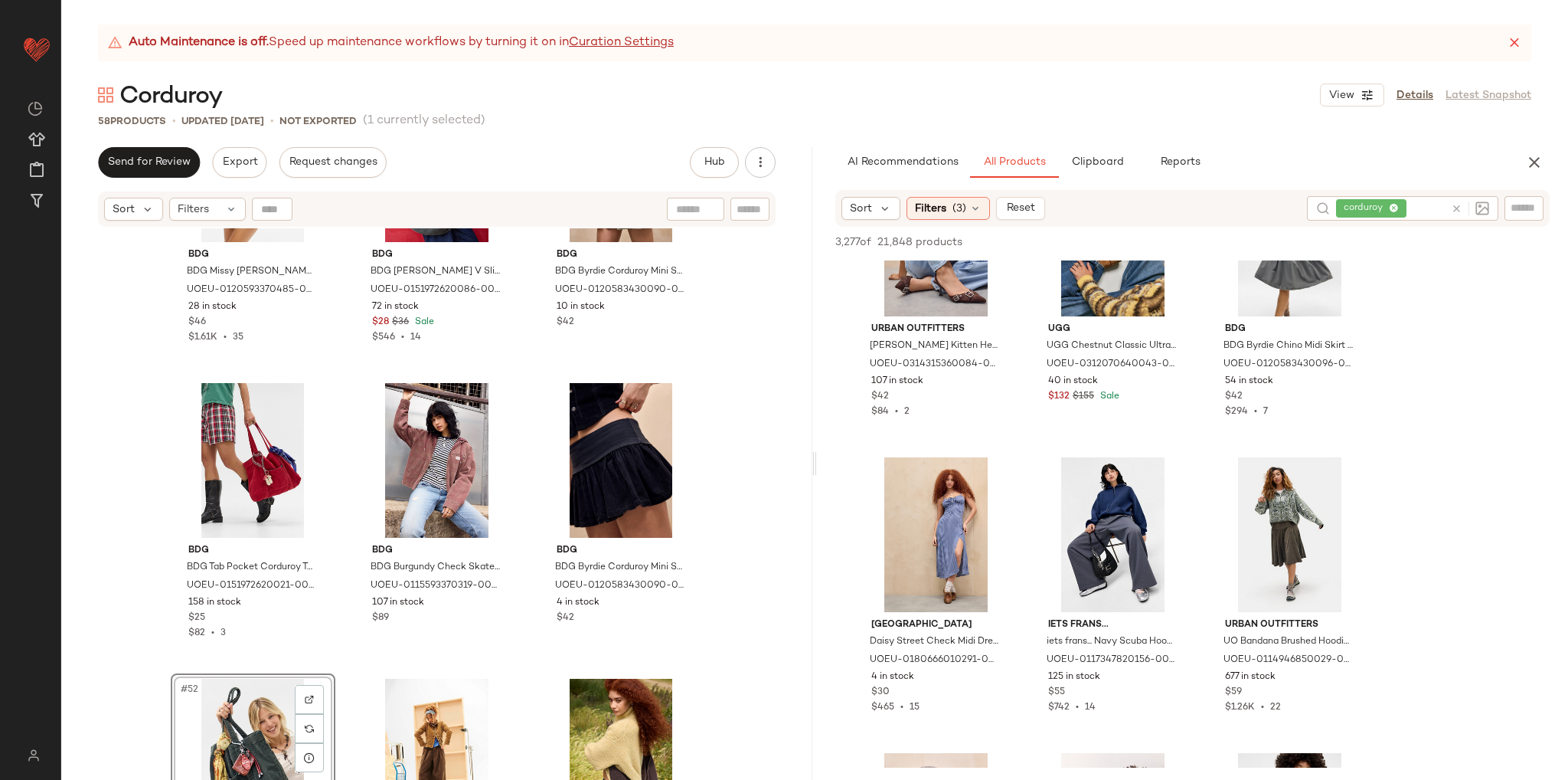
scroll to position [4638, 0]
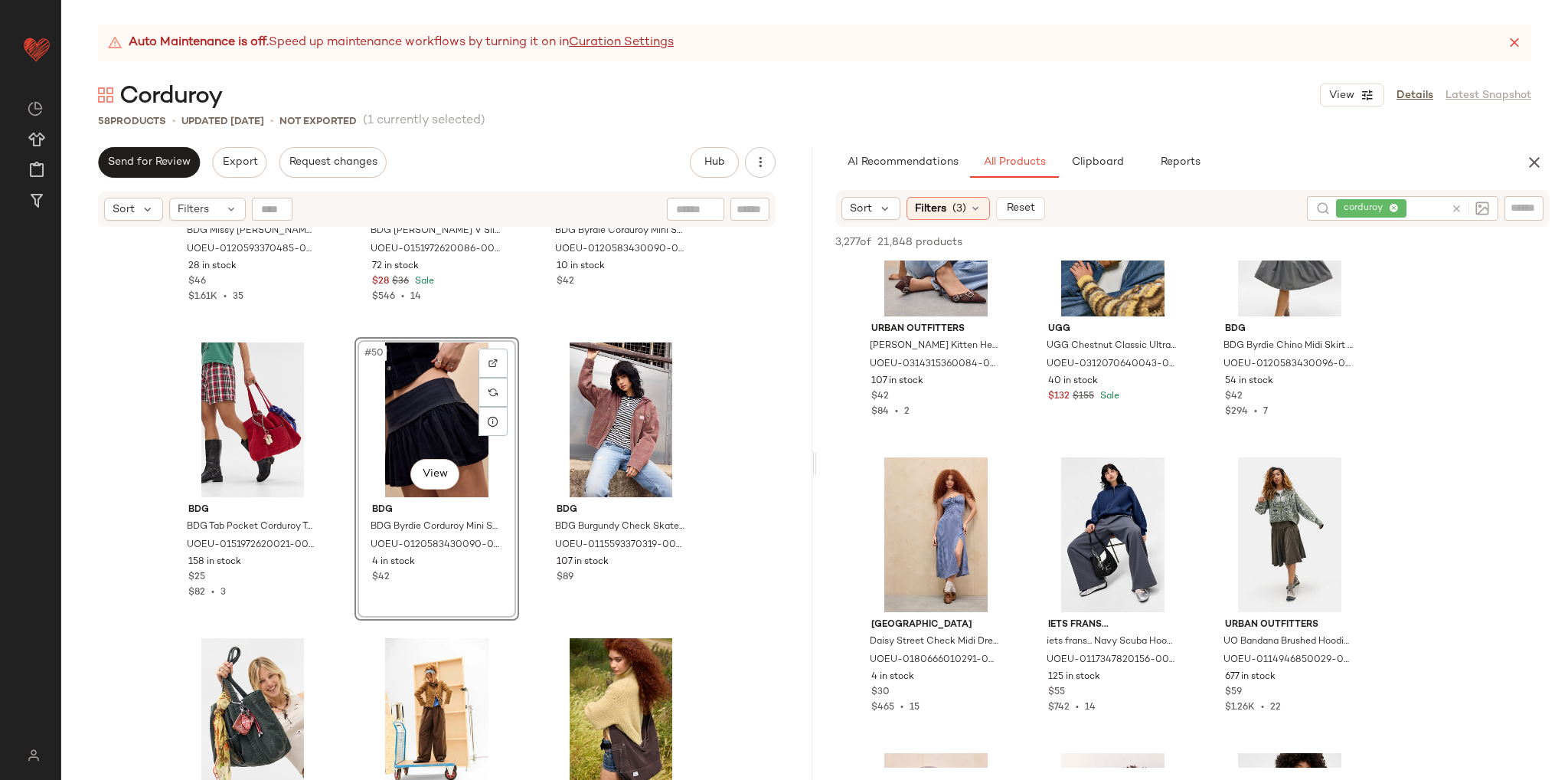
click at [742, 460] on div "BDG BDG Missy Corduroy Skort - Khaki 2XS at Urban Outfitters UOEU-0120593370485…" at bounding box center [437, 523] width 751 height 590
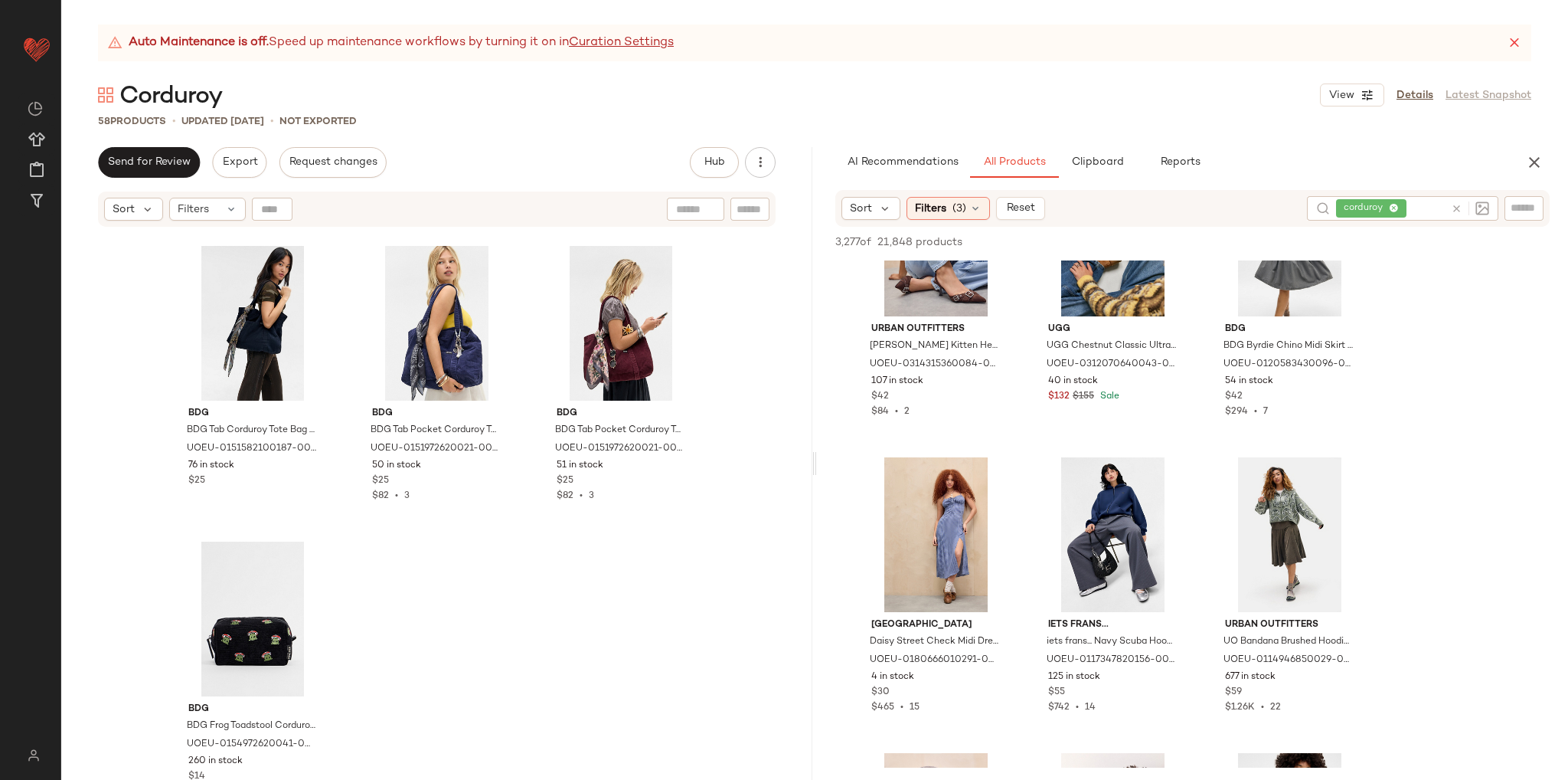
scroll to position [5327, 0]
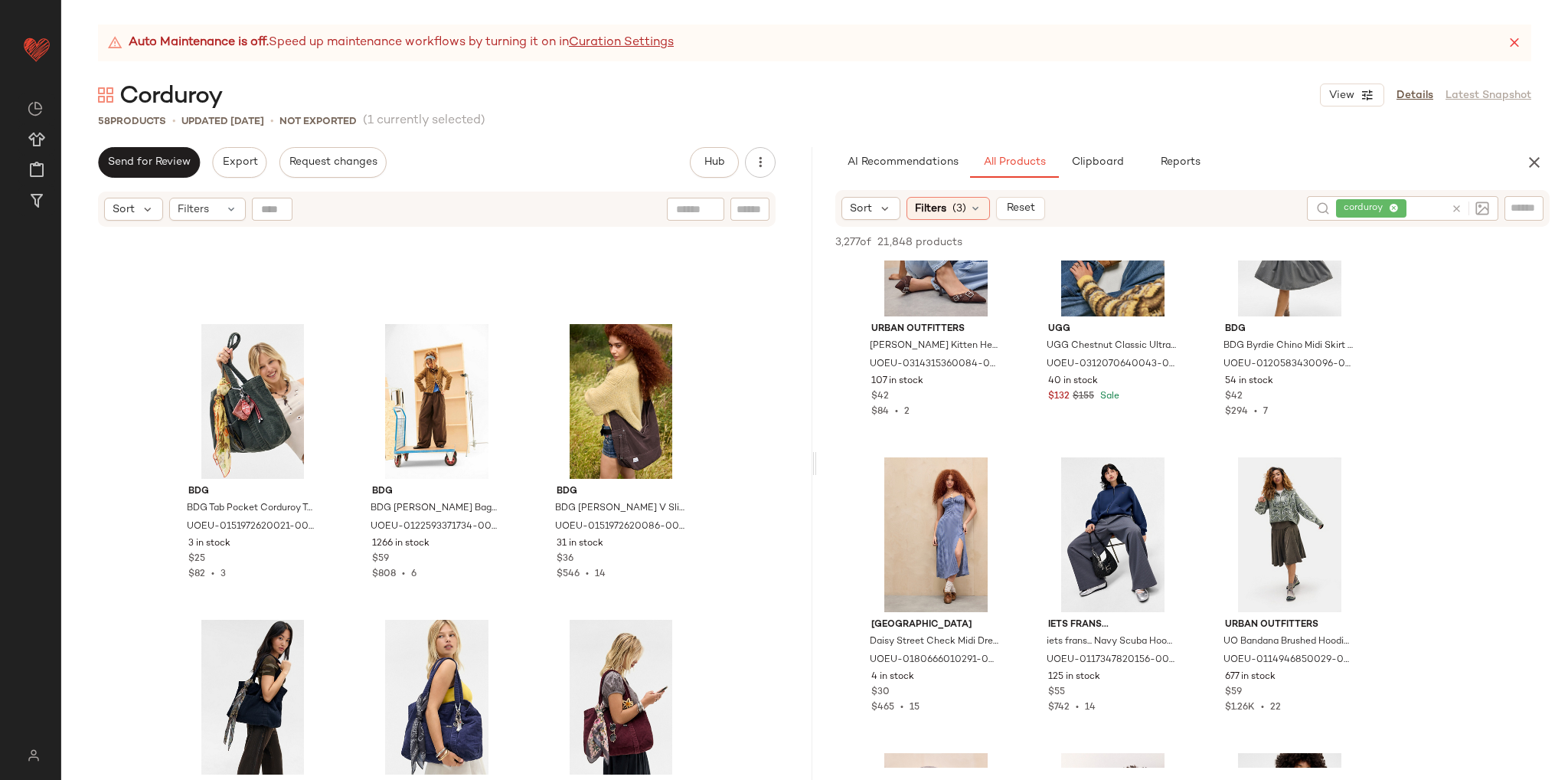
scroll to position [4944, 0]
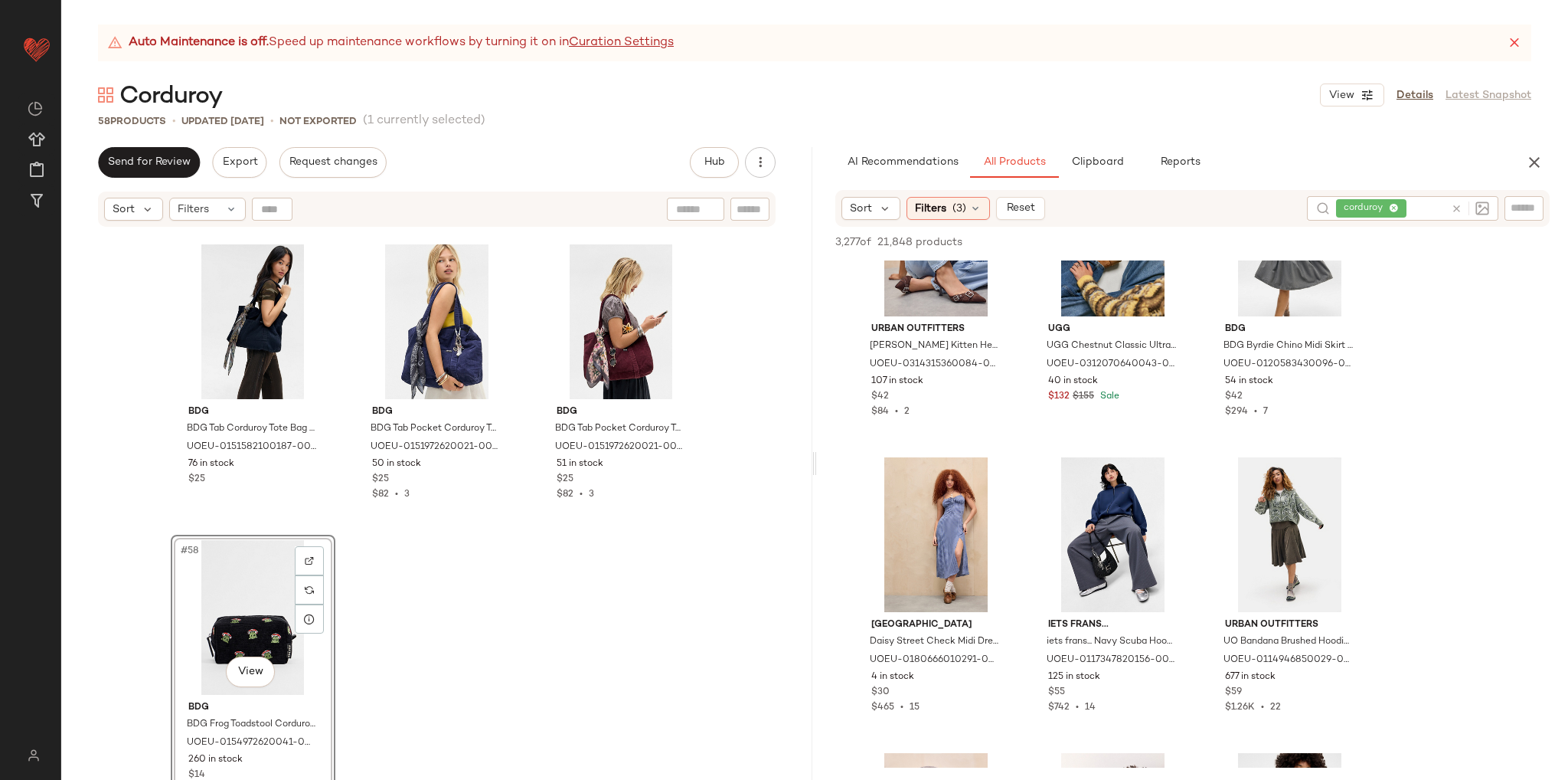
scroll to position [4944, 0]
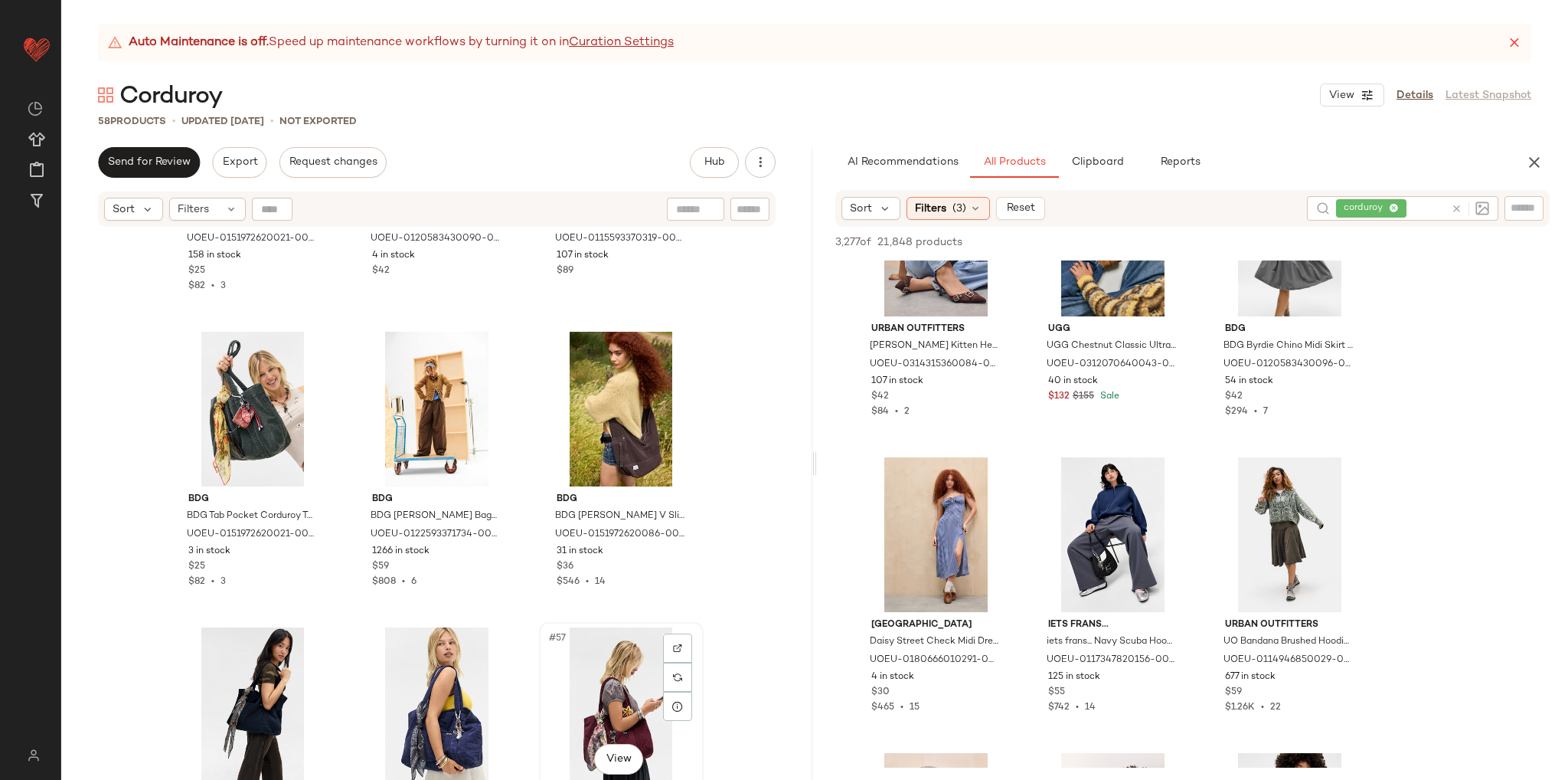
scroll to position [4946, 0]
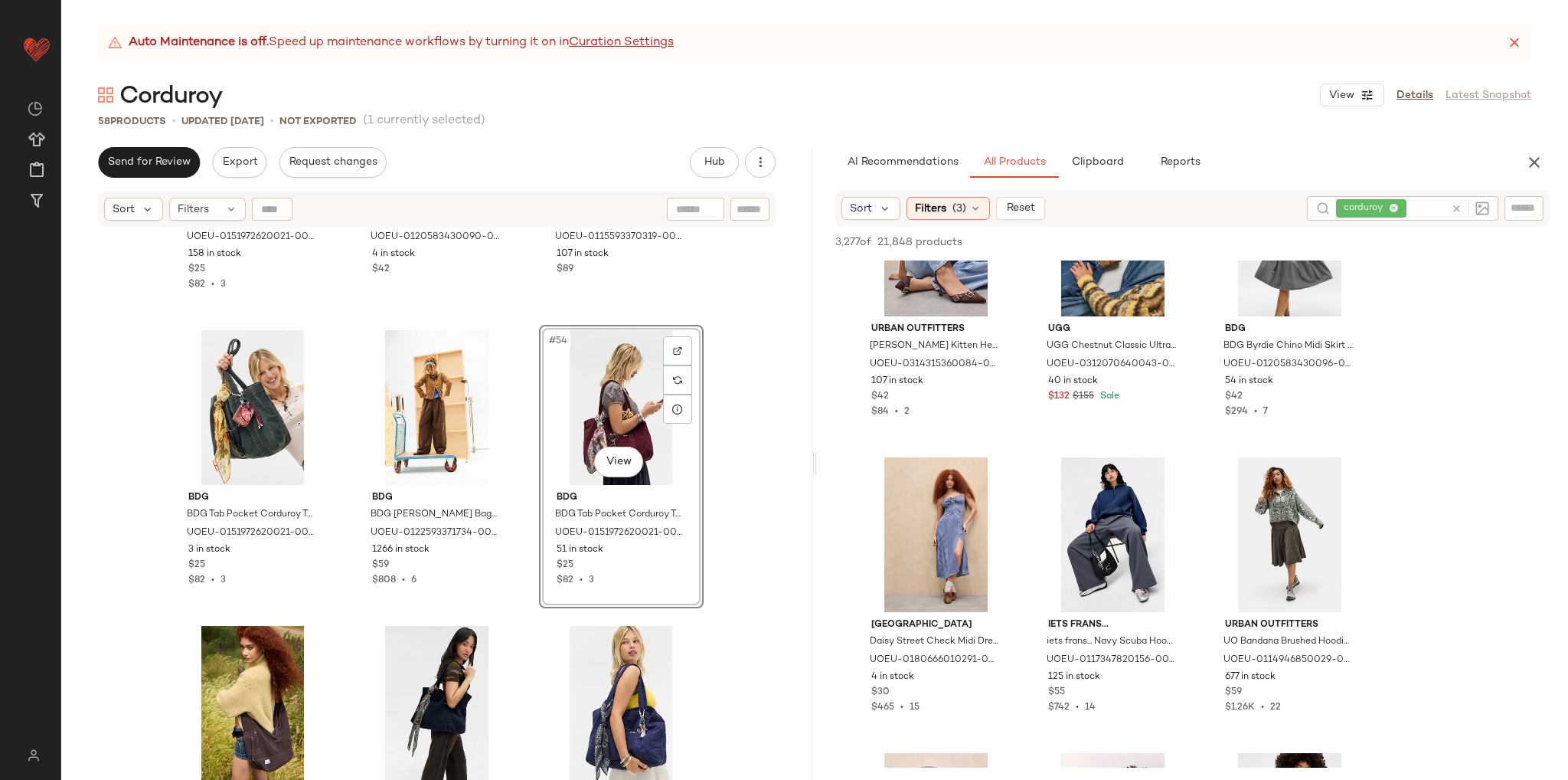
click at [746, 565] on div "BDG BDG Tab Pocket Corduroy Tote Bag - Crimson 54cm x W: 12cm x H: 34.5cm at Ur…" at bounding box center [437, 523] width 751 height 590
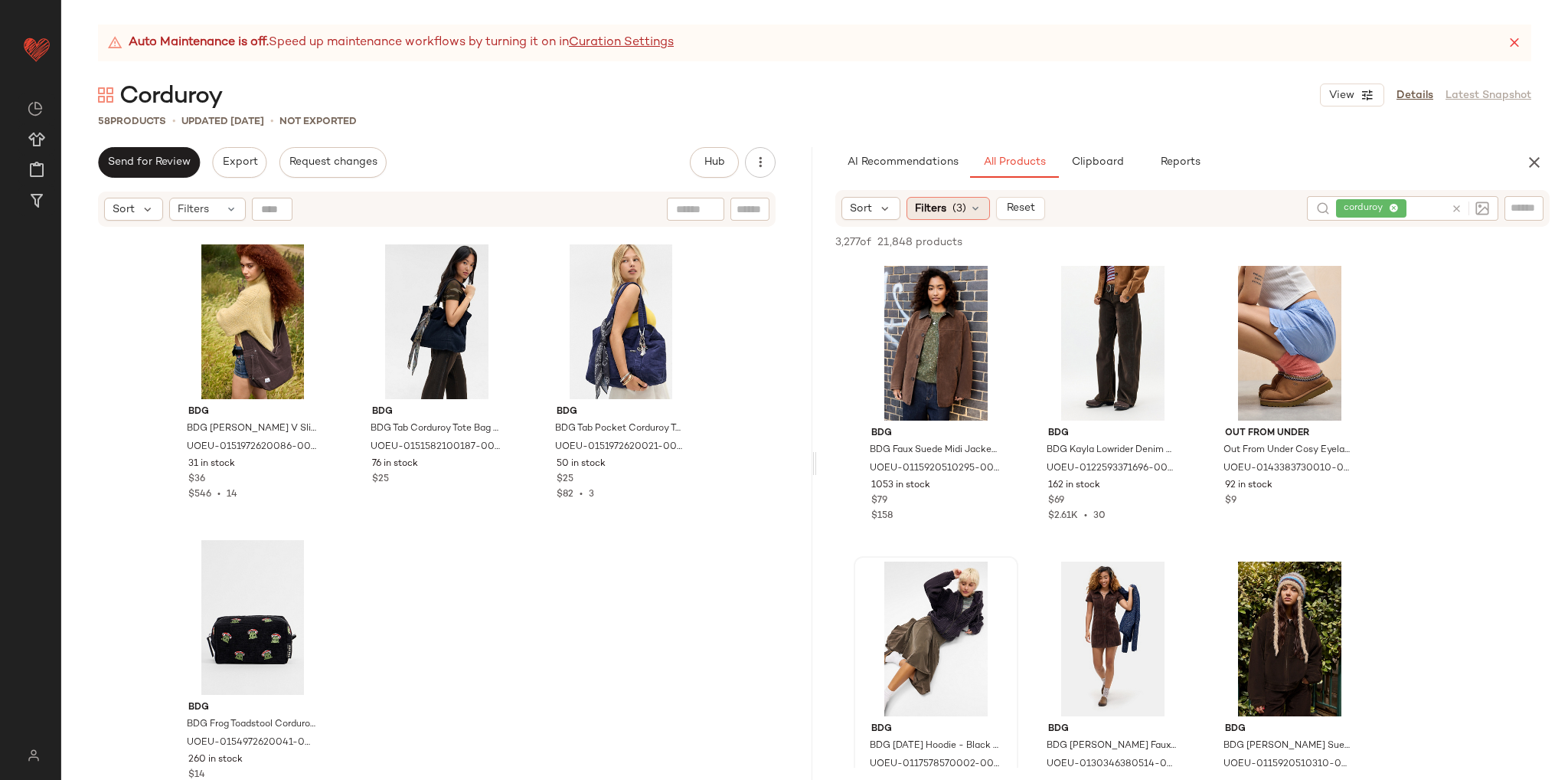
click at [973, 208] on icon at bounding box center [976, 208] width 12 height 12
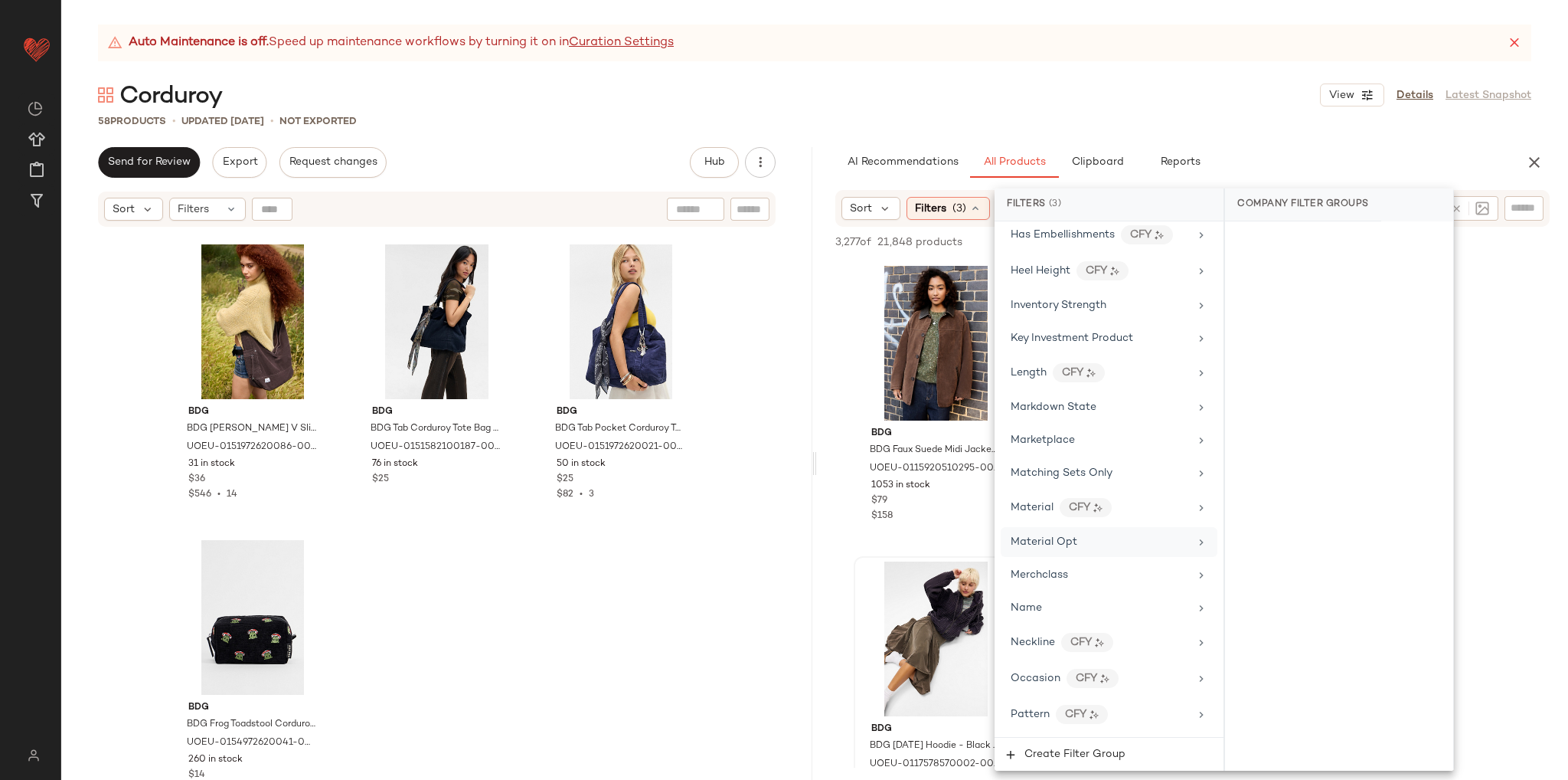
scroll to position [690, 0]
click at [1123, 502] on div "Material CFY" at bounding box center [1100, 506] width 179 height 19
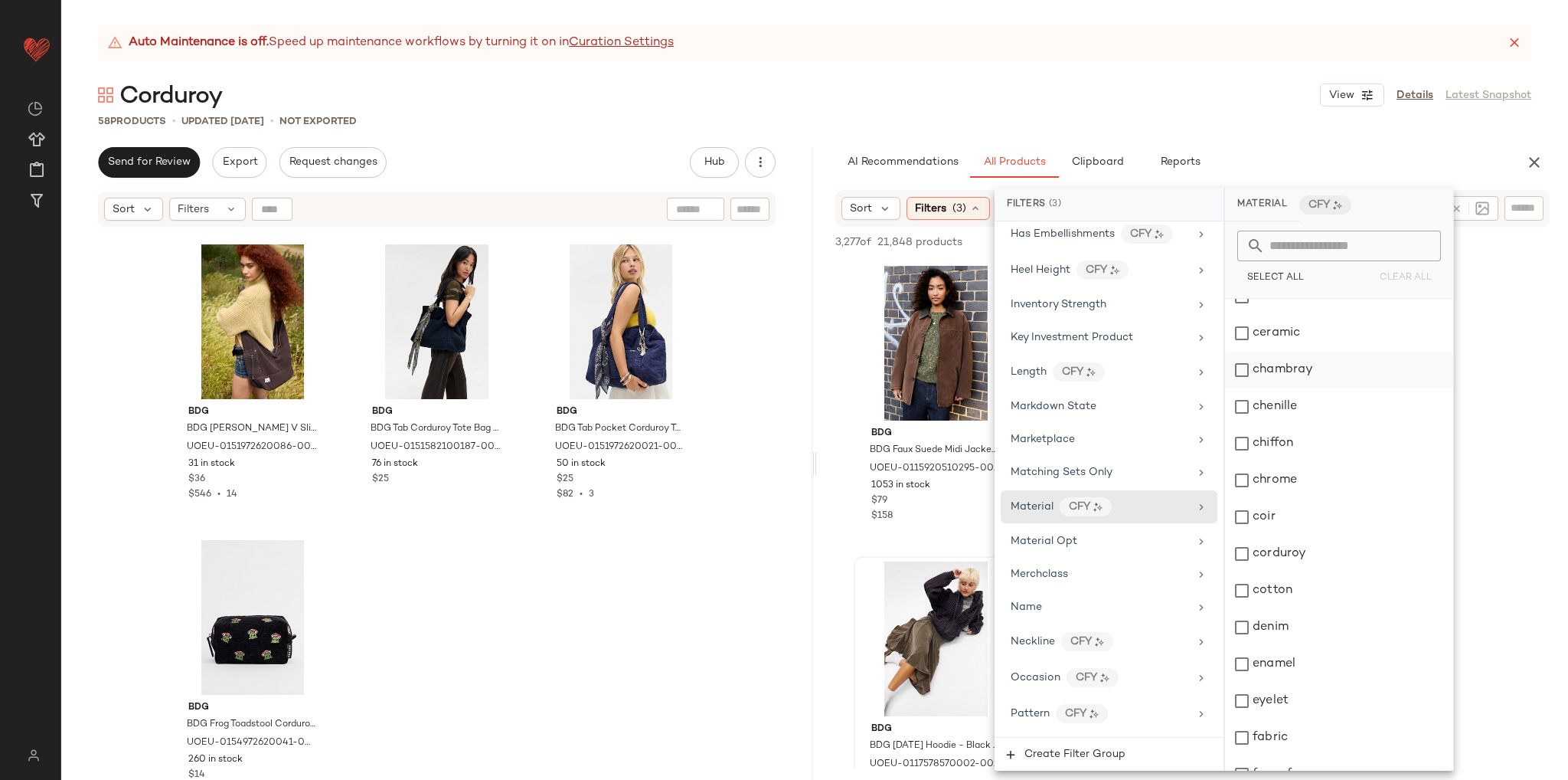
scroll to position [230, 0]
click at [1302, 516] on div "corduroy" at bounding box center [1339, 528] width 229 height 37
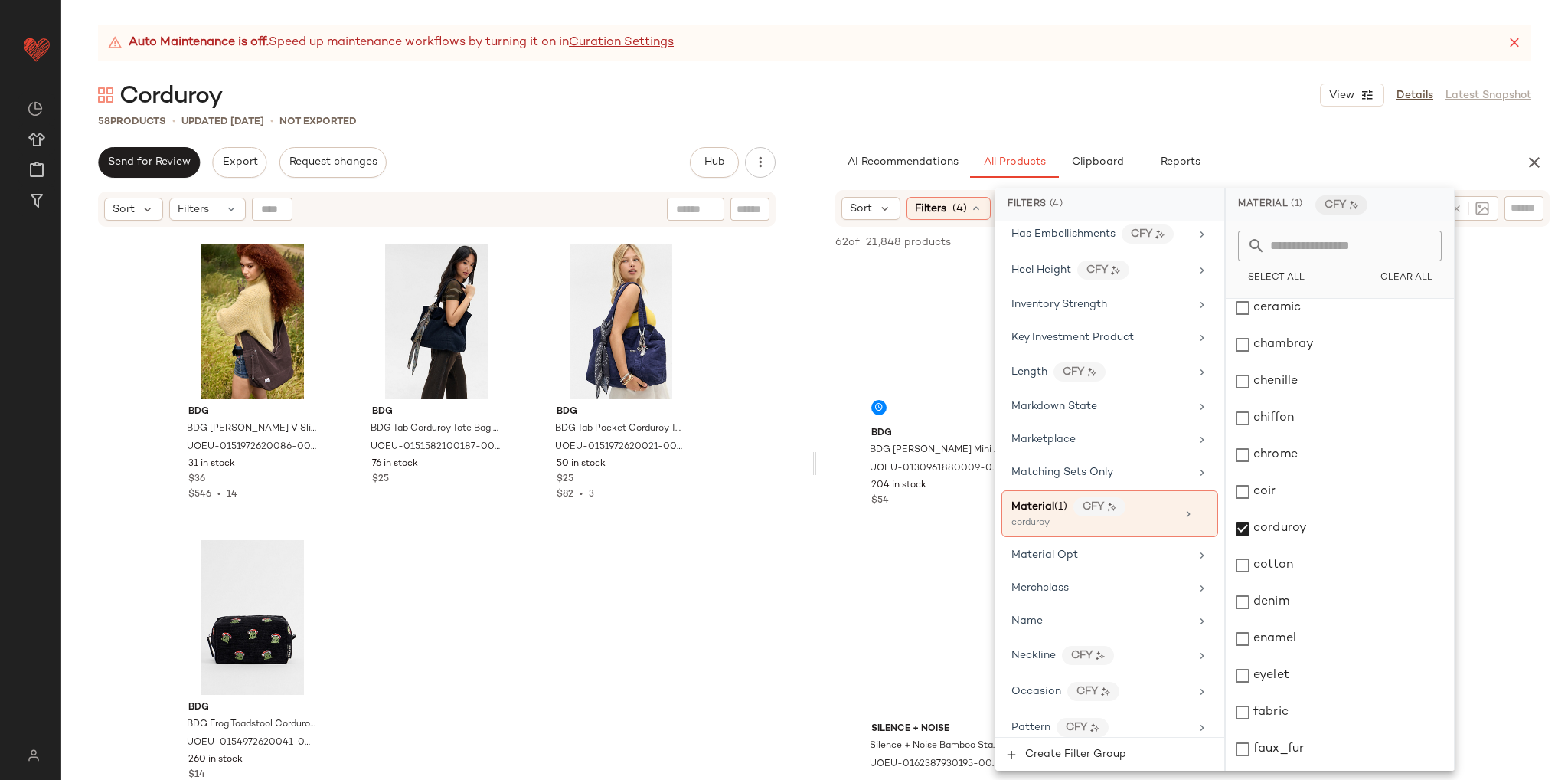
click at [1500, 555] on div "BDG BDG [PERSON_NAME] Mini Dress - Grey XL at Urban Outfitters UOEU-01309618800…" at bounding box center [1193, 550] width 751 height 579
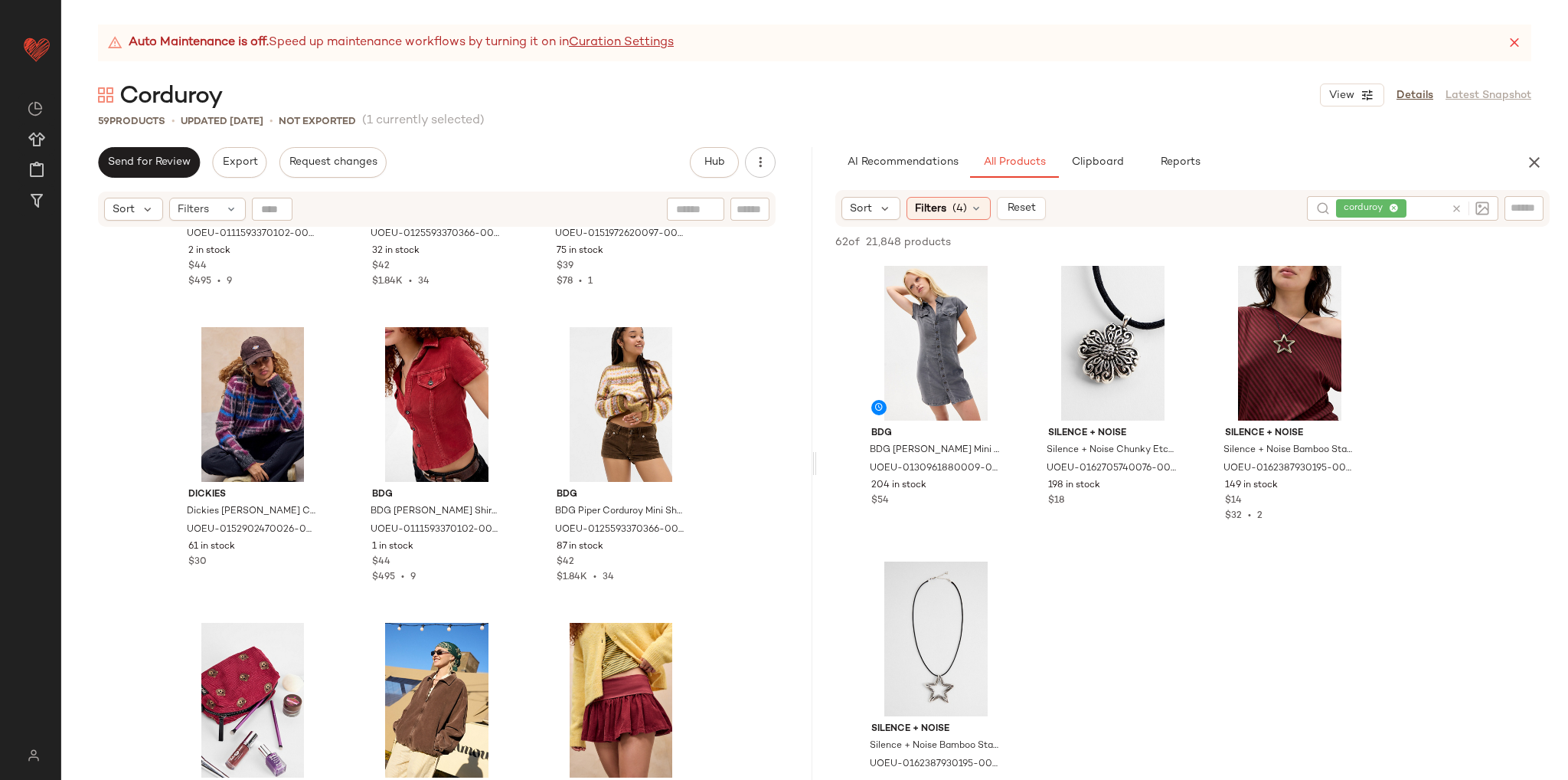
scroll to position [4073, 0]
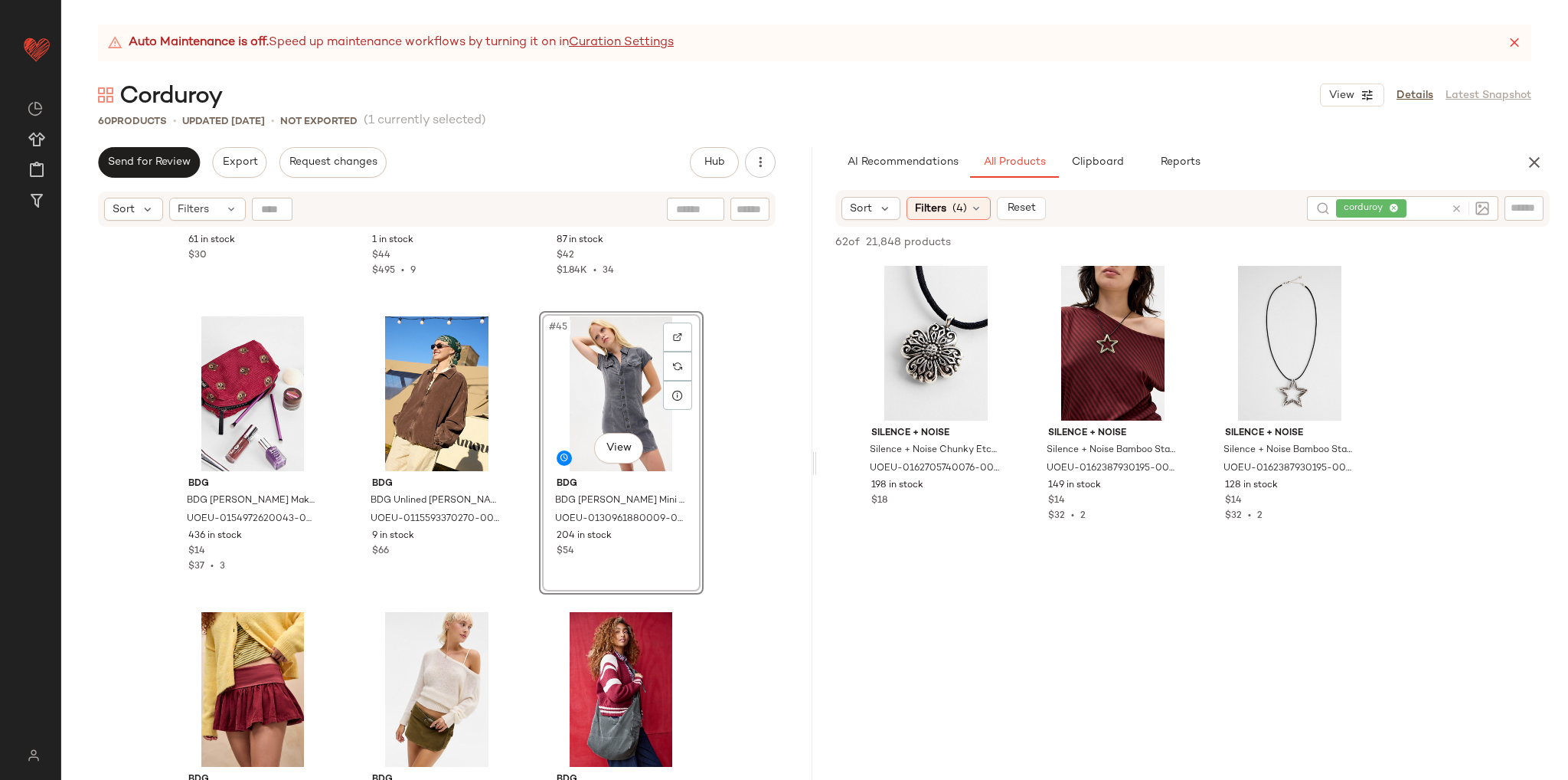
click at [759, 484] on div "Dickies Dickies [PERSON_NAME] Corduroy Cap - Brown at Urban Outfitters UOEU-015…" at bounding box center [437, 523] width 751 height 590
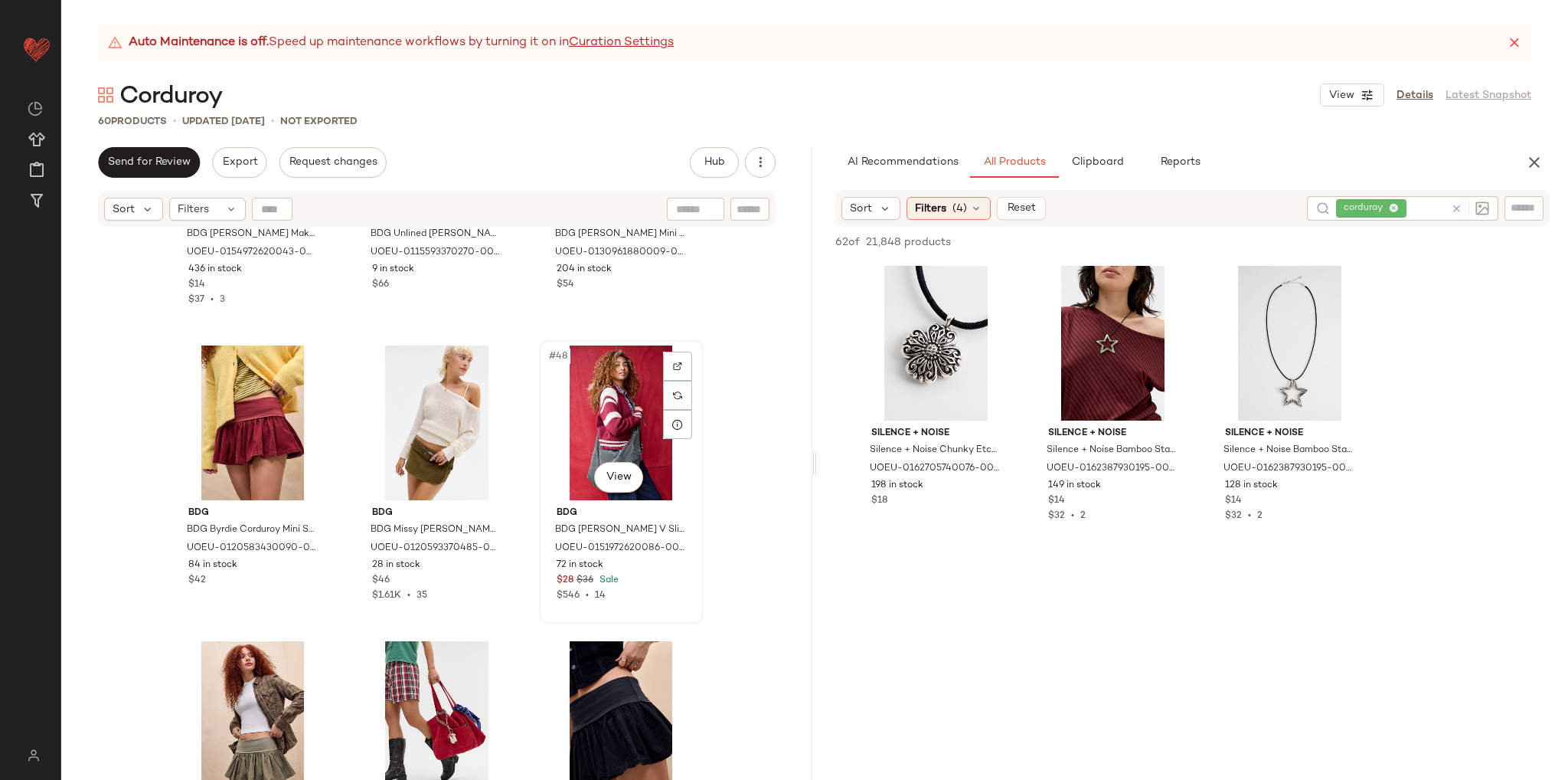
scroll to position [4379, 0]
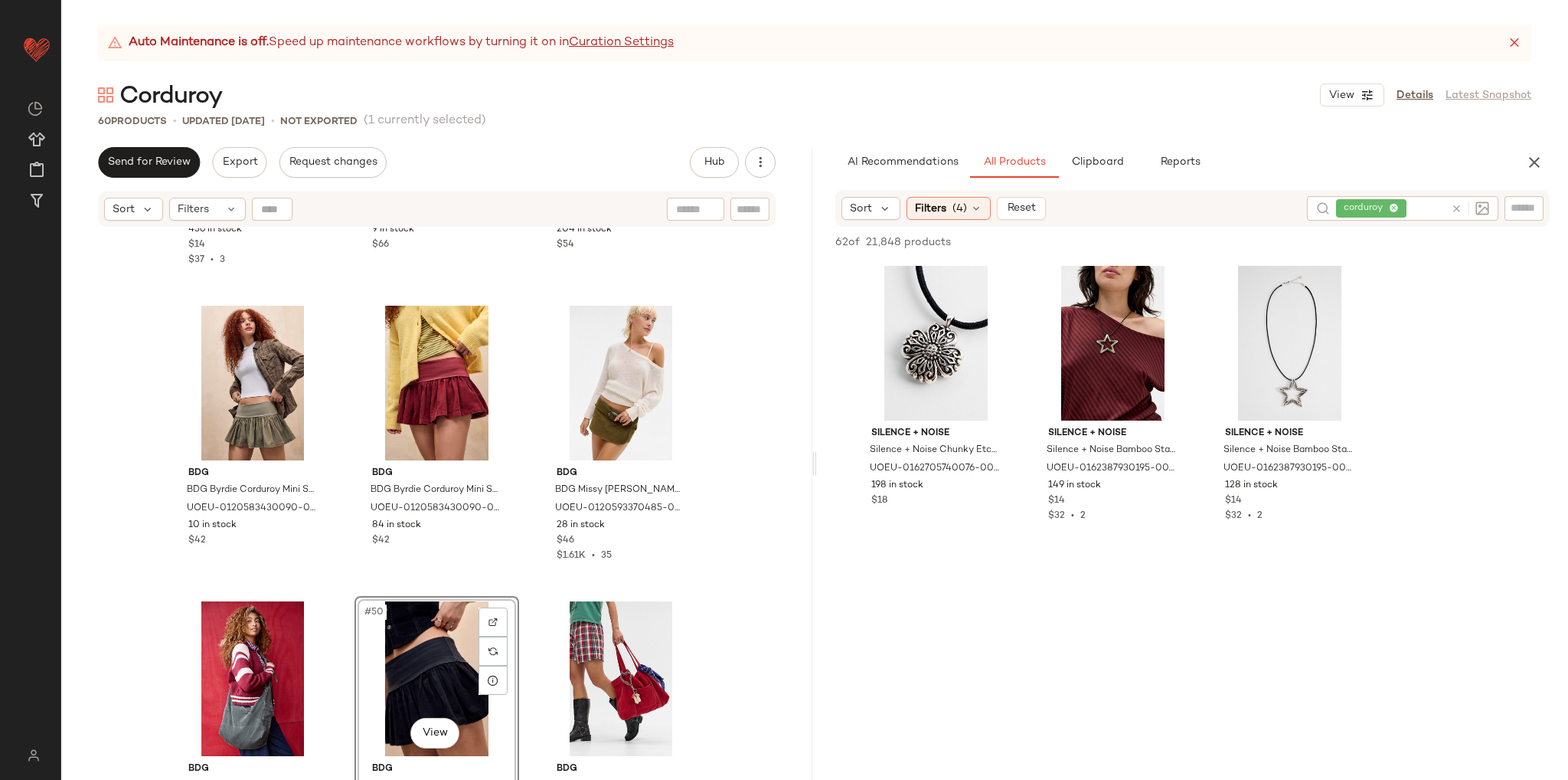
click at [752, 603] on div "BDG BDG [PERSON_NAME] Makeup Bag - Purple 18cm x W: 10cm x H: 11cm at Urban Out…" at bounding box center [437, 523] width 751 height 590
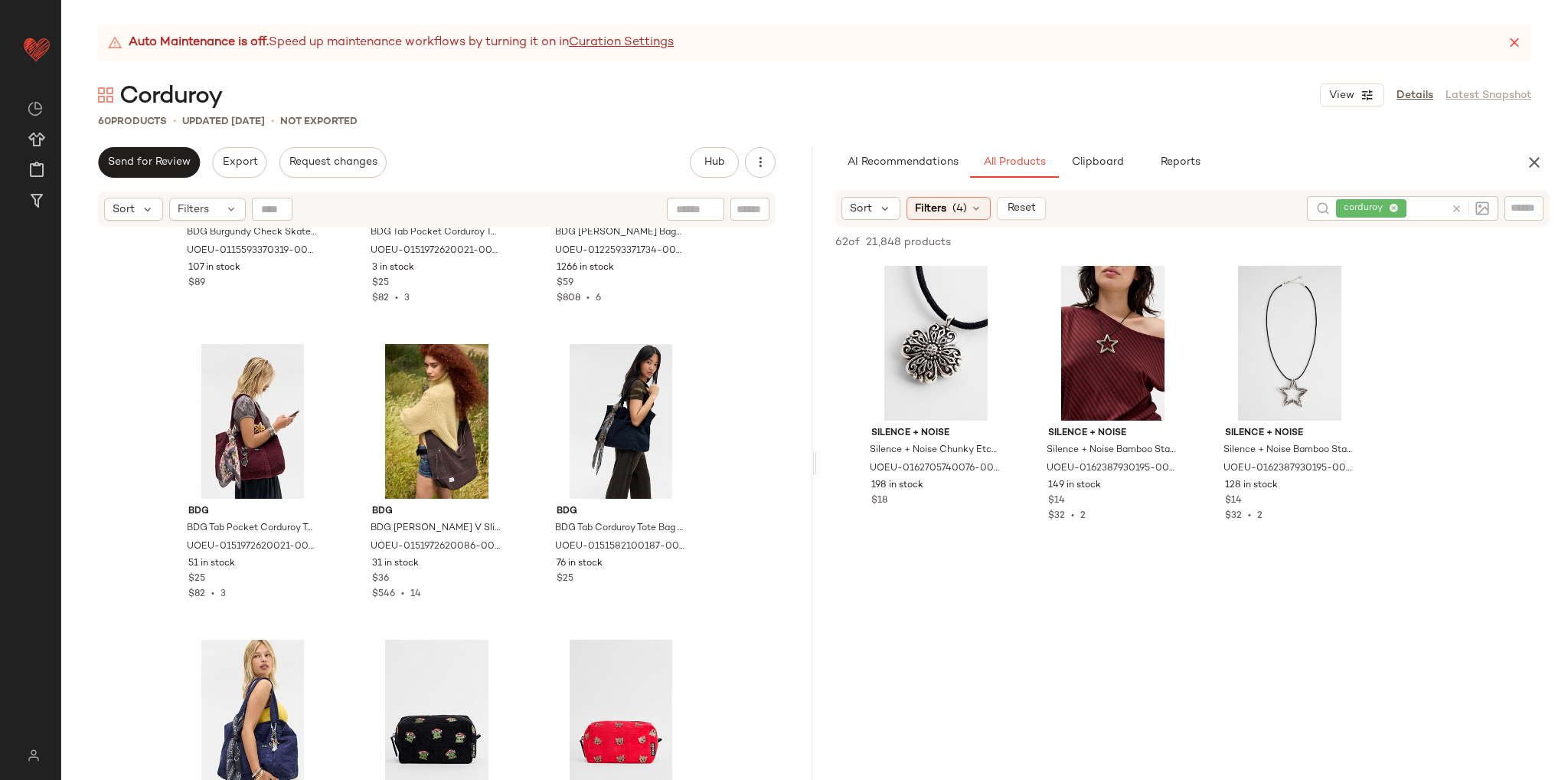
scroll to position [5327, 0]
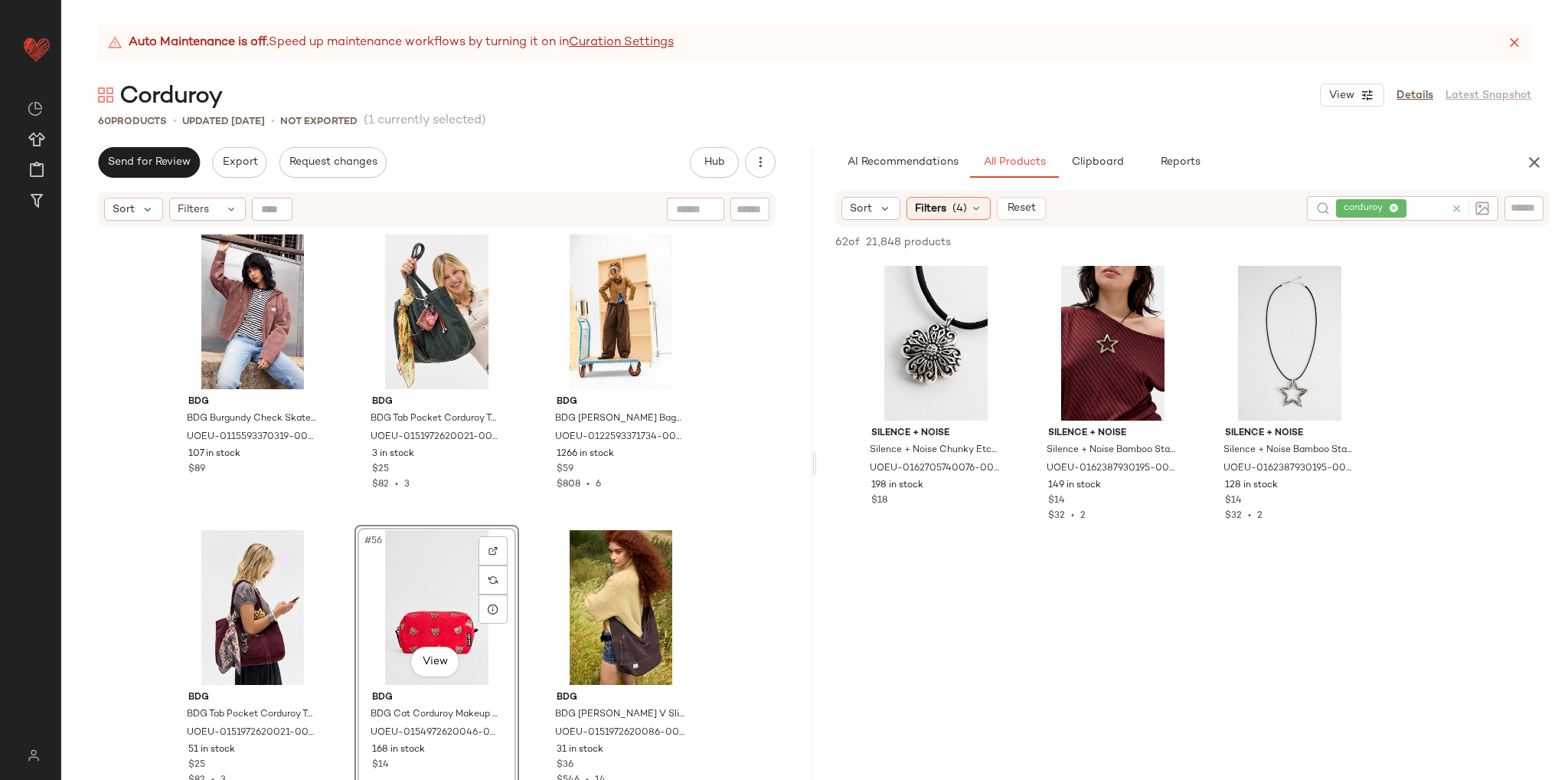
scroll to position [5021, 0]
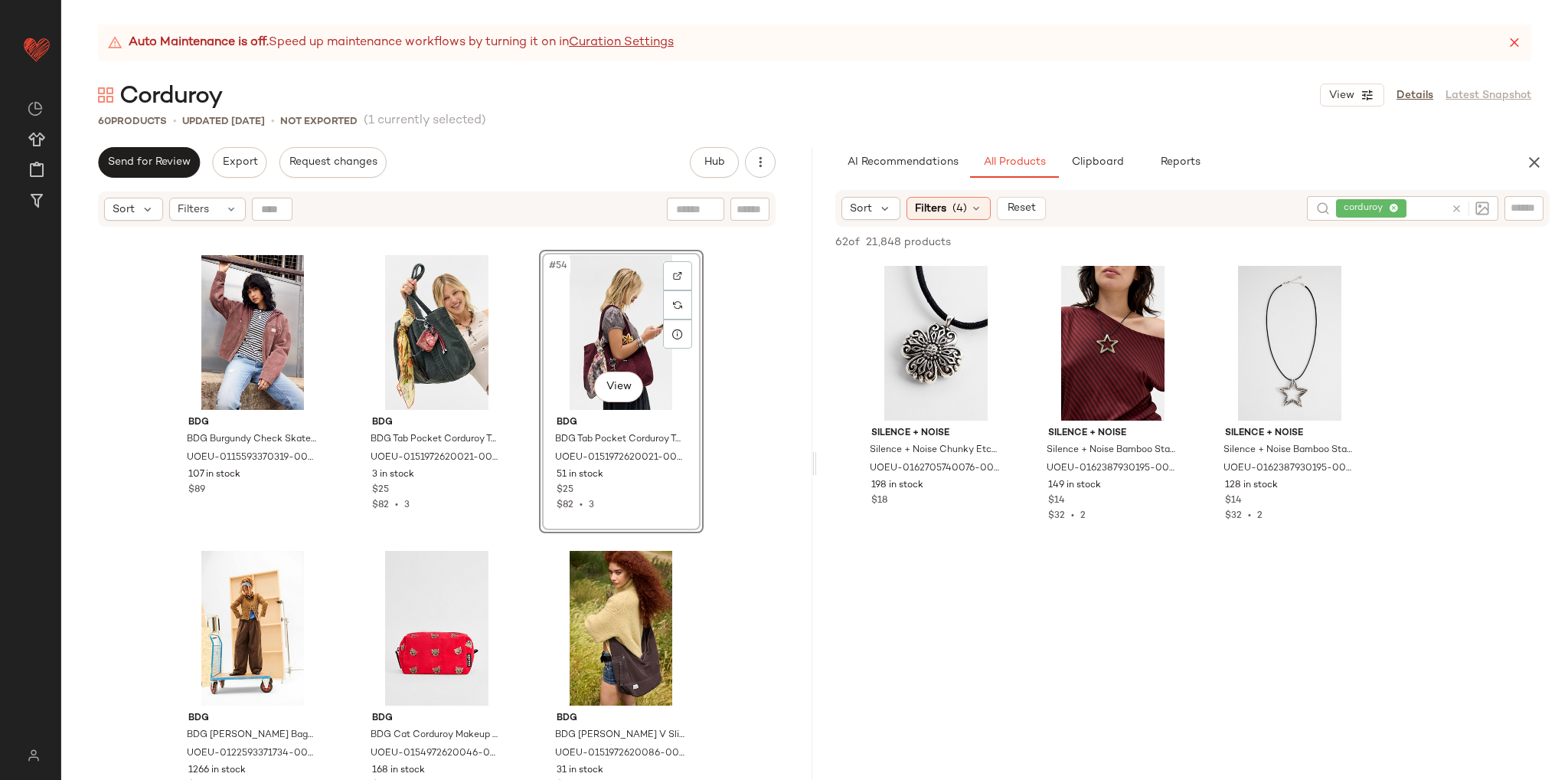
click at [766, 503] on div "BDG BDG Burgundy Check Skate Jacket XS at Urban Outfitters UOEU-0115593370319-0…" at bounding box center [437, 523] width 751 height 590
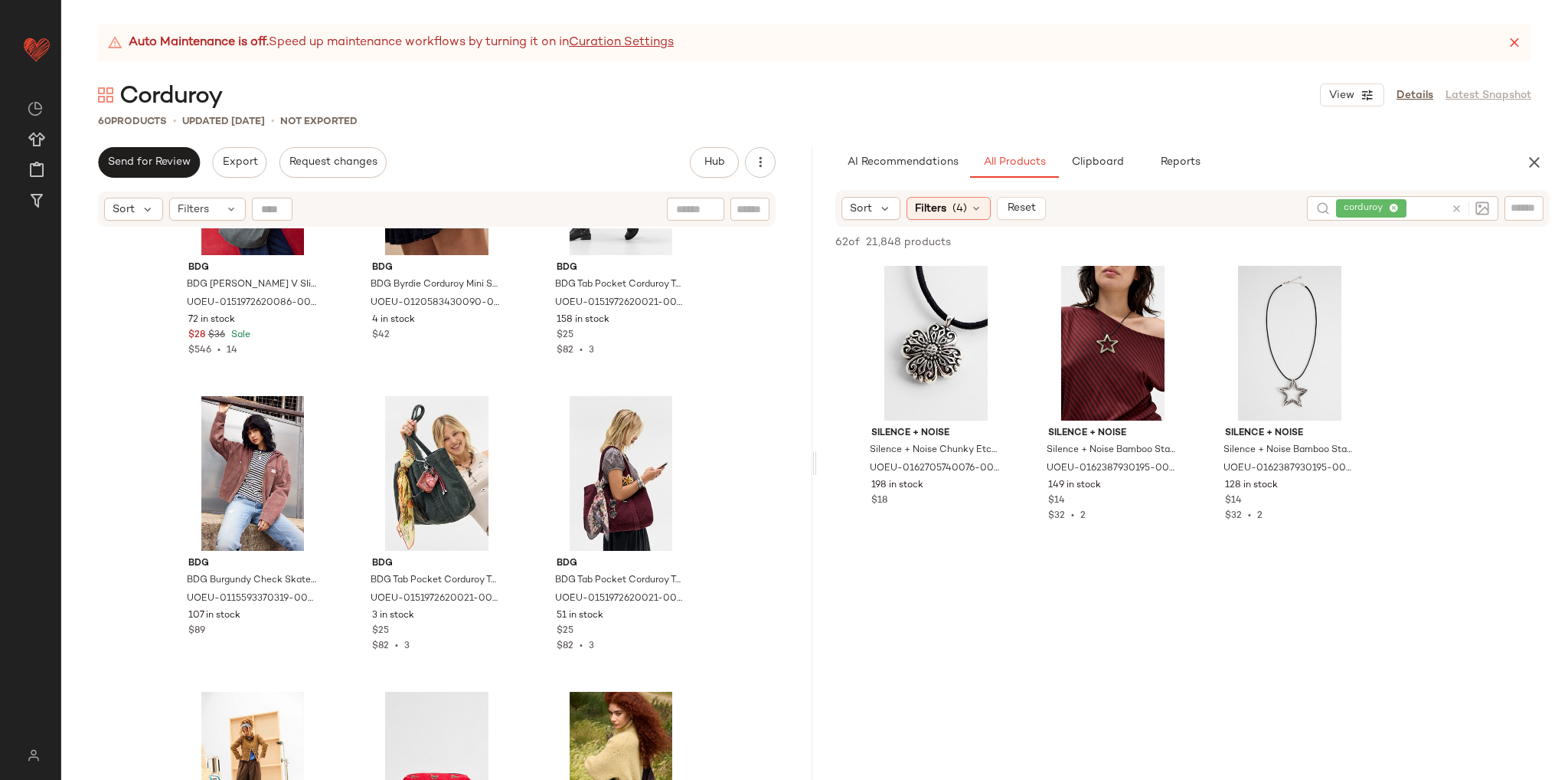
scroll to position [4714, 0]
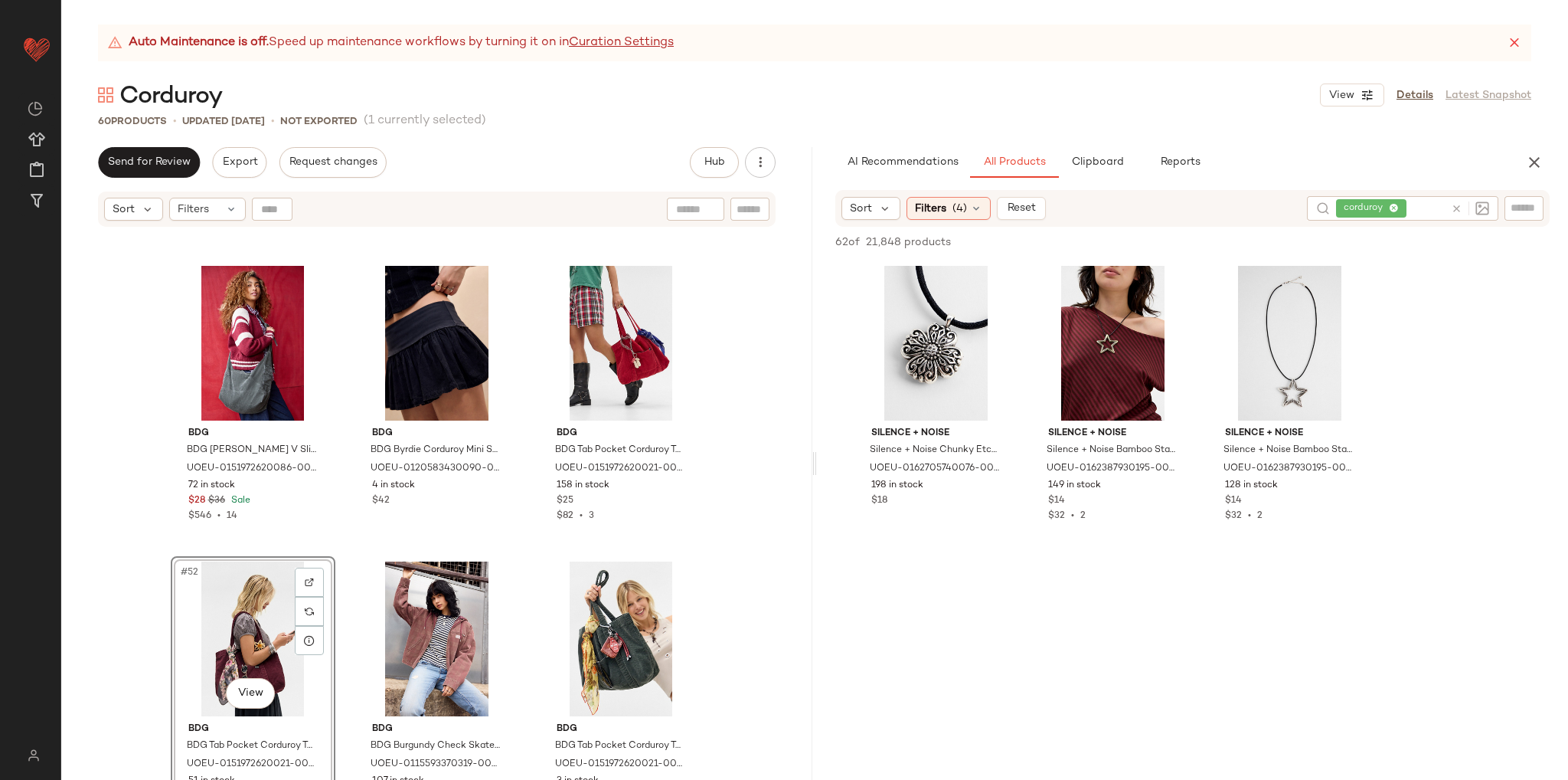
click at [723, 586] on div "BDG BDG [PERSON_NAME] V Sling Cord Bag - Khaki at Urban Outfitters UOEU-0151972…" at bounding box center [437, 523] width 751 height 590
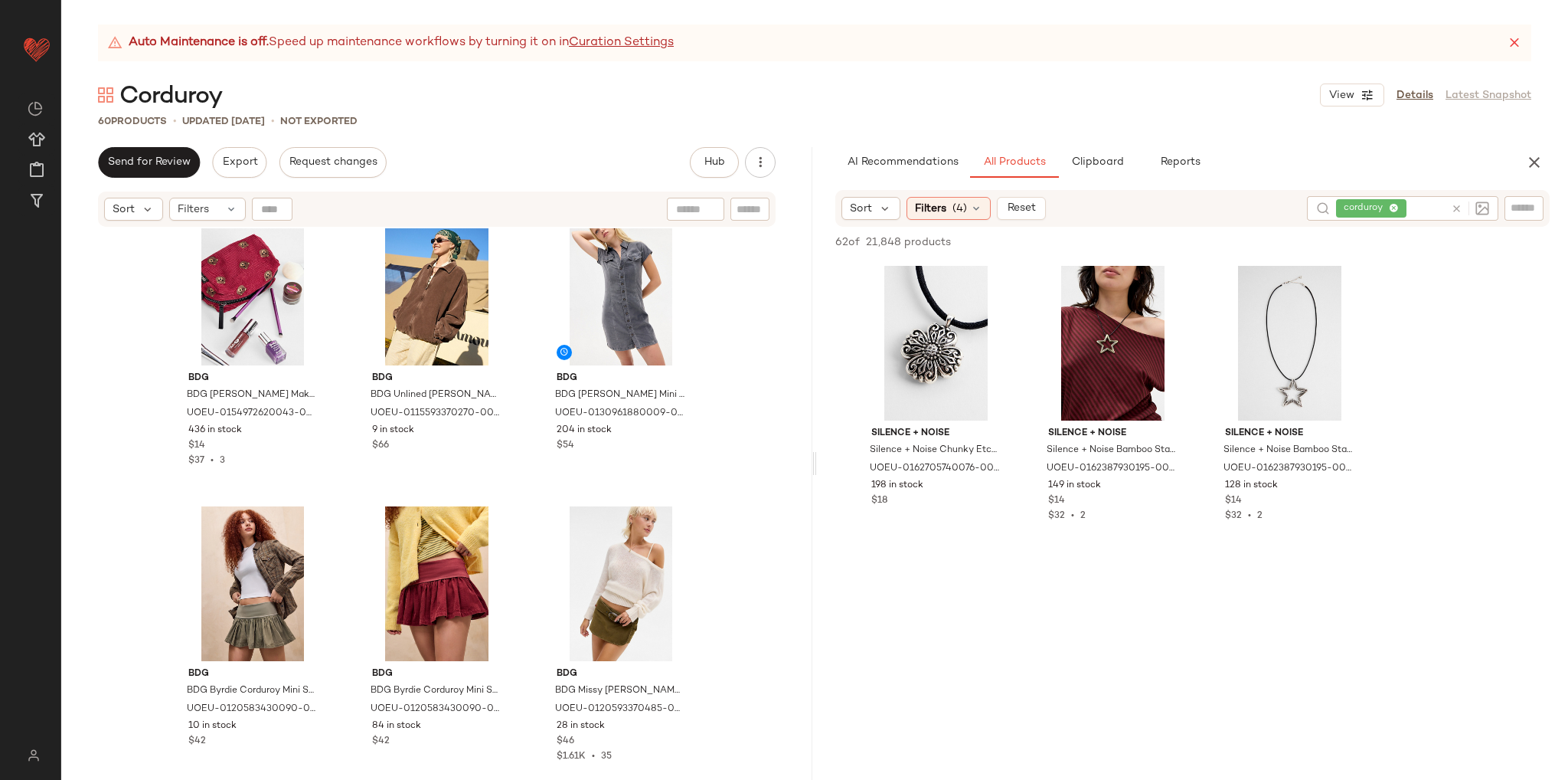
scroll to position [3795, 0]
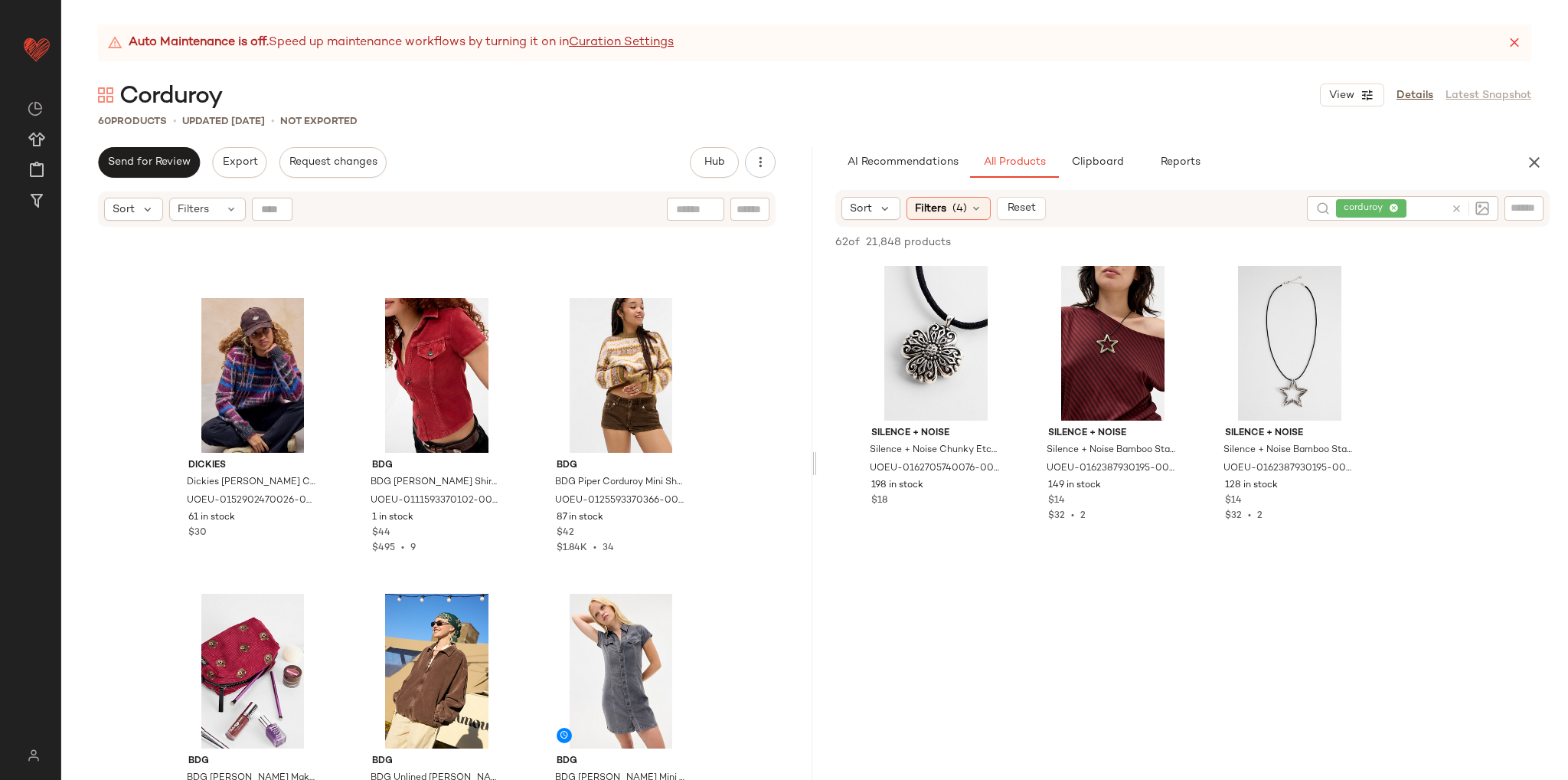
click at [812, 647] on div at bounding box center [814, 463] width 5 height 633
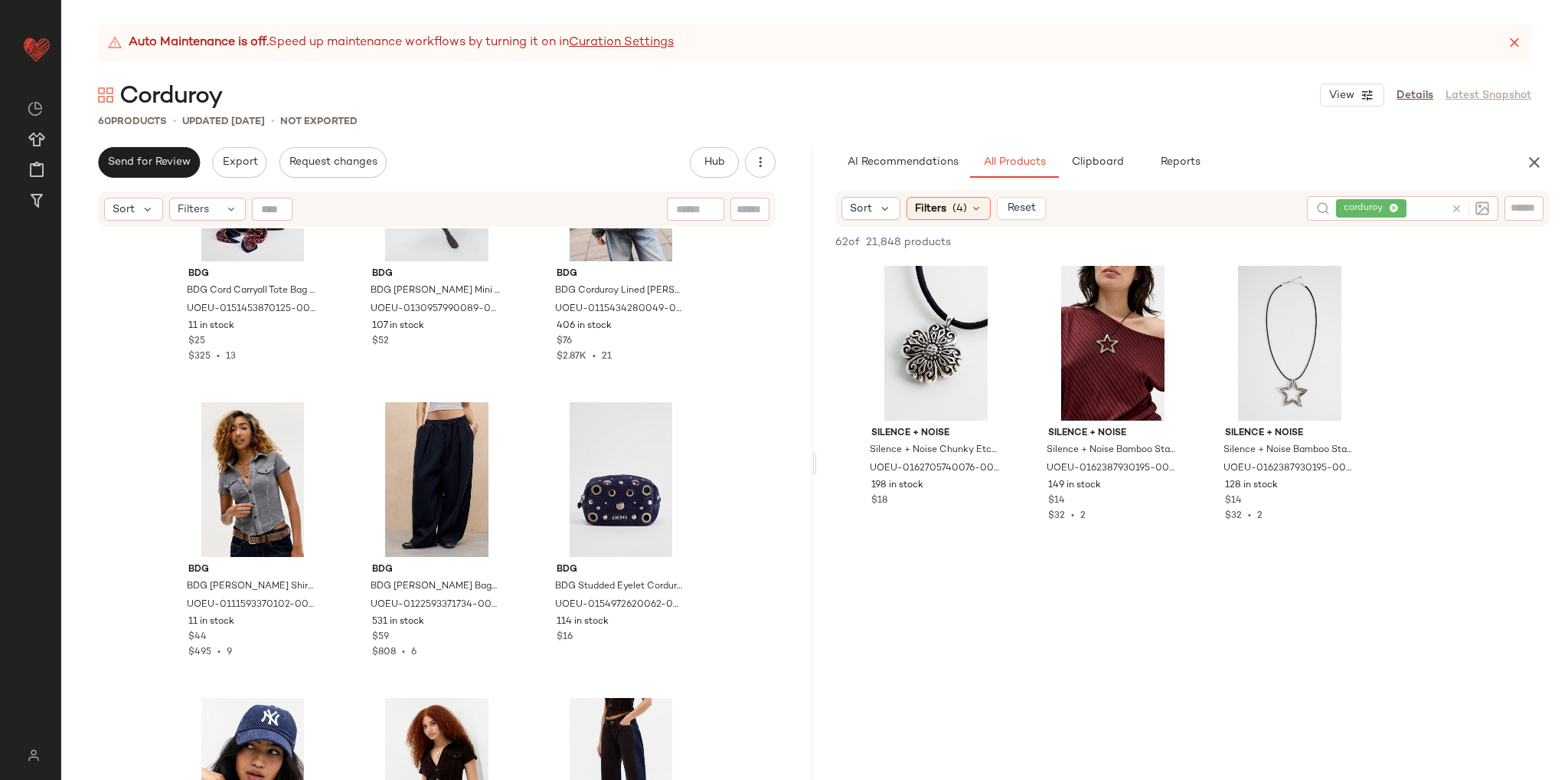
scroll to position [0, 0]
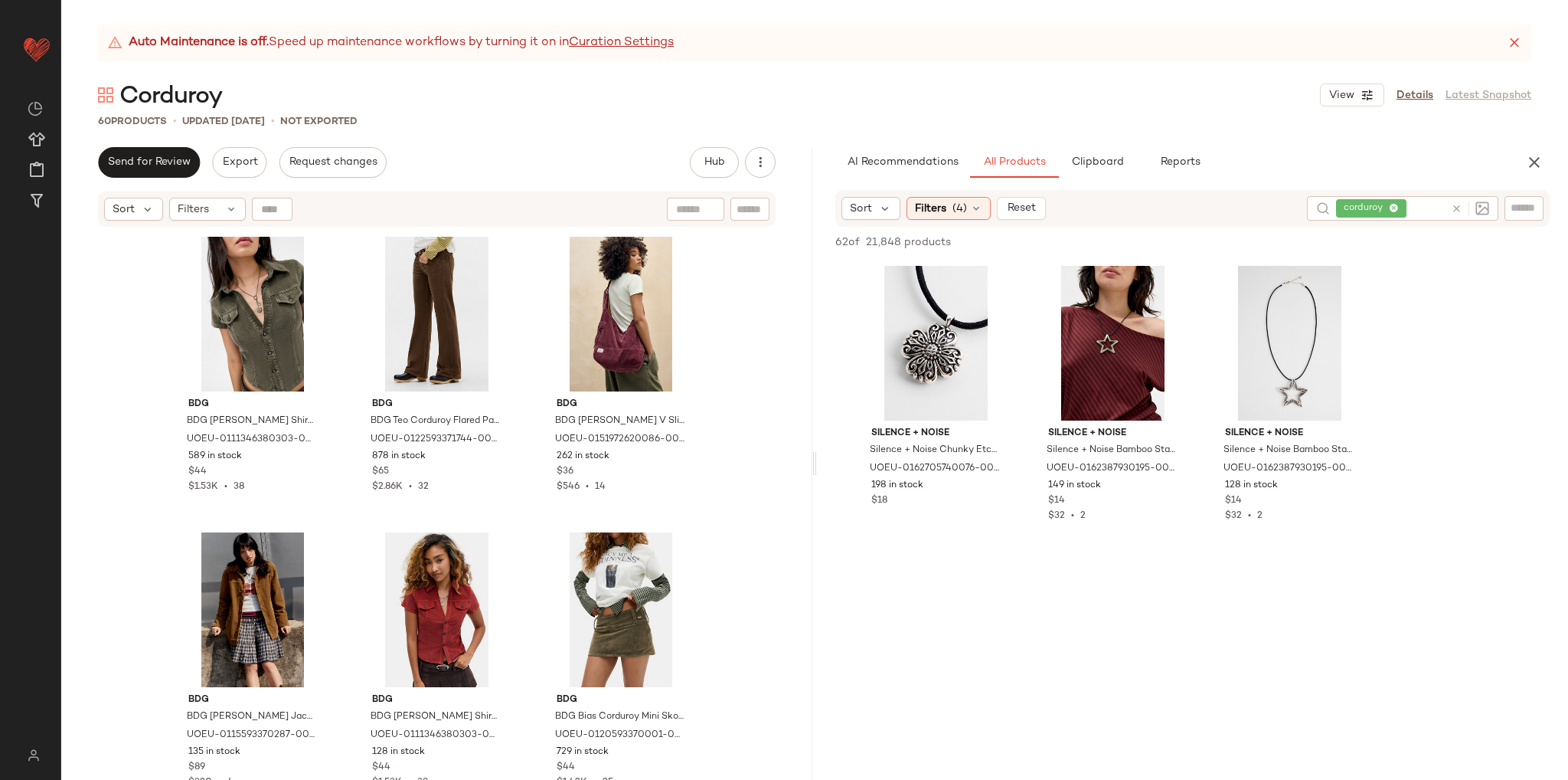
click at [711, 484] on div "BDG BDG [PERSON_NAME] Shirt - Green L at Urban Outfitters UOEU-0111346380303-00…" at bounding box center [437, 523] width 751 height 590
click at [1461, 205] on icon at bounding box center [1457, 208] width 12 height 12
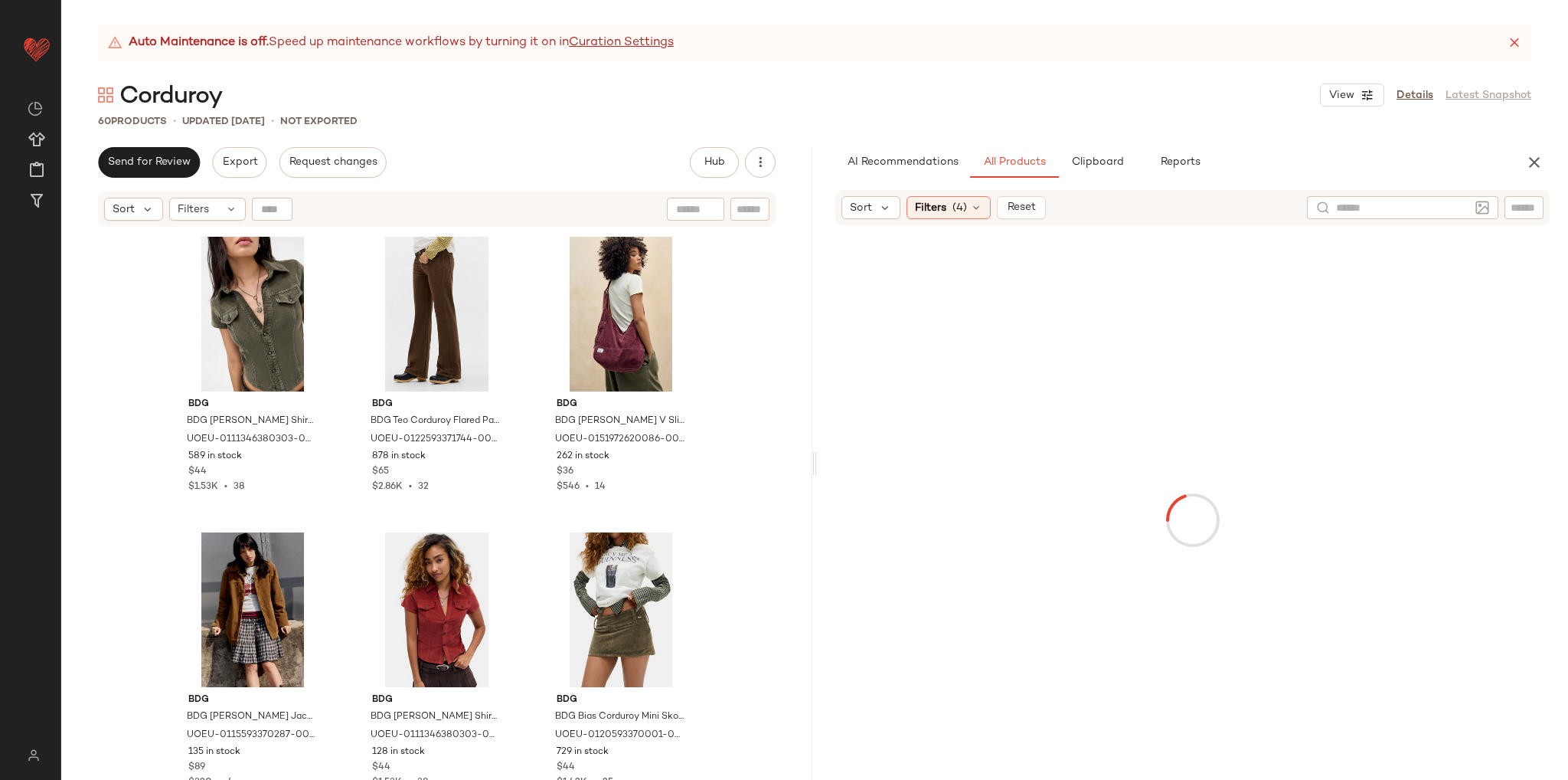
click at [776, 393] on div "BDG BDG [PERSON_NAME] Shirt - Green L at Urban Outfitters UOEU-0111346380303-00…" at bounding box center [437, 523] width 751 height 590
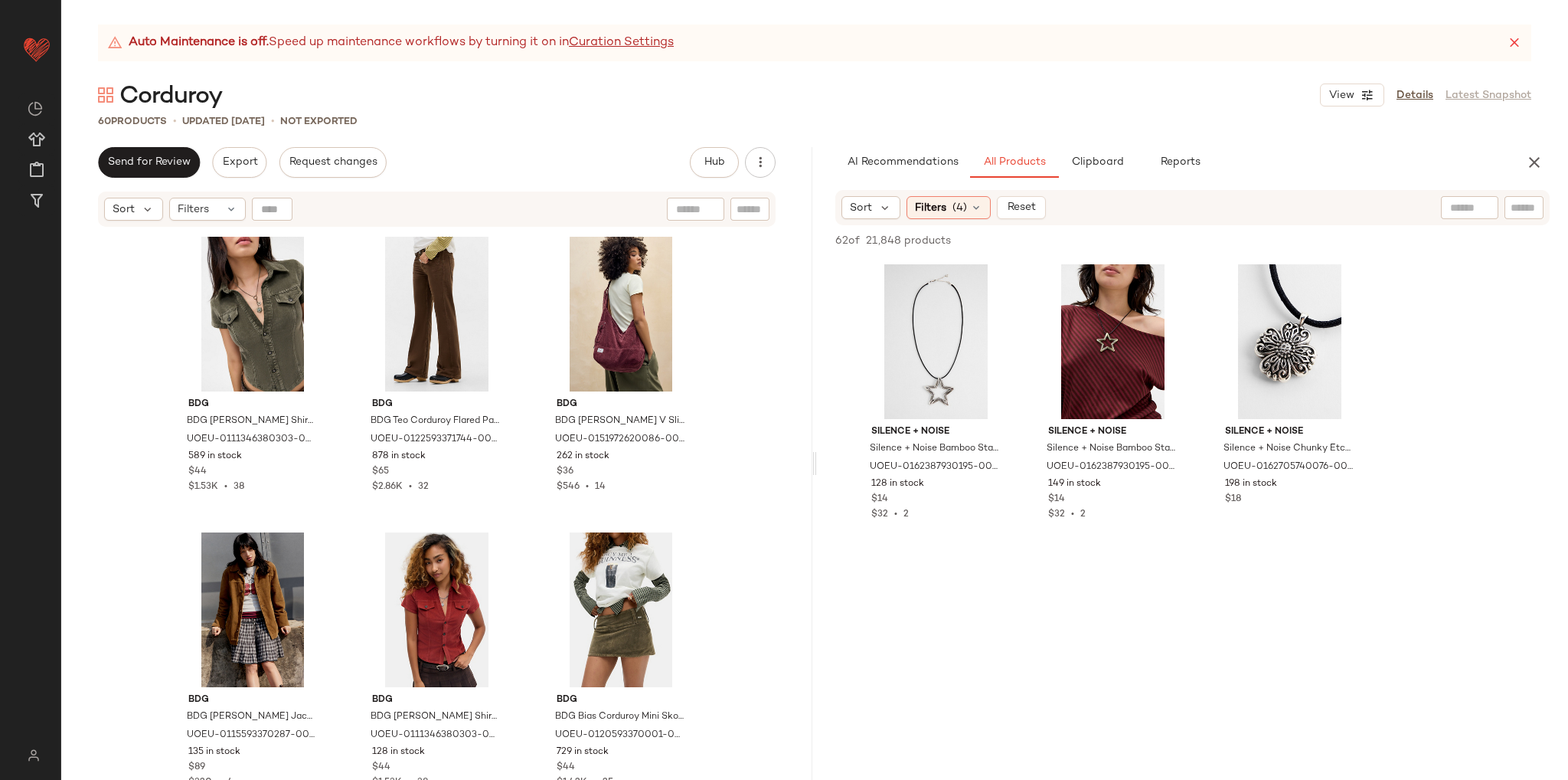
click at [1531, 168] on icon "button" at bounding box center [1535, 163] width 19 height 19
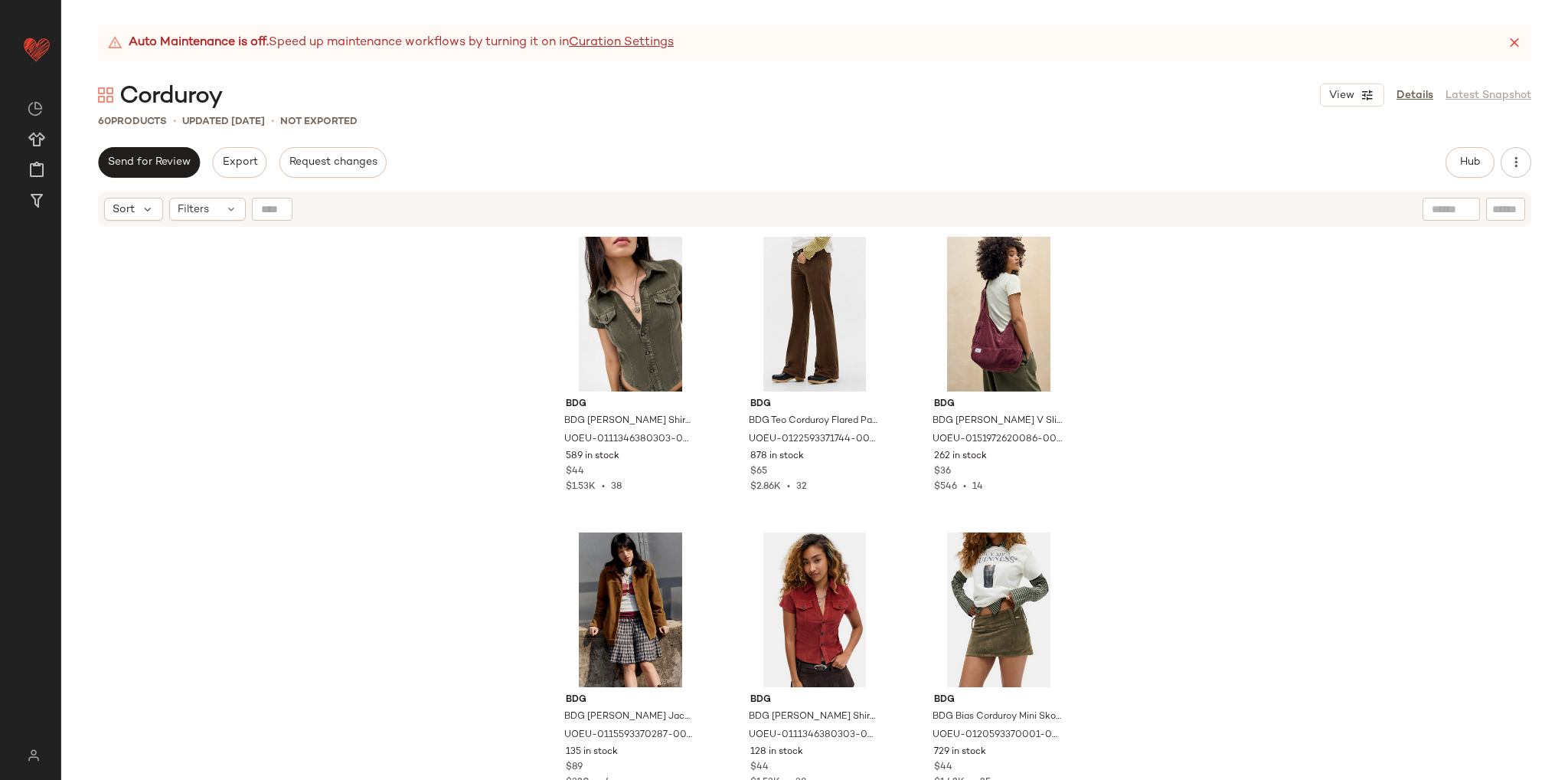
click at [1179, 421] on div "BDG BDG [PERSON_NAME] Shirt - Green L at Urban Outfitters UOEU-0111346380303-00…" at bounding box center [815, 523] width 1507 height 590
click at [1222, 358] on div "BDG BDG [PERSON_NAME] Shirt - Green L at Urban Outfitters UOEU-0111346380303-00…" at bounding box center [815, 523] width 1507 height 590
drag, startPoint x: 302, startPoint y: 121, endPoint x: 362, endPoint y: 121, distance: 60.0
click at [358, 121] on p "Not Exported" at bounding box center [319, 122] width 77 height 16
click at [378, 121] on div "60 Products • updated [DATE] • Not Exported" at bounding box center [815, 121] width 1507 height 16
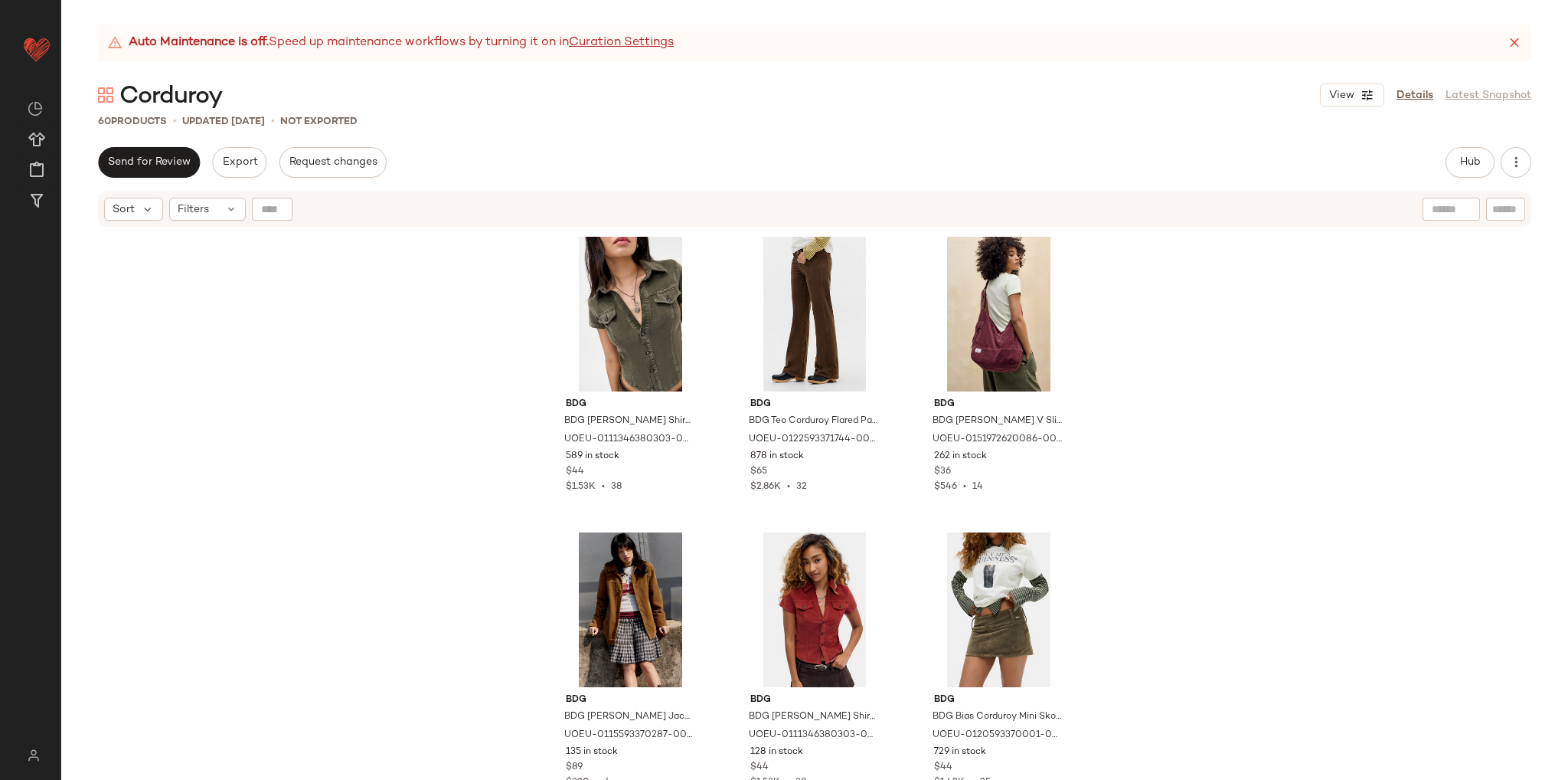
click at [742, 181] on div "Send for Review Export Request changes Hub Send for Review External Review Inte…" at bounding box center [815, 463] width 1507 height 633
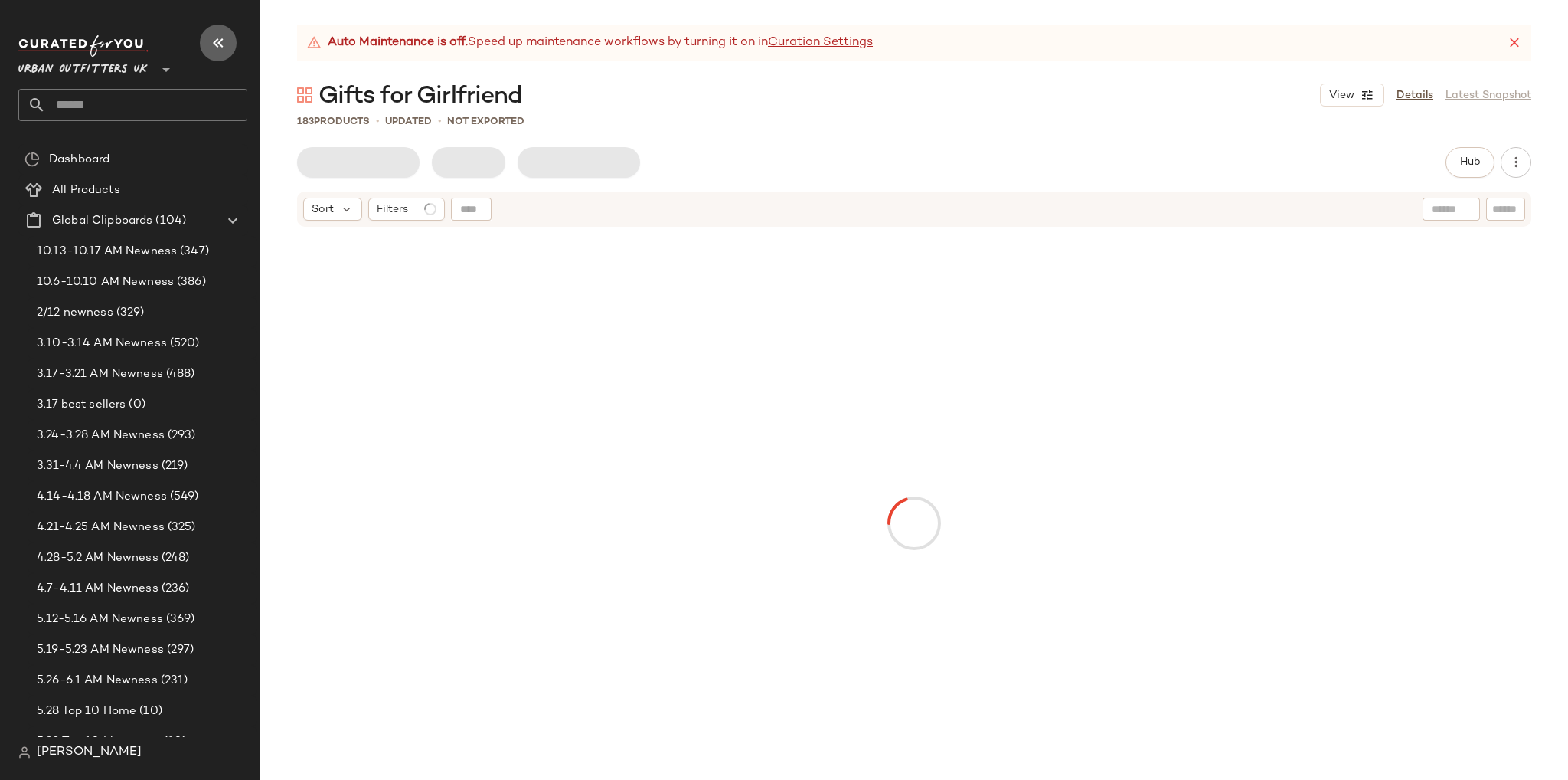
click at [224, 44] on icon "button" at bounding box center [218, 43] width 19 height 19
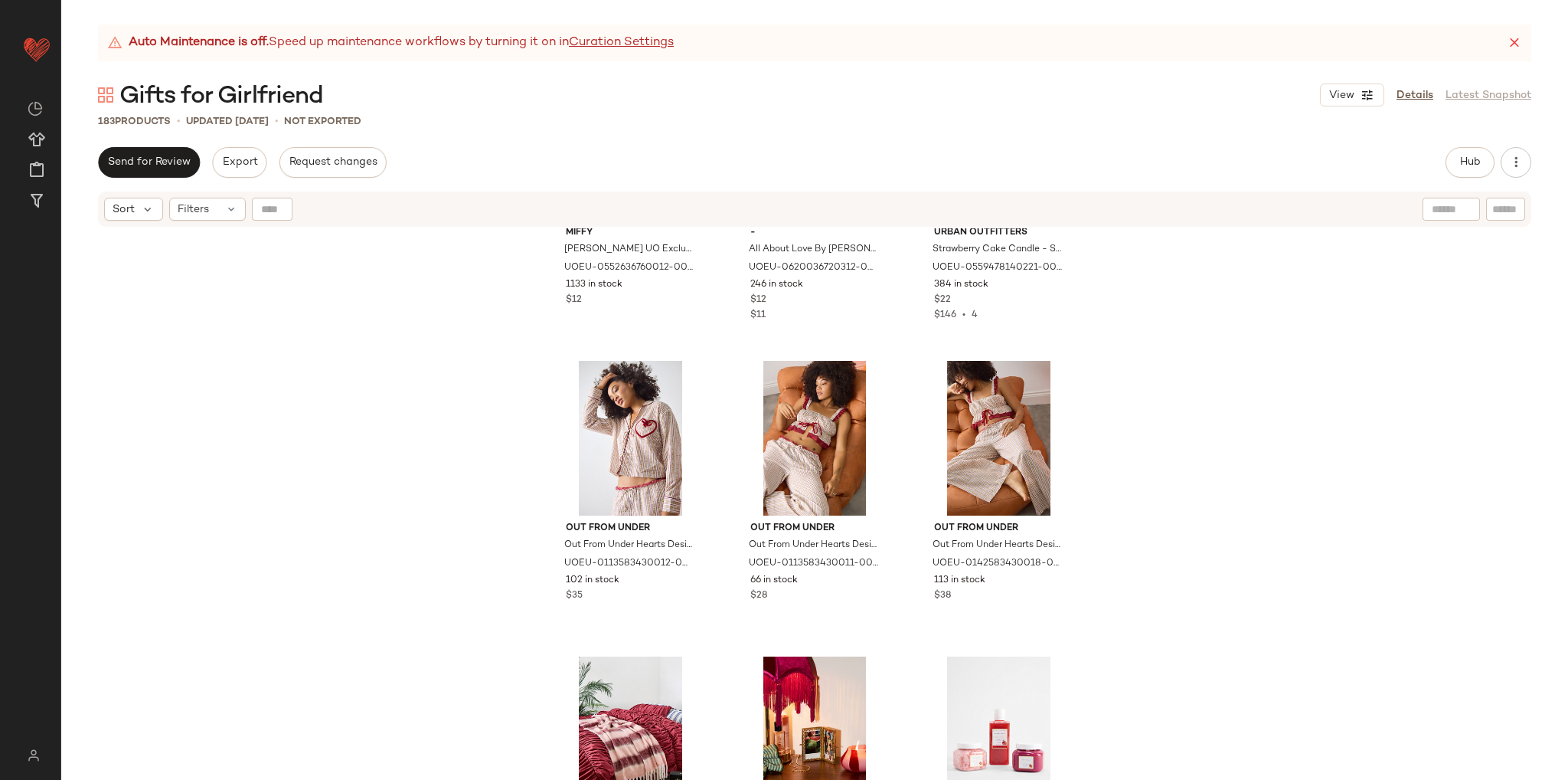
scroll to position [5221, 0]
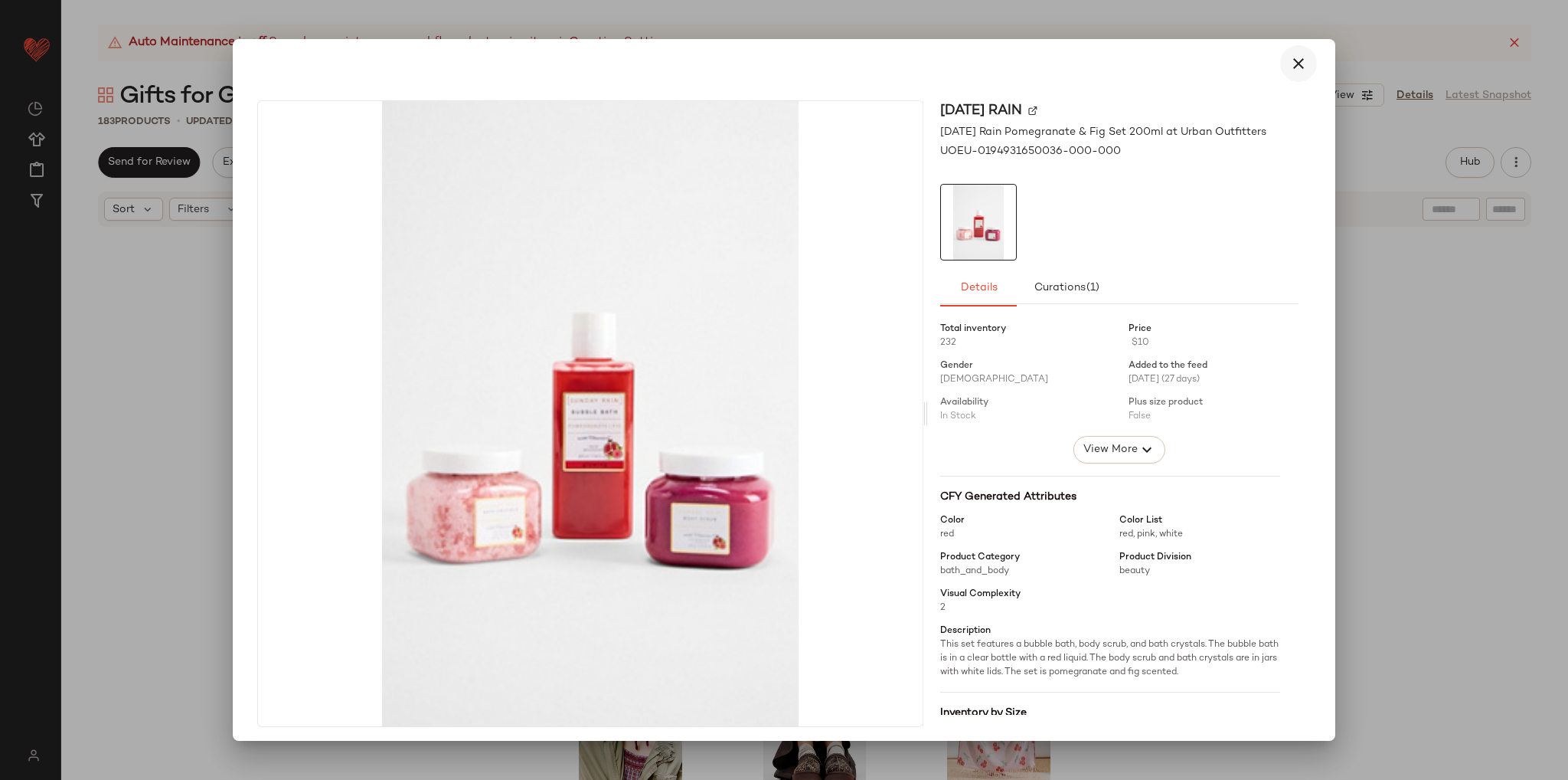
click at [1292, 59] on icon "button" at bounding box center [1299, 64] width 19 height 19
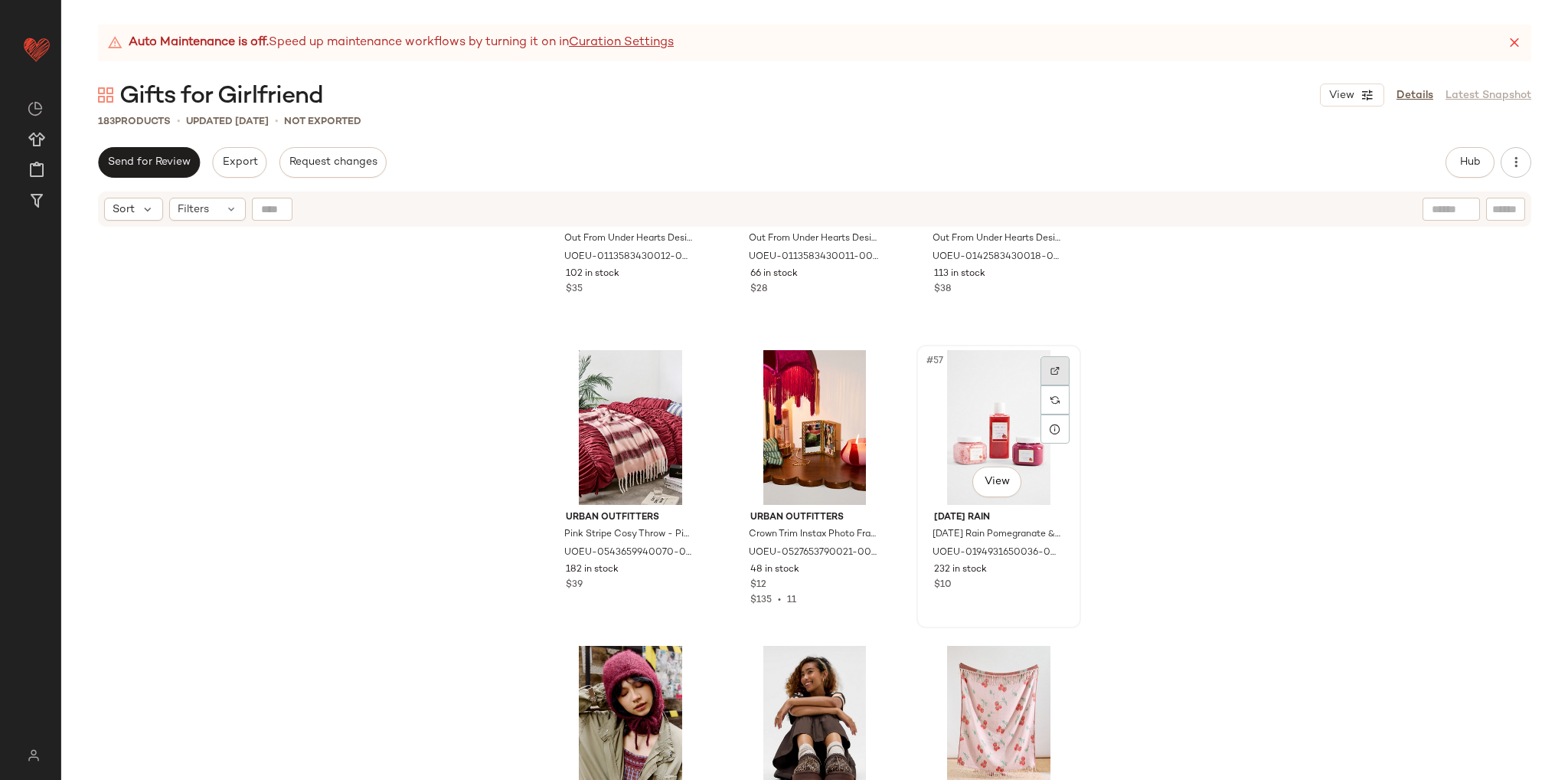
click at [1052, 369] on img at bounding box center [1056, 371] width 9 height 9
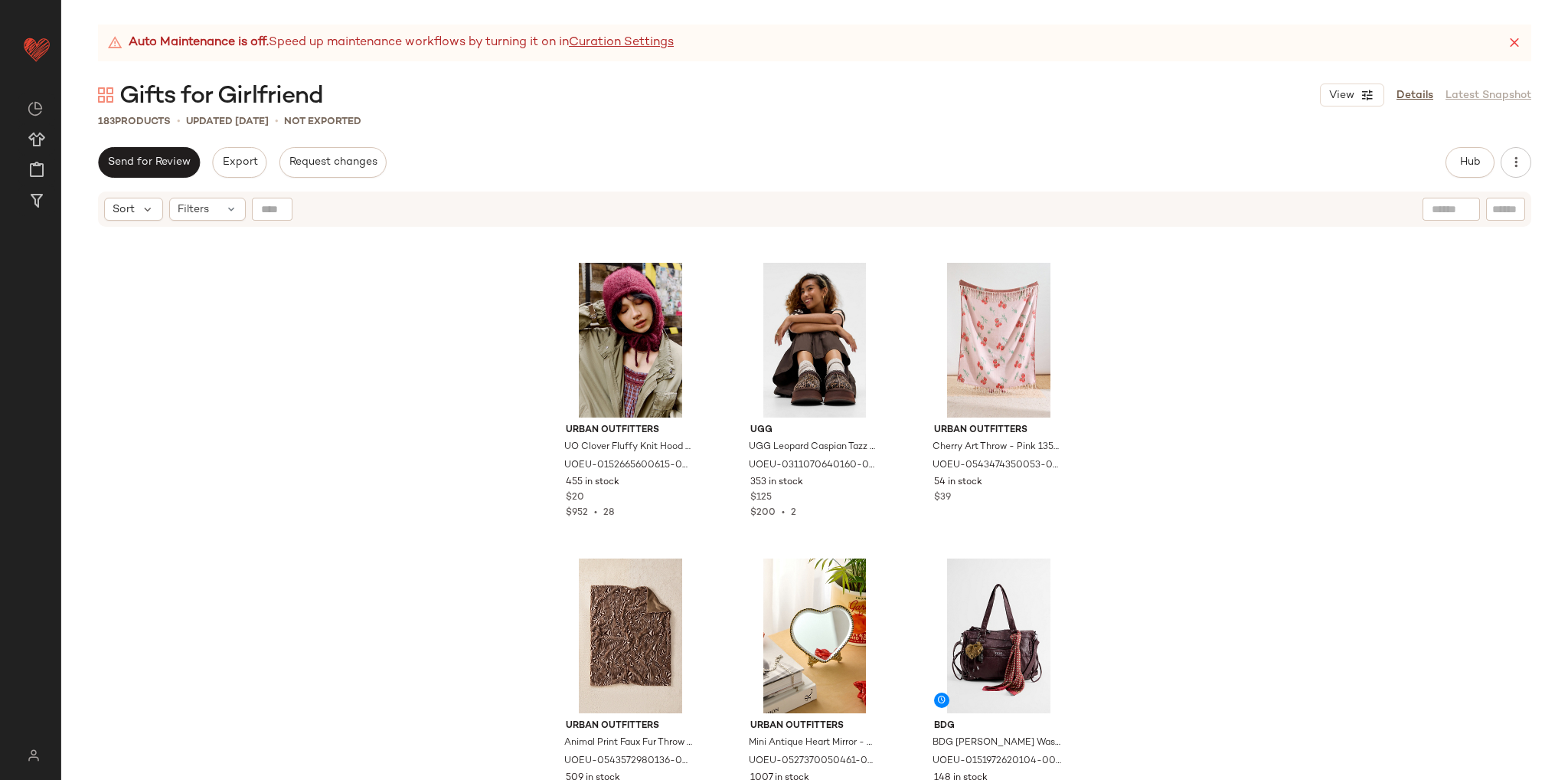
scroll to position [5298, 0]
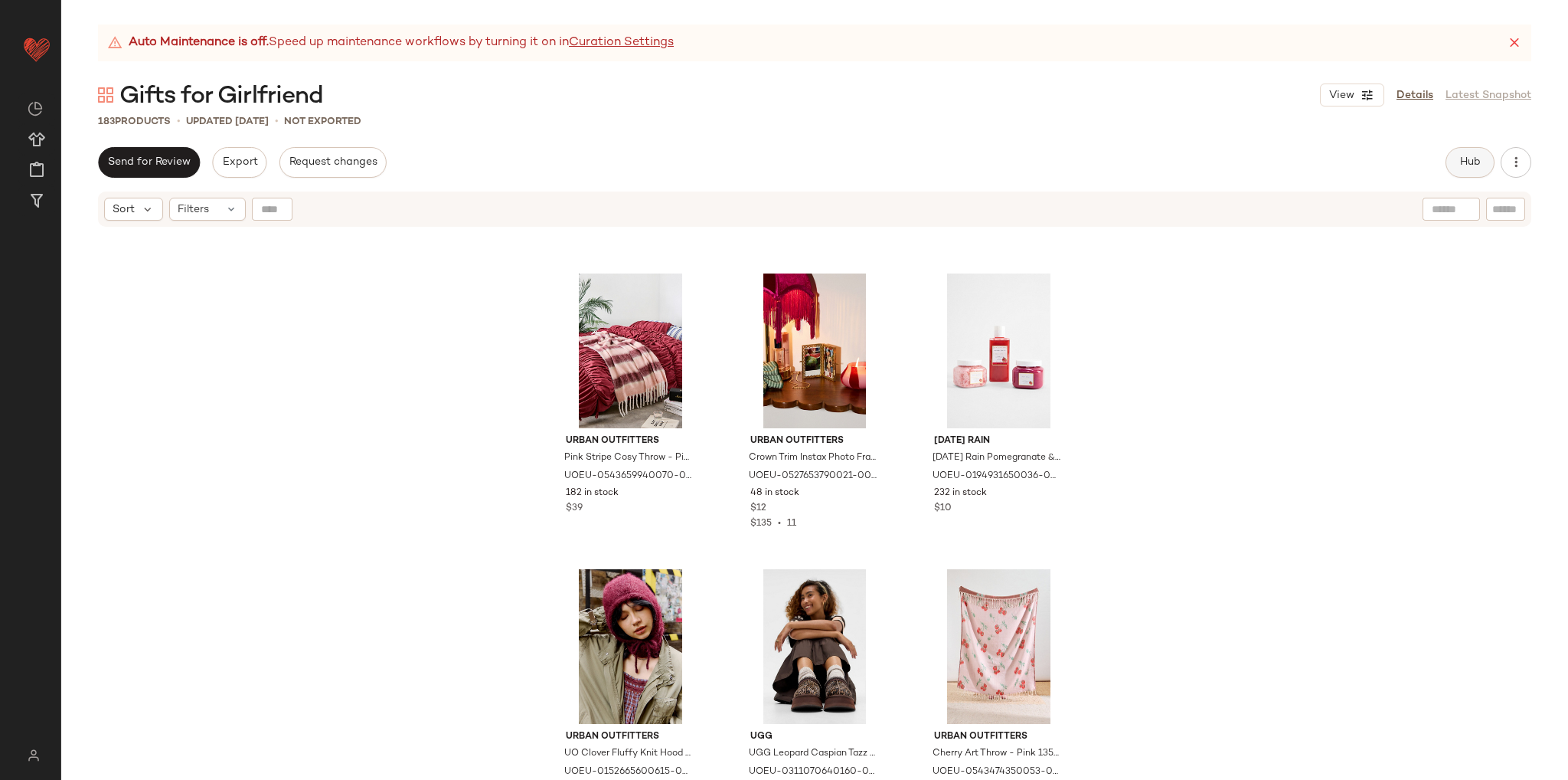
click at [1459, 173] on button "Hub" at bounding box center [1470, 162] width 49 height 30
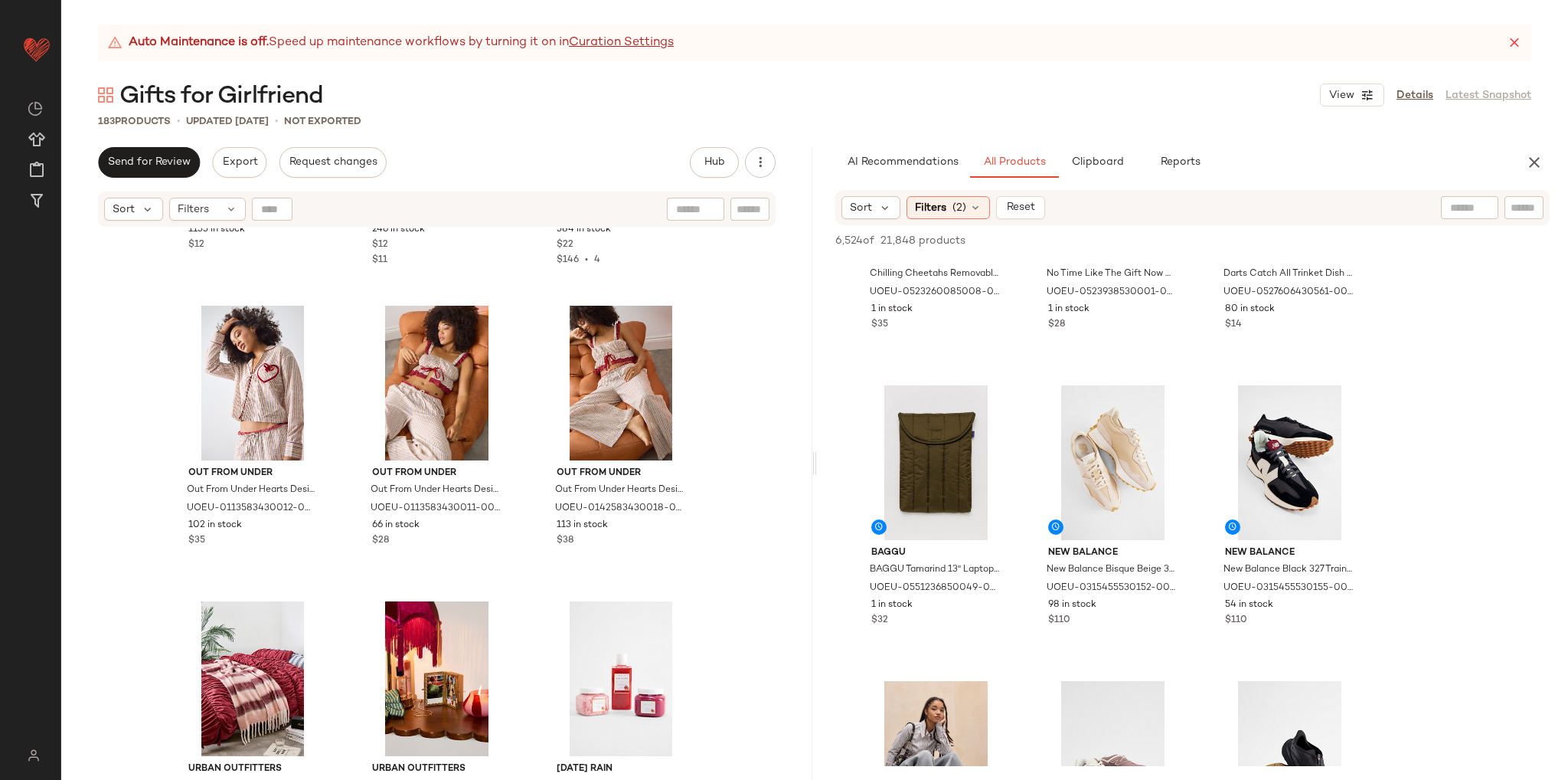
scroll to position [1072, 0]
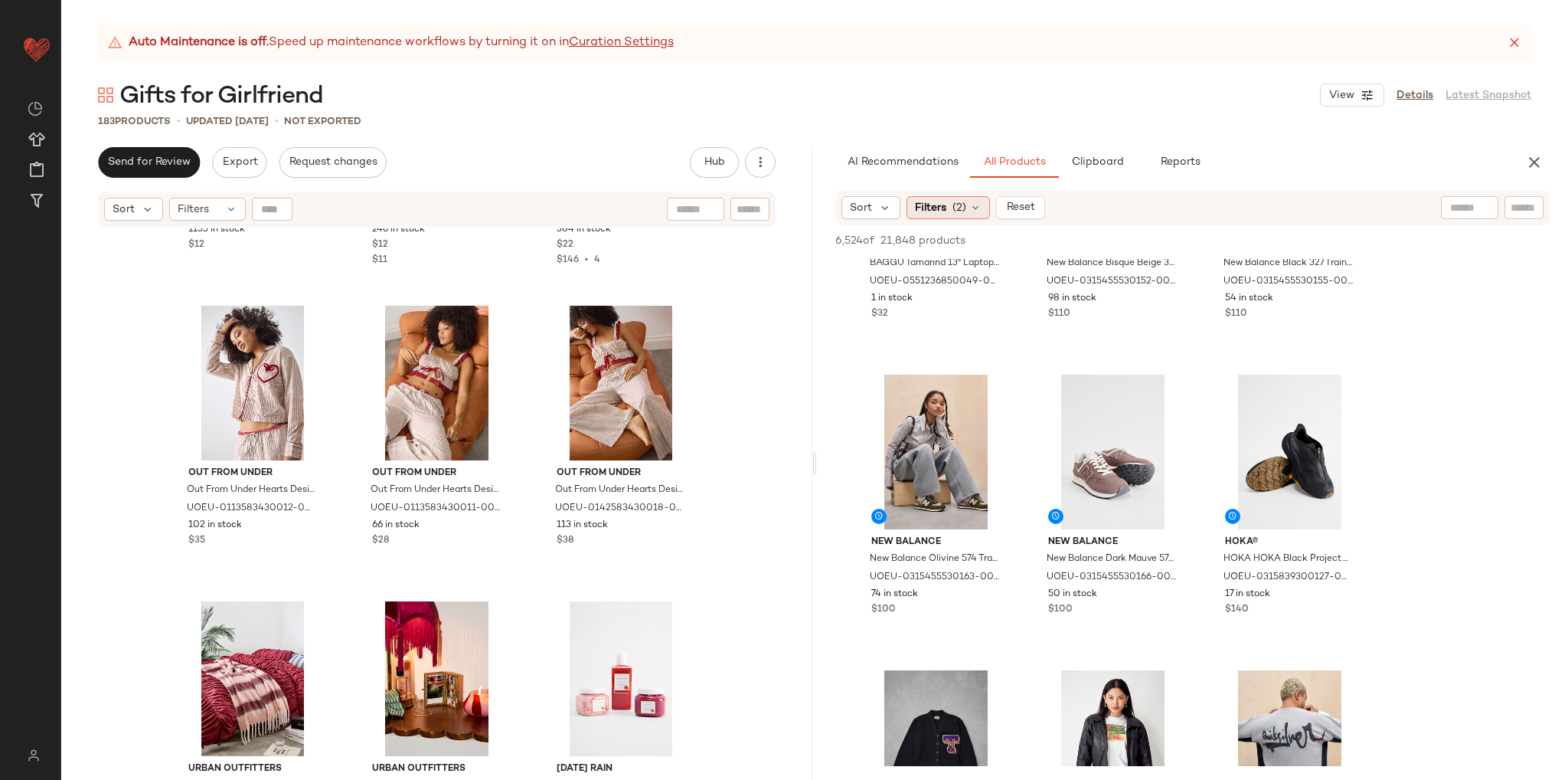
click at [969, 207] on icon at bounding box center [976, 208] width 12 height 12
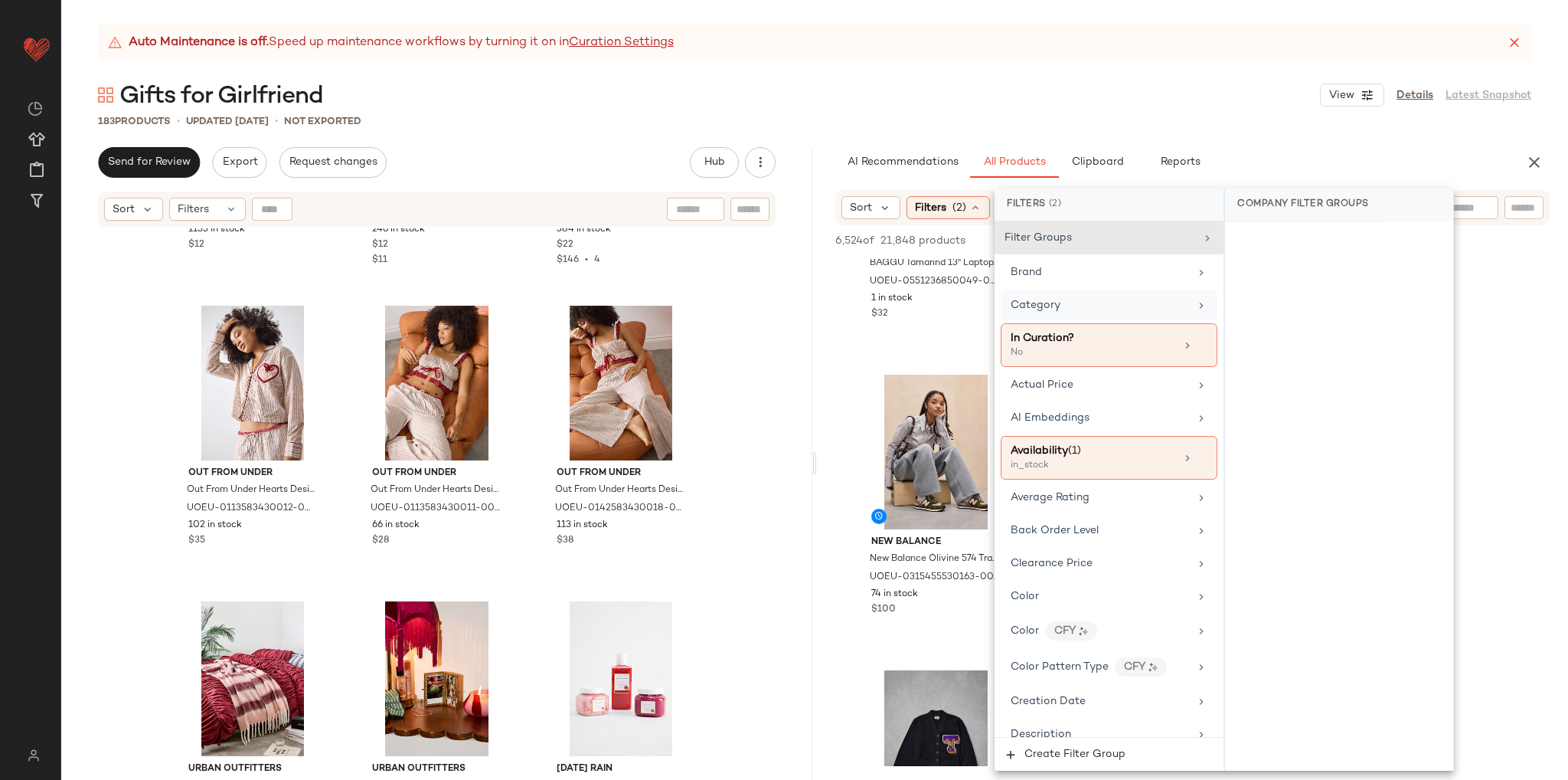
click at [1167, 308] on div "Category" at bounding box center [1100, 305] width 179 height 16
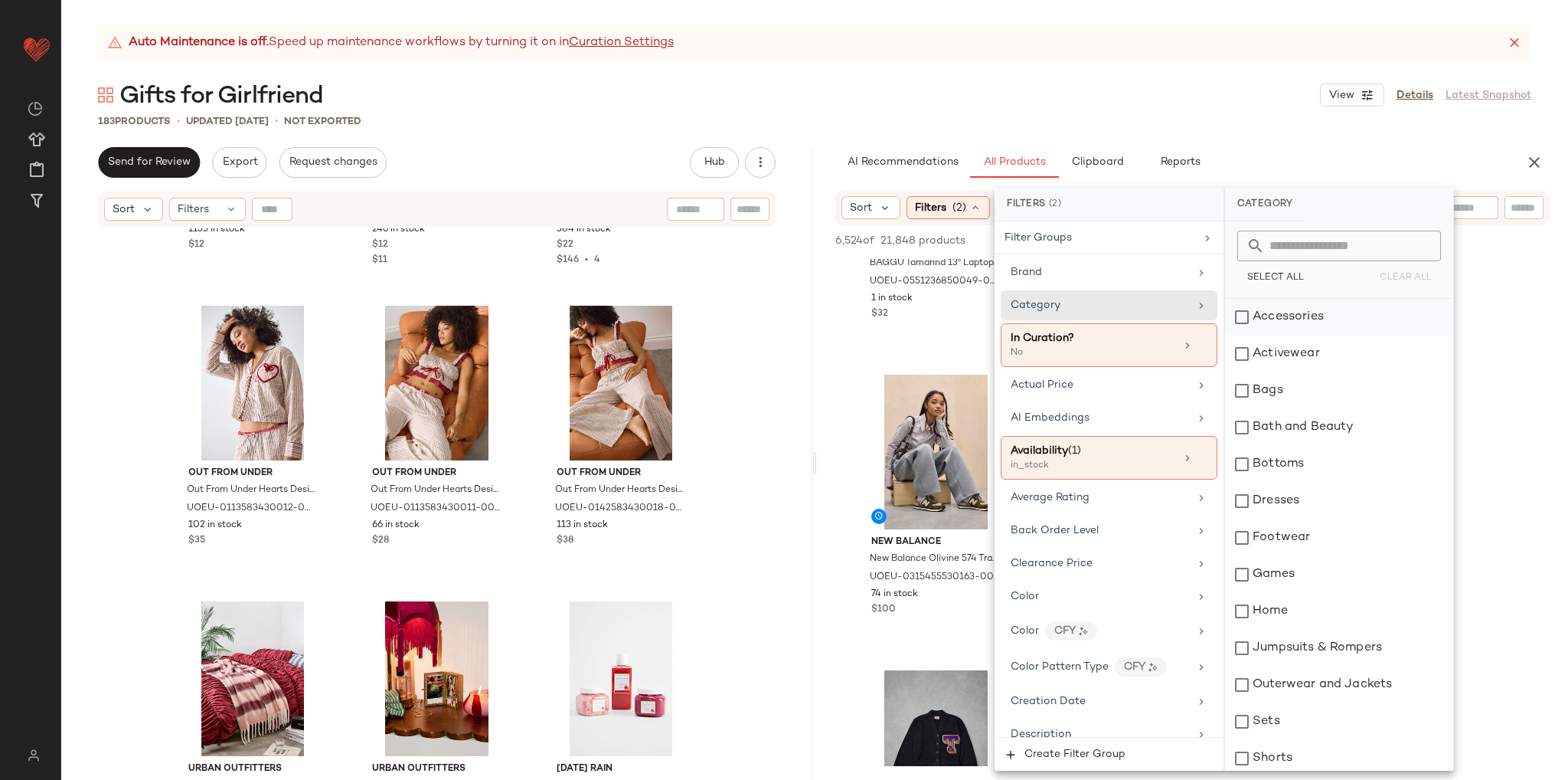
click at [1287, 326] on div "Accessories" at bounding box center [1339, 317] width 229 height 37
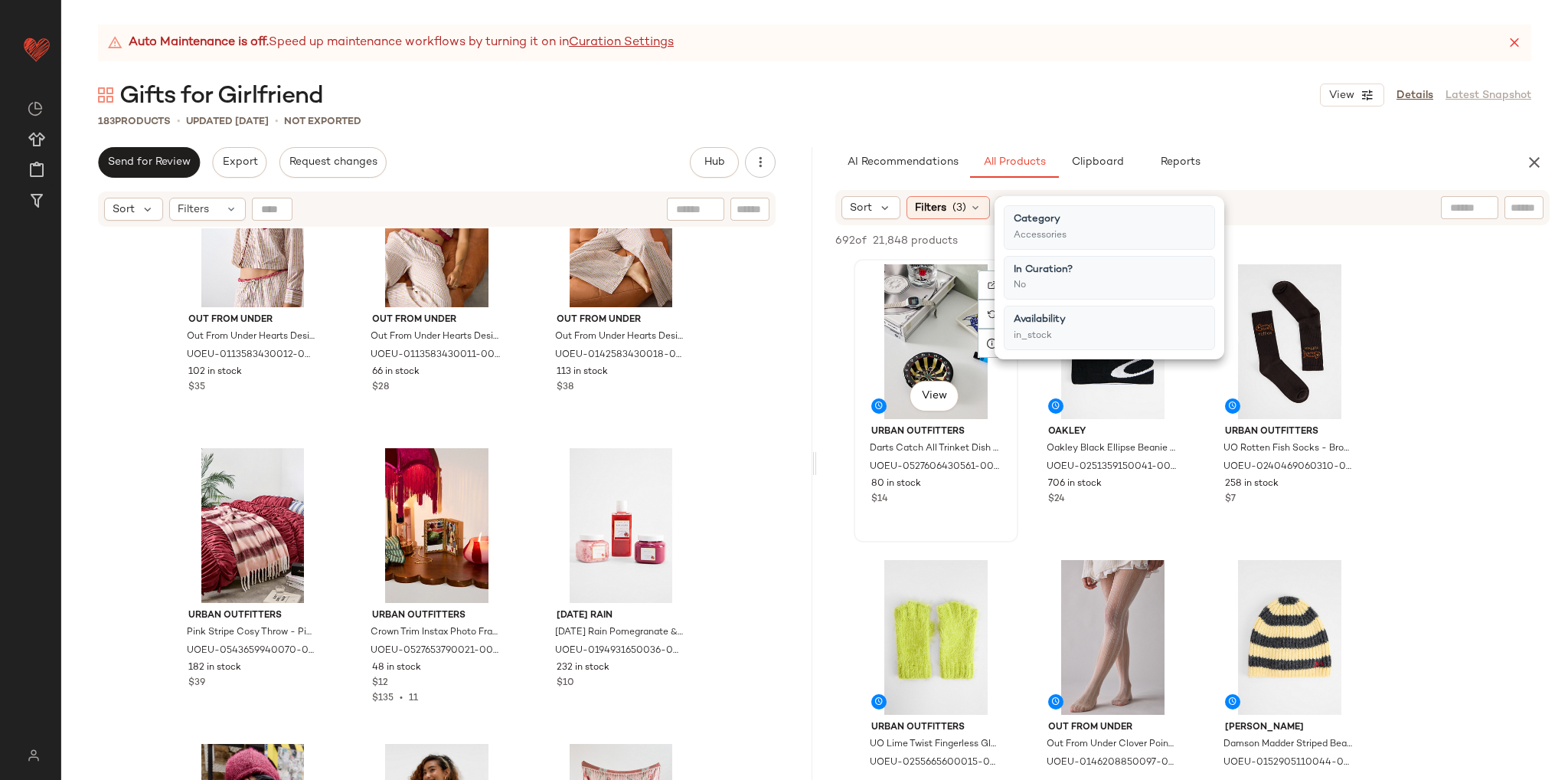
scroll to position [306, 0]
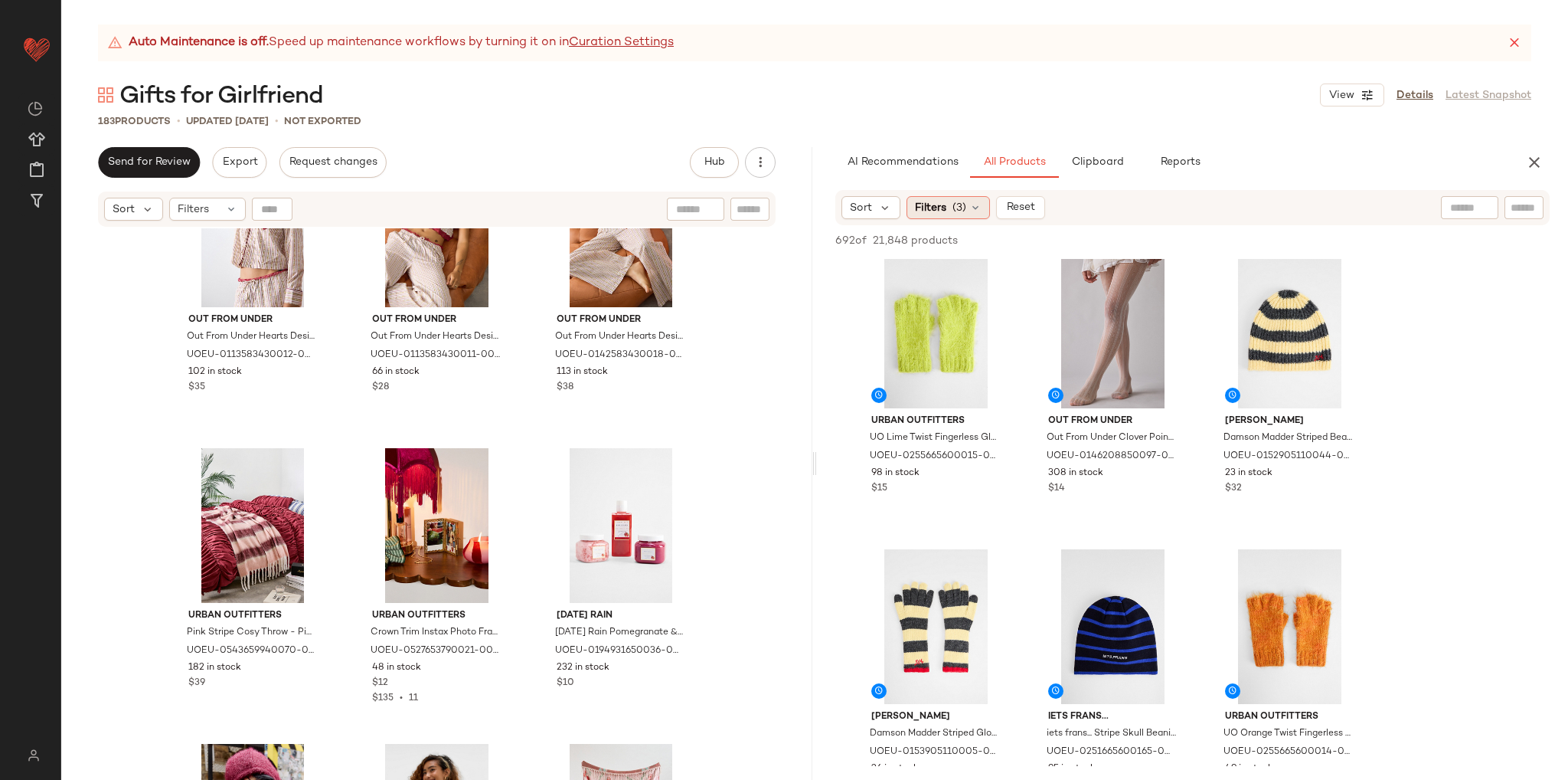
click at [979, 201] on icon at bounding box center [976, 208] width 12 height 12
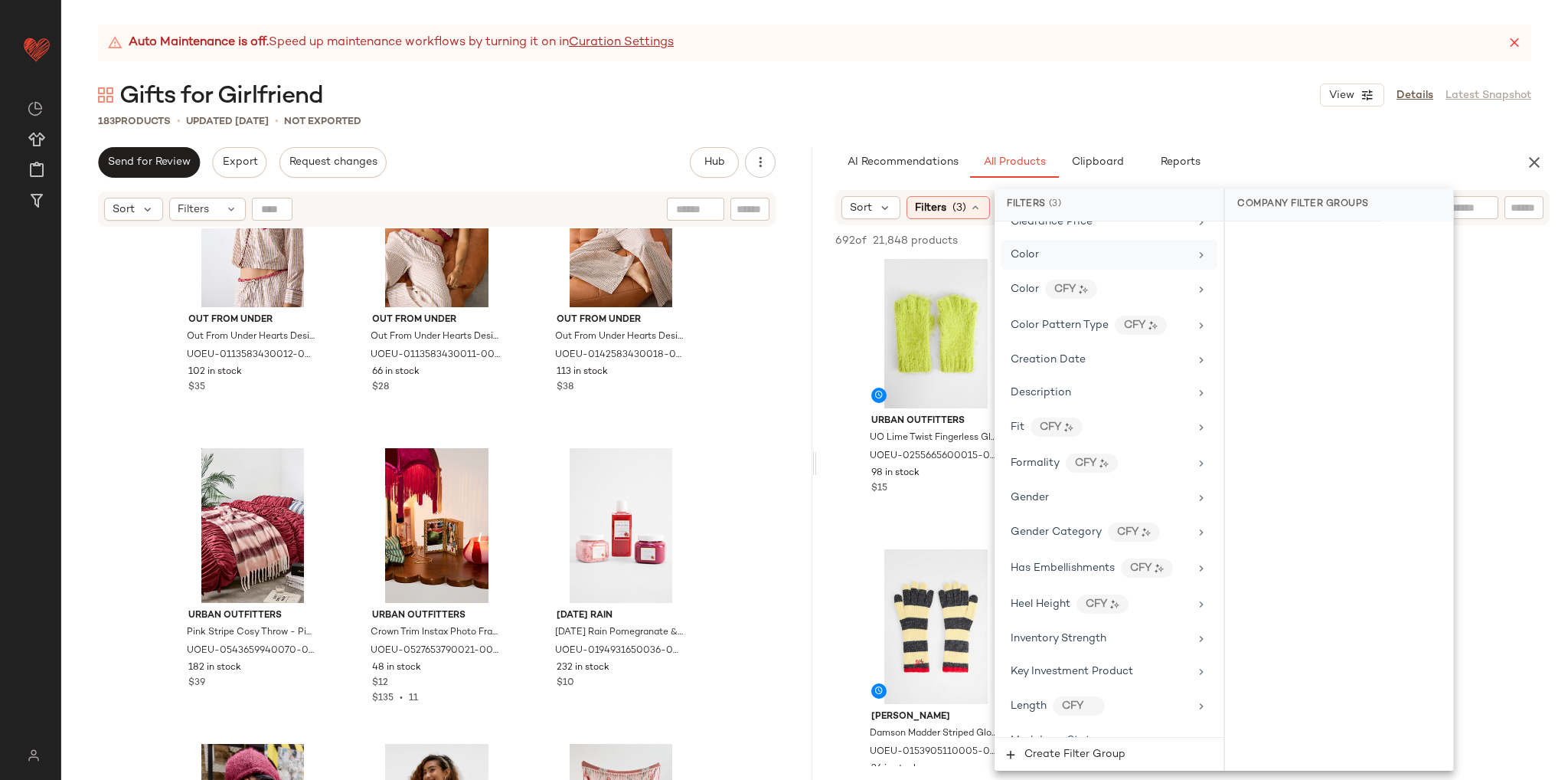
scroll to position [383, 0]
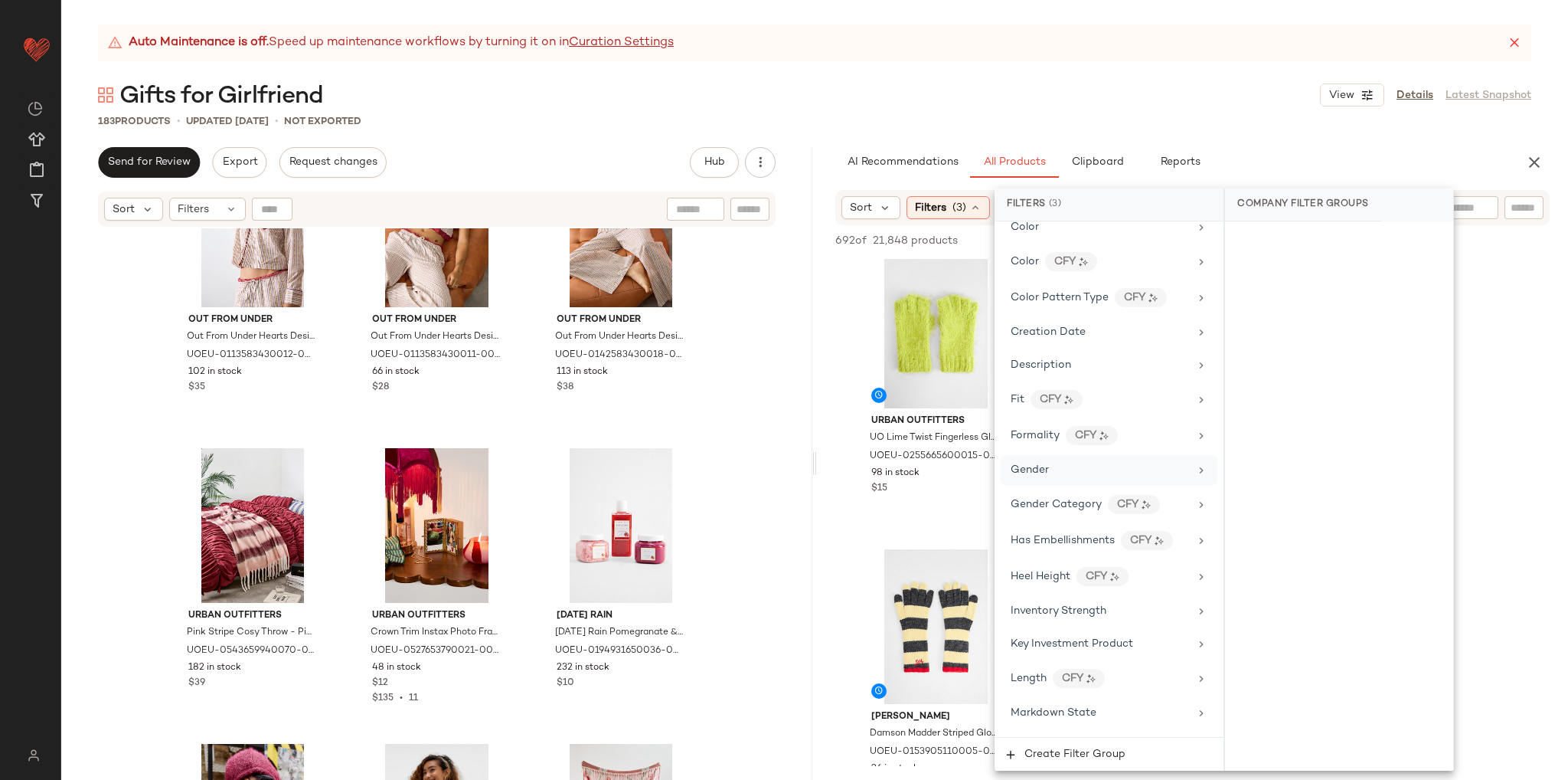
click at [1056, 477] on div "Gender" at bounding box center [1109, 470] width 217 height 30
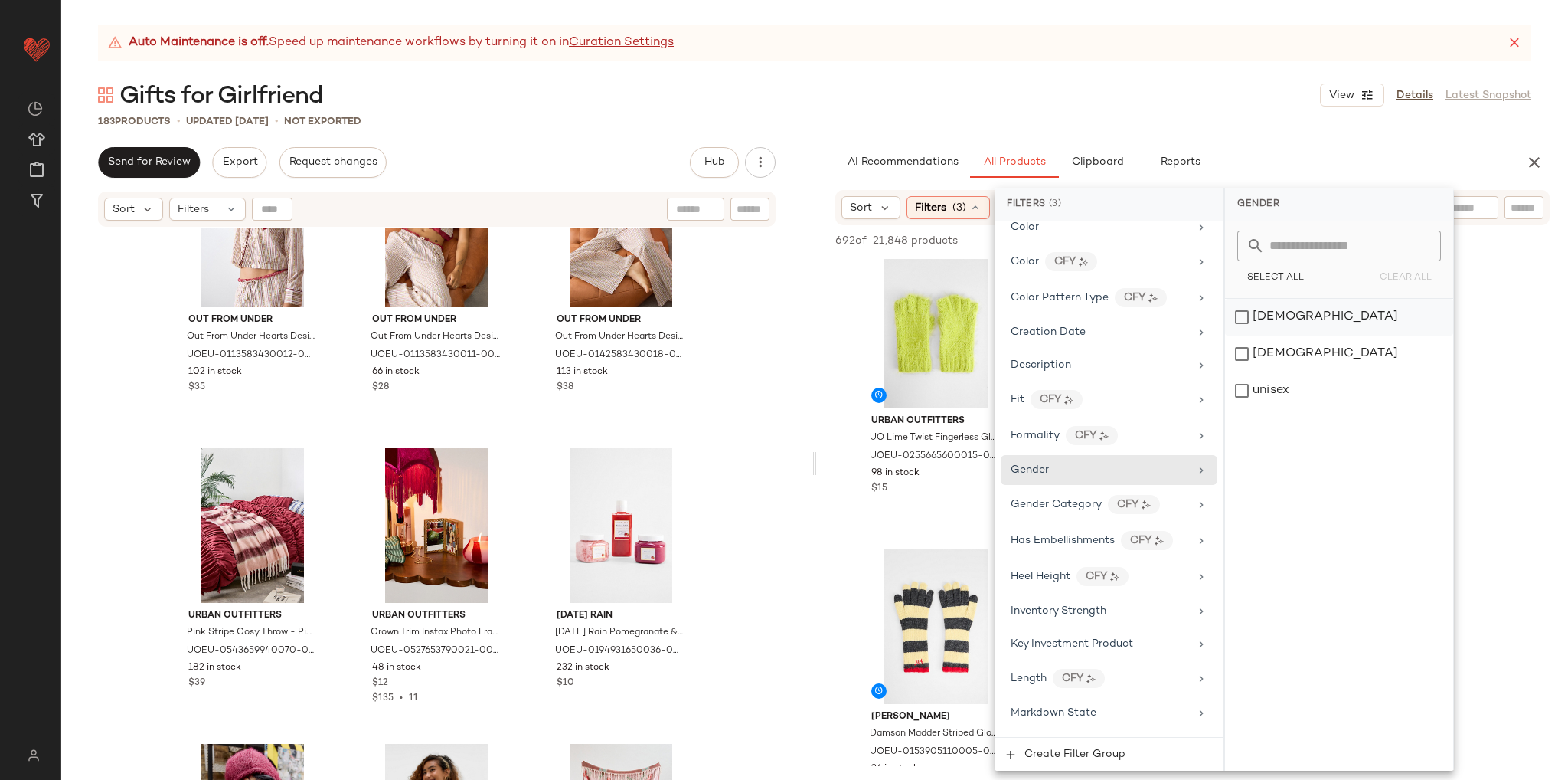
click at [1252, 319] on div "[DEMOGRAPHIC_DATA]" at bounding box center [1339, 317] width 229 height 37
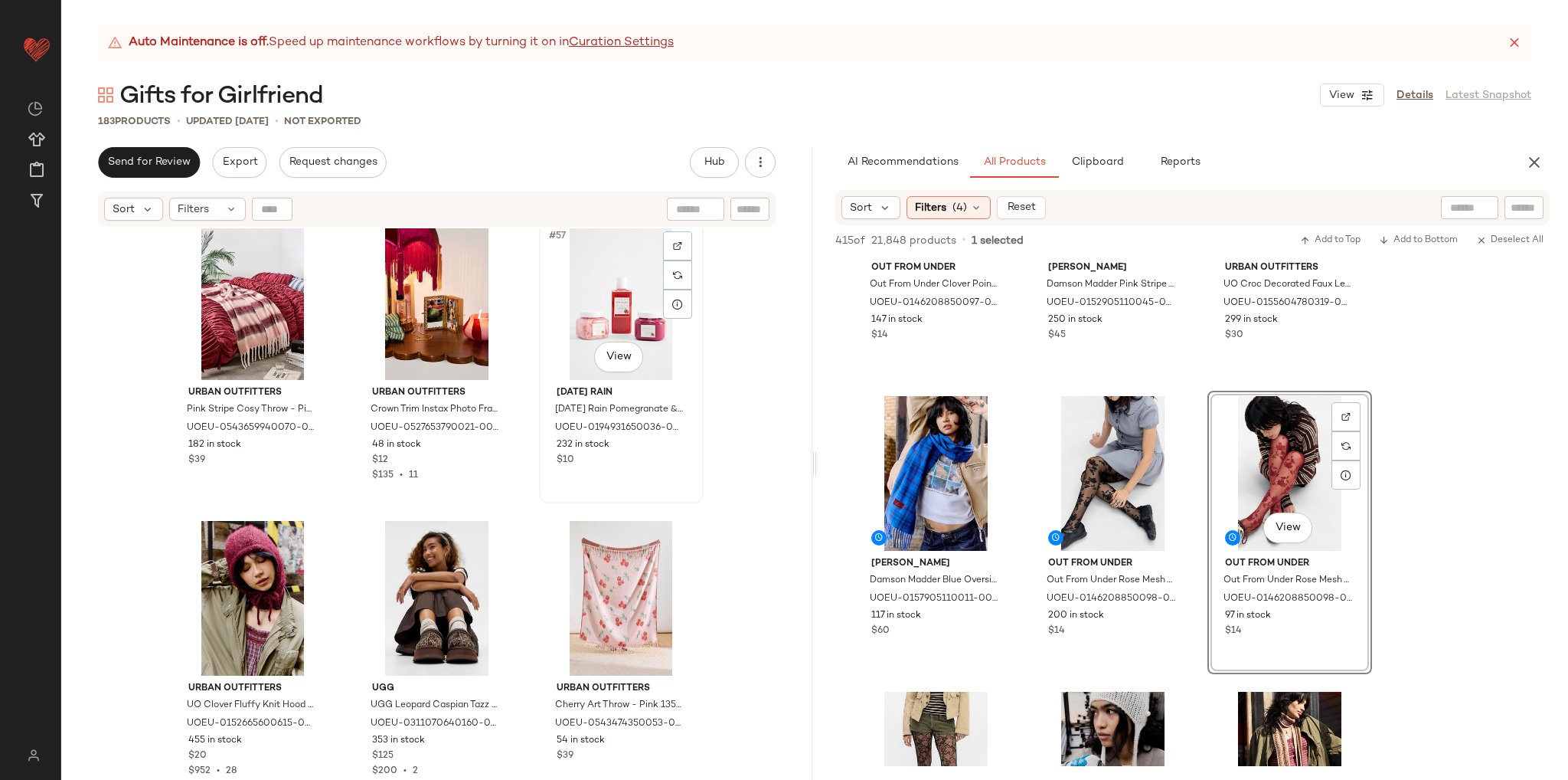
scroll to position [5353, 0]
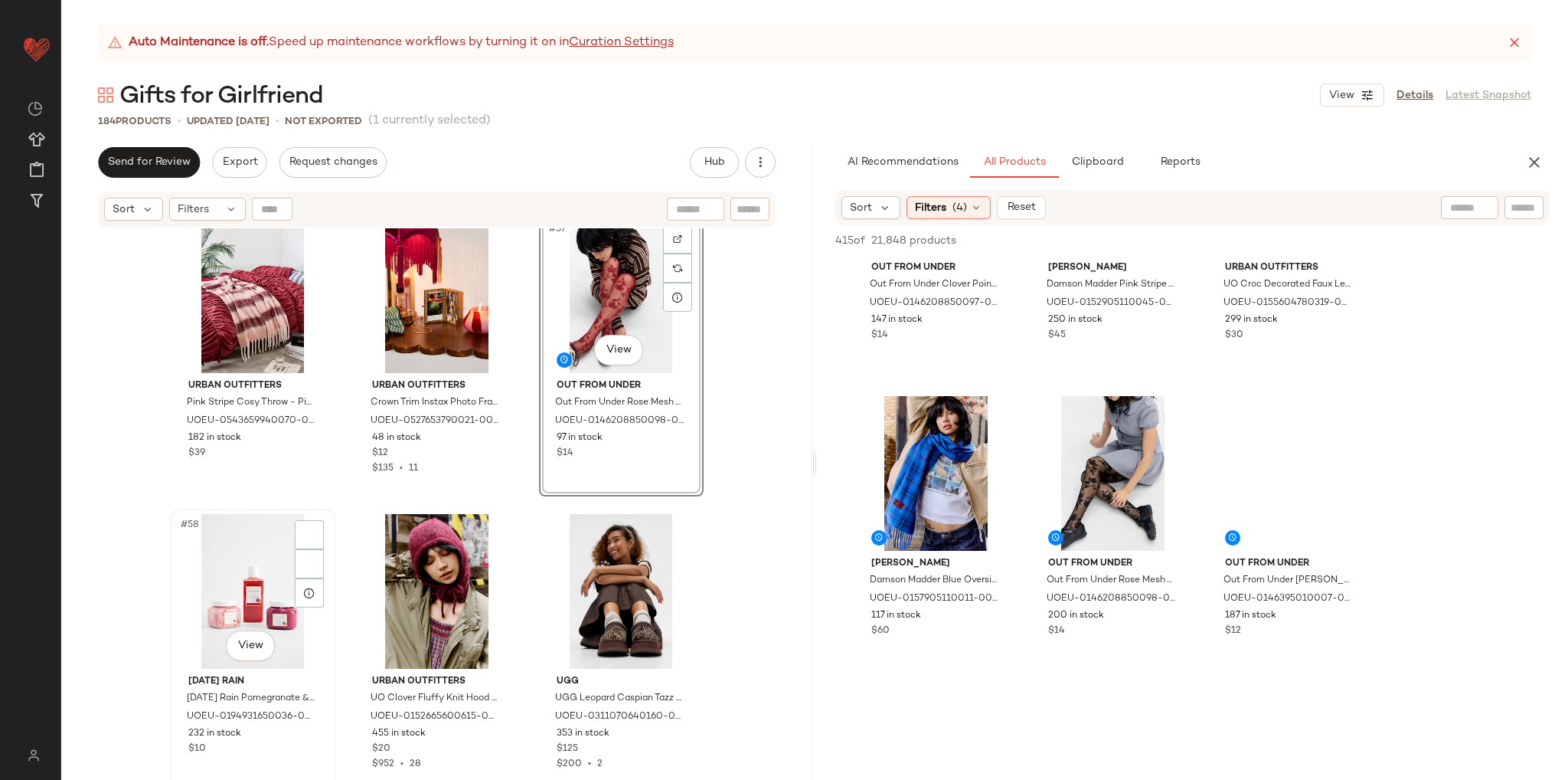
click at [253, 613] on div "#58 View" at bounding box center [253, 591] width 154 height 155
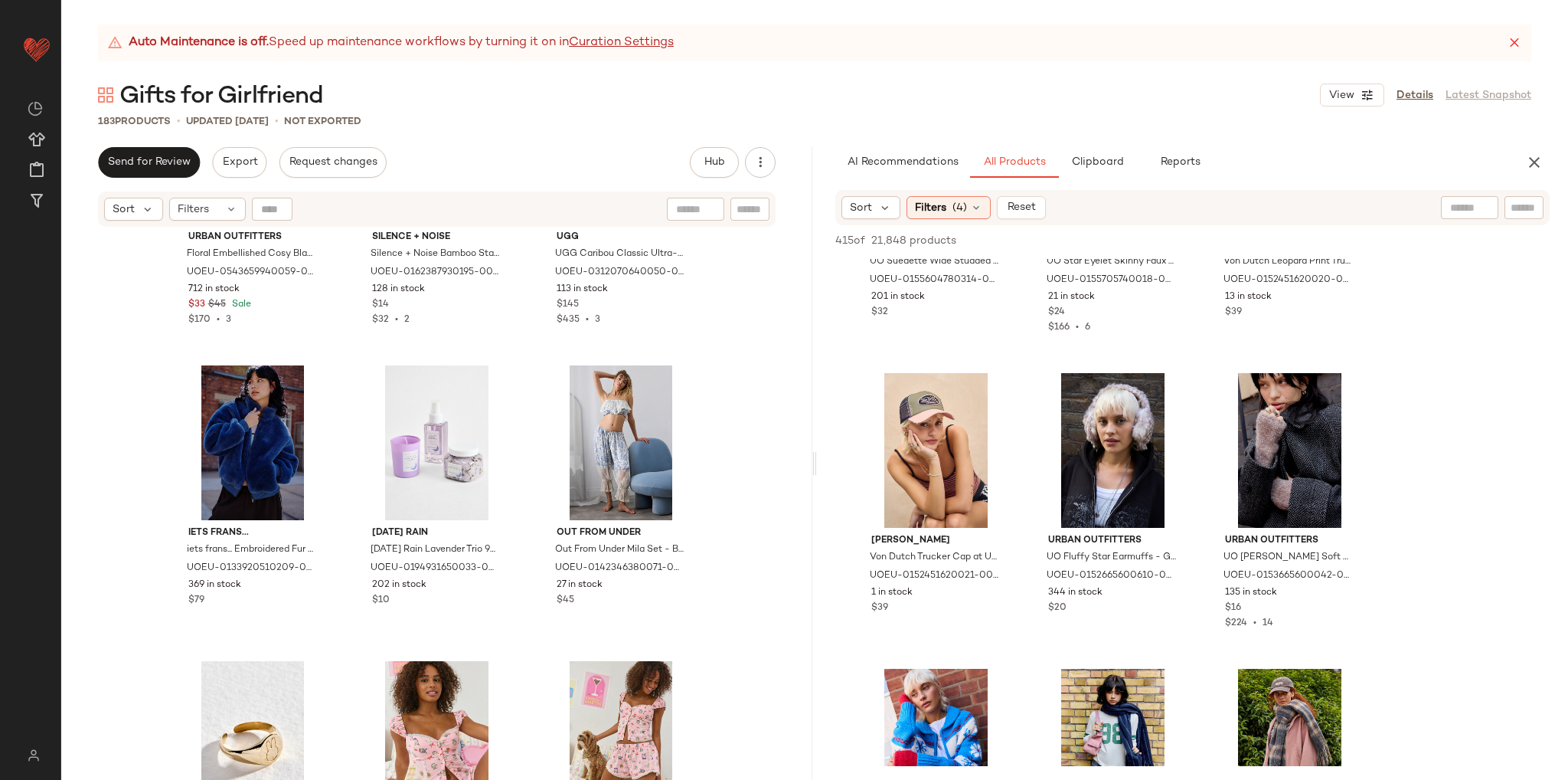
scroll to position [8197, 0]
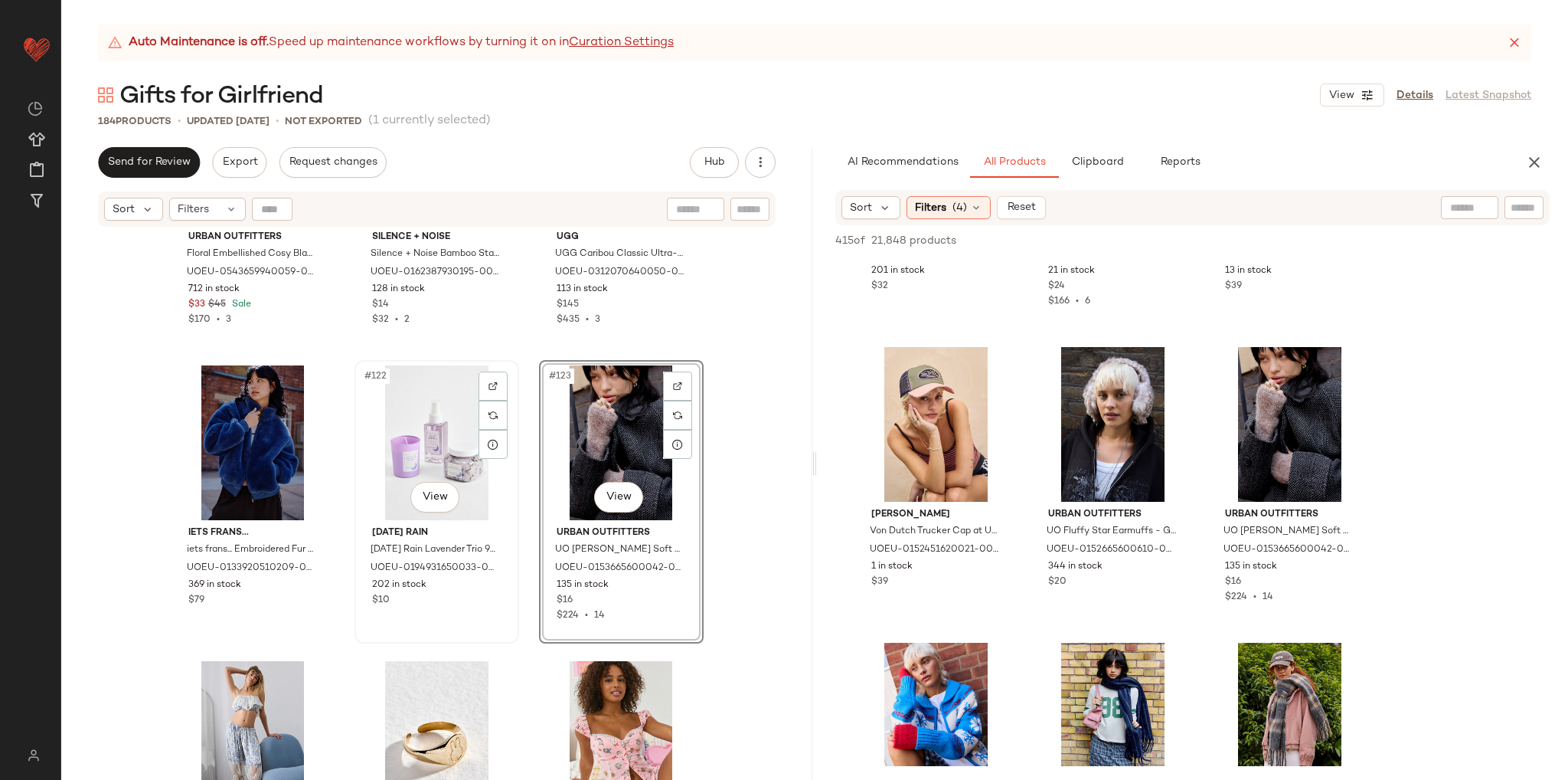
click at [420, 451] on div "#122 View" at bounding box center [437, 442] width 154 height 155
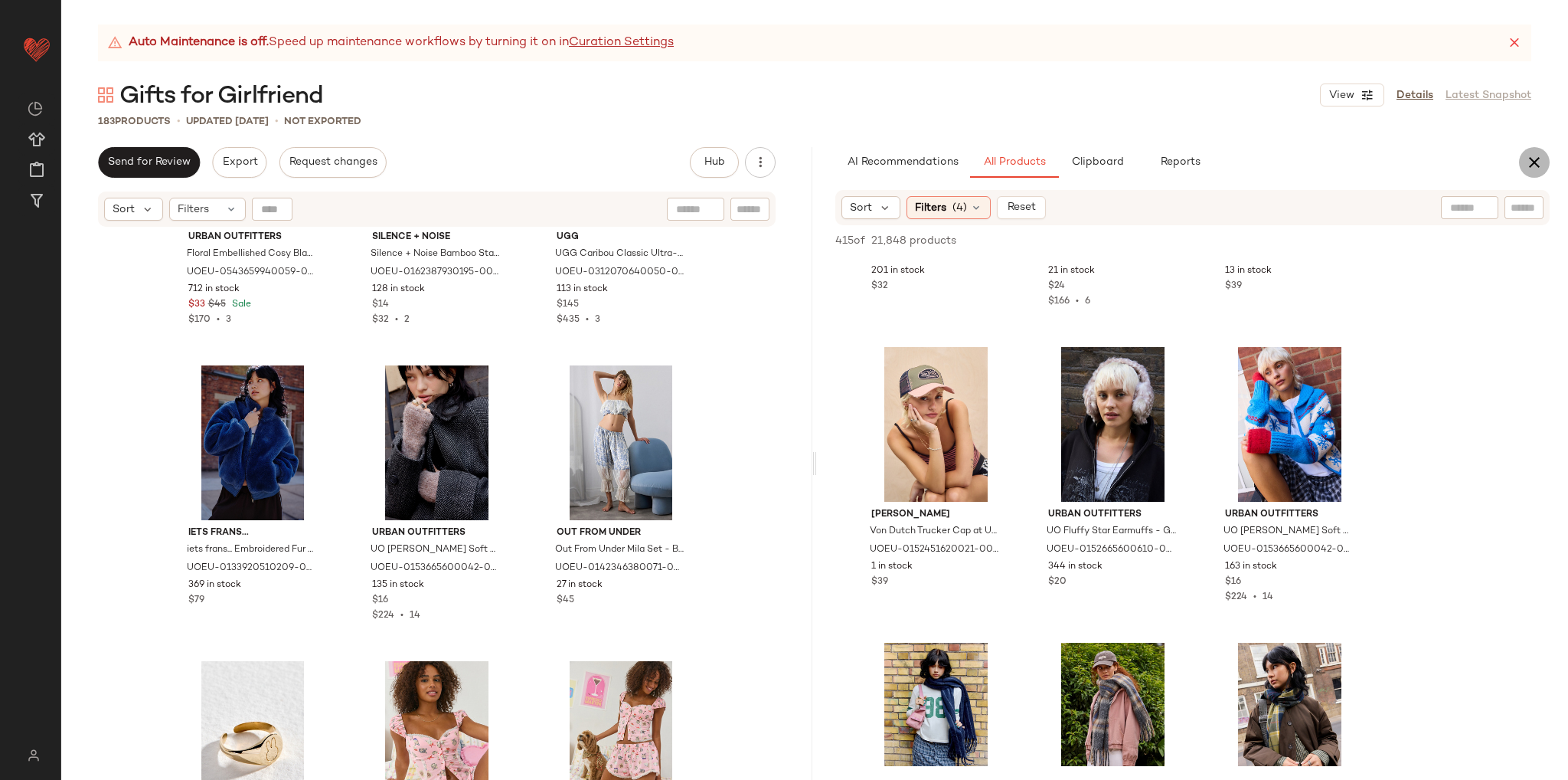
click at [1525, 154] on icon "button" at bounding box center [1535, 163] width 19 height 19
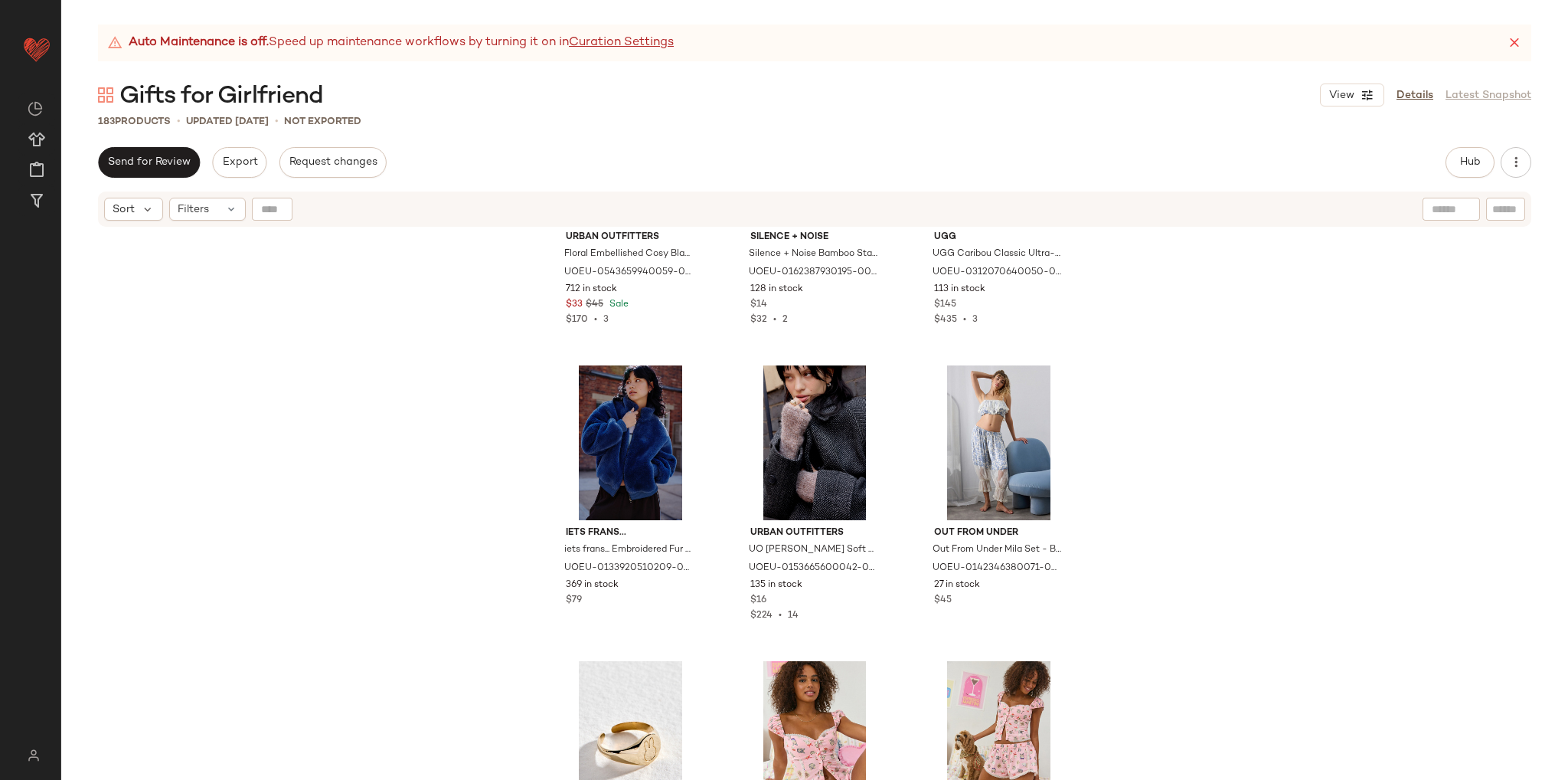
click at [582, 84] on div "Gifts for Girlfriend View Details Latest Snapshot" at bounding box center [815, 94] width 1507 height 30
